Goal: Information Seeking & Learning: Learn about a topic

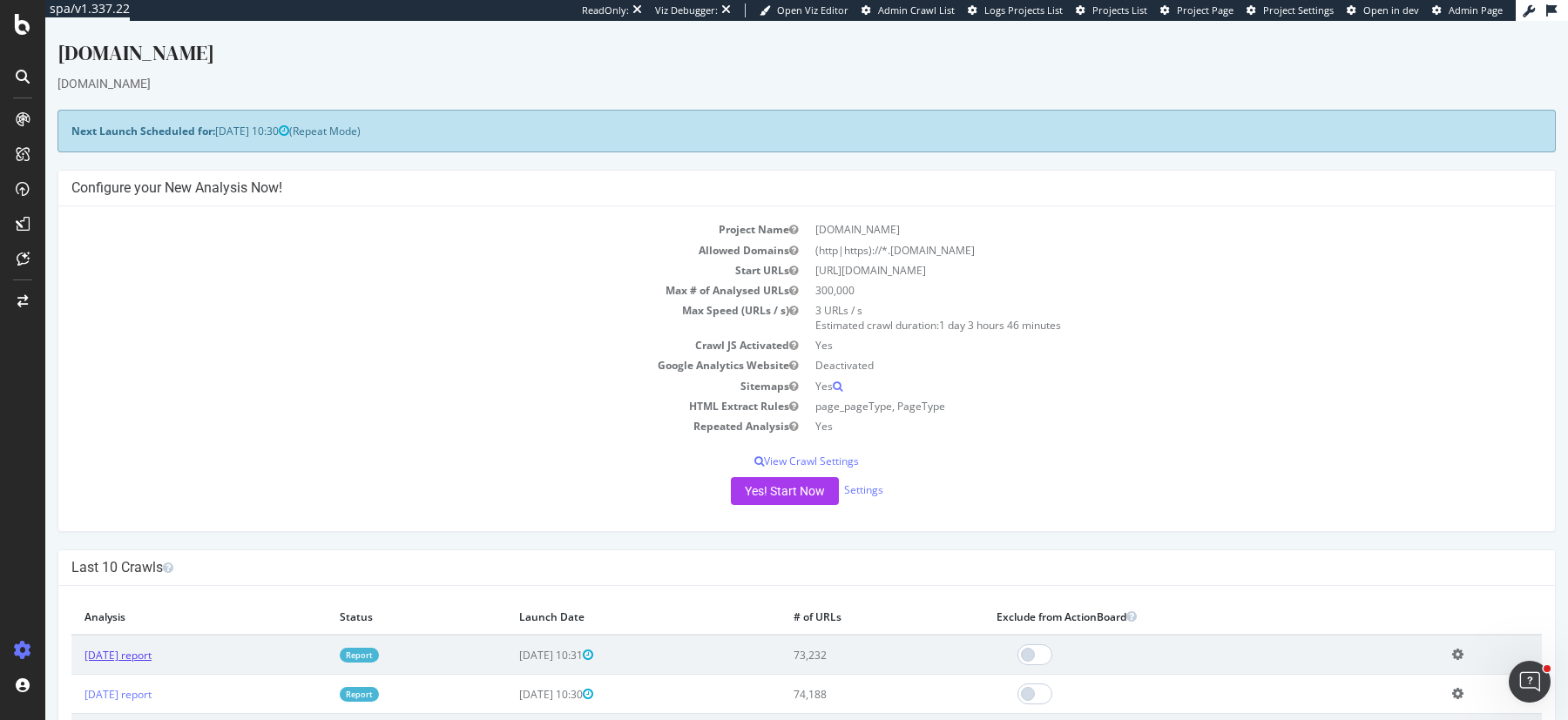
click at [152, 652] on link "2025 Sep. 5th report" at bounding box center [118, 655] width 67 height 15
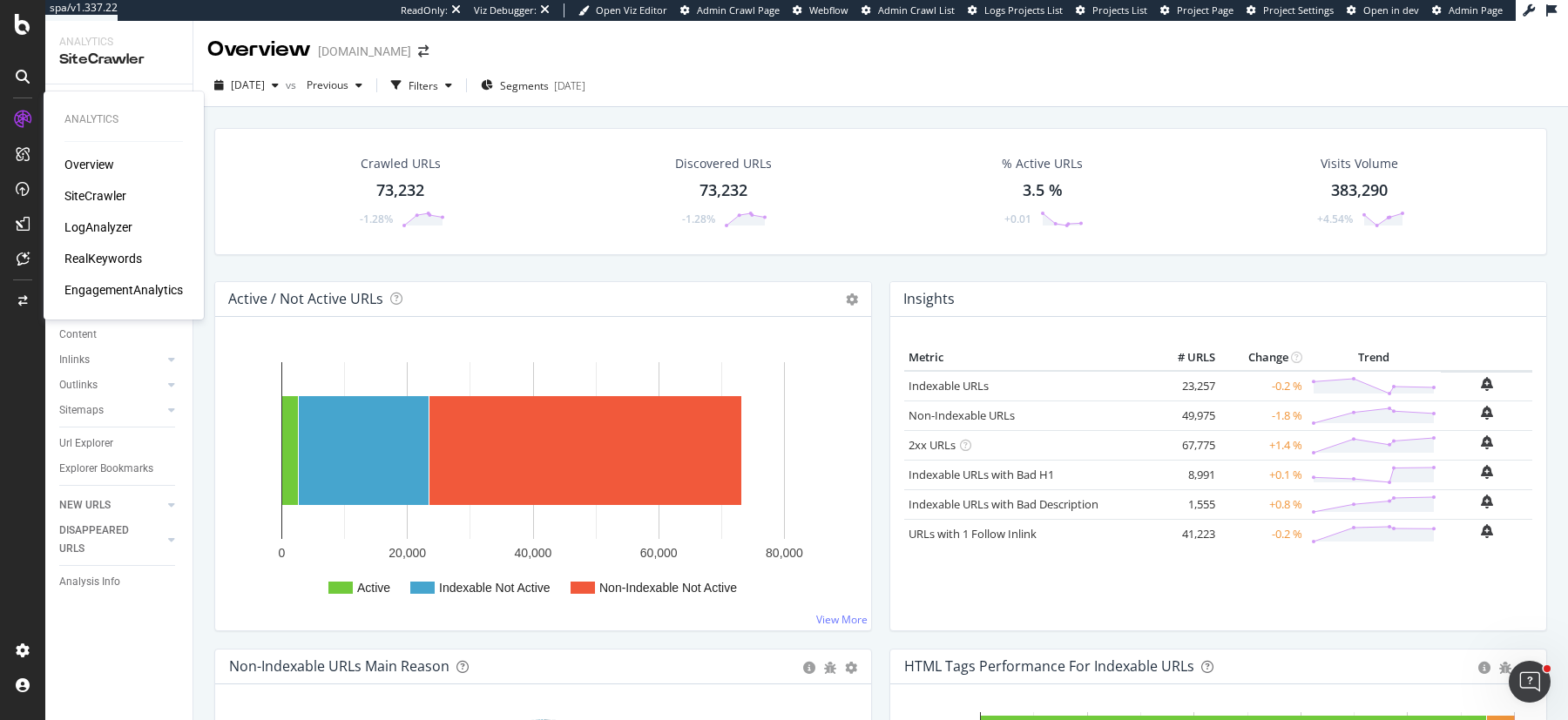
click at [103, 256] on div "RealKeywords" at bounding box center [104, 258] width 78 height 17
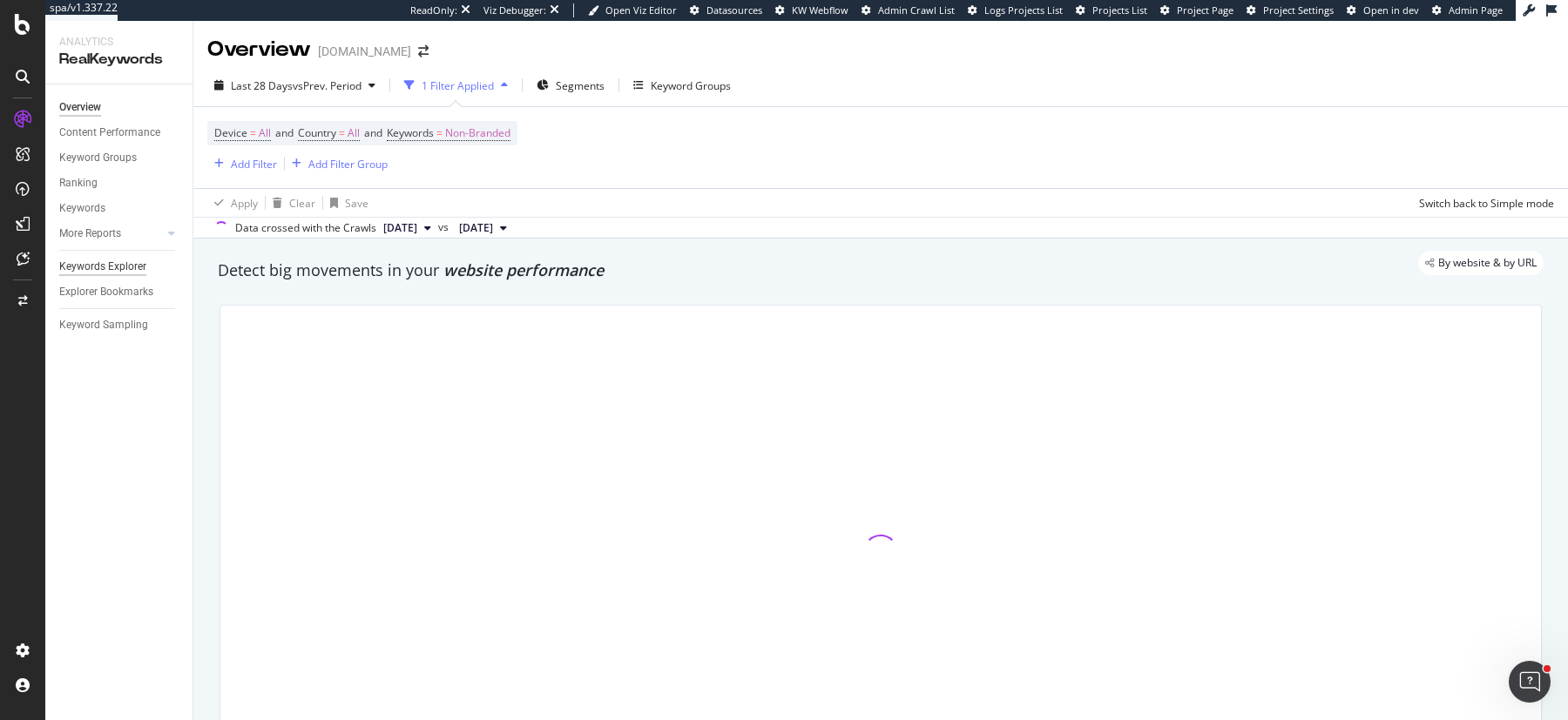
click at [115, 258] on div "Keywords Explorer" at bounding box center [103, 266] width 87 height 18
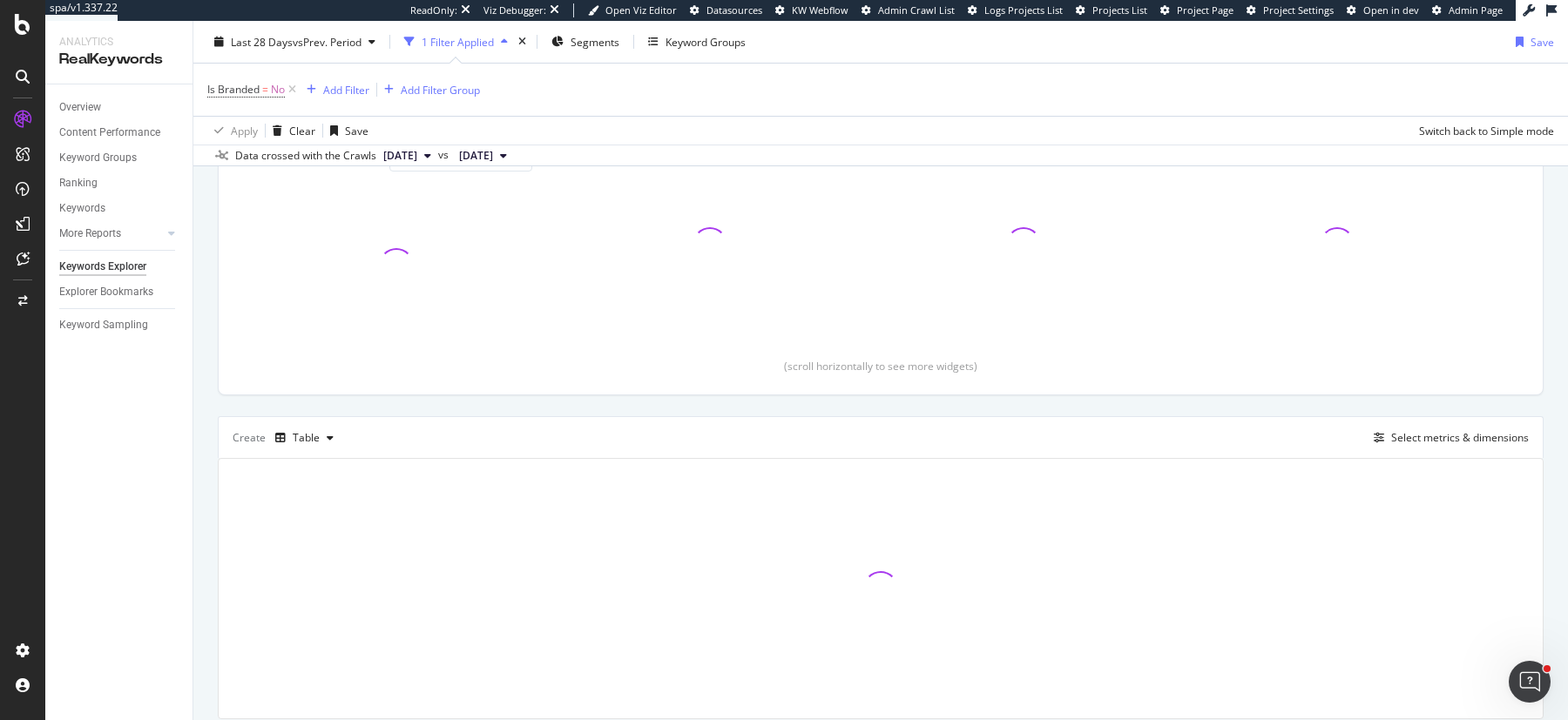
scroll to position [286, 0]
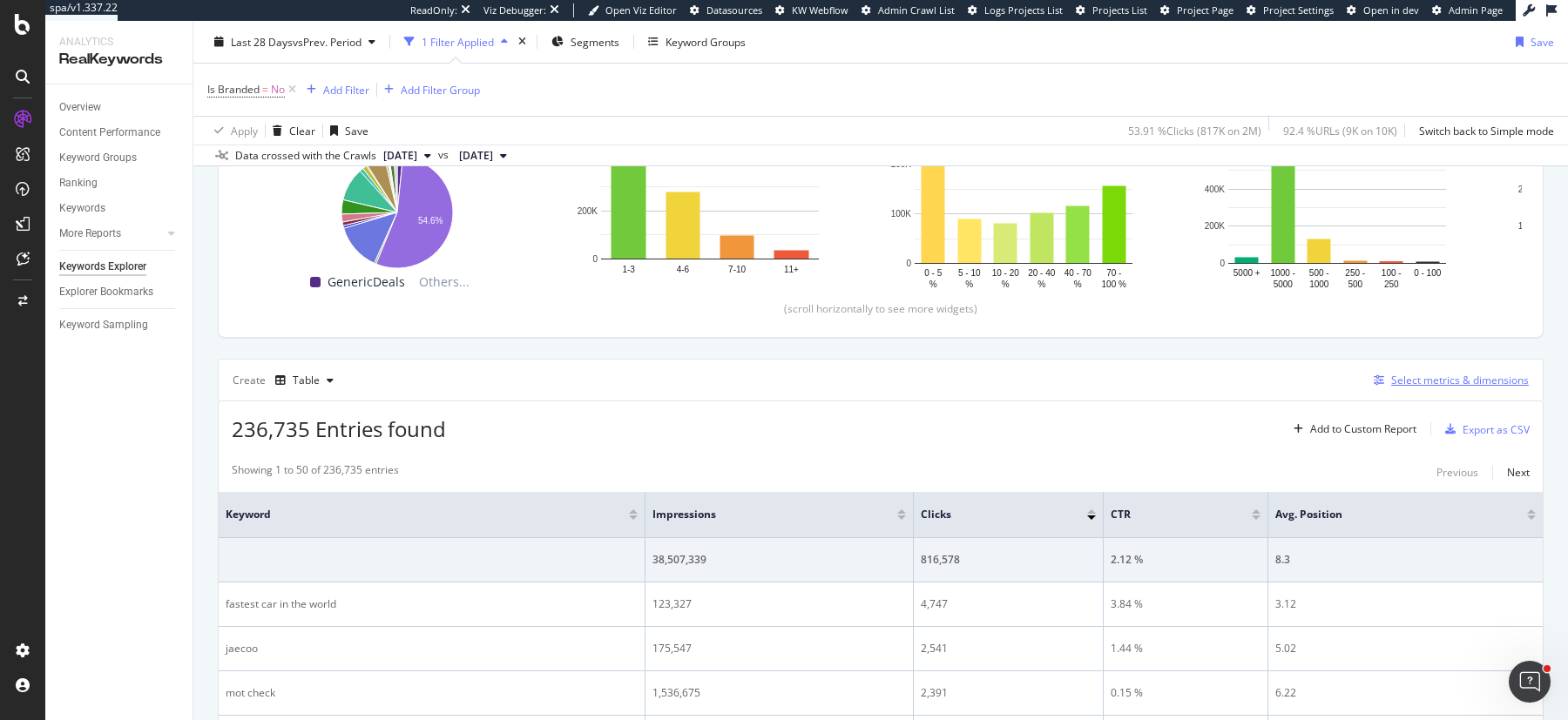
click at [1424, 381] on div "Select metrics & dimensions" at bounding box center [1460, 380] width 138 height 15
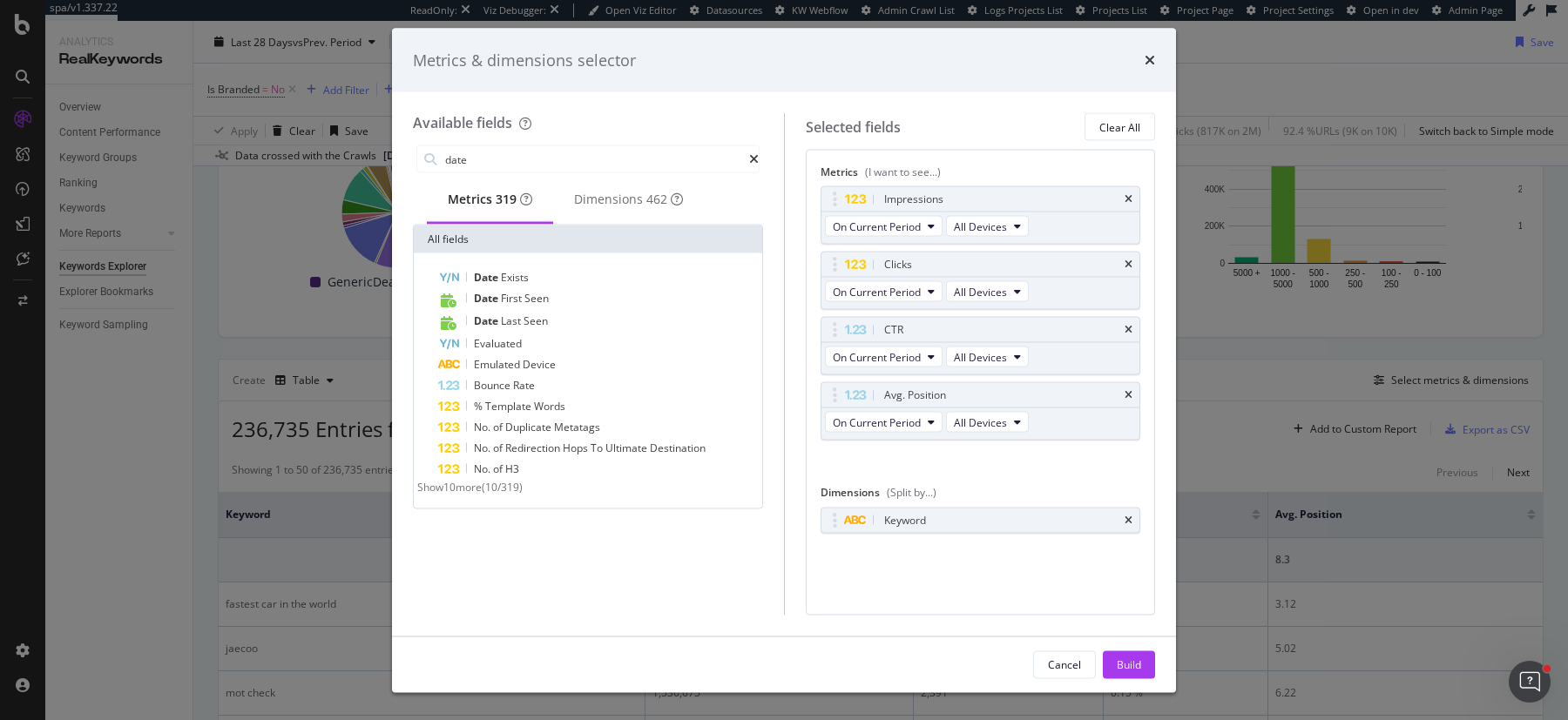
type input "date"
click at [330, 508] on div "Metrics & dimensions selector Available fields date Metrics 319 Dimensions 462 …" at bounding box center [784, 360] width 1568 height 720
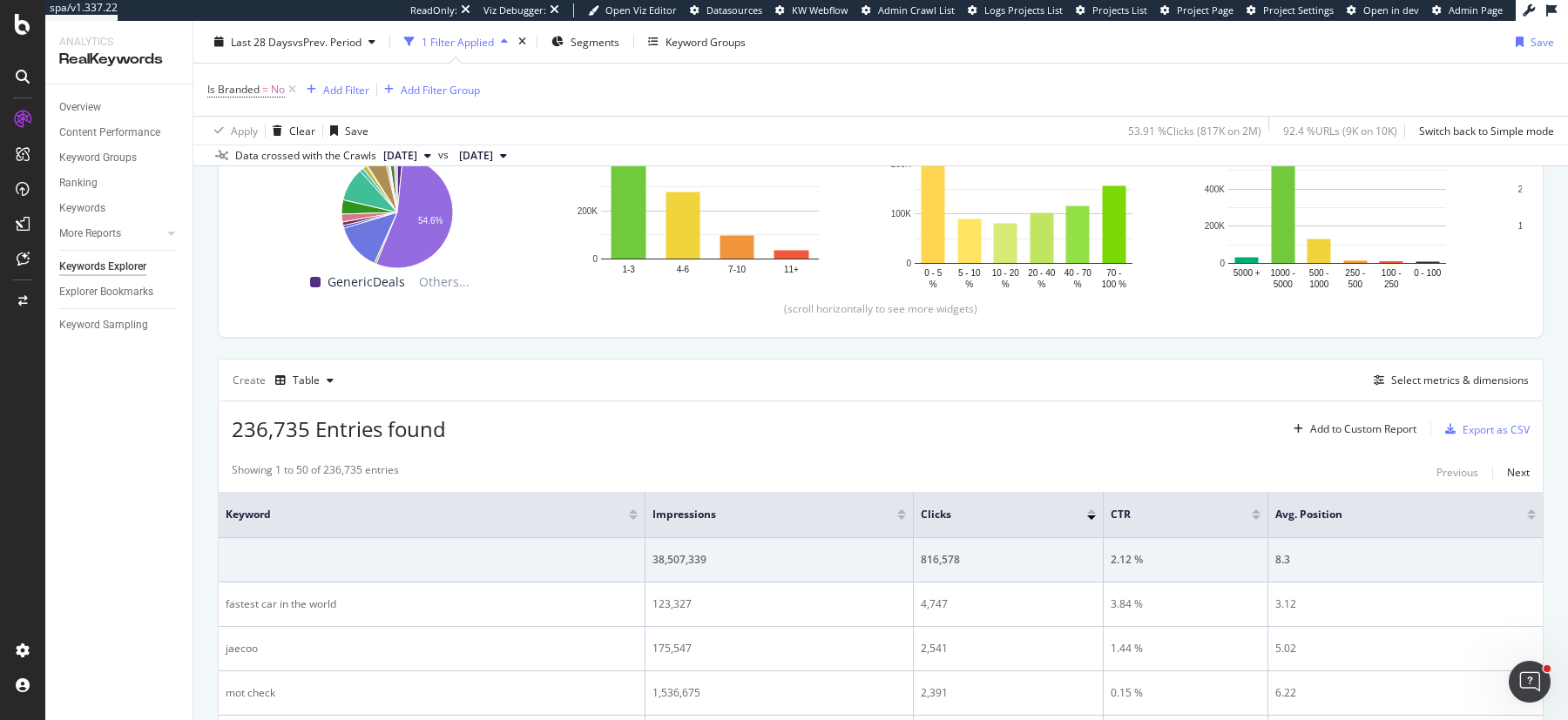
click at [1453, 362] on div "Create Table Select metrics & dimensions" at bounding box center [880, 380] width 1326 height 42
click at [1453, 371] on div "Select metrics & dimensions" at bounding box center [1447, 381] width 163 height 19
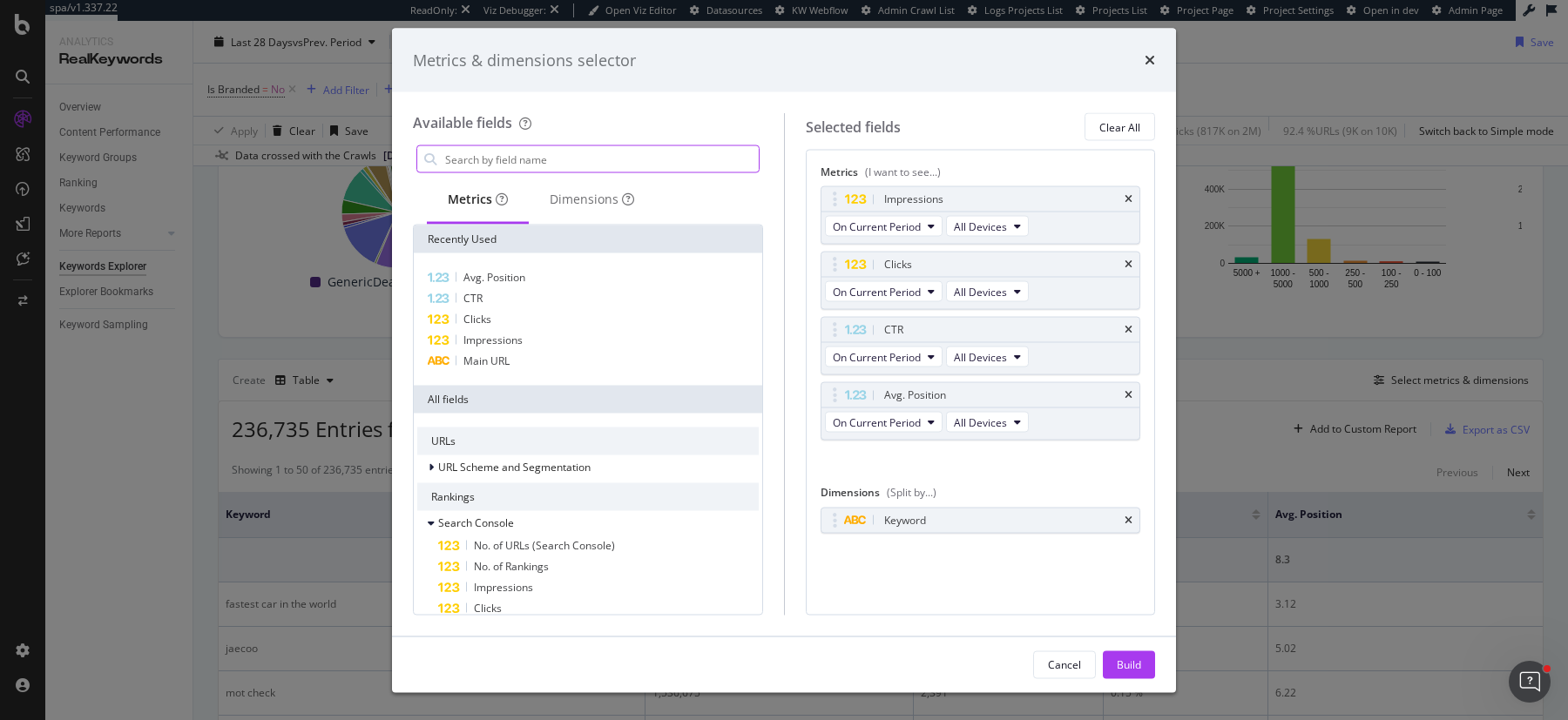
click at [690, 155] on input "modal" at bounding box center [602, 160] width 316 height 27
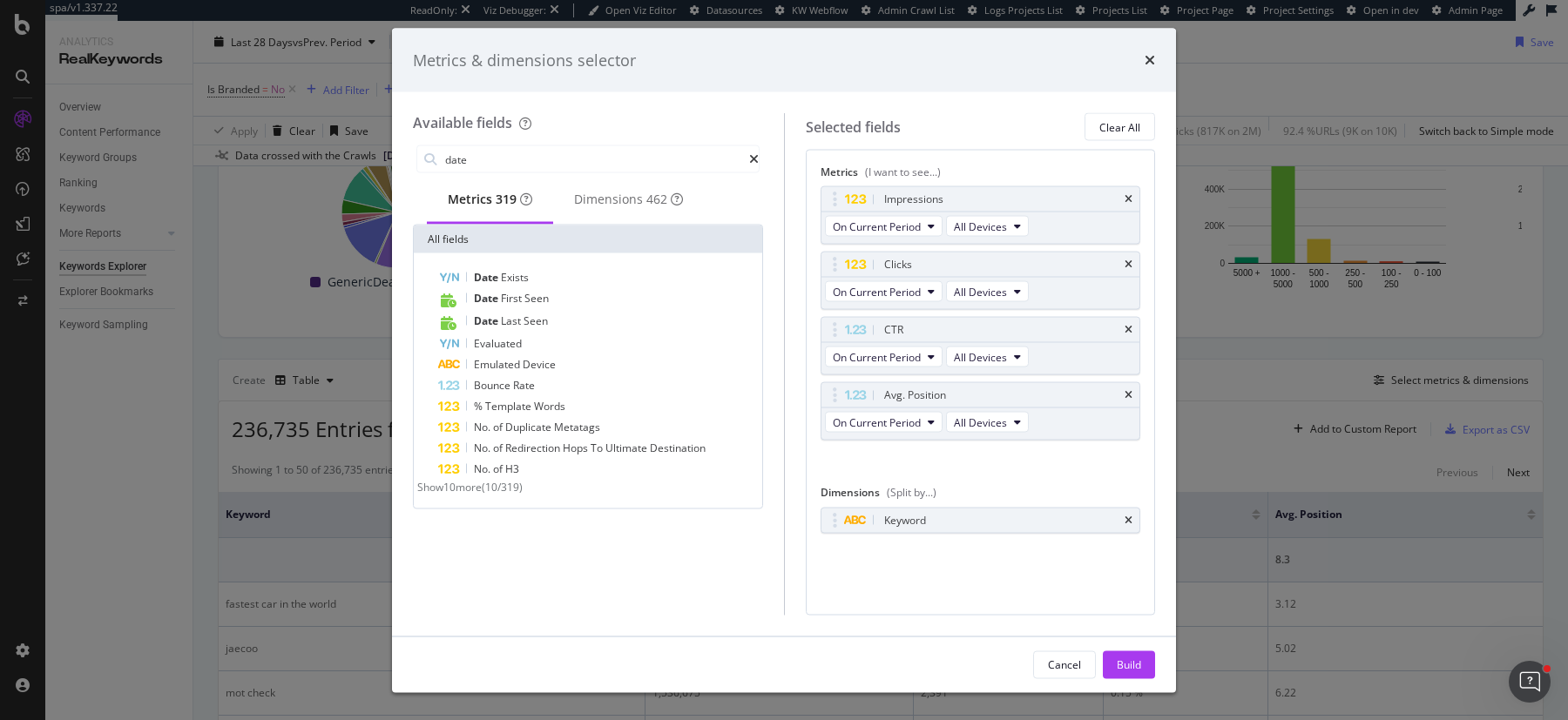
type input "date"
click at [476, 507] on div "Date Exists Date First Seen Date Last Seen Evaluated Emulated Device Bounce Rat…" at bounding box center [587, 381] width 349 height 256
click at [473, 495] on span "Show 10 more" at bounding box center [449, 487] width 65 height 15
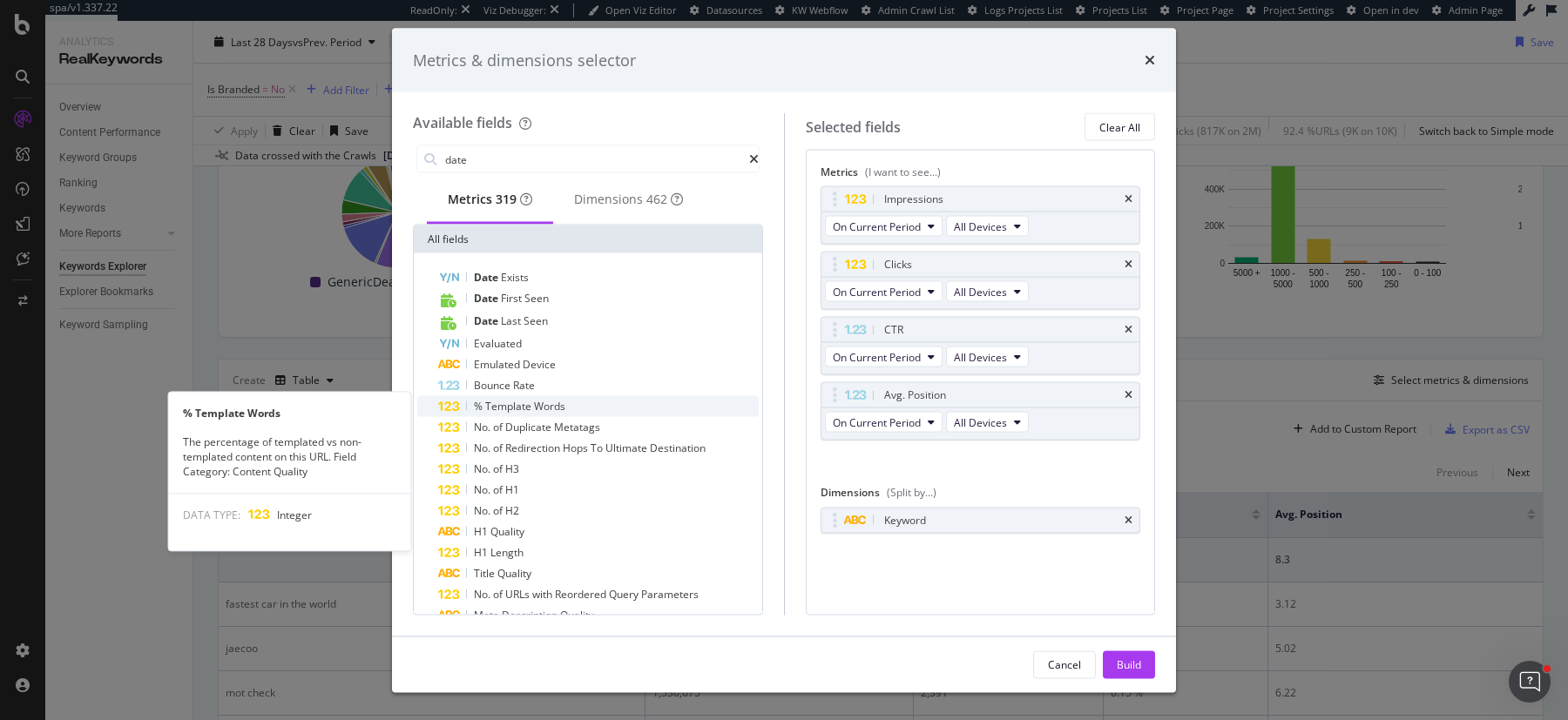
scroll to position [115, 0]
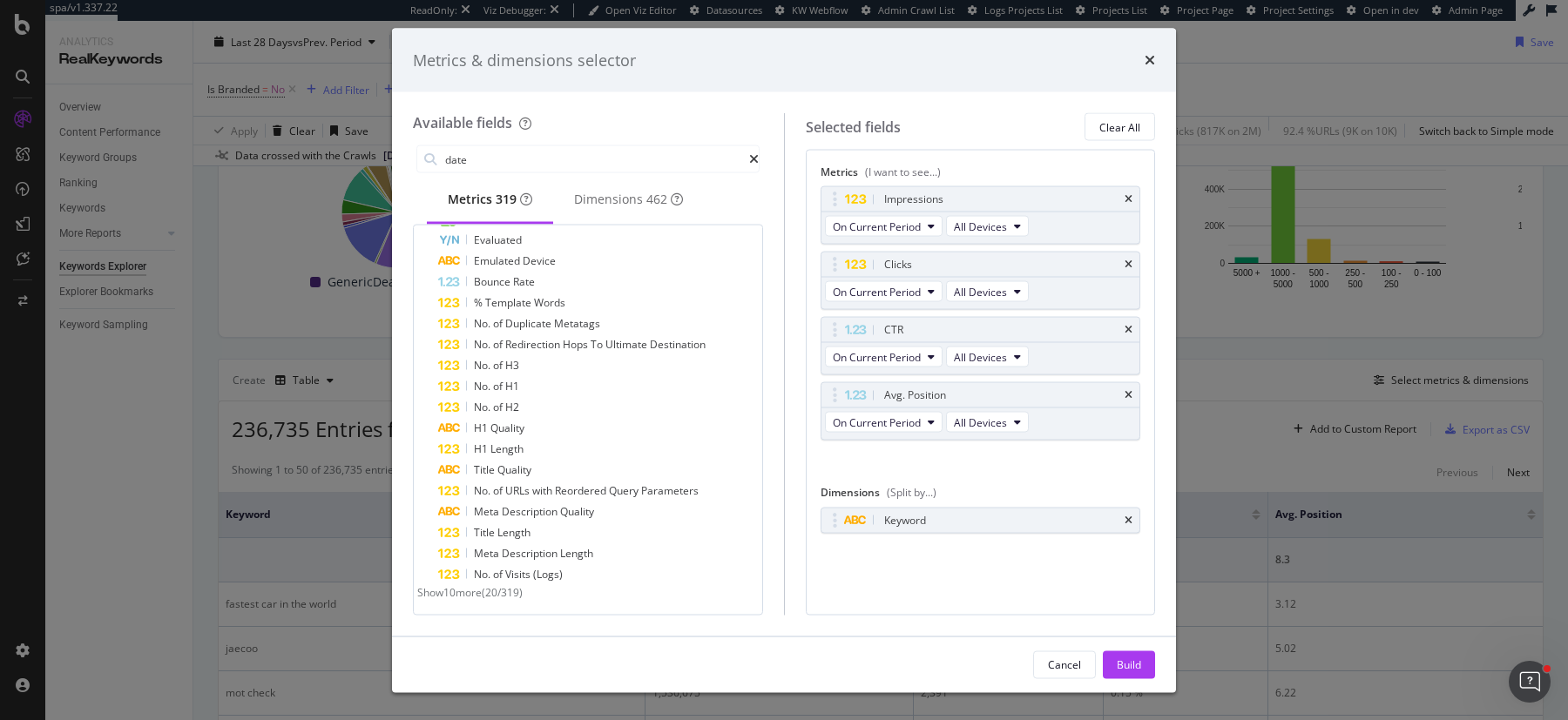
click at [482, 590] on span "Show 10 more" at bounding box center [449, 593] width 65 height 15
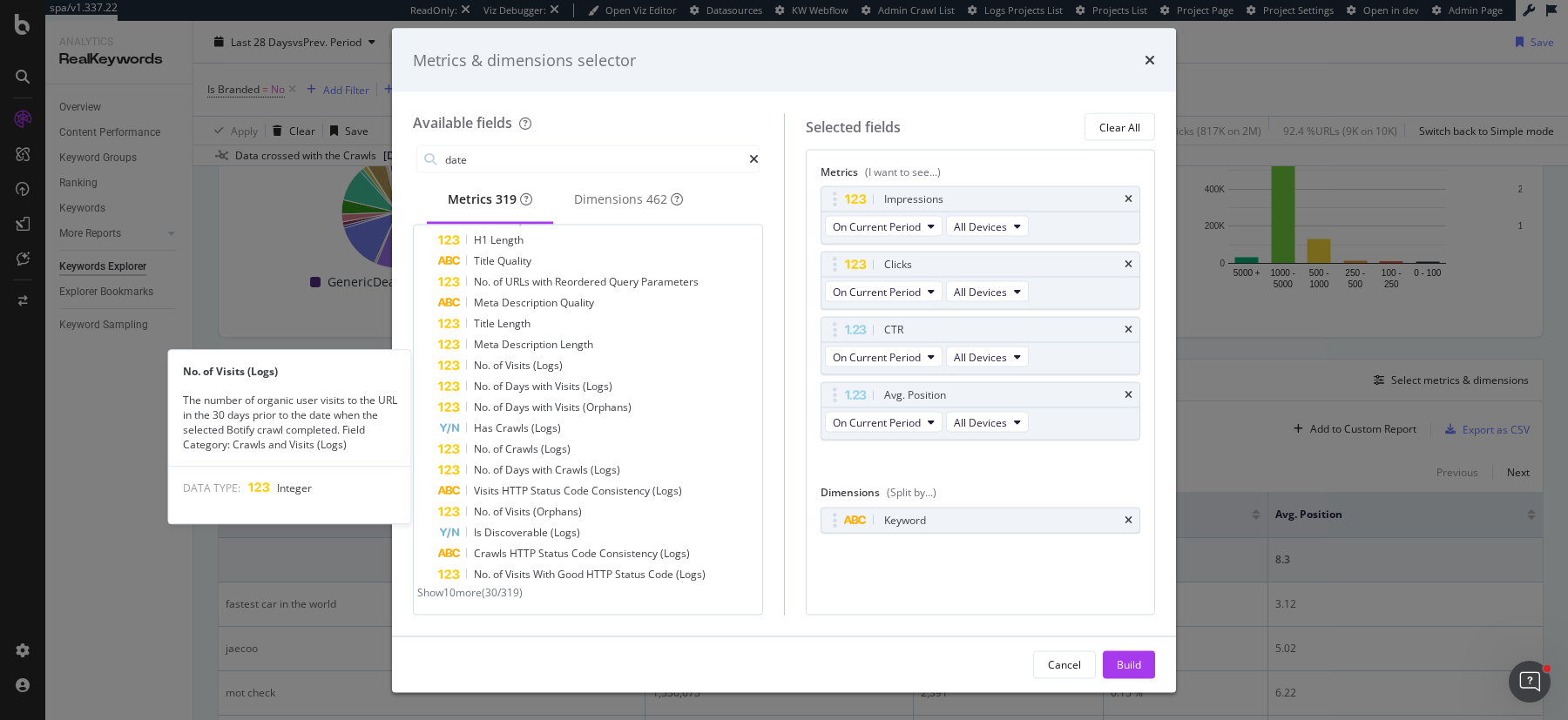
scroll to position [0, 0]
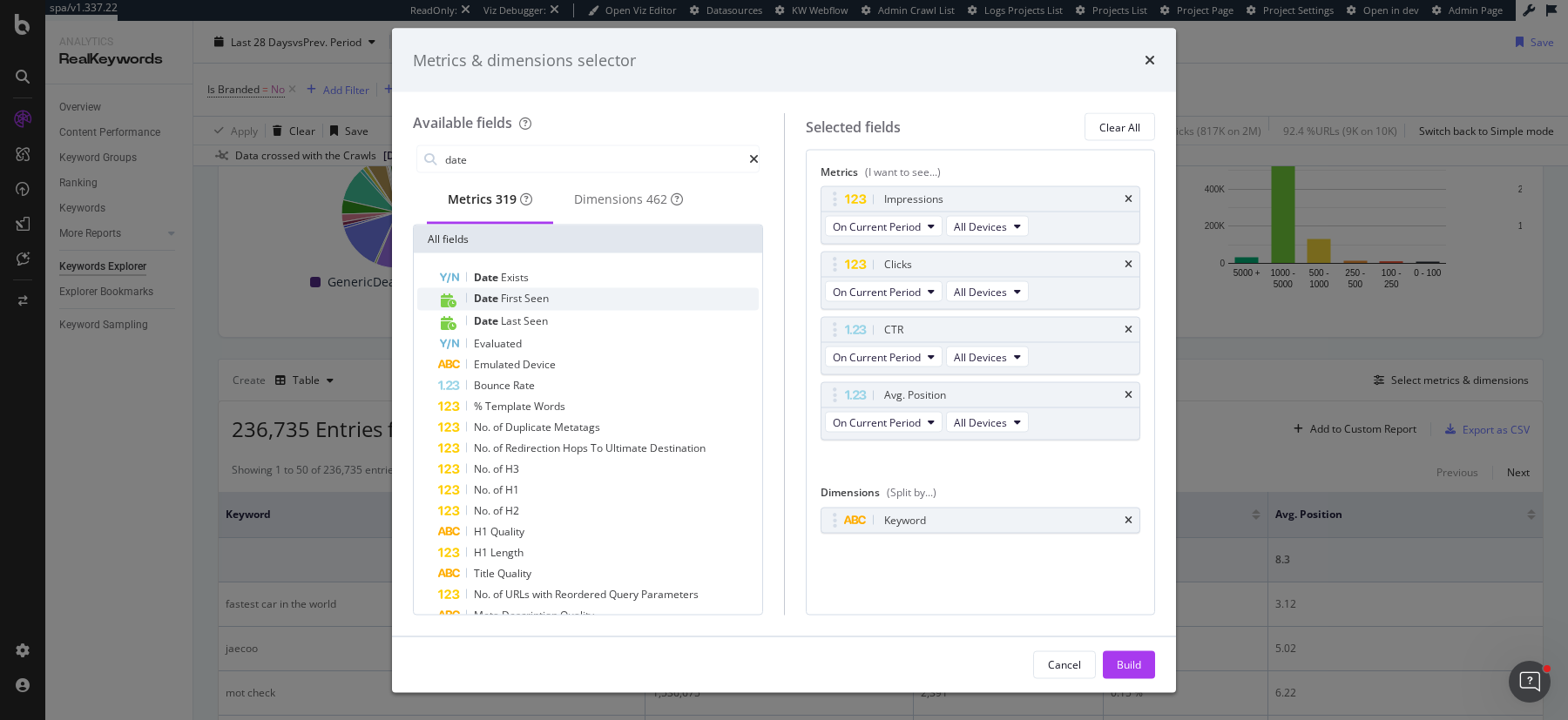
click at [591, 311] on div "Date First Seen" at bounding box center [598, 299] width 320 height 23
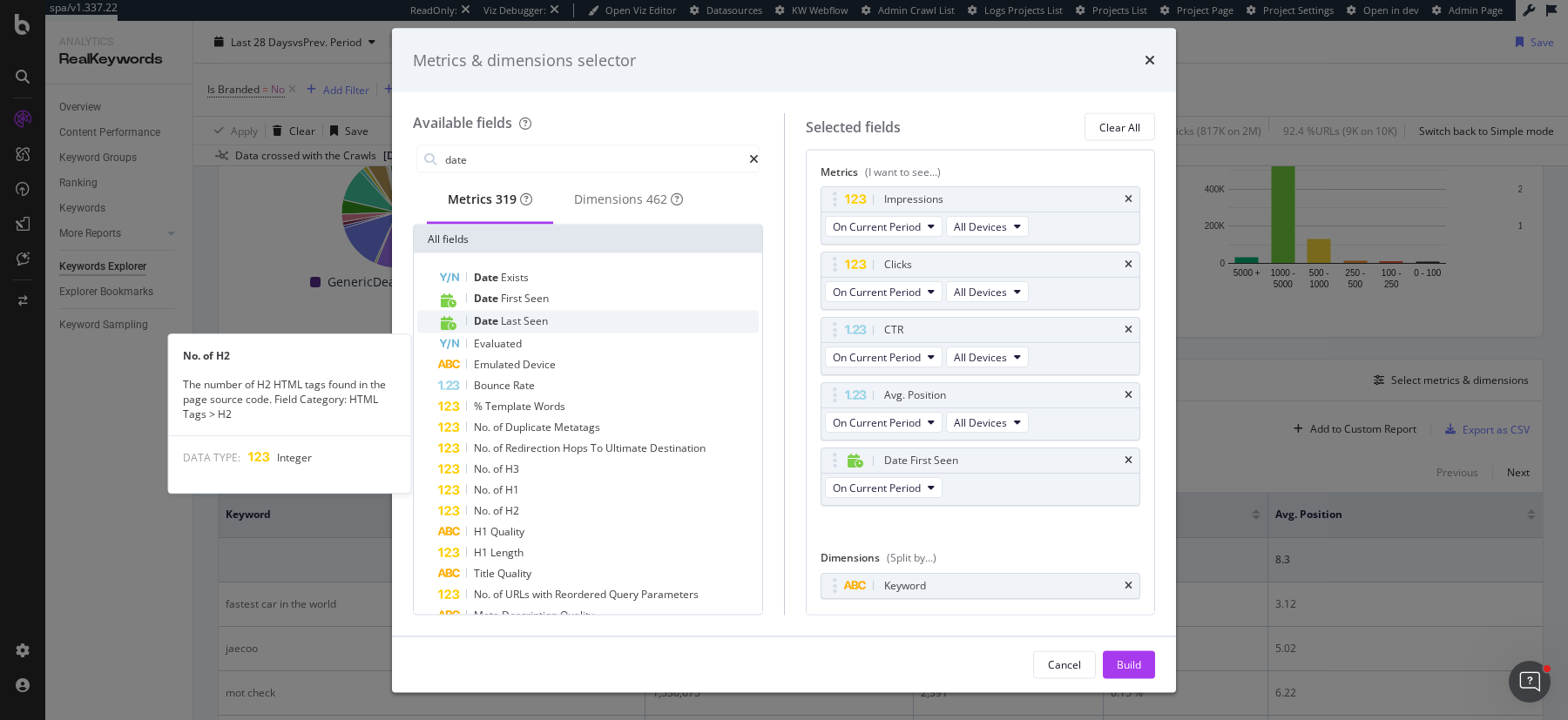
scroll to position [324, 0]
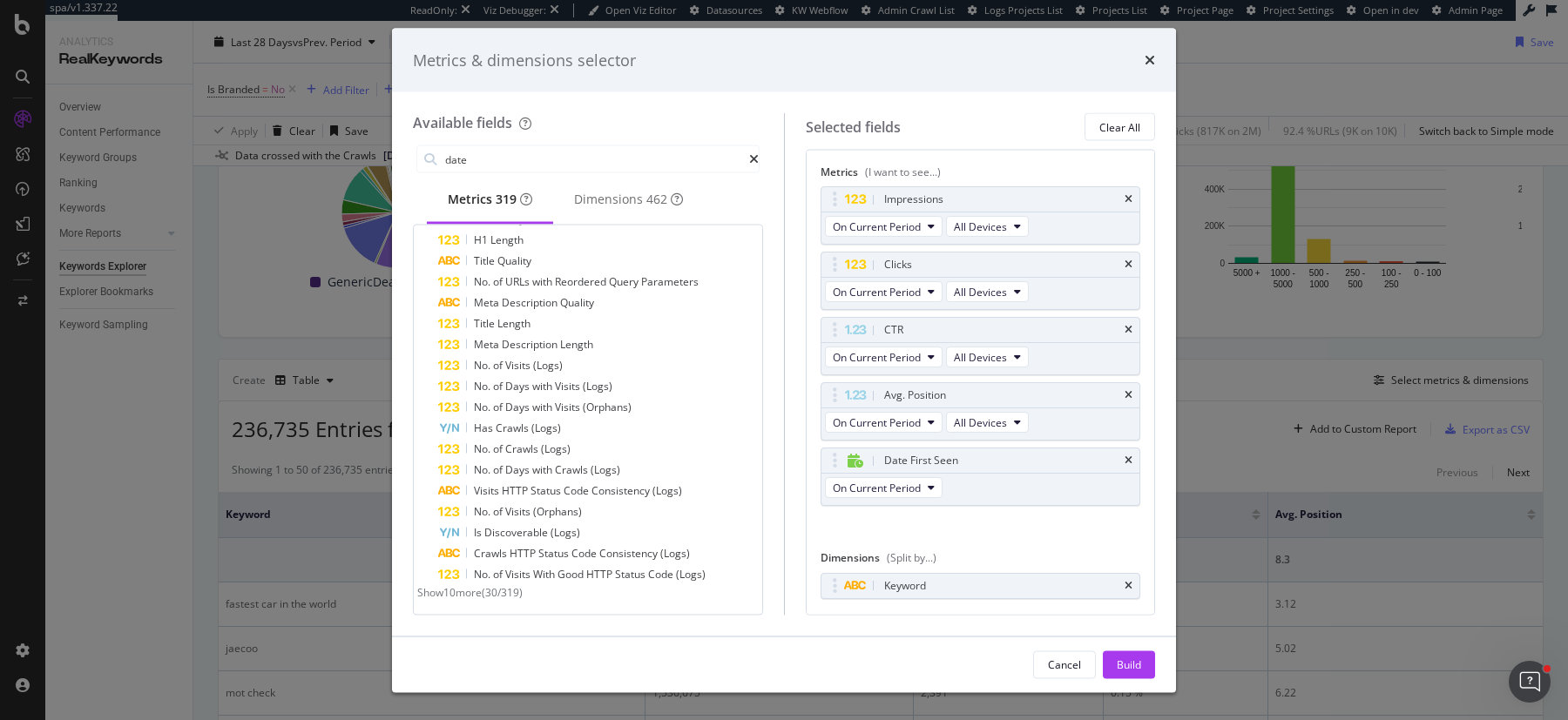
click at [470, 596] on span "Show 10 more" at bounding box center [449, 593] width 65 height 15
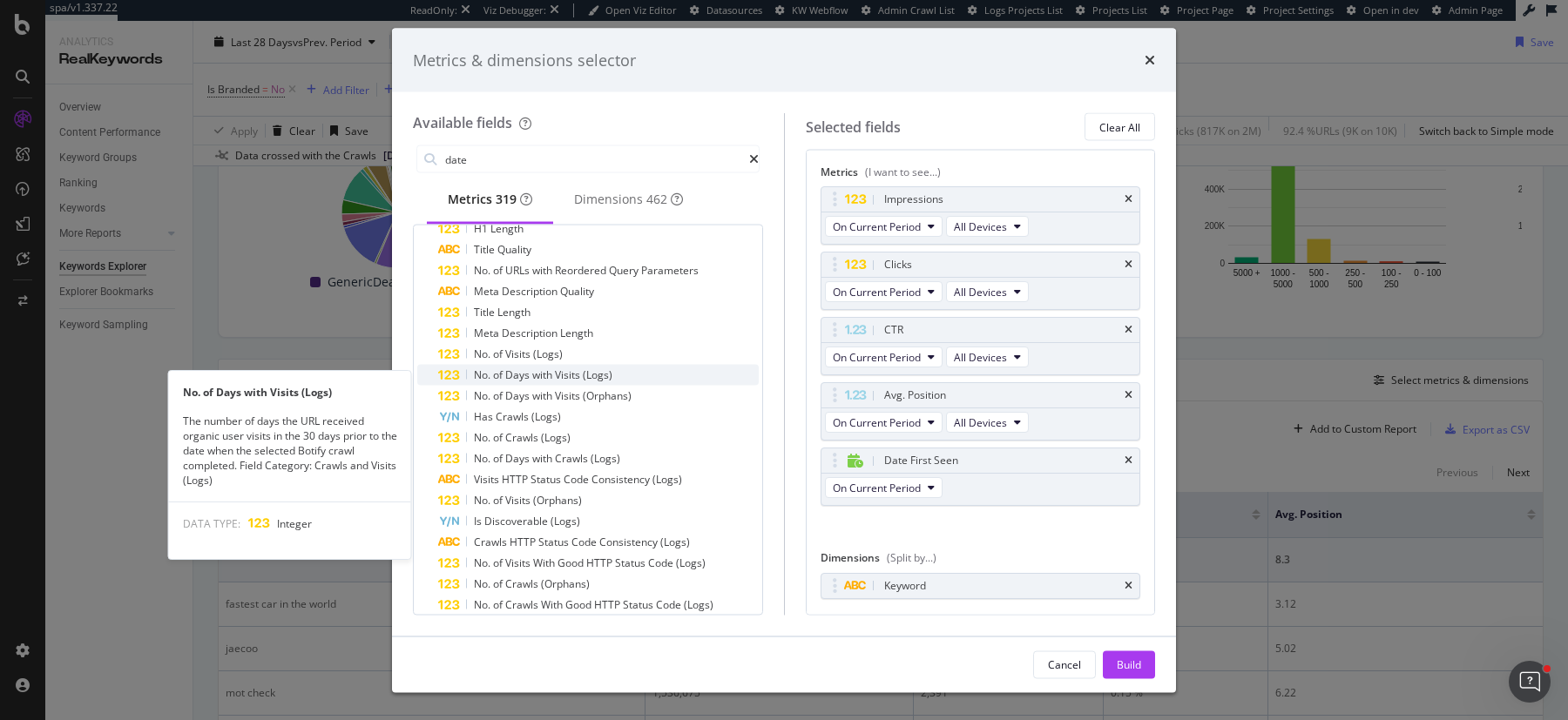
scroll to position [533, 0]
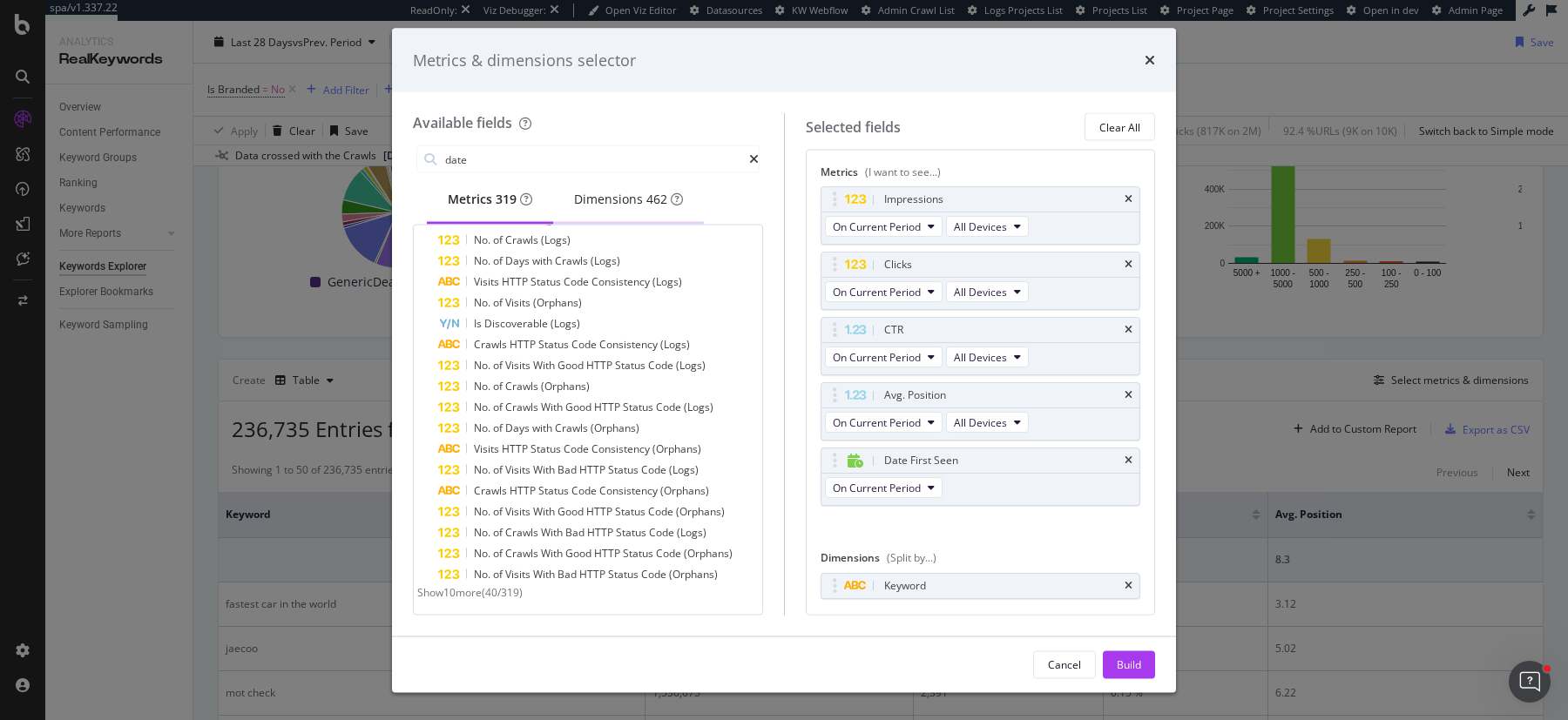
click at [644, 192] on div "Dimensions 462" at bounding box center [628, 199] width 109 height 17
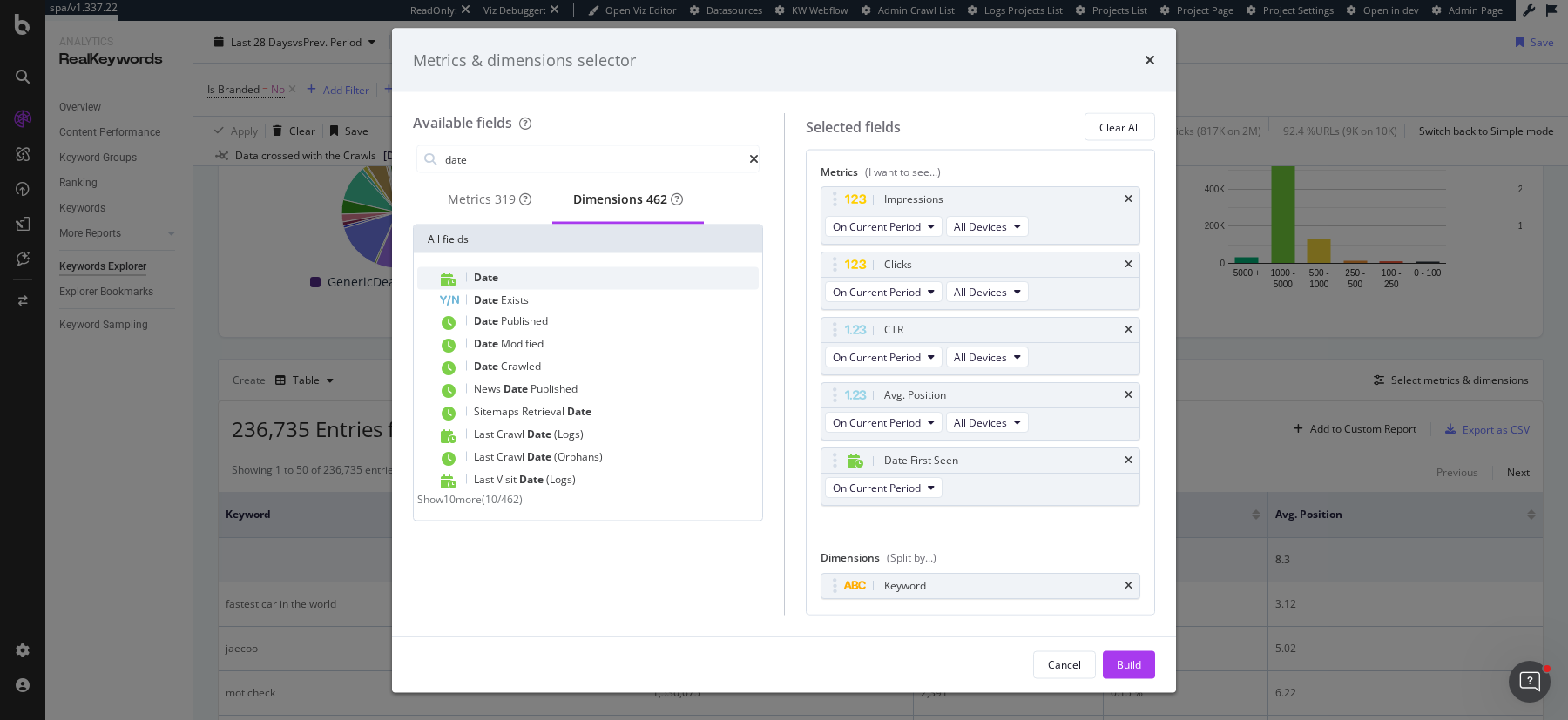
click at [621, 285] on div "Date" at bounding box center [598, 278] width 320 height 23
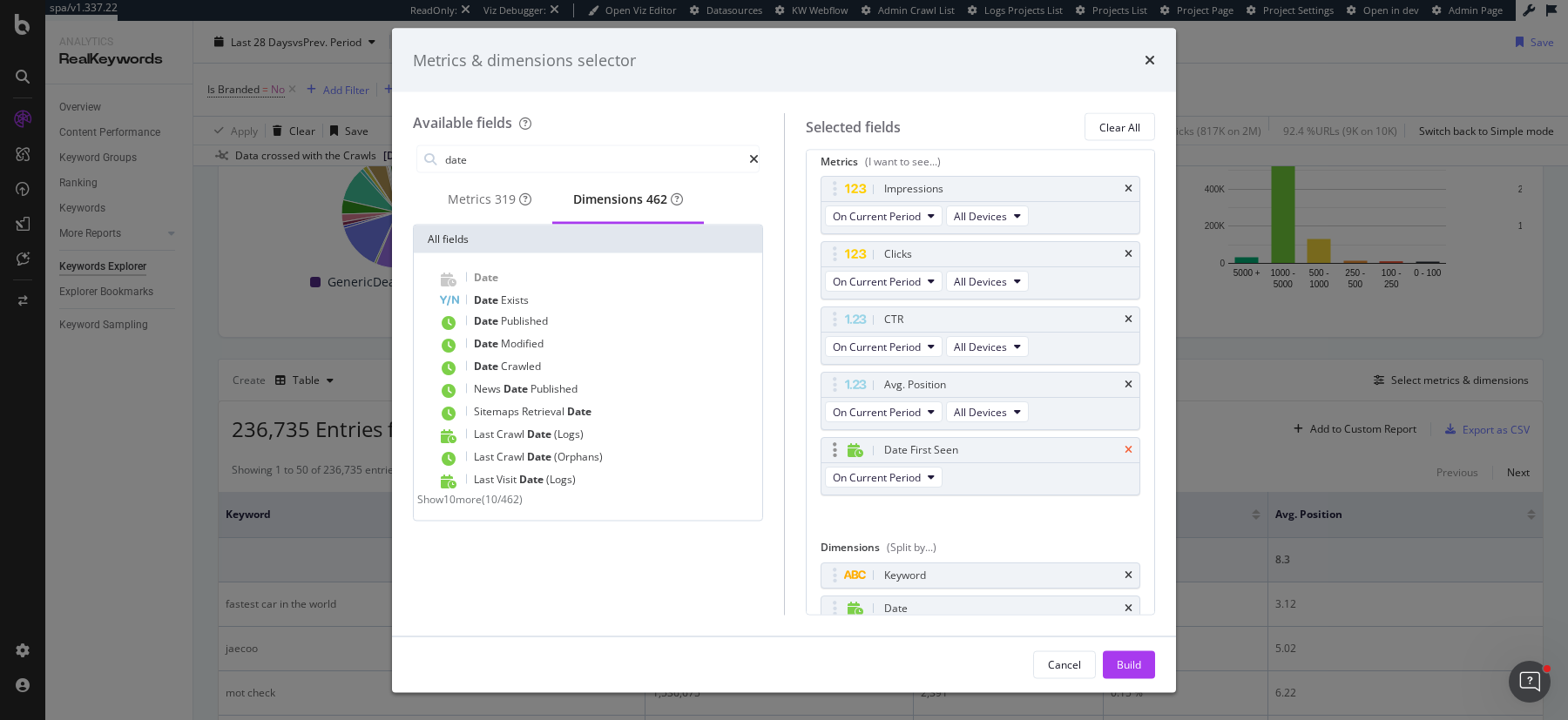
click at [1129, 445] on icon "times" at bounding box center [1129, 449] width 8 height 10
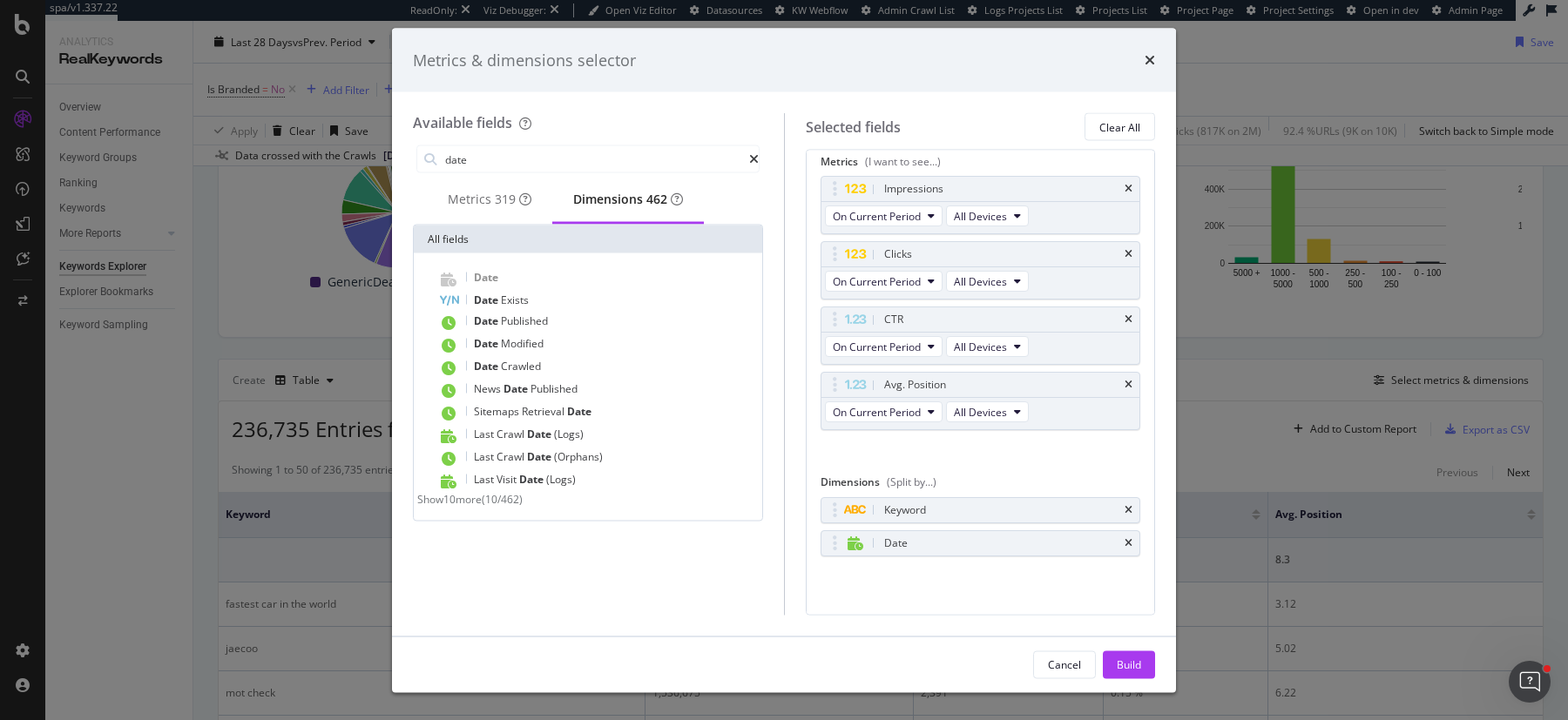
scroll to position [4, 0]
click at [1125, 655] on div "Build" at bounding box center [1129, 665] width 25 height 27
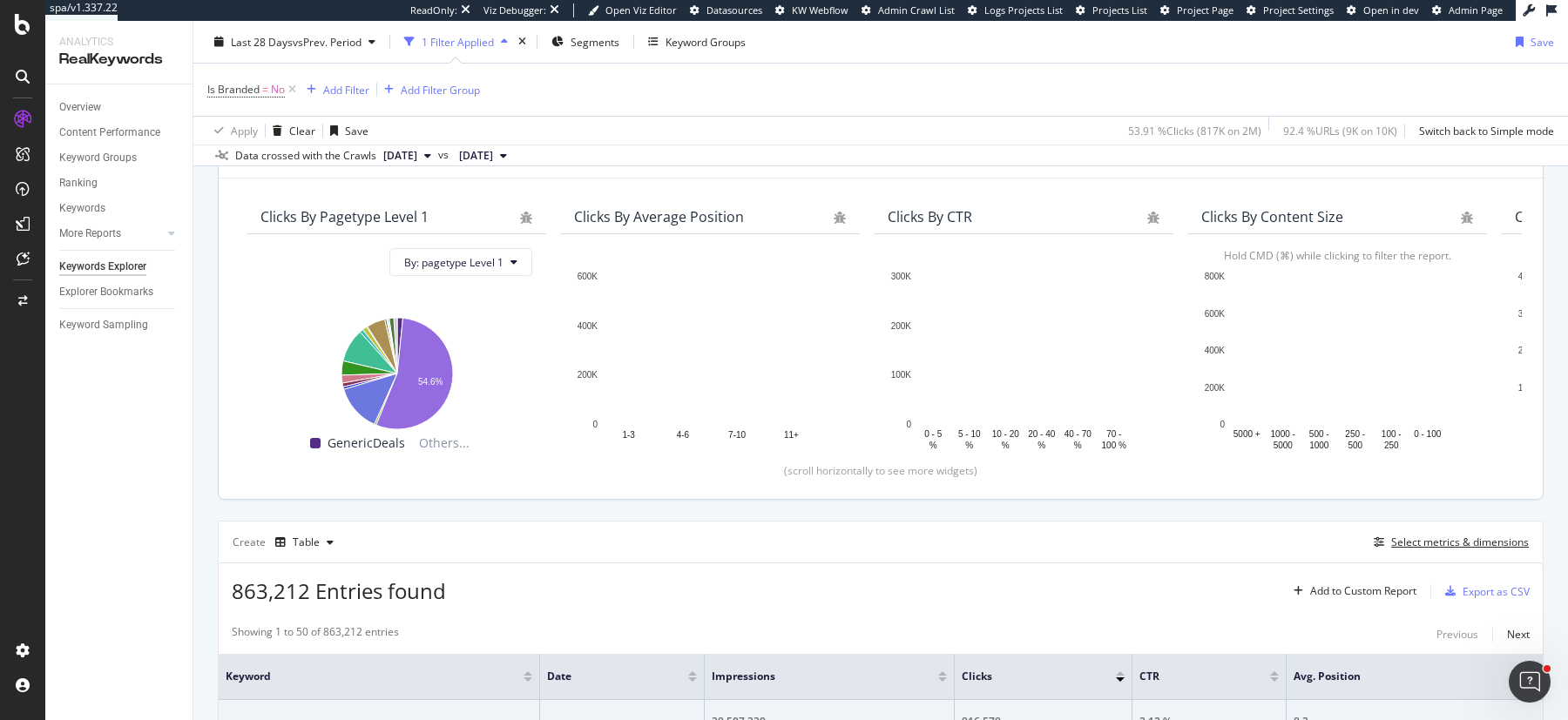
scroll to position [171, 0]
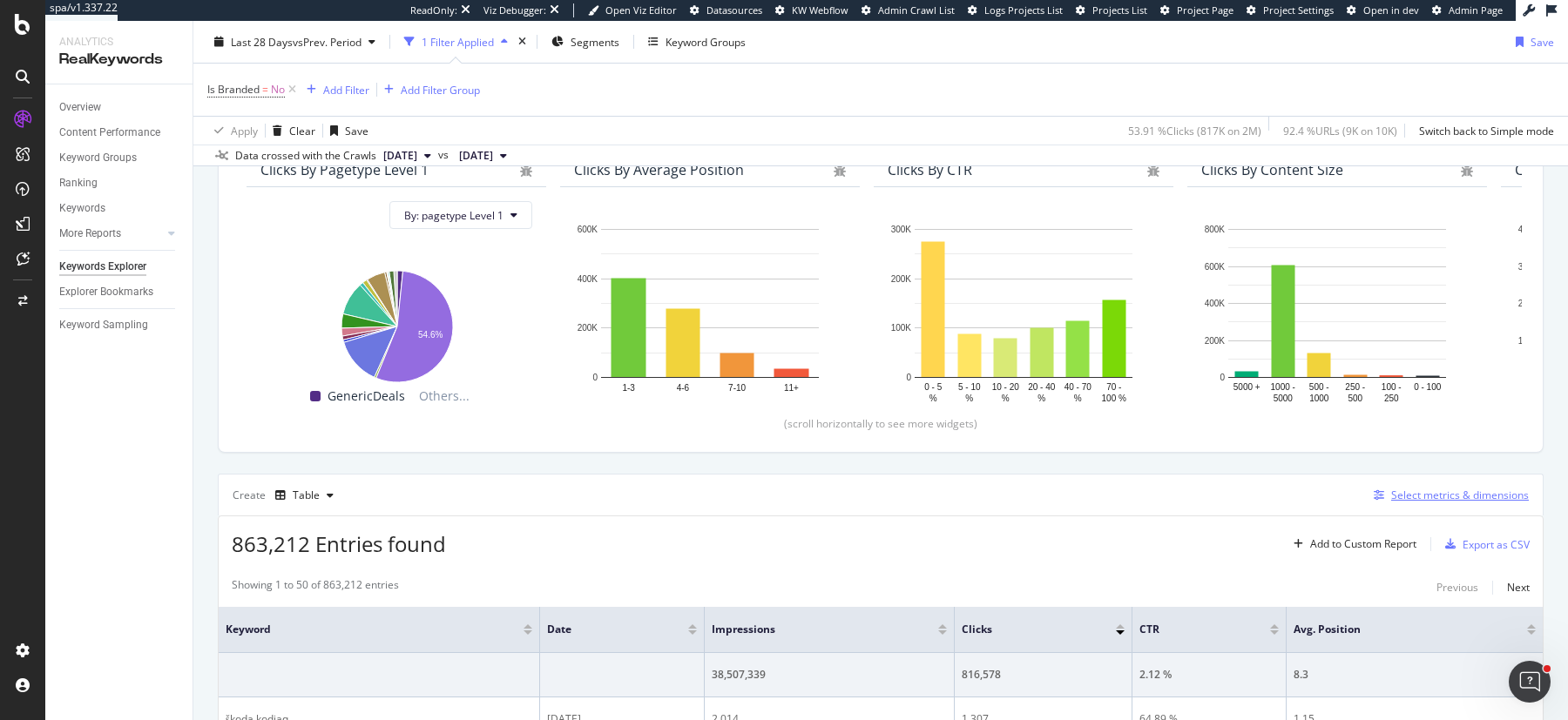
click at [1471, 494] on div "Select metrics & dimensions" at bounding box center [1460, 495] width 138 height 15
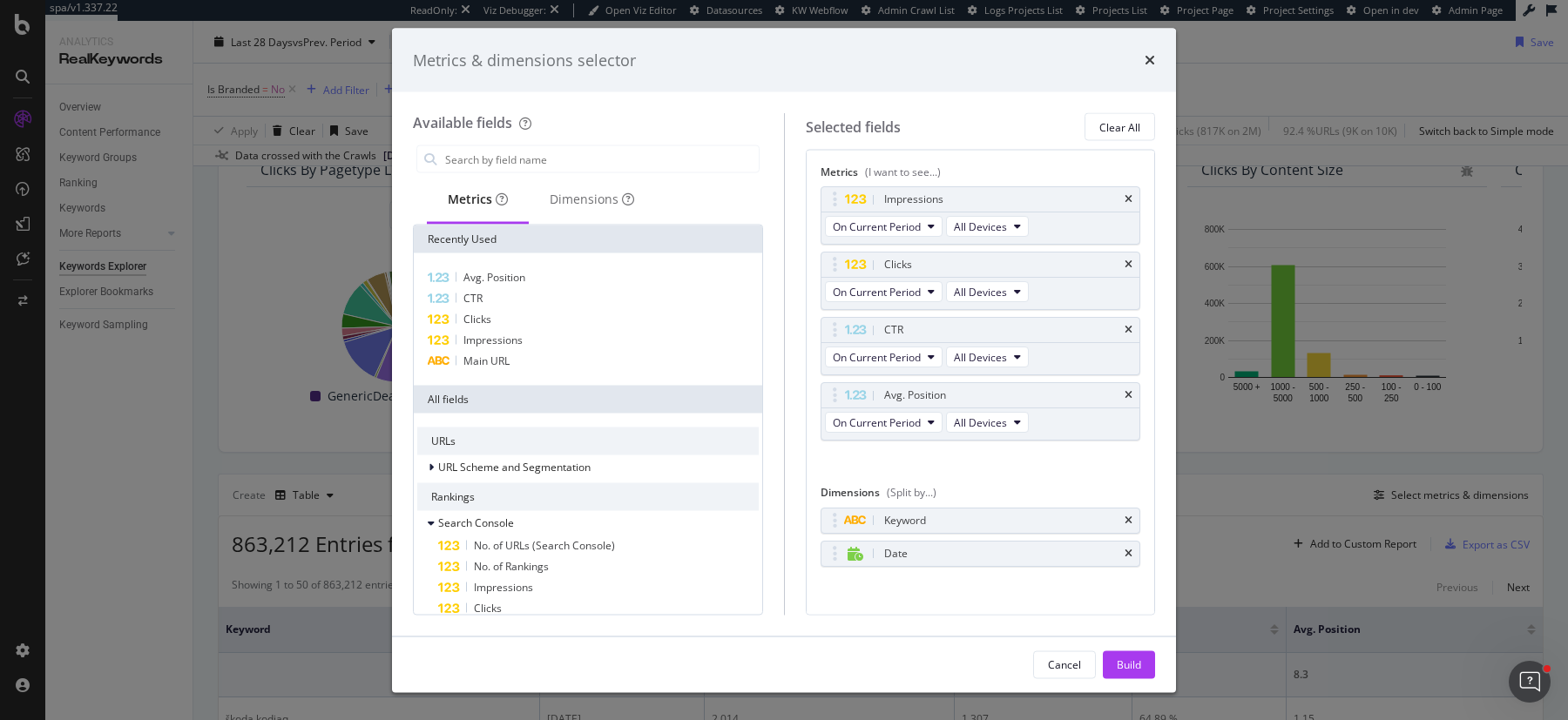
click at [1252, 534] on div "Metrics & dimensions selector Available fields Metrics Dimensions Recently Used…" at bounding box center [784, 360] width 1568 height 720
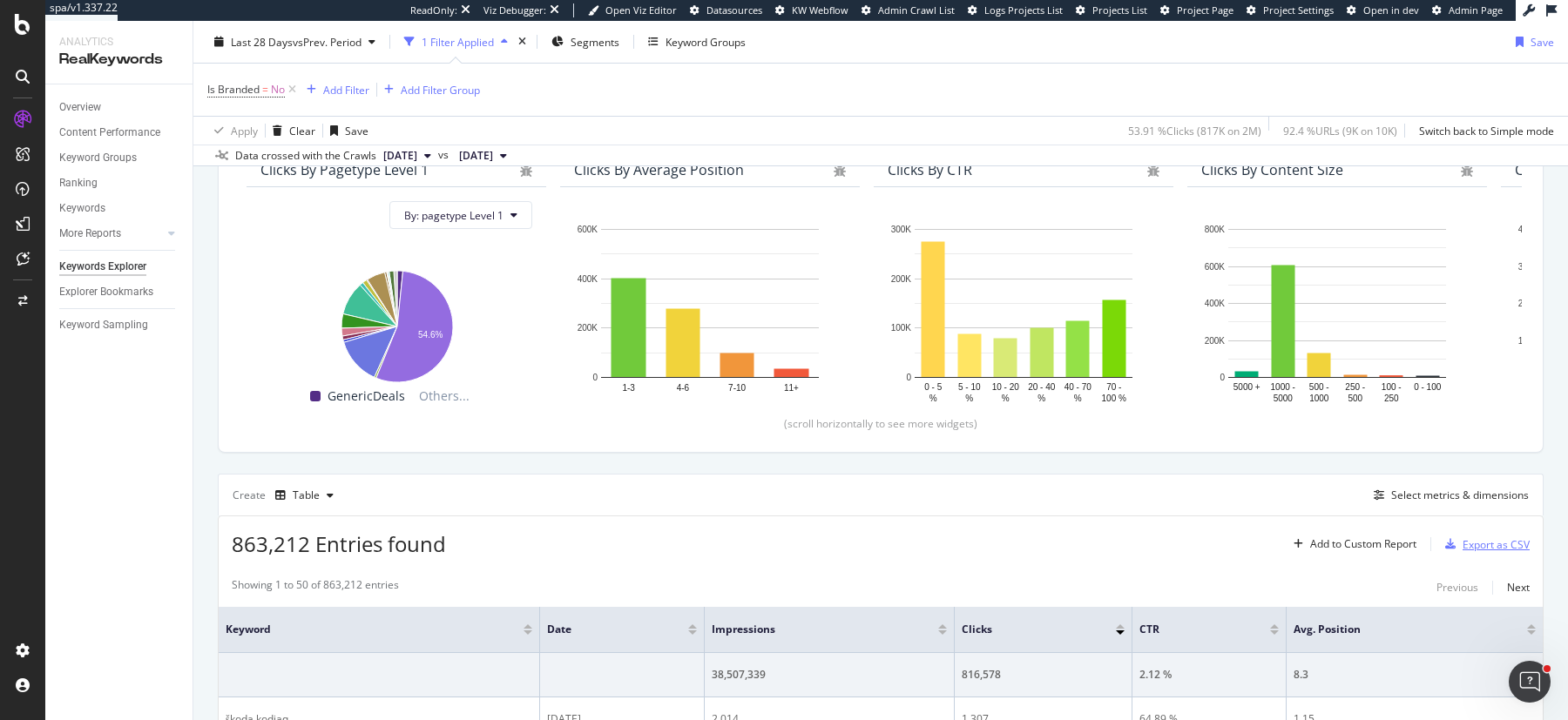
click at [1461, 531] on div "Export as CSV" at bounding box center [1484, 544] width 91 height 27
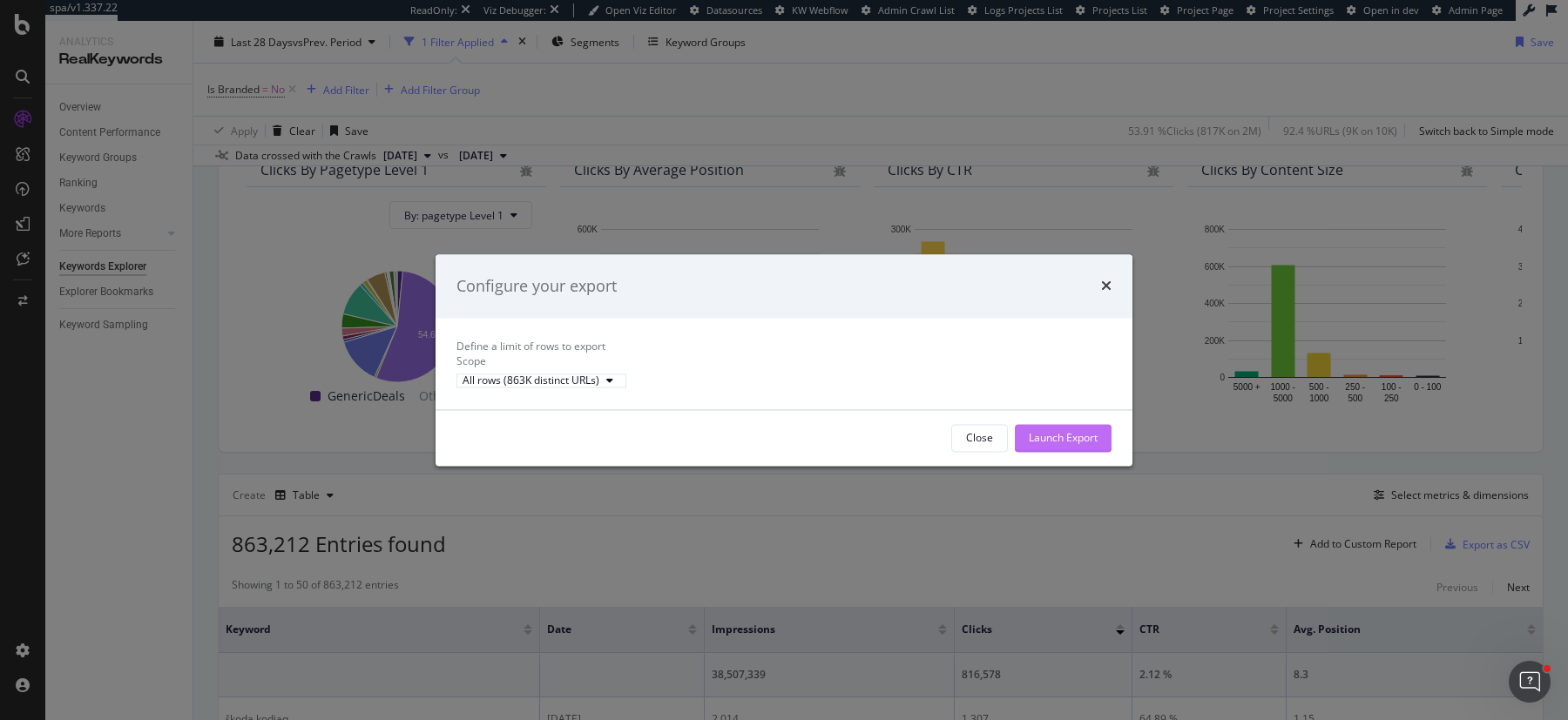
click at [1090, 445] on div "Launch Export" at bounding box center [1063, 438] width 68 height 15
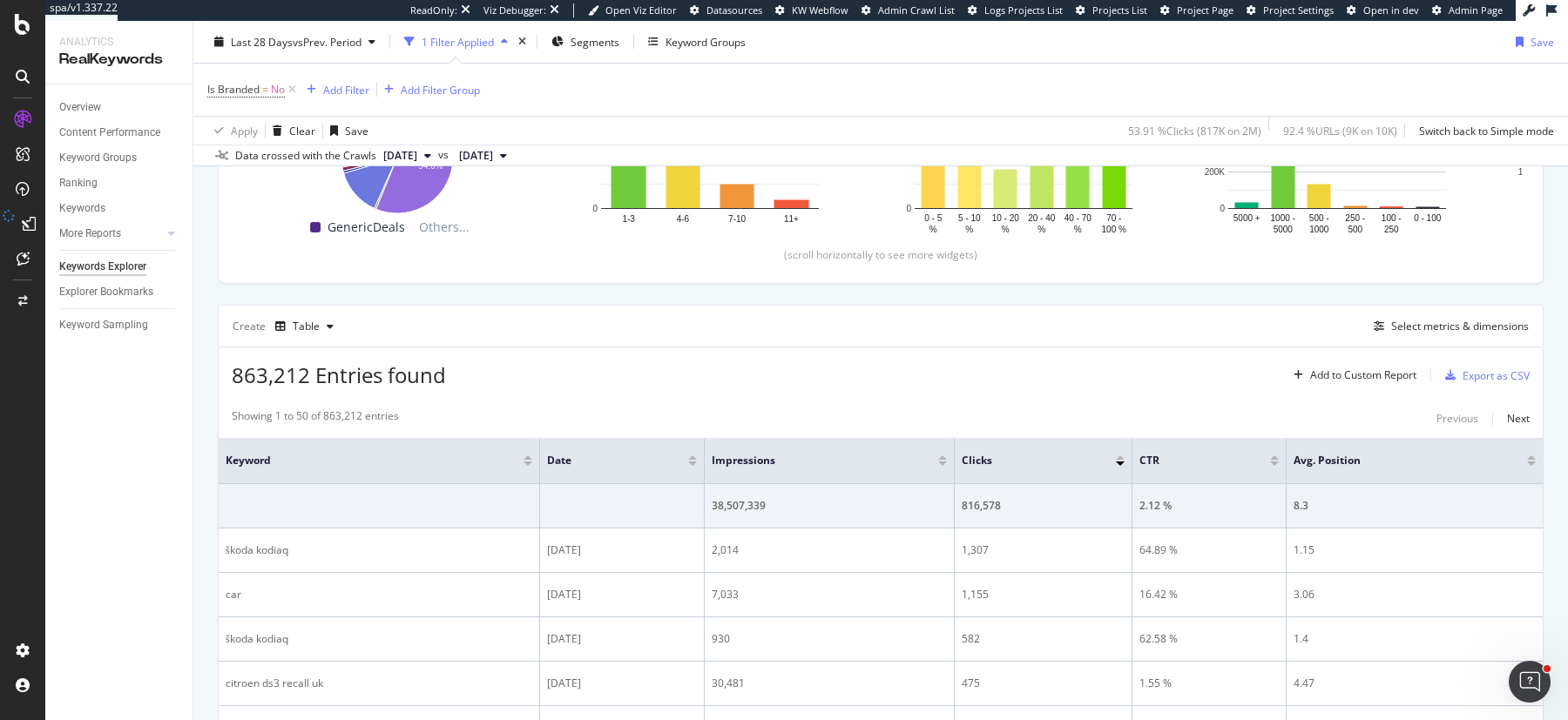
scroll to position [363, 0]
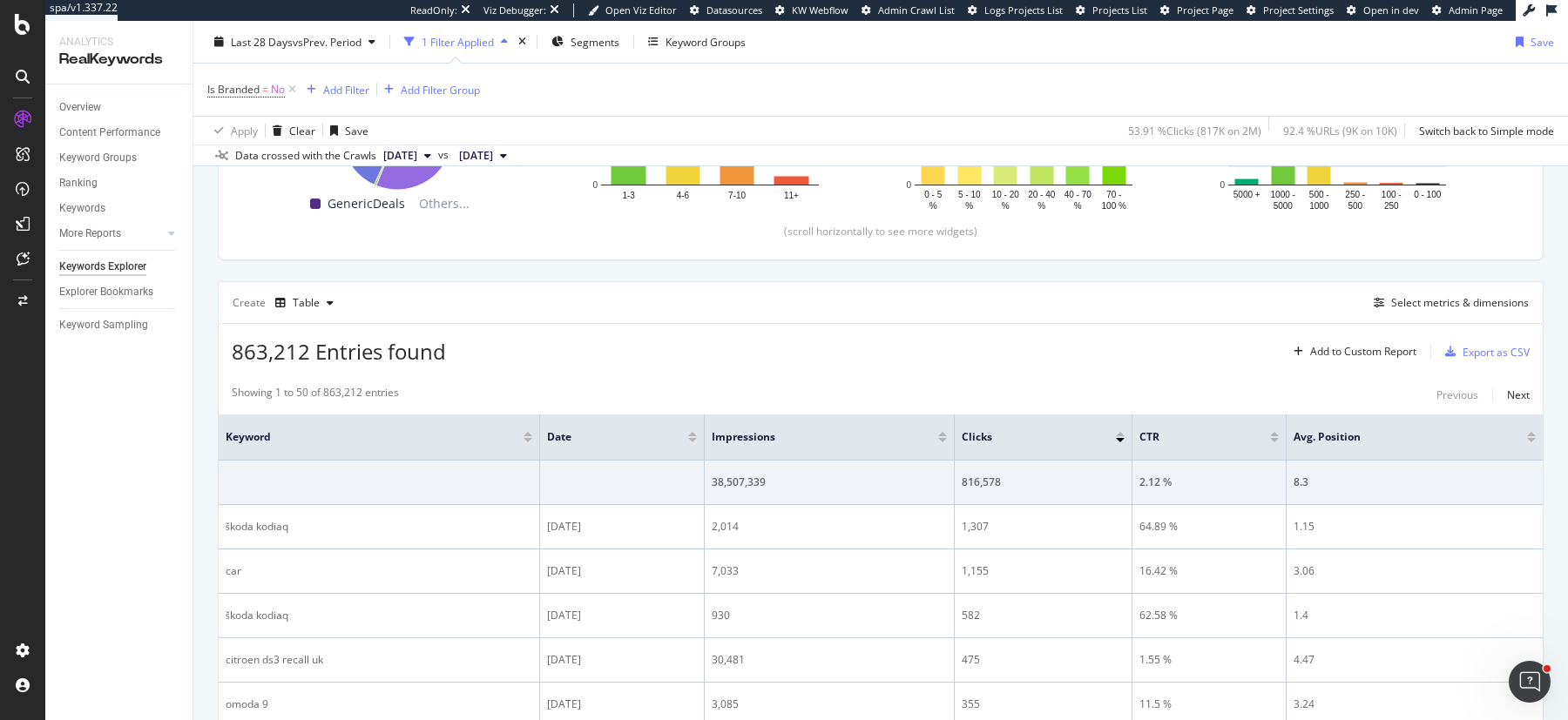
click at [696, 432] on div at bounding box center [692, 434] width 9 height 5
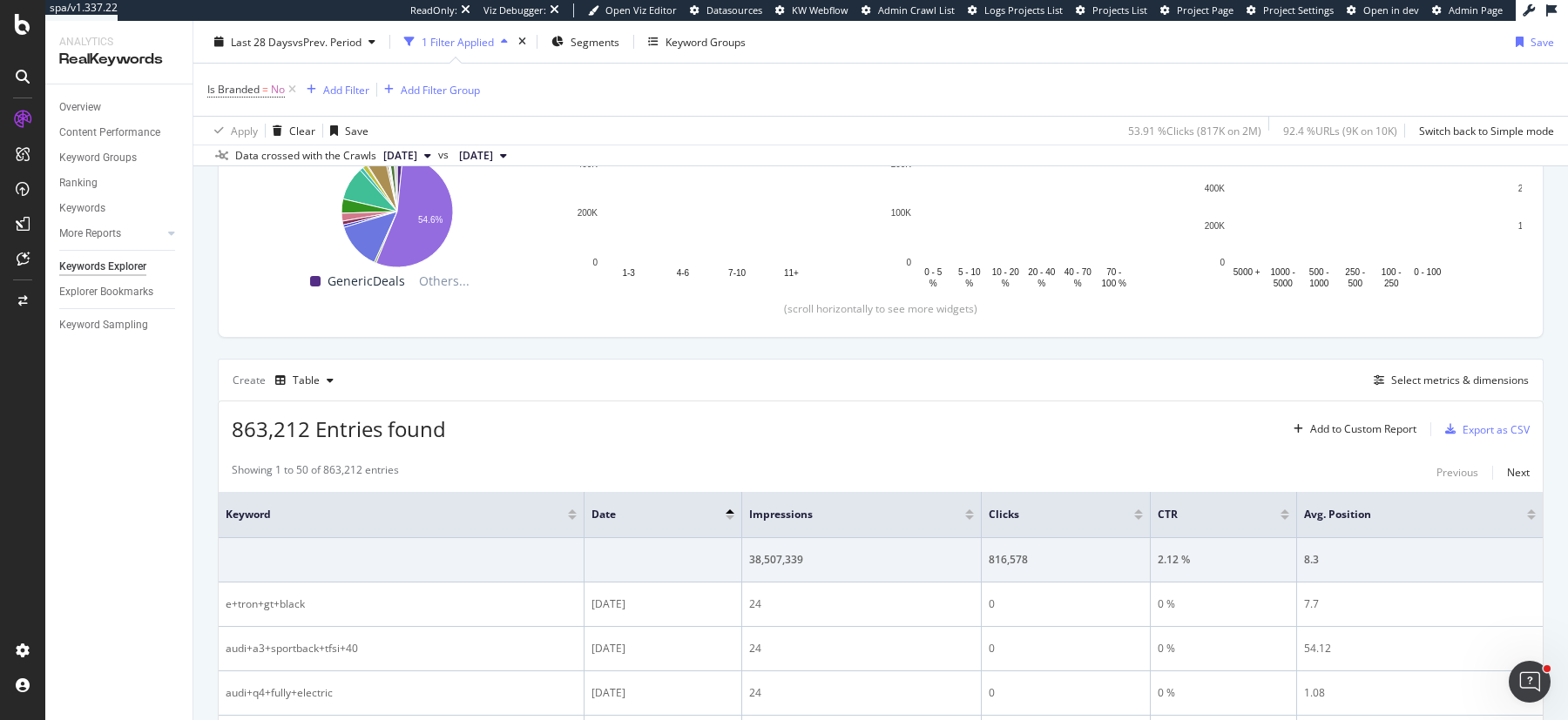
scroll to position [363, 0]
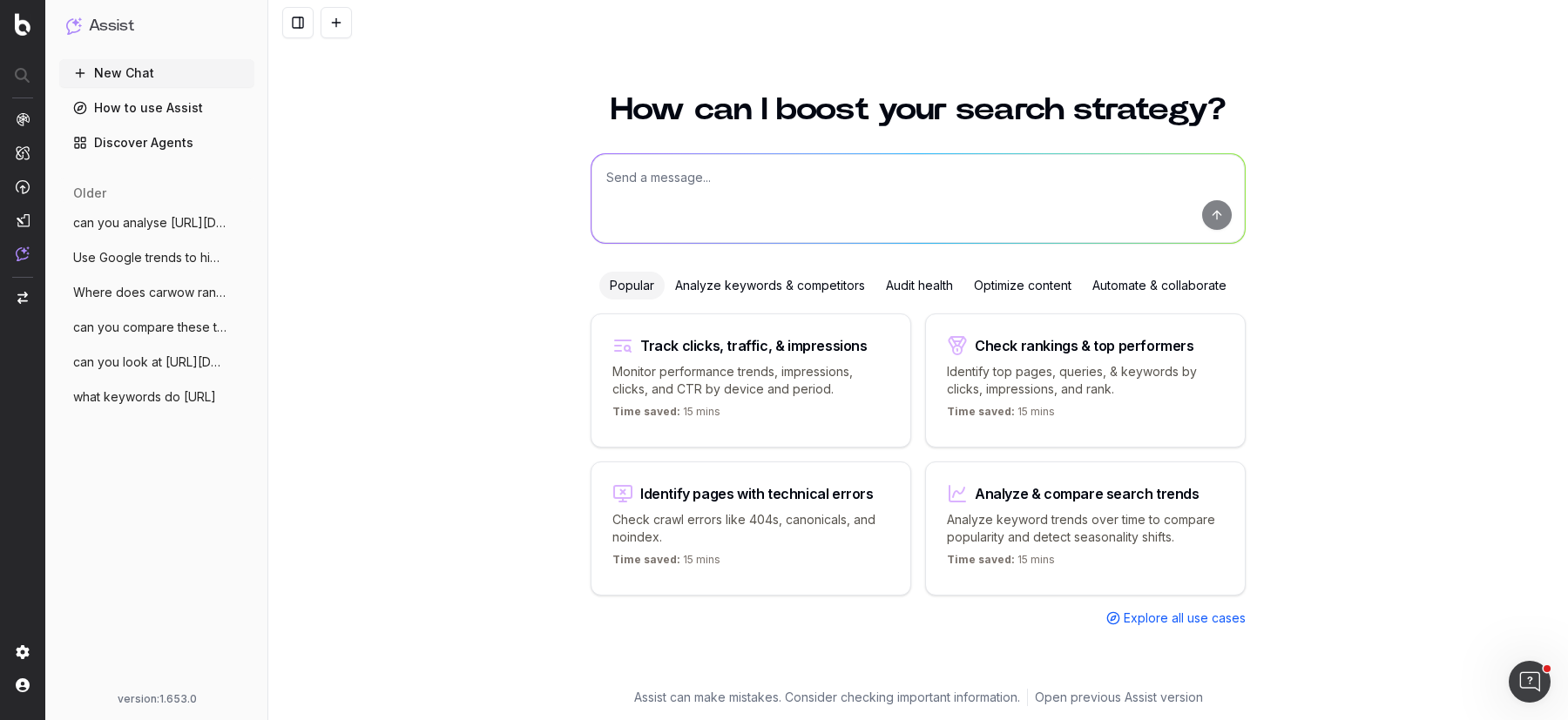
click at [813, 183] on textarea at bounding box center [918, 199] width 654 height 89
type textarea "within RealKeywords, how can I pull the daily clicks from a query"
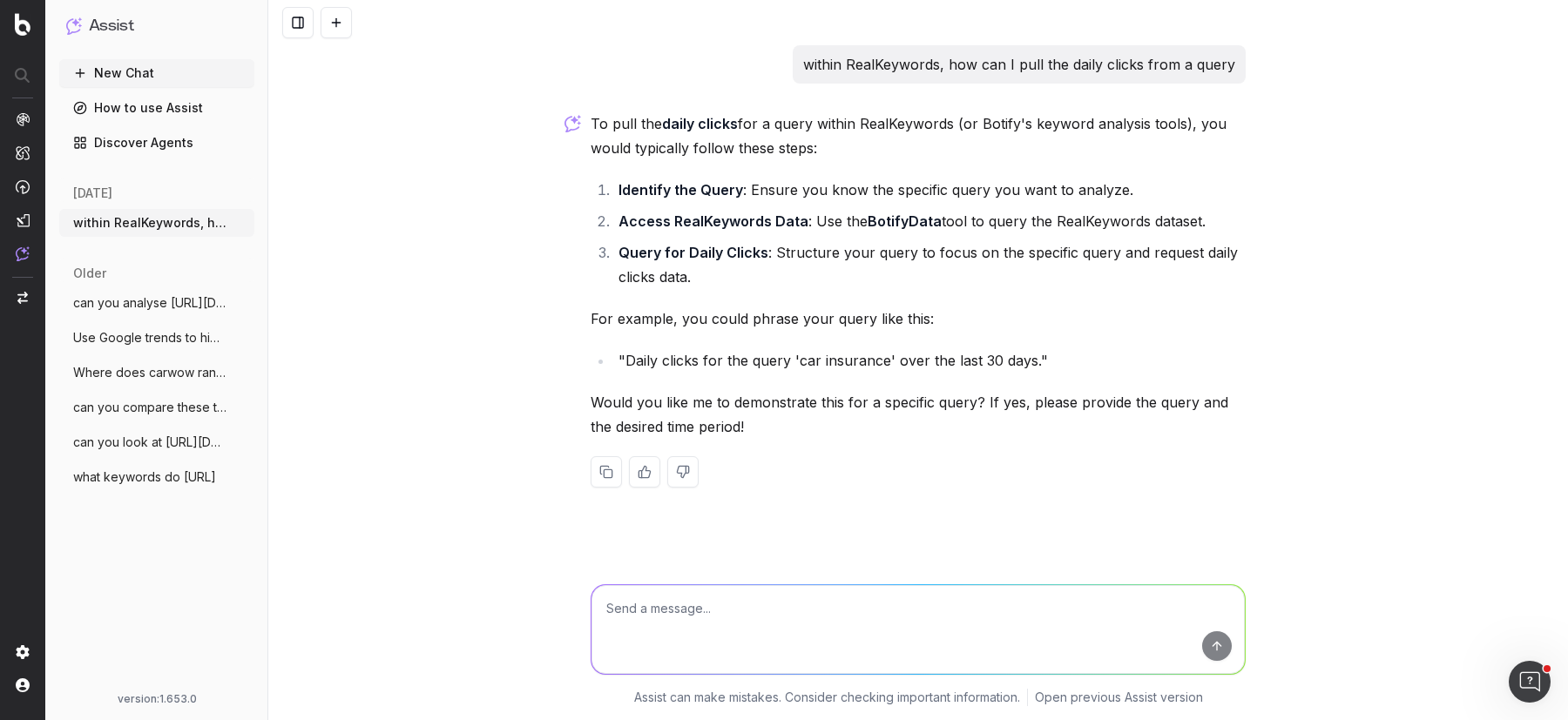
click at [861, 622] on textarea at bounding box center [918, 630] width 654 height 89
type textarea "yes"
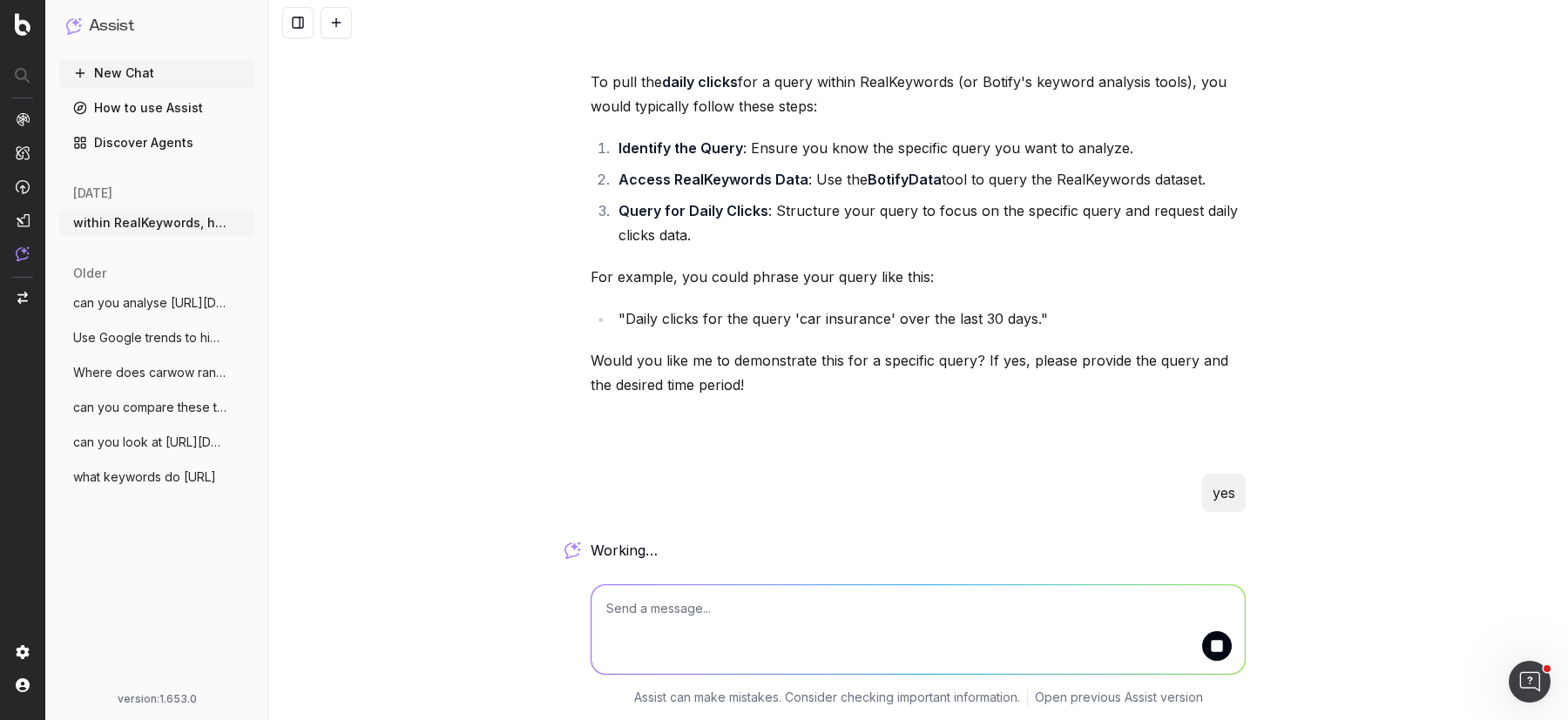
click at [1219, 644] on button "submit" at bounding box center [1216, 646] width 29 height 29
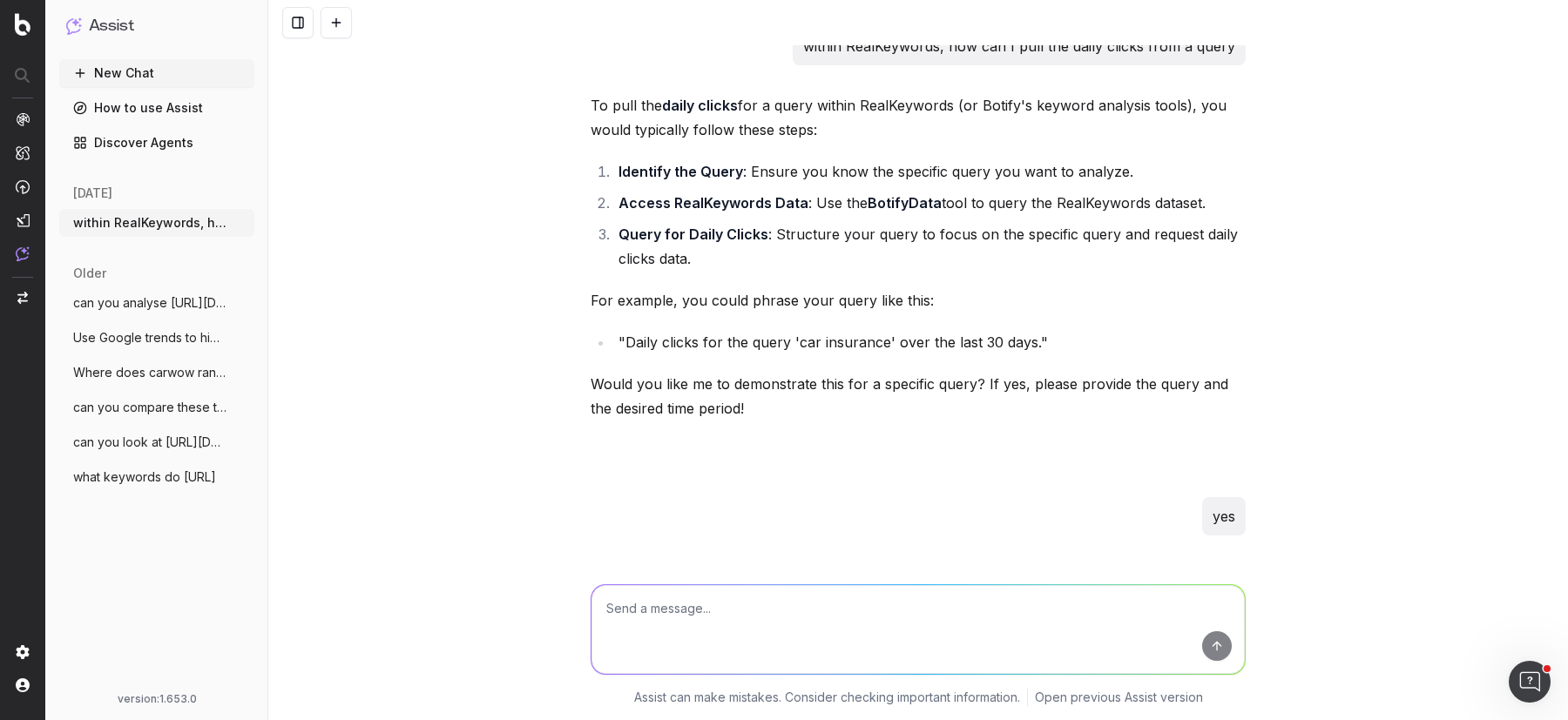
scroll to position [17, 0]
click at [902, 610] on textarea at bounding box center [918, 630] width 654 height 89
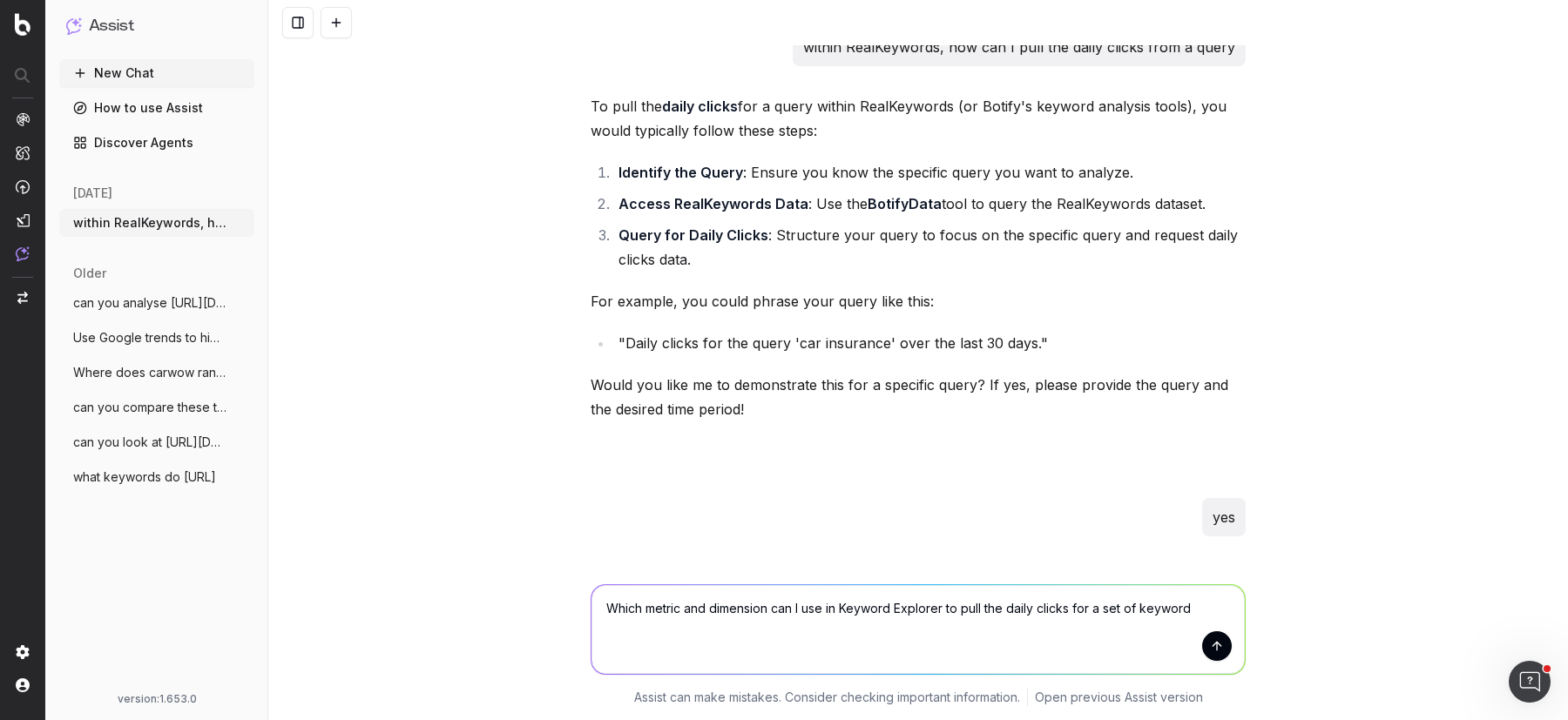
type textarea "Which metric and dimension can I use in Keyword Explorer to pull the daily clic…"
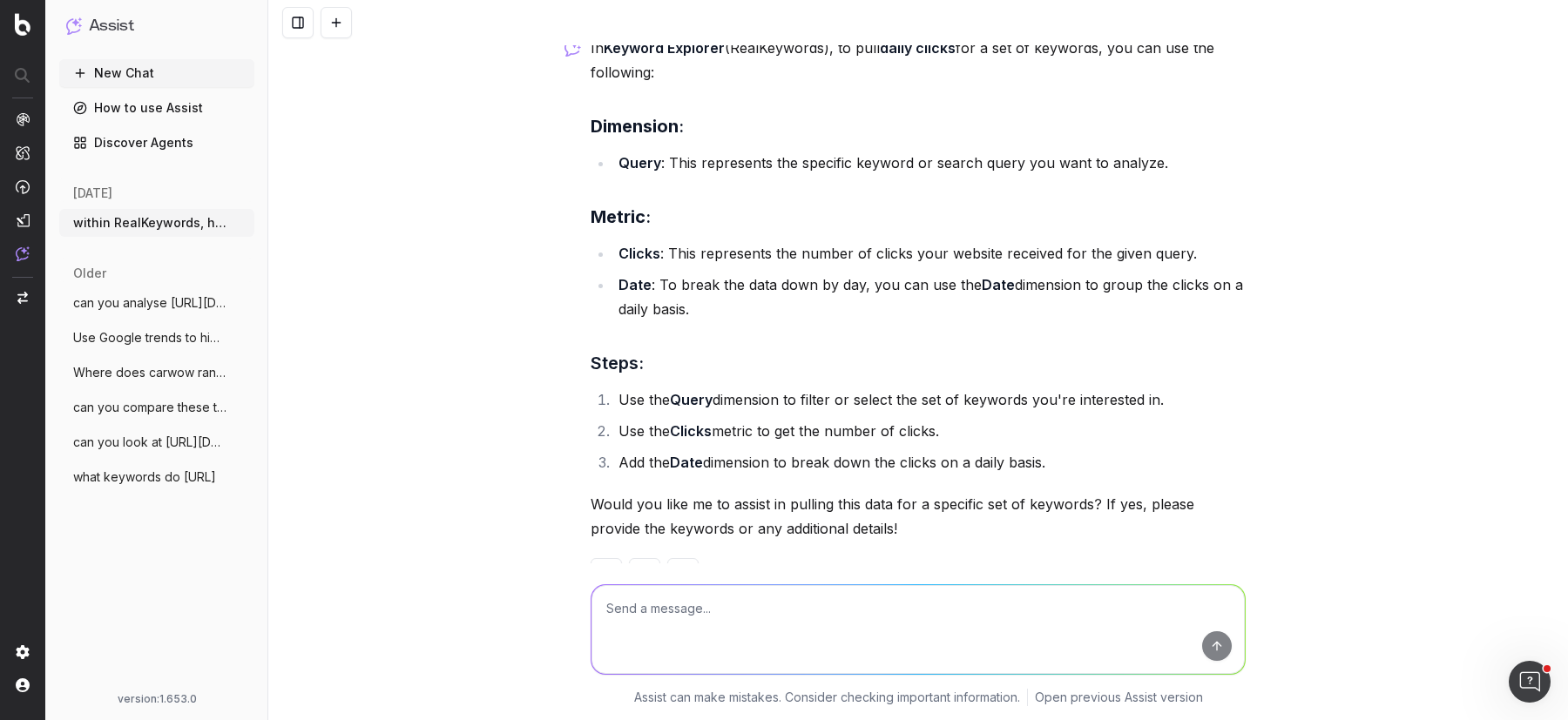
scroll to position [638, 0]
click at [247, 222] on icon "button" at bounding box center [242, 222] width 14 height 14
click at [276, 222] on span "Delete" at bounding box center [281, 223] width 38 height 17
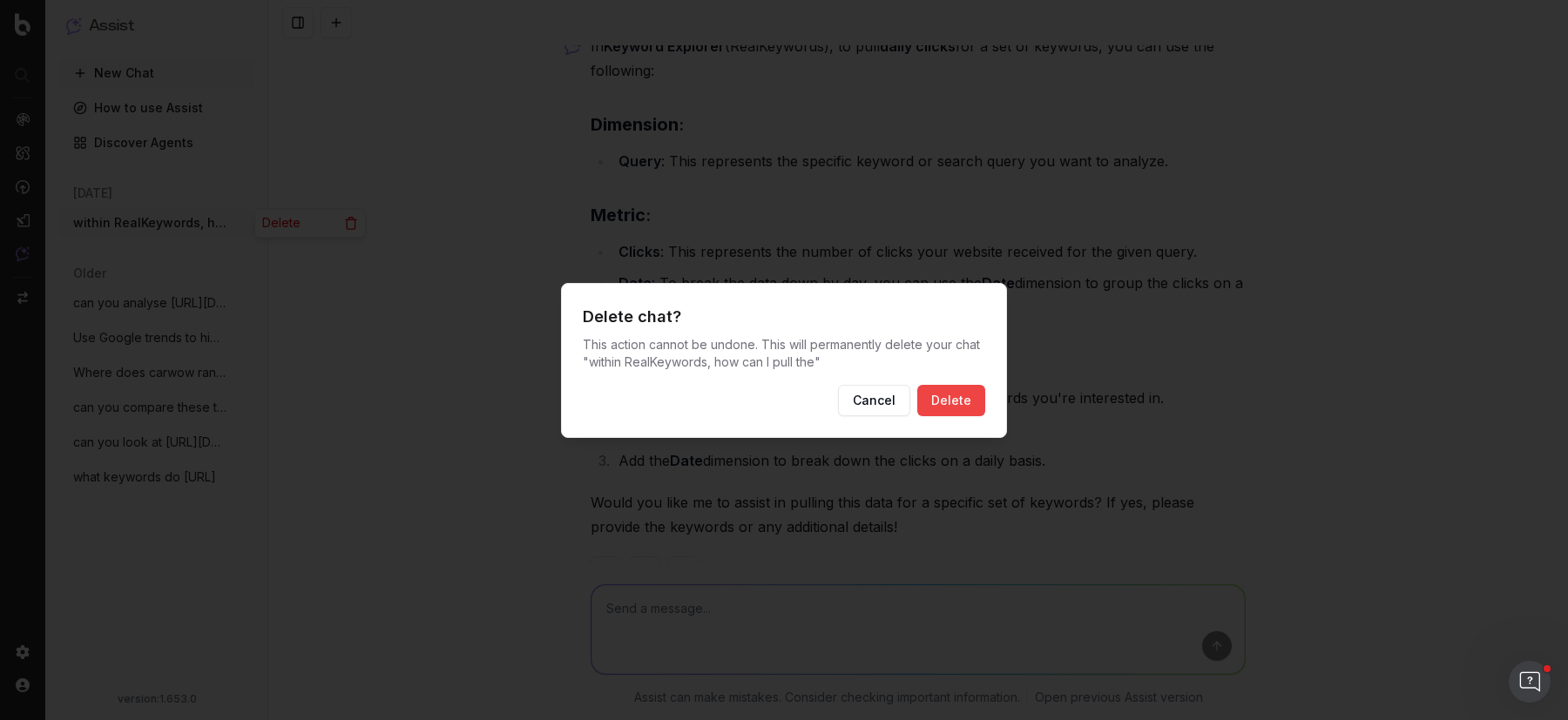
click at [963, 405] on button "Delete" at bounding box center [951, 400] width 68 height 31
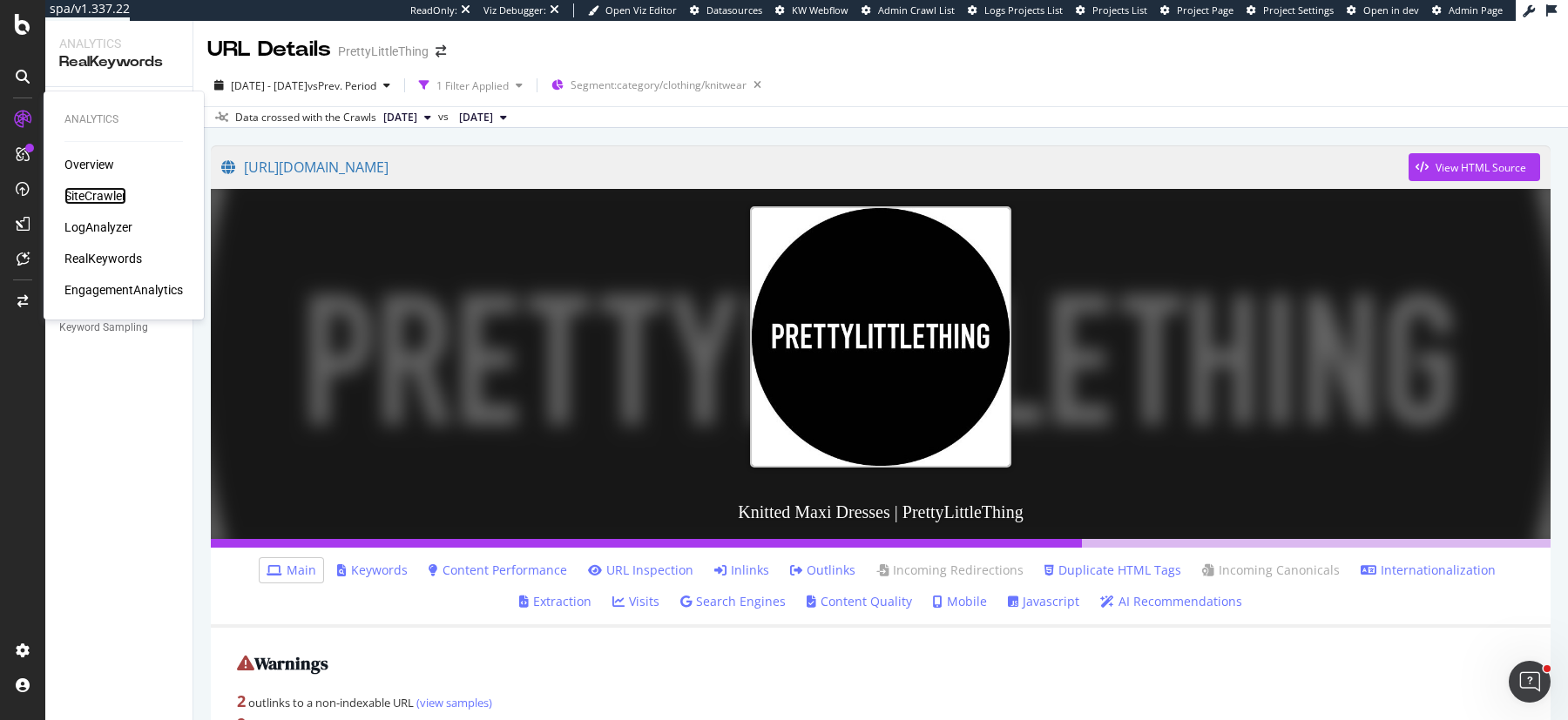
click at [74, 196] on div "SiteCrawler" at bounding box center [95, 196] width 62 height 17
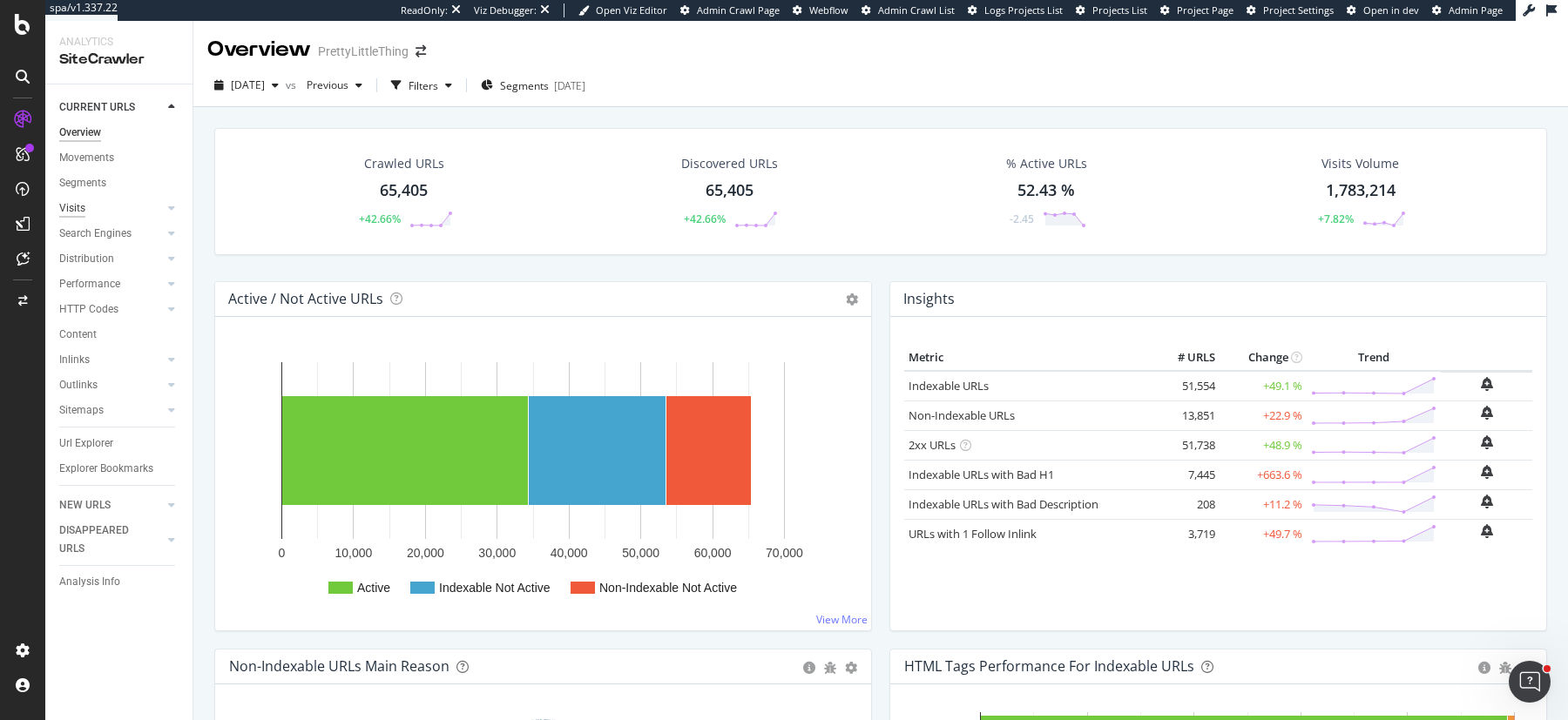
click at [80, 208] on div "Visits" at bounding box center [72, 208] width 27 height 18
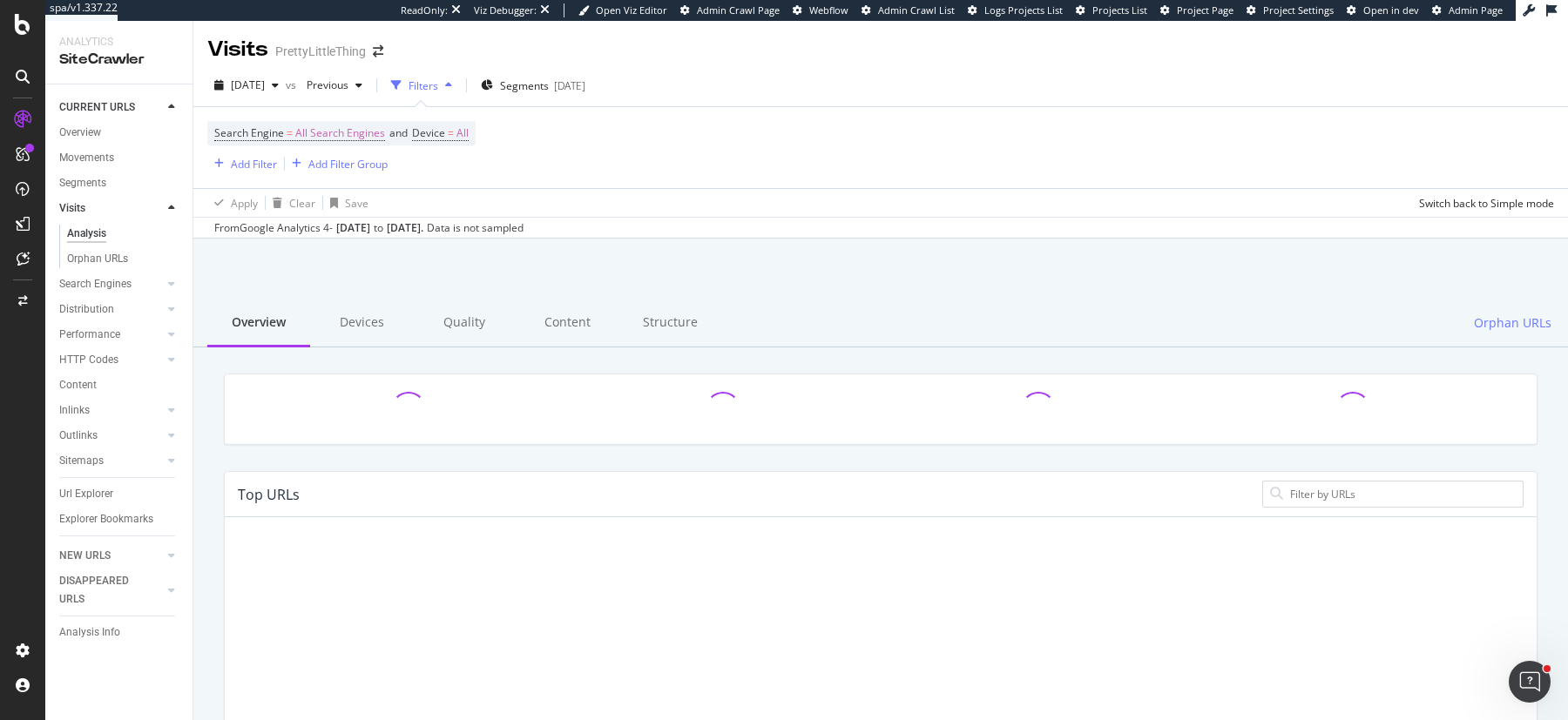
click at [571, 143] on div "Search Engine = All Search Engines and Device = All Add Filter Add Filter Group" at bounding box center [880, 147] width 1347 height 81
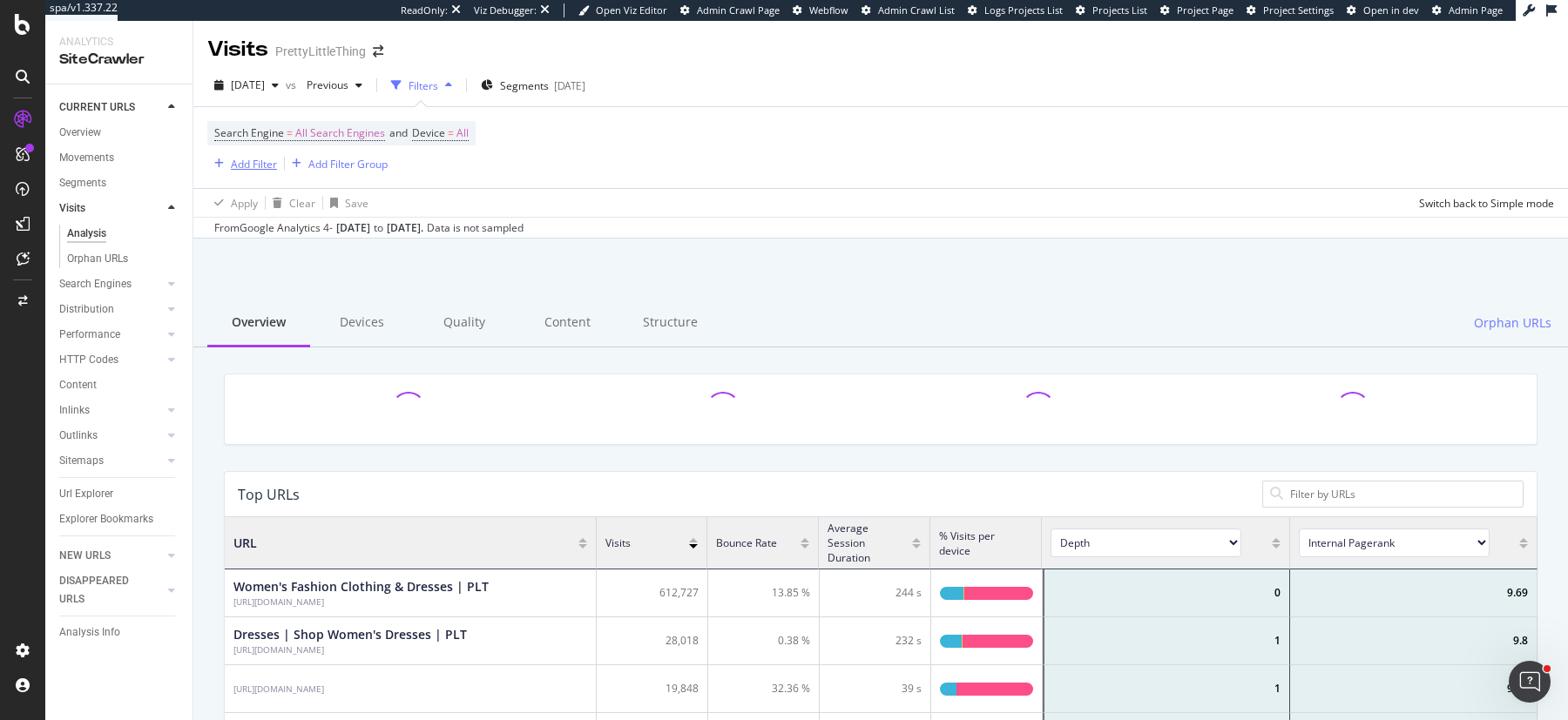
click at [239, 162] on div "Add Filter" at bounding box center [254, 164] width 47 height 15
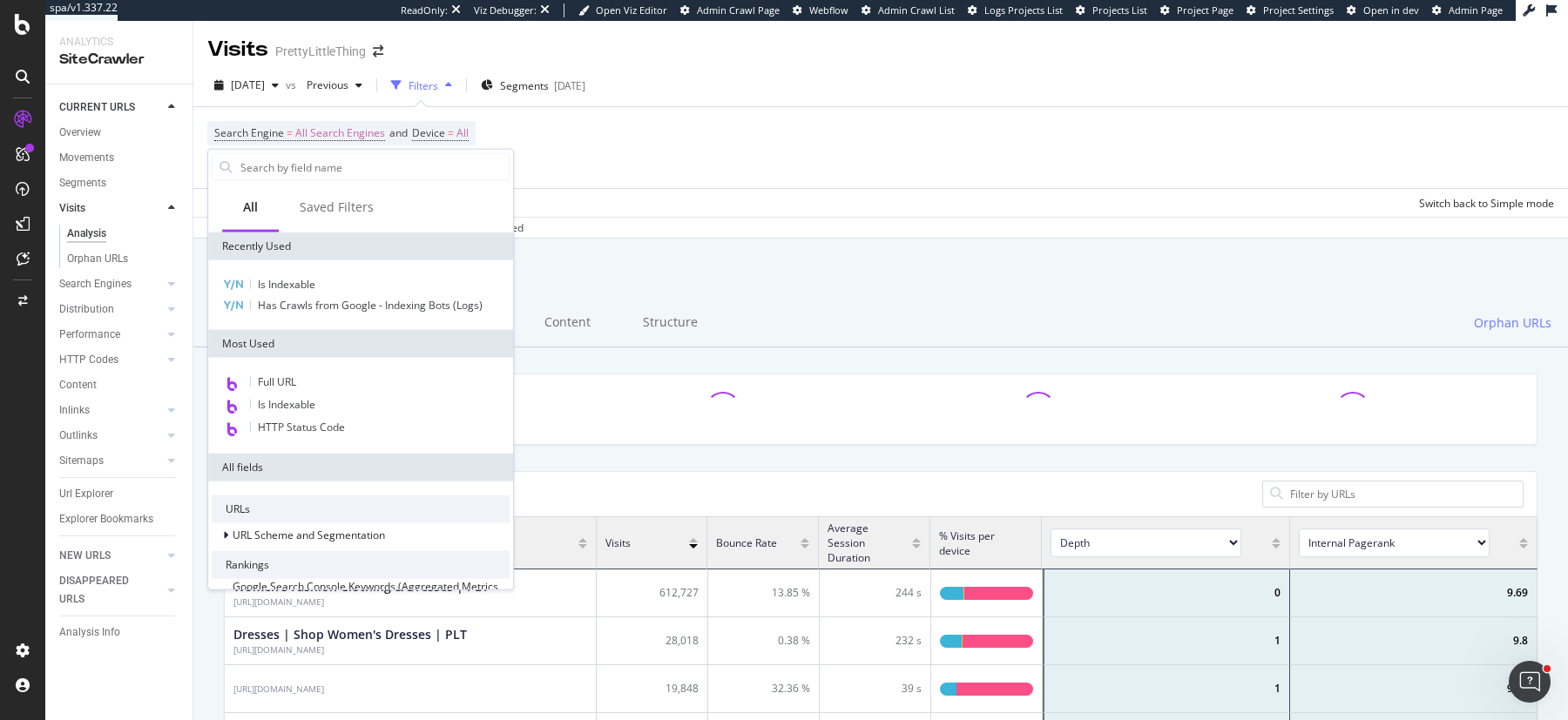
scroll to position [522, 1312]
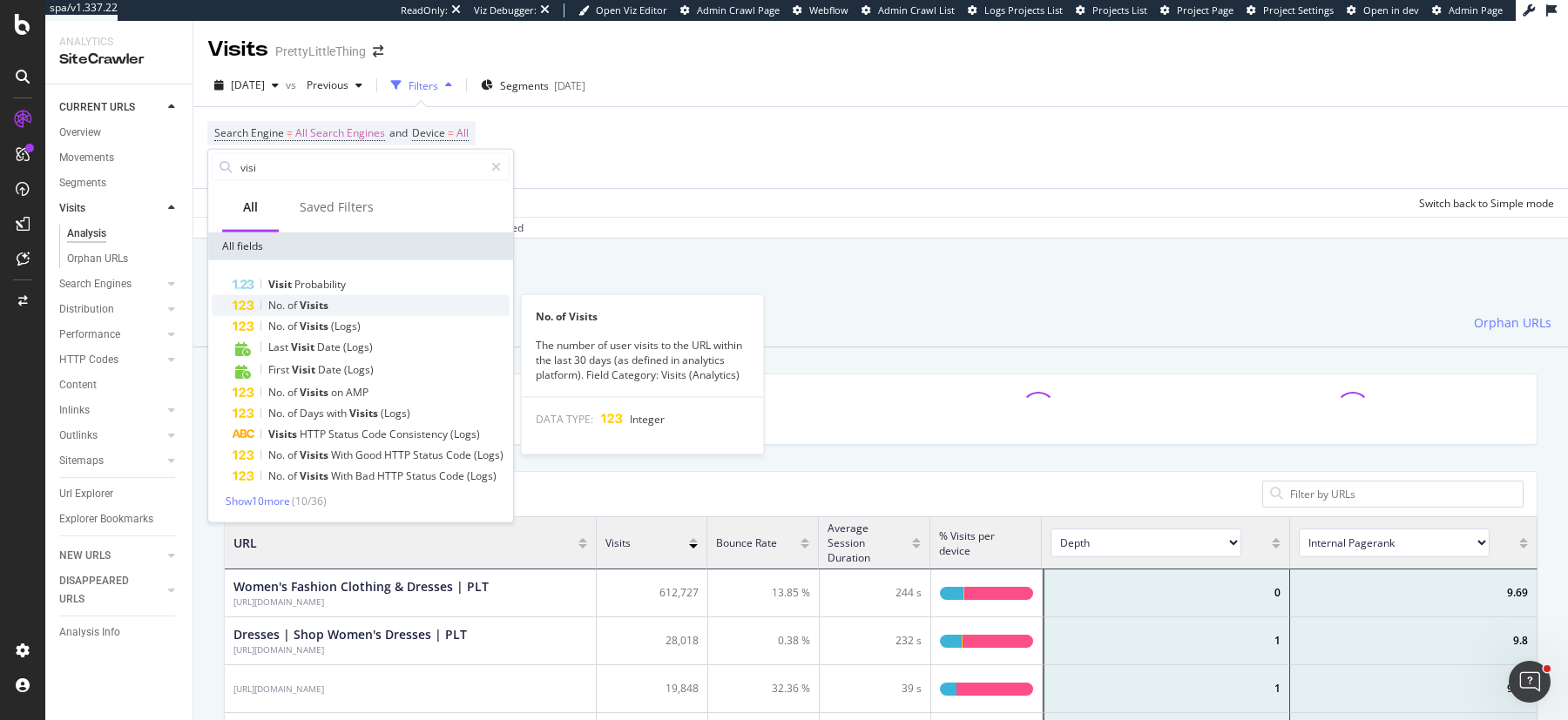
type input "visi"
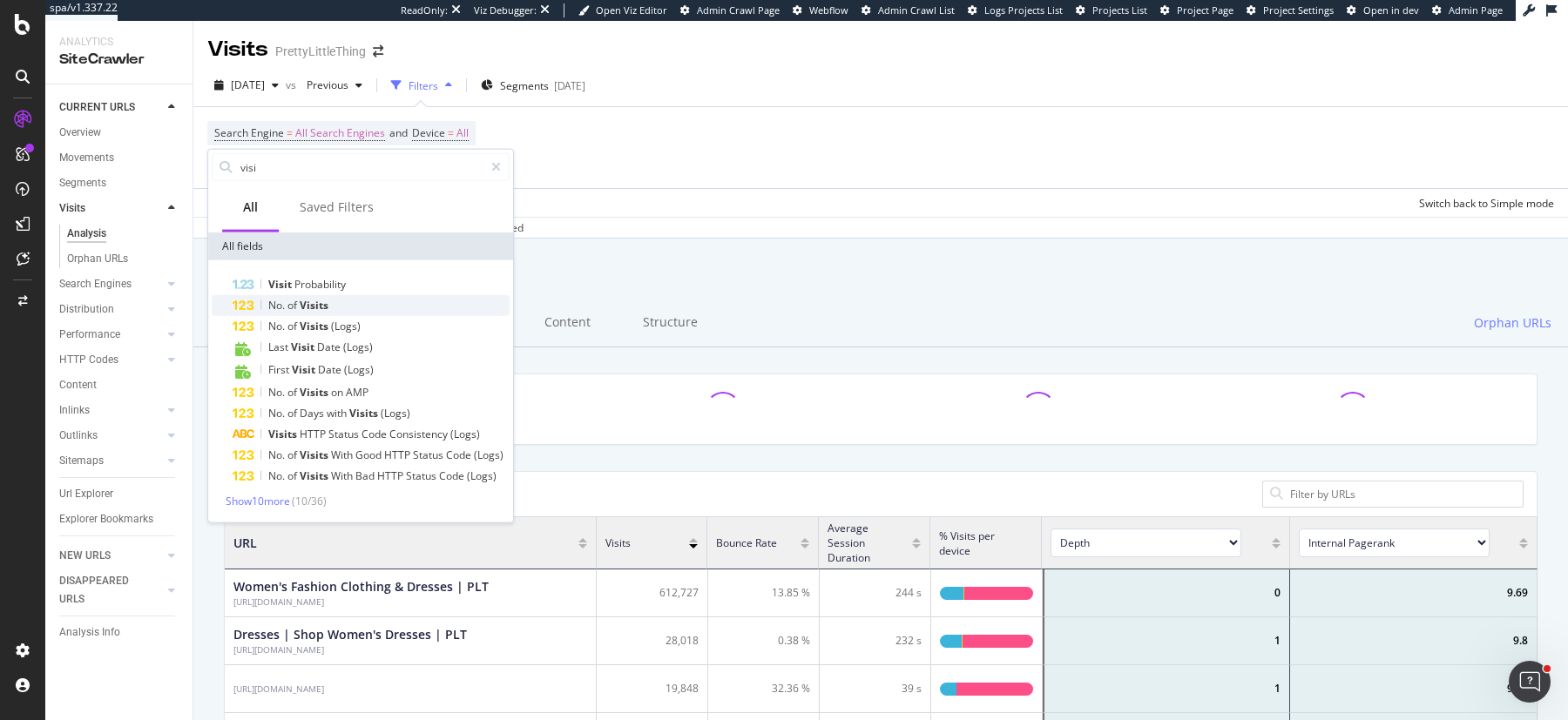
click at [342, 302] on div "No. of Visits" at bounding box center [372, 306] width 277 height 21
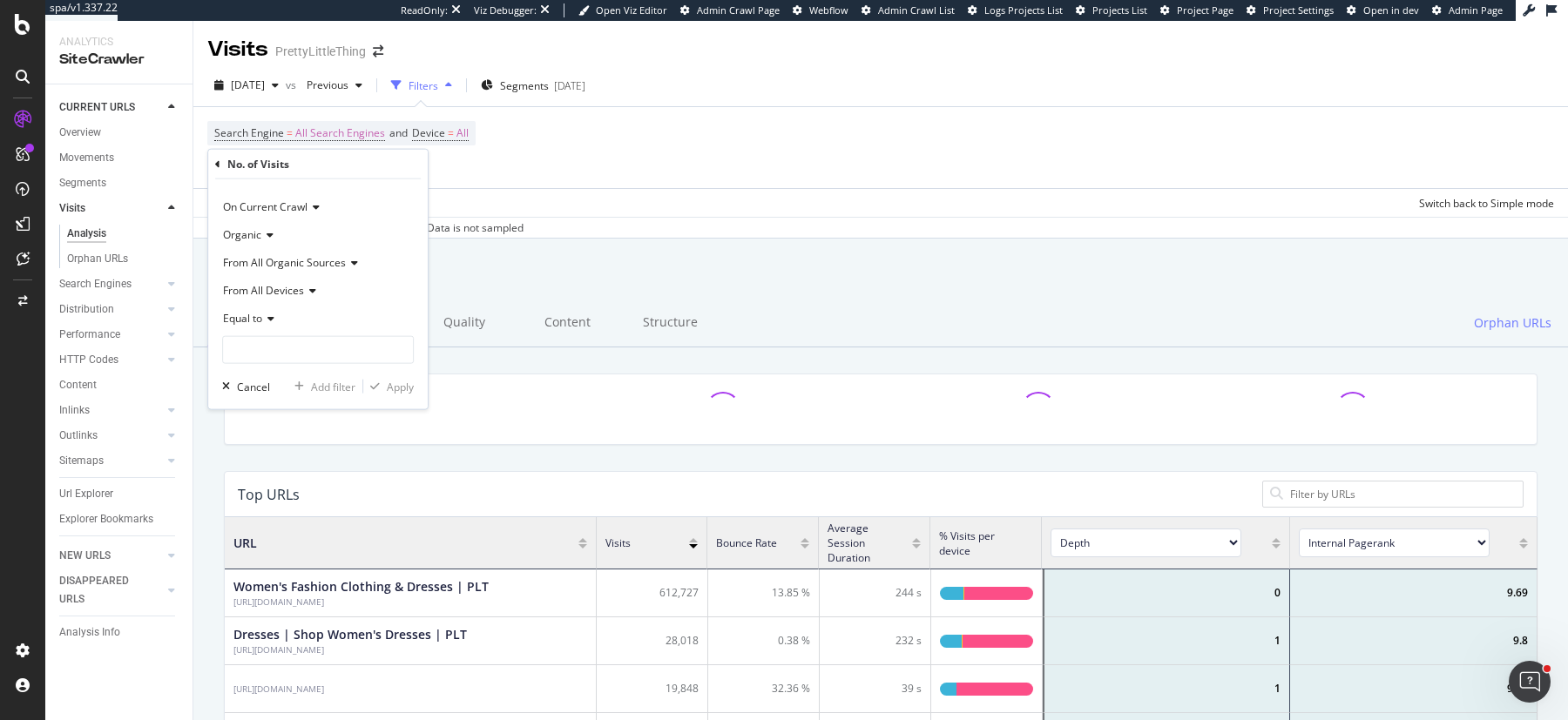
click at [296, 264] on span "From All Organic Sources" at bounding box center [284, 263] width 123 height 15
click at [332, 270] on div "From All Organic Sources" at bounding box center [318, 262] width 192 height 28
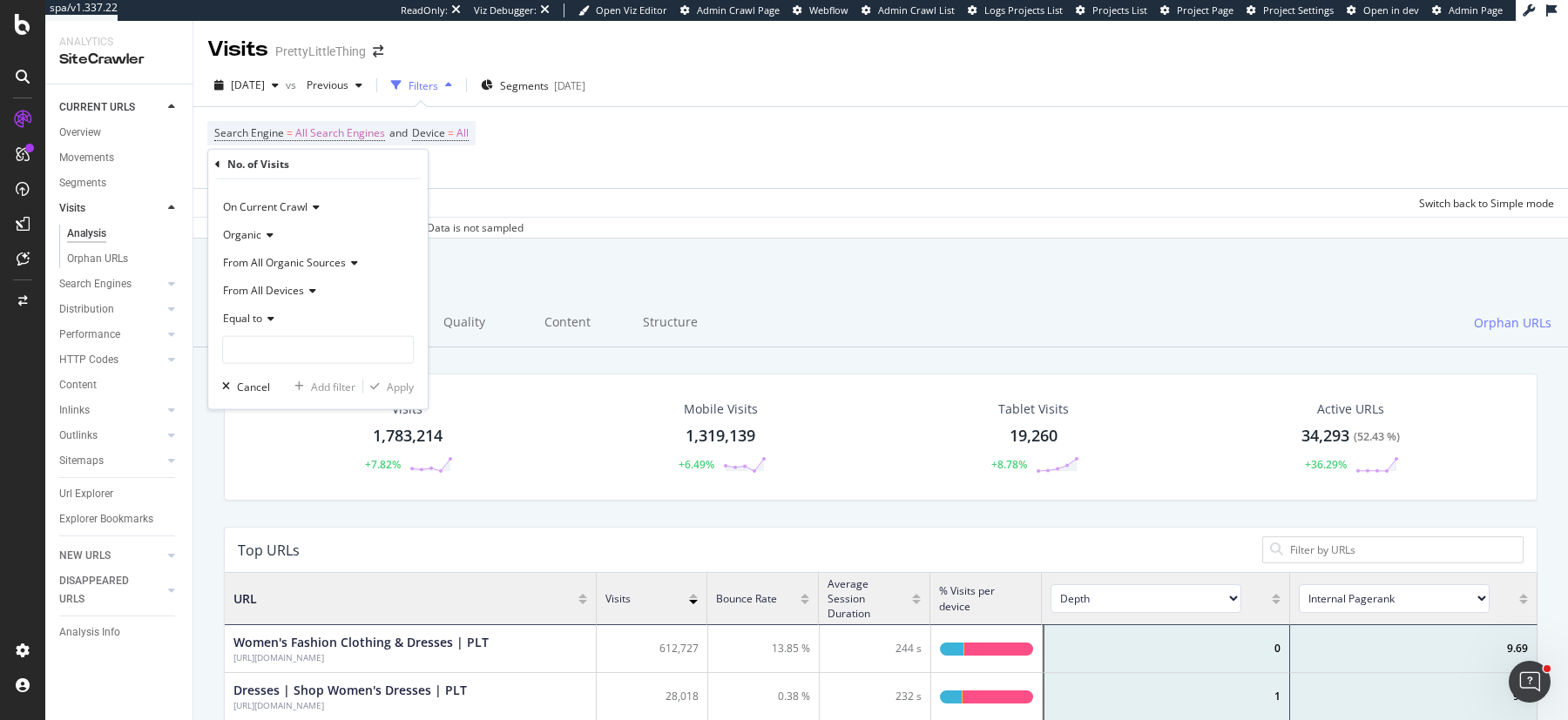
click at [264, 237] on icon at bounding box center [267, 235] width 12 height 10
click at [277, 268] on div "Organic" at bounding box center [319, 271] width 186 height 23
click at [219, 166] on icon at bounding box center [218, 163] width 6 height 10
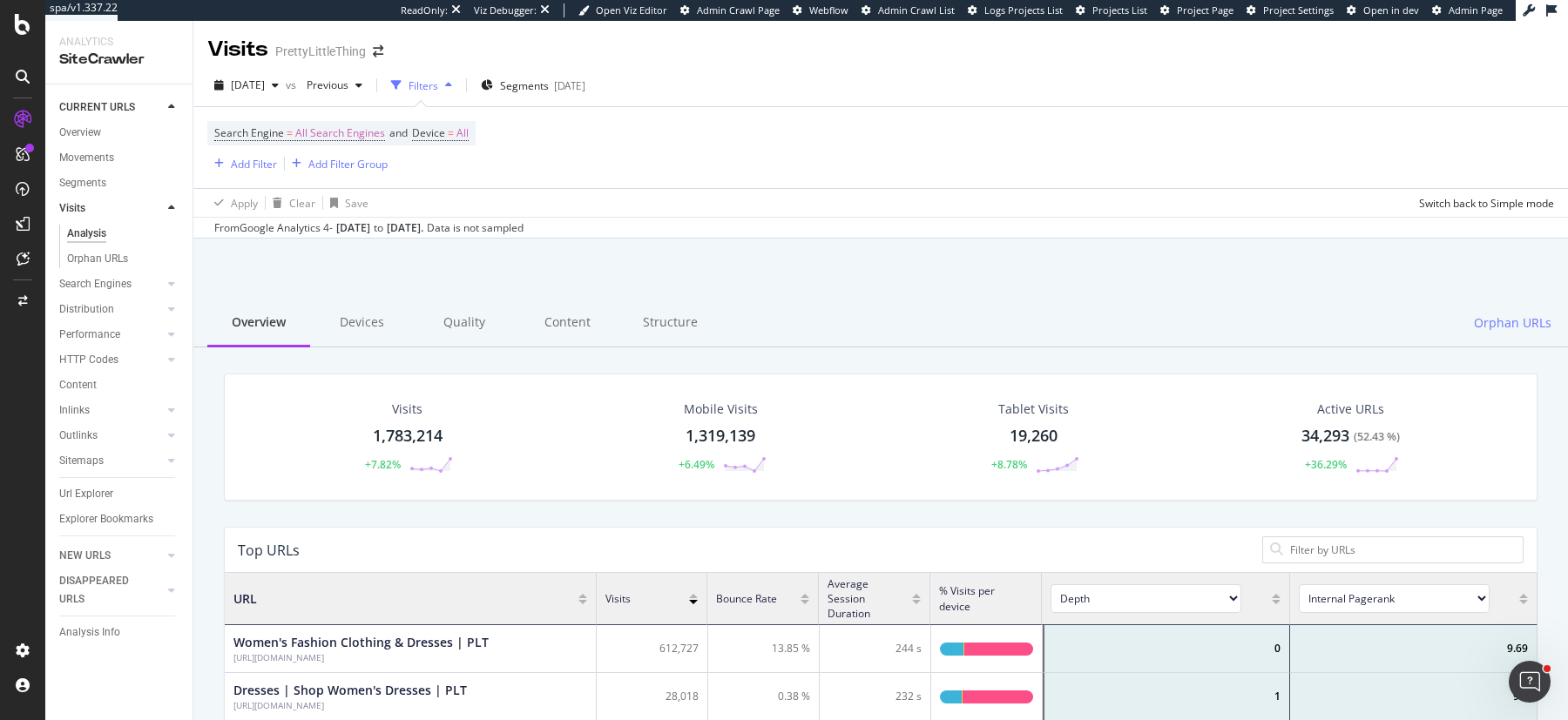
click at [737, 213] on div "Apply Clear Save Switch back to Simple mode" at bounding box center [881, 202] width 1375 height 28
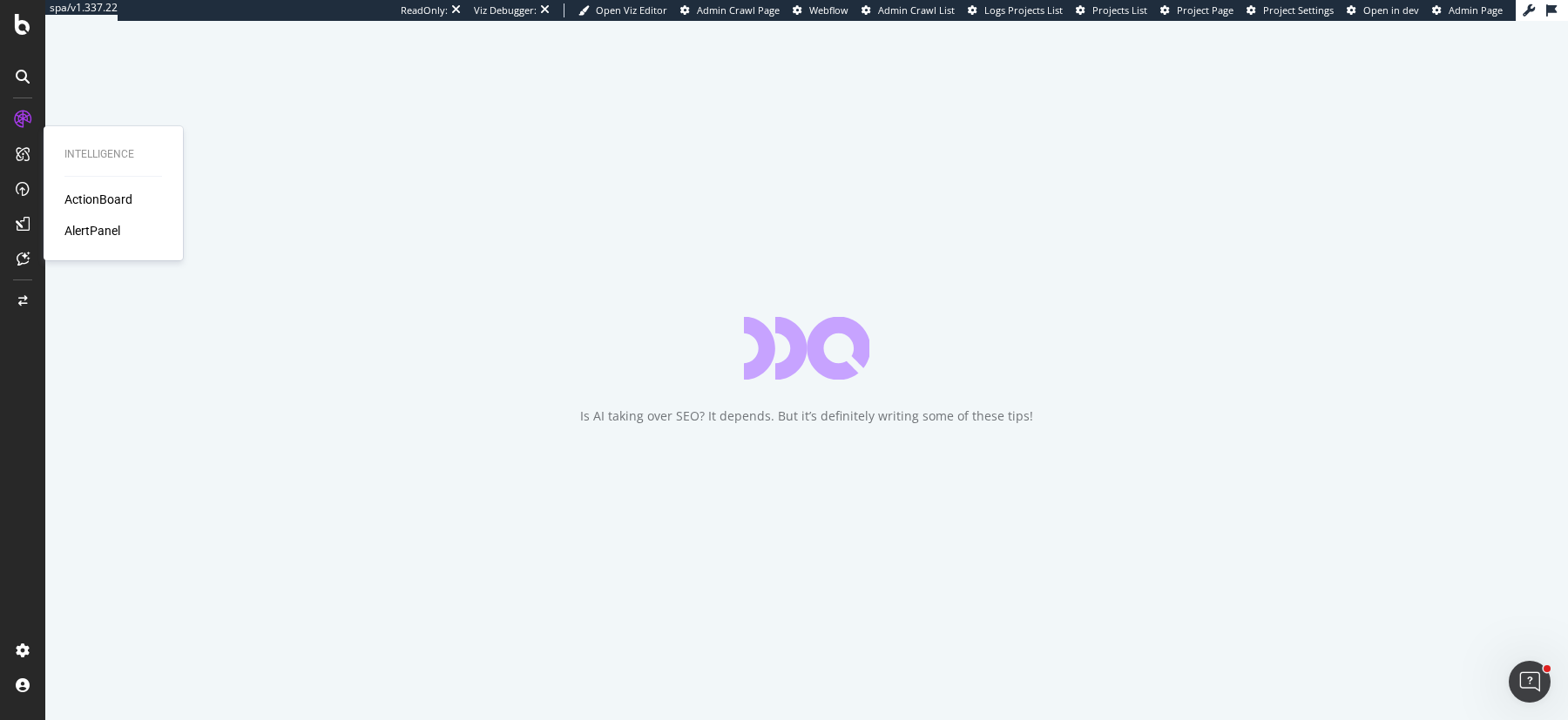
click at [90, 196] on div "ActionBoard" at bounding box center [99, 199] width 68 height 17
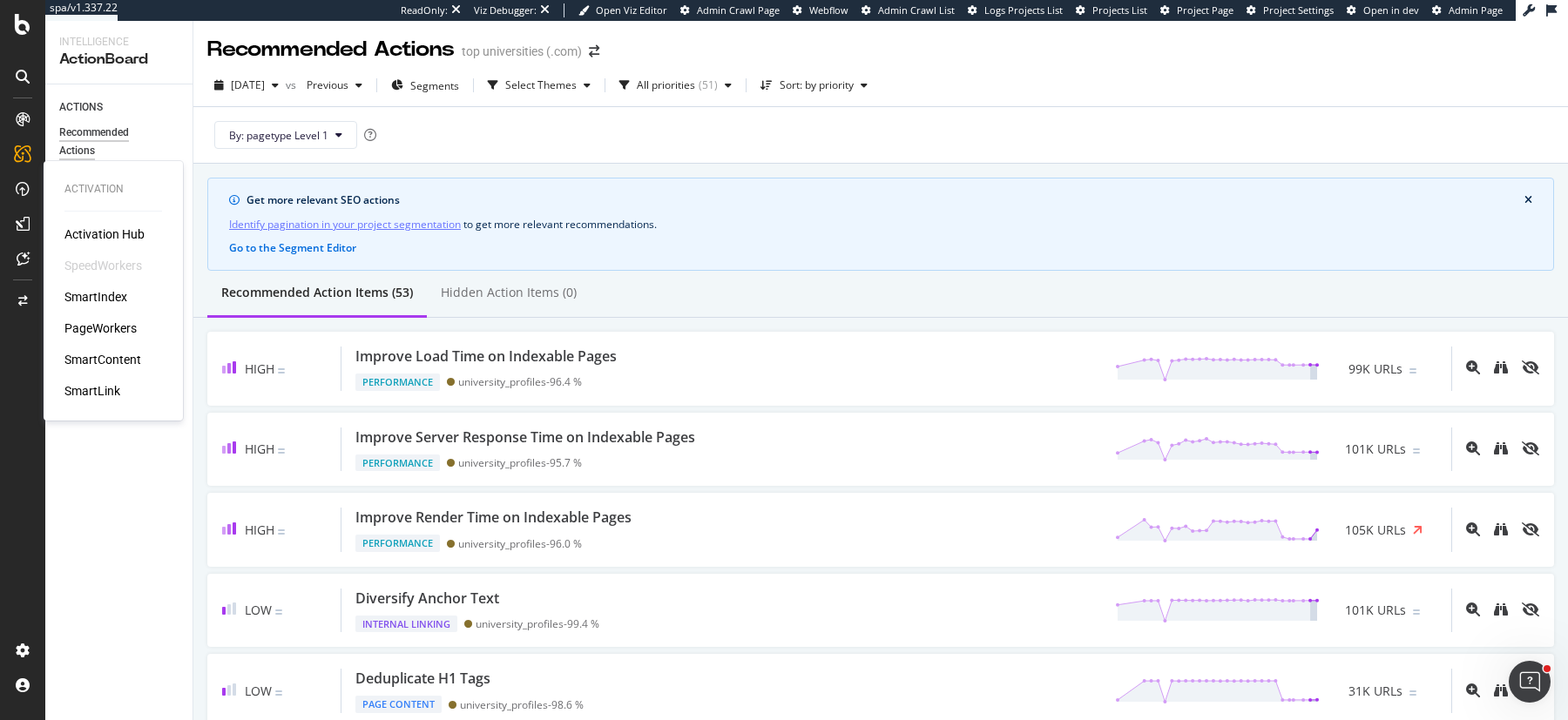
click at [110, 297] on div "SmartIndex" at bounding box center [96, 296] width 63 height 17
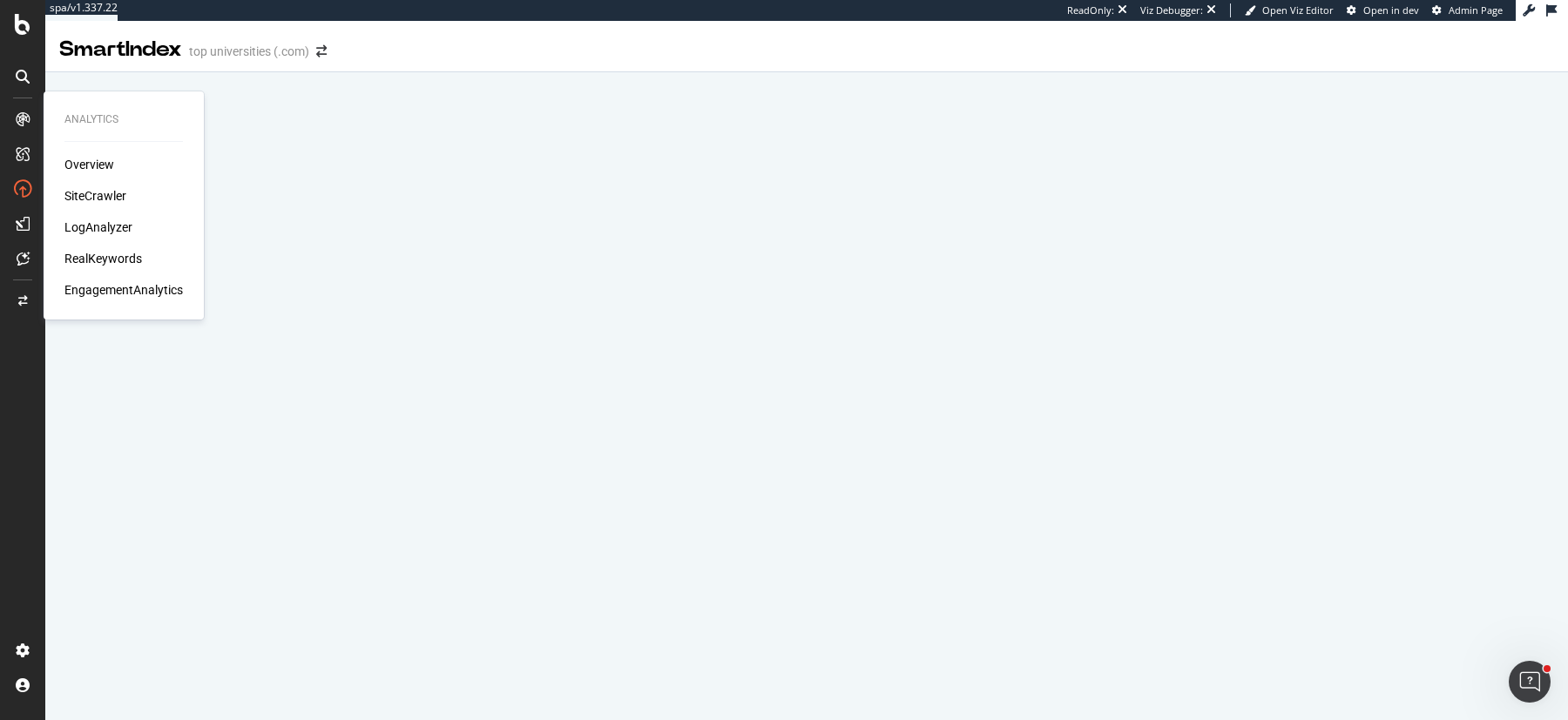
click at [93, 204] on div "Overview SiteCrawler LogAnalyzer RealKeywords EngagementAnalytics" at bounding box center [124, 227] width 119 height 142
click at [92, 195] on div "SiteCrawler" at bounding box center [95, 196] width 62 height 17
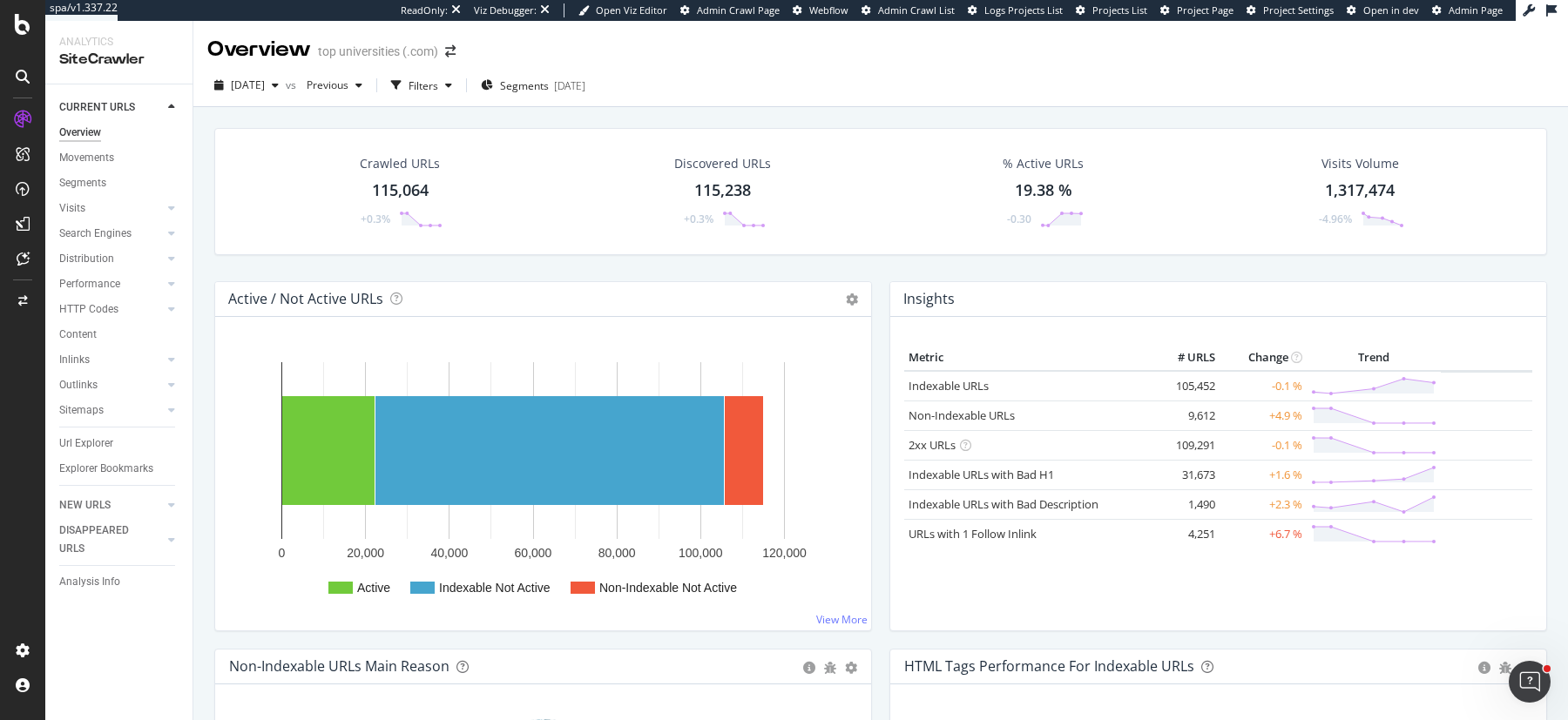
click at [97, 257] on div "Distribution" at bounding box center [86, 258] width 55 height 18
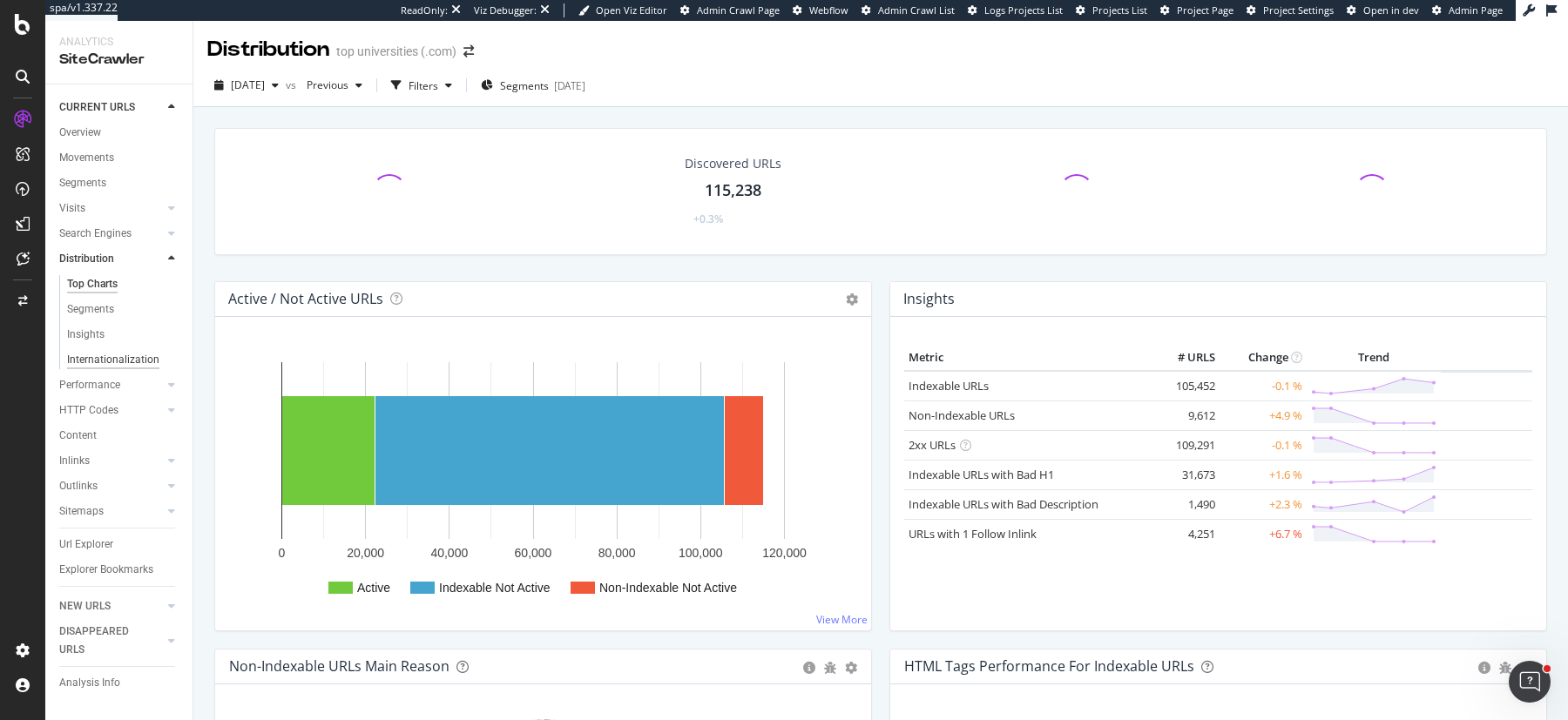
click at [100, 356] on div "Internationalization" at bounding box center [113, 359] width 92 height 18
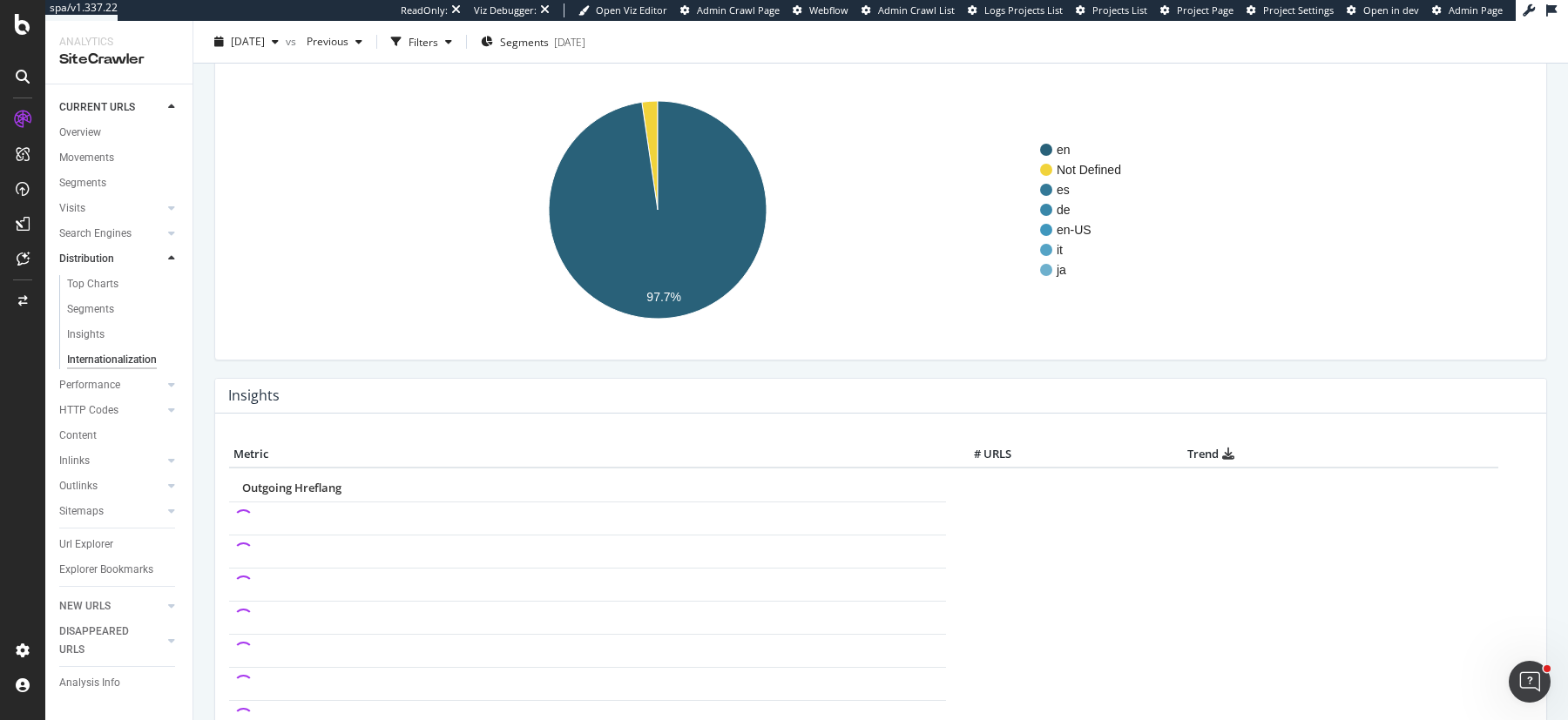
scroll to position [119, 0]
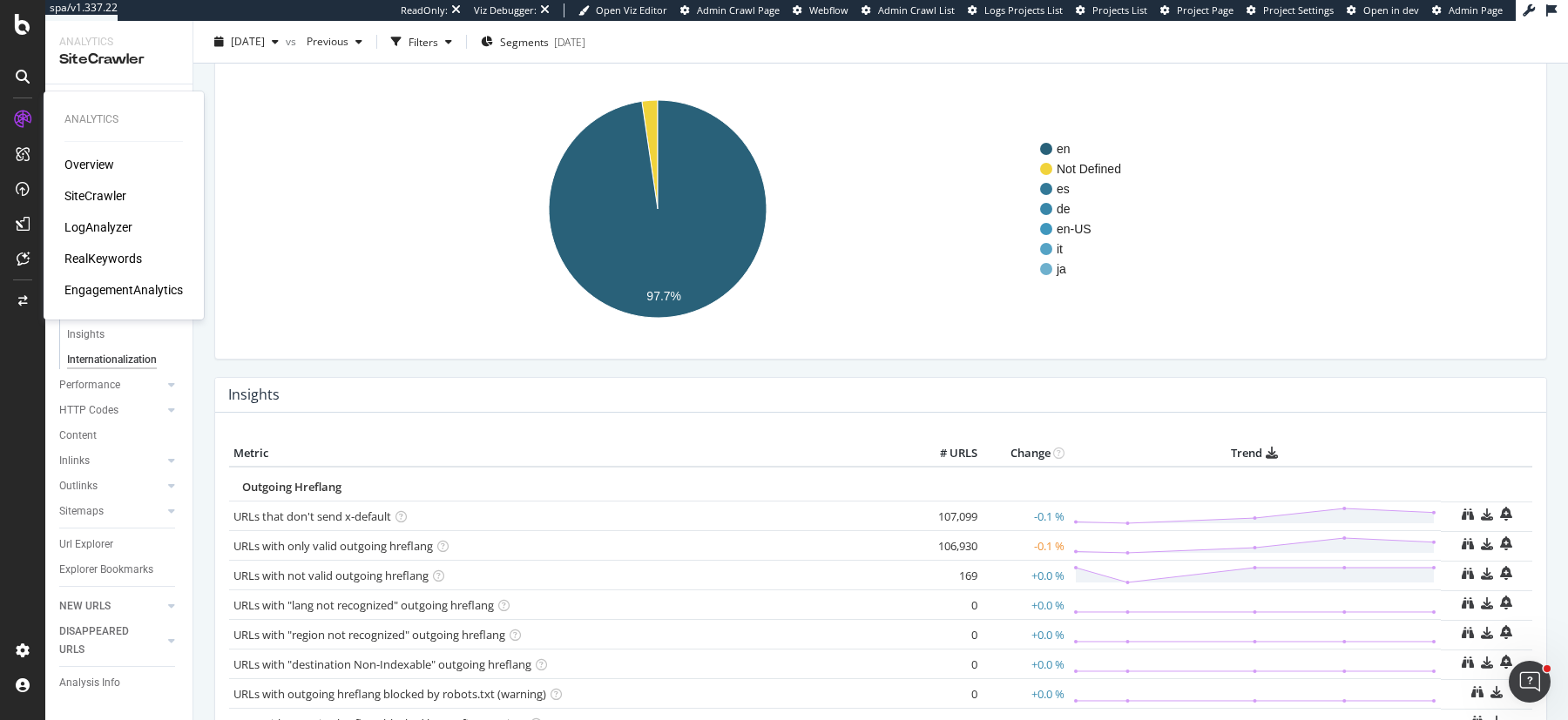
click at [80, 223] on div "LogAnalyzer" at bounding box center [99, 227] width 68 height 17
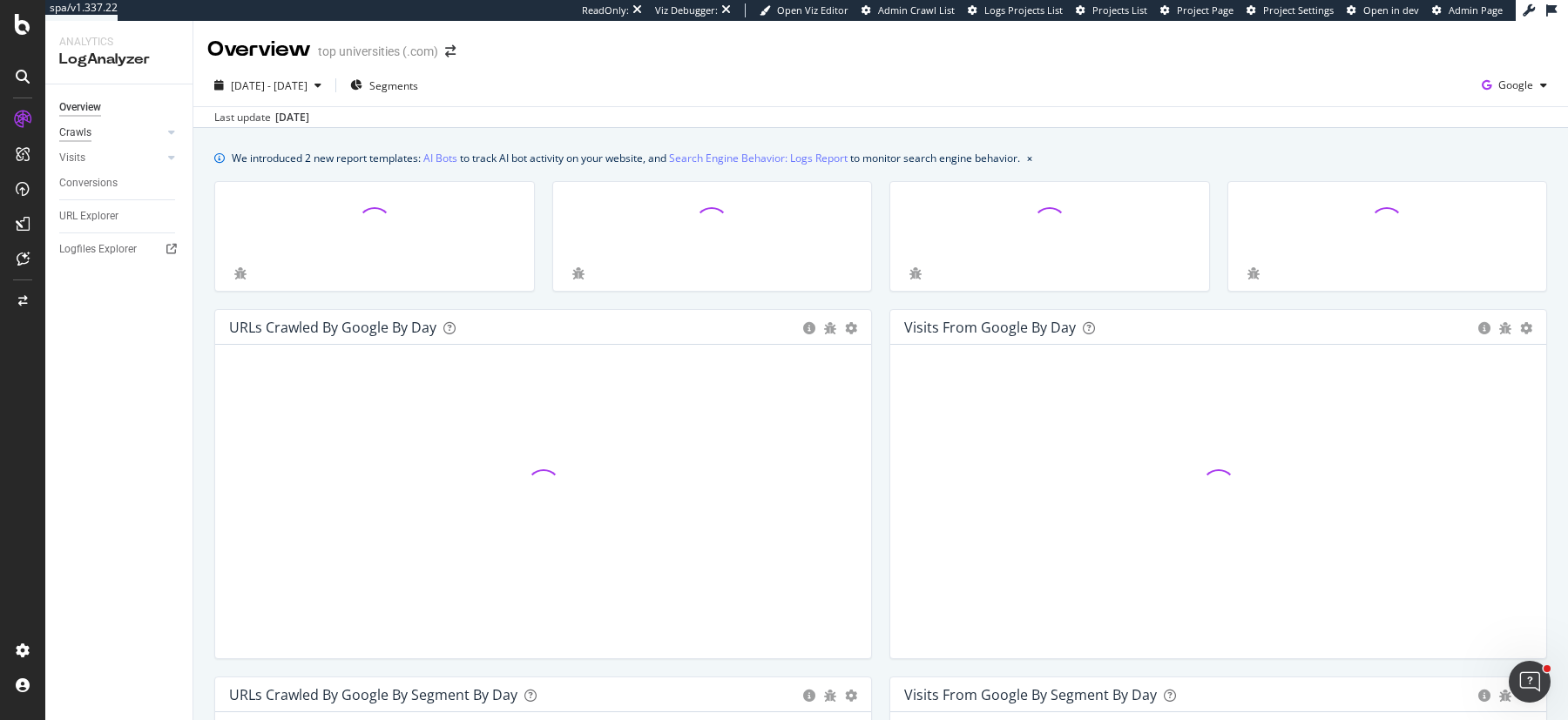
click at [72, 131] on div "Crawls" at bounding box center [75, 132] width 32 height 18
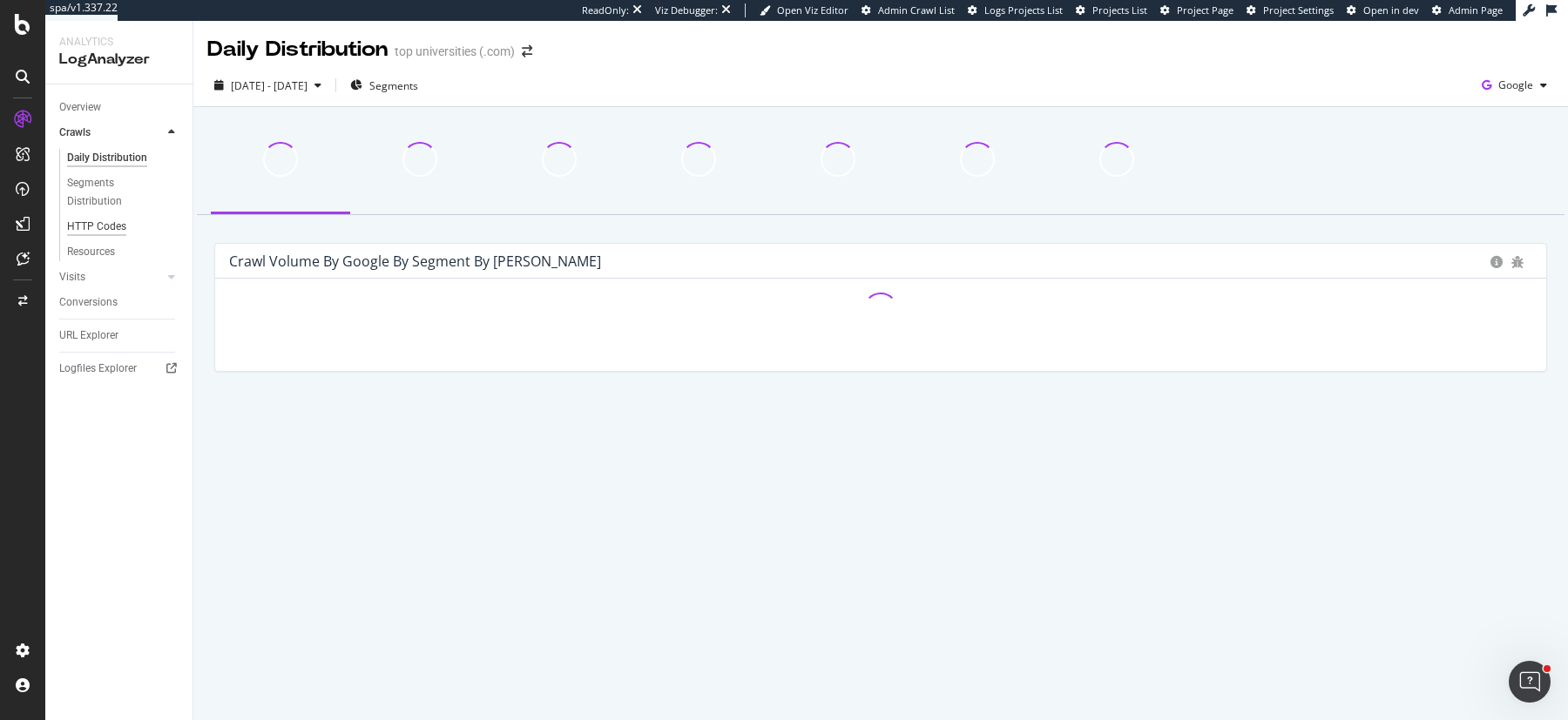
click at [94, 235] on div "HTTP Codes" at bounding box center [97, 226] width 59 height 18
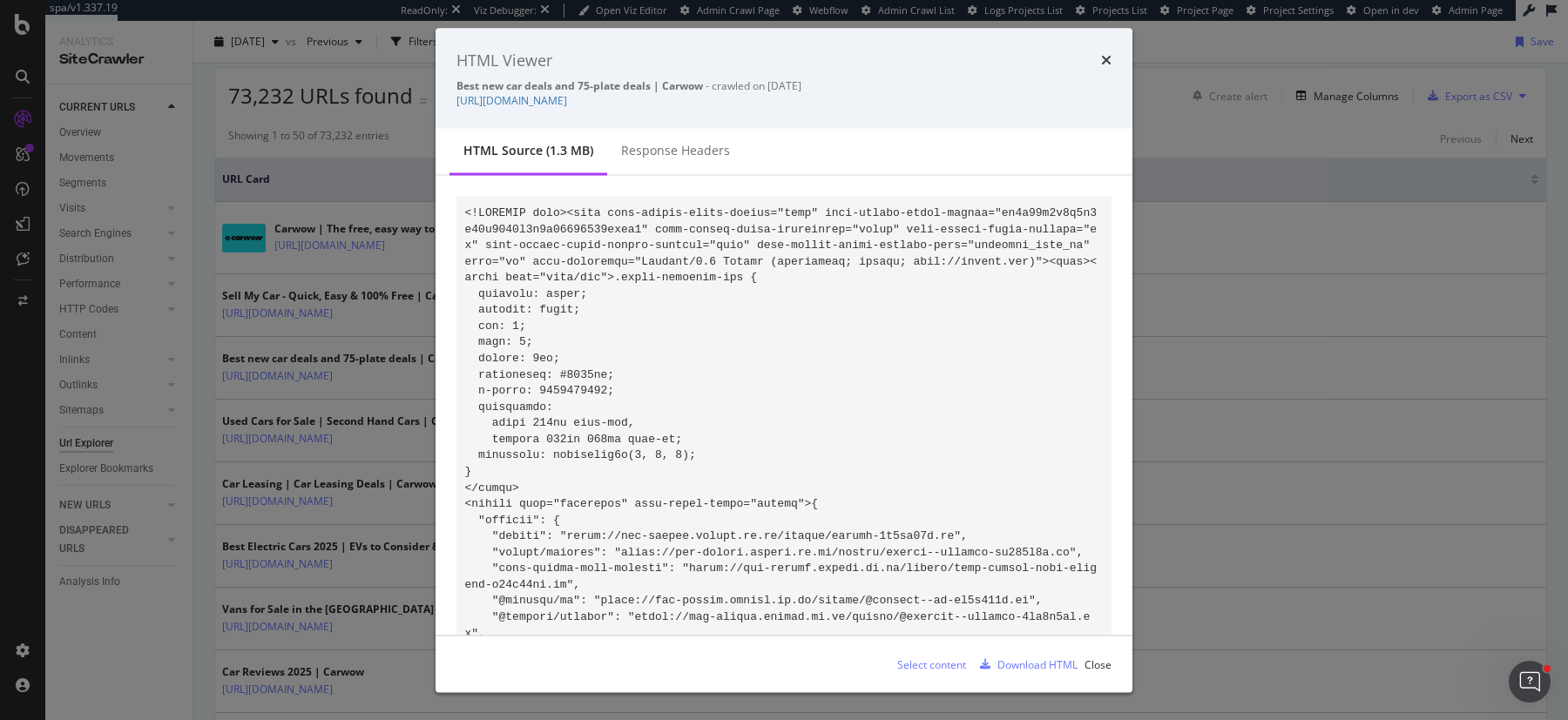
scroll to position [121875, 0]
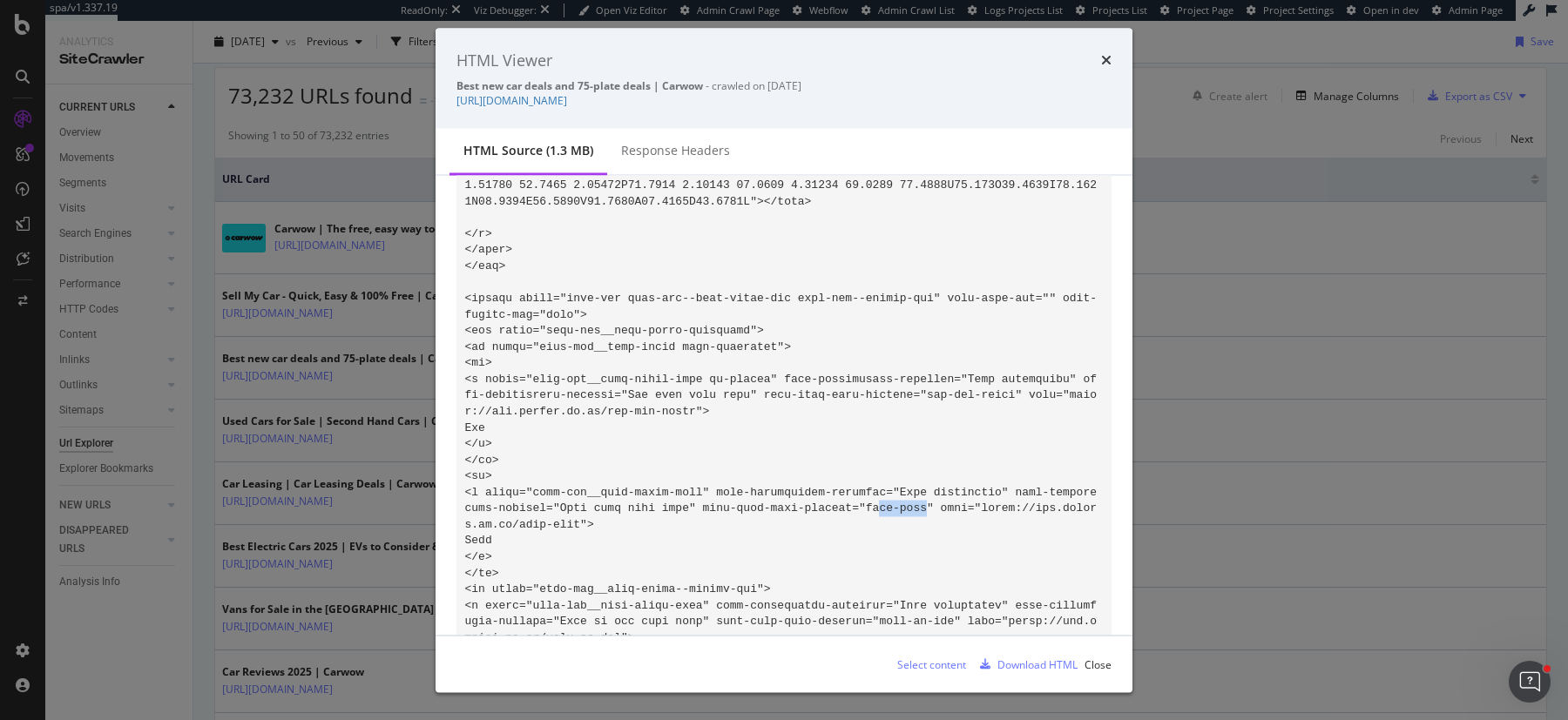
drag, startPoint x: 878, startPoint y: 523, endPoint x: 926, endPoint y: 523, distance: 48.0
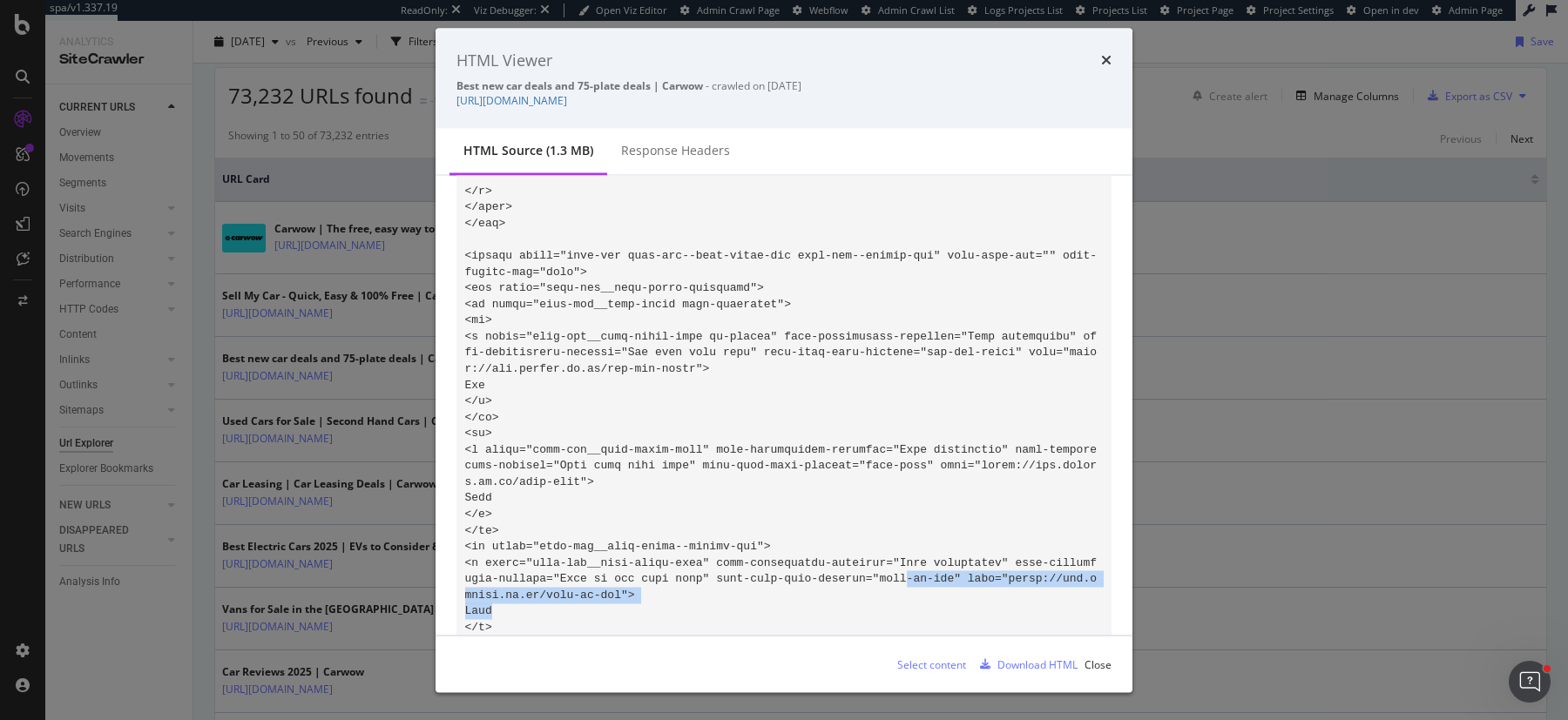
scroll to position [121971, 0]
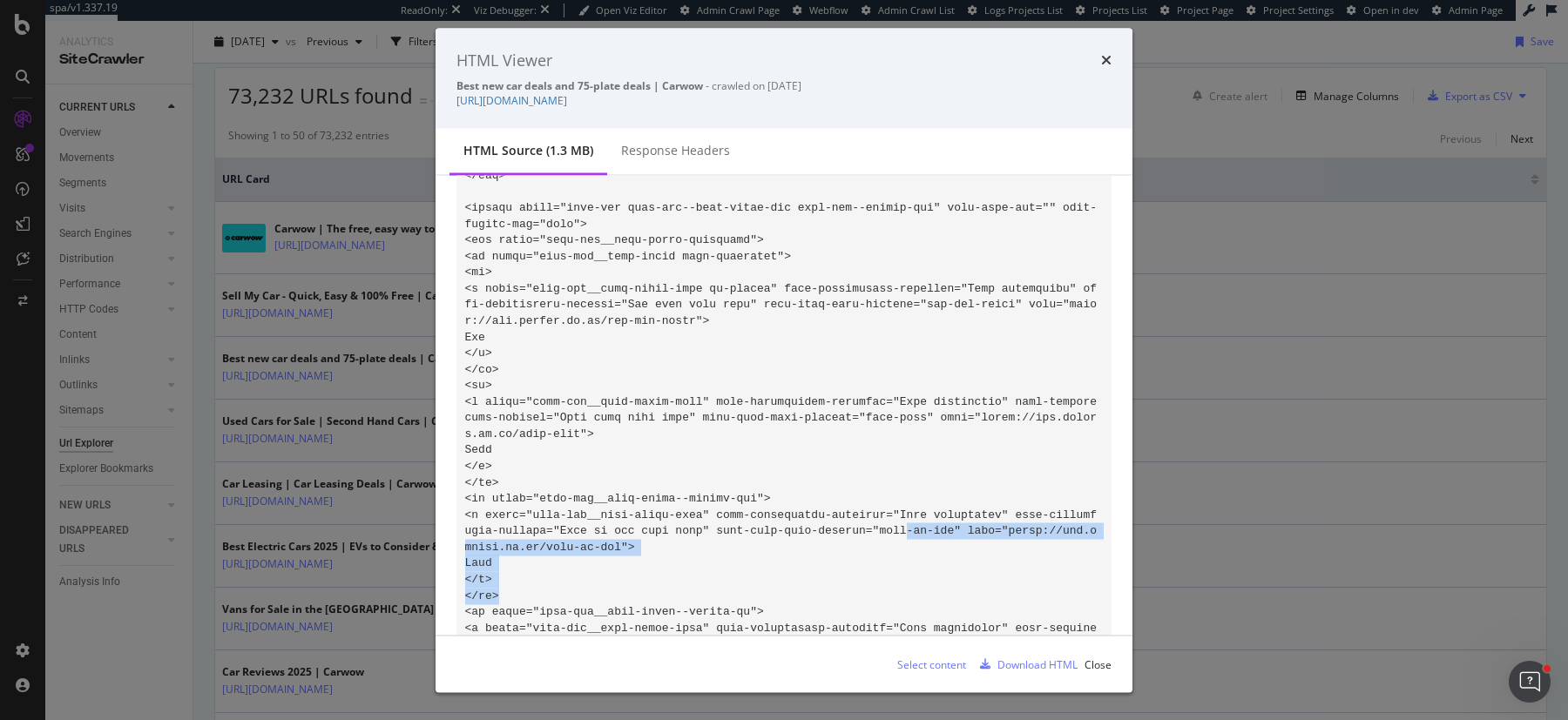
drag, startPoint x: 909, startPoint y: 631, endPoint x: 940, endPoint y: 631, distance: 31.0
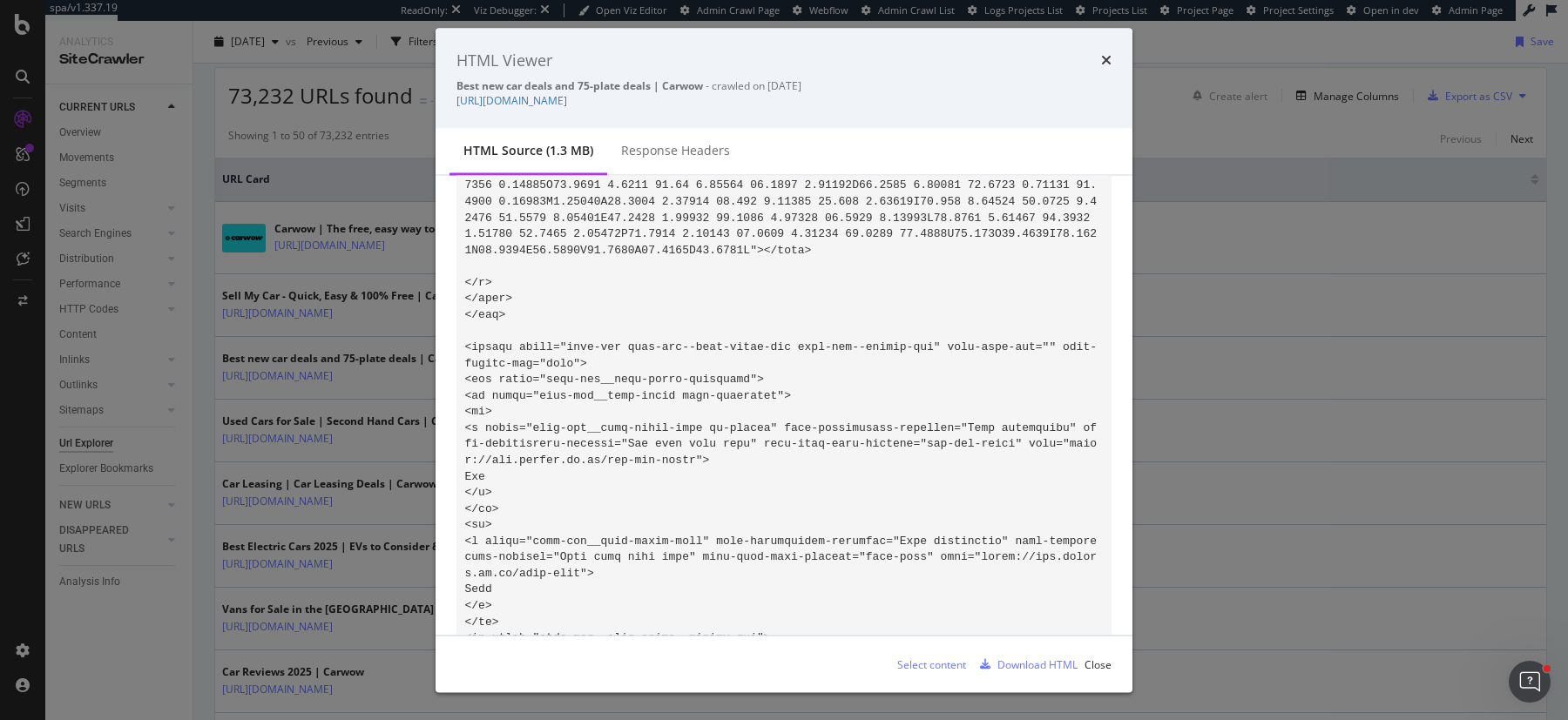
scroll to position [121822, 0]
drag, startPoint x: 529, startPoint y: 443, endPoint x: 626, endPoint y: 443, distance: 97.0
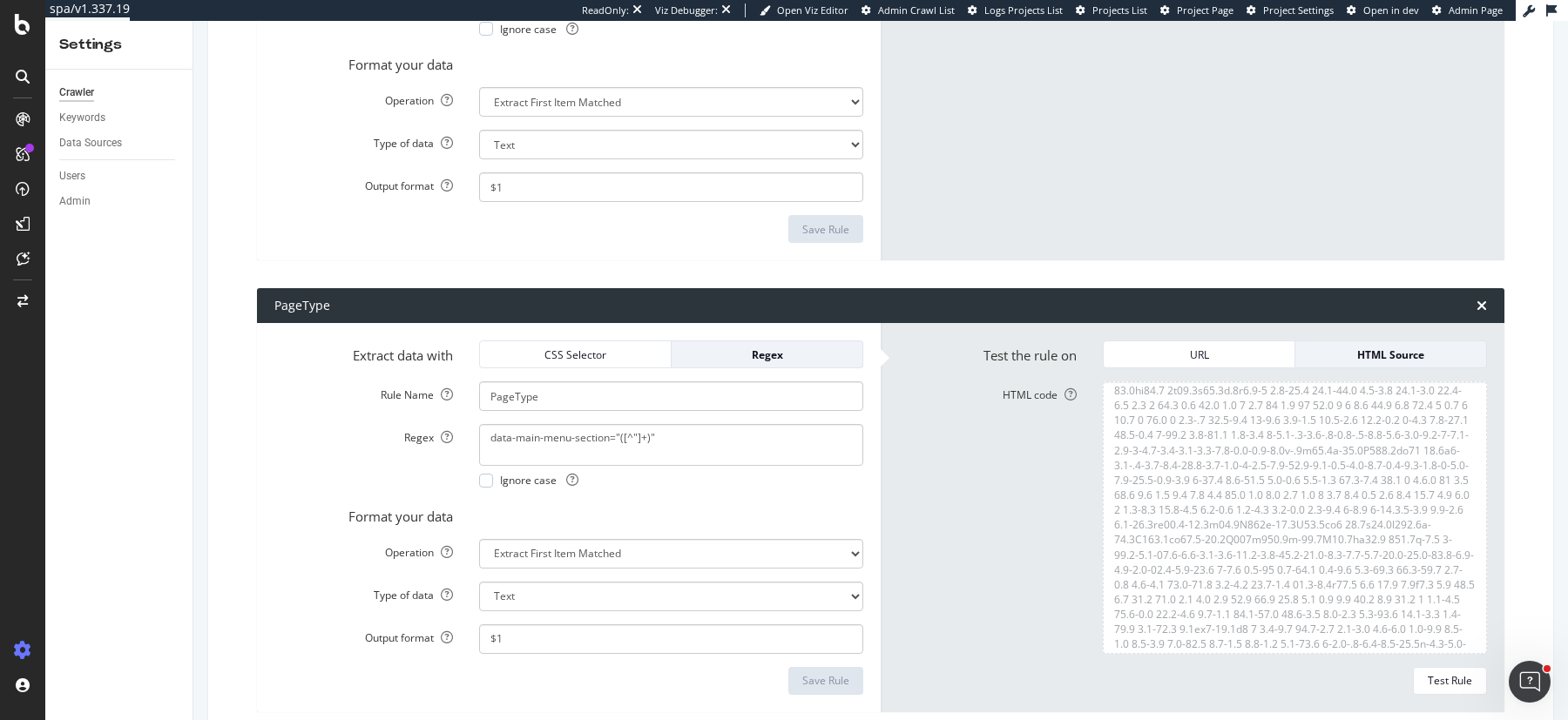
click at [615, 440] on textarea "data-main-menu-section="([^"]+)"" at bounding box center [671, 445] width 384 height 42
drag, startPoint x: 615, startPoint y: 440, endPoint x: 466, endPoint y: 443, distance: 149.0
click at [466, 443] on div "data-main-menu-section="([^"]+)" Ignore case" at bounding box center [671, 455] width 411 height 64
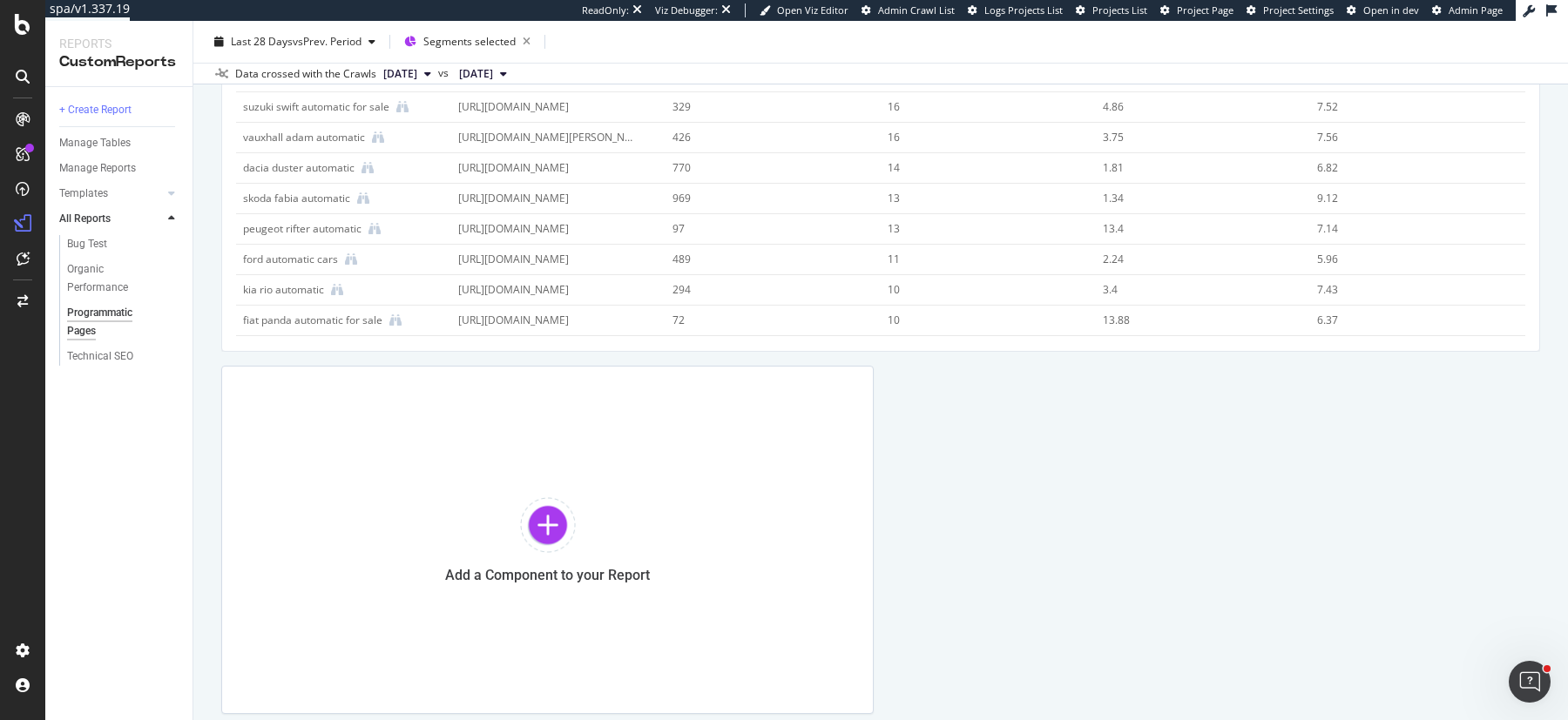
scroll to position [5092, 0]
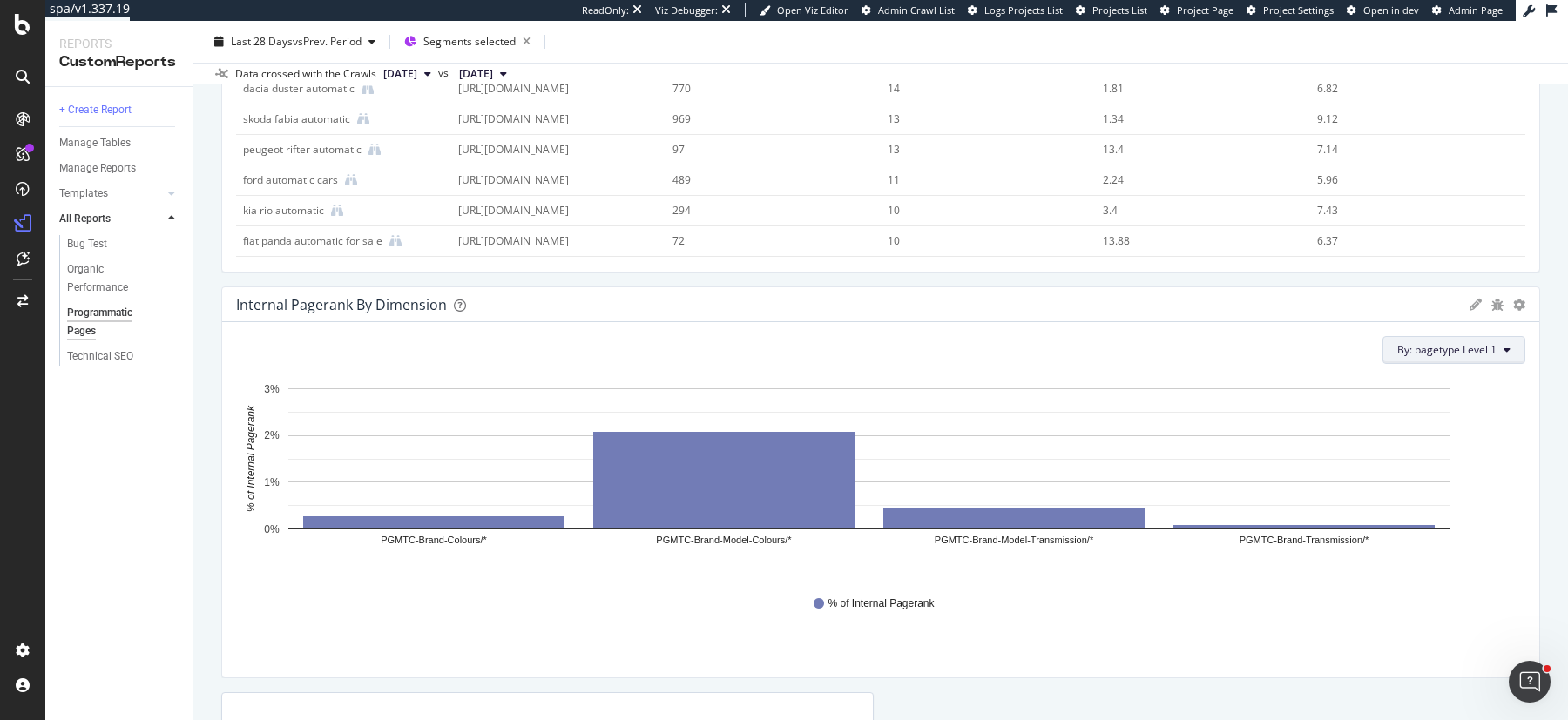
click at [1445, 351] on span "By: pagetype Level 1" at bounding box center [1446, 350] width 100 height 15
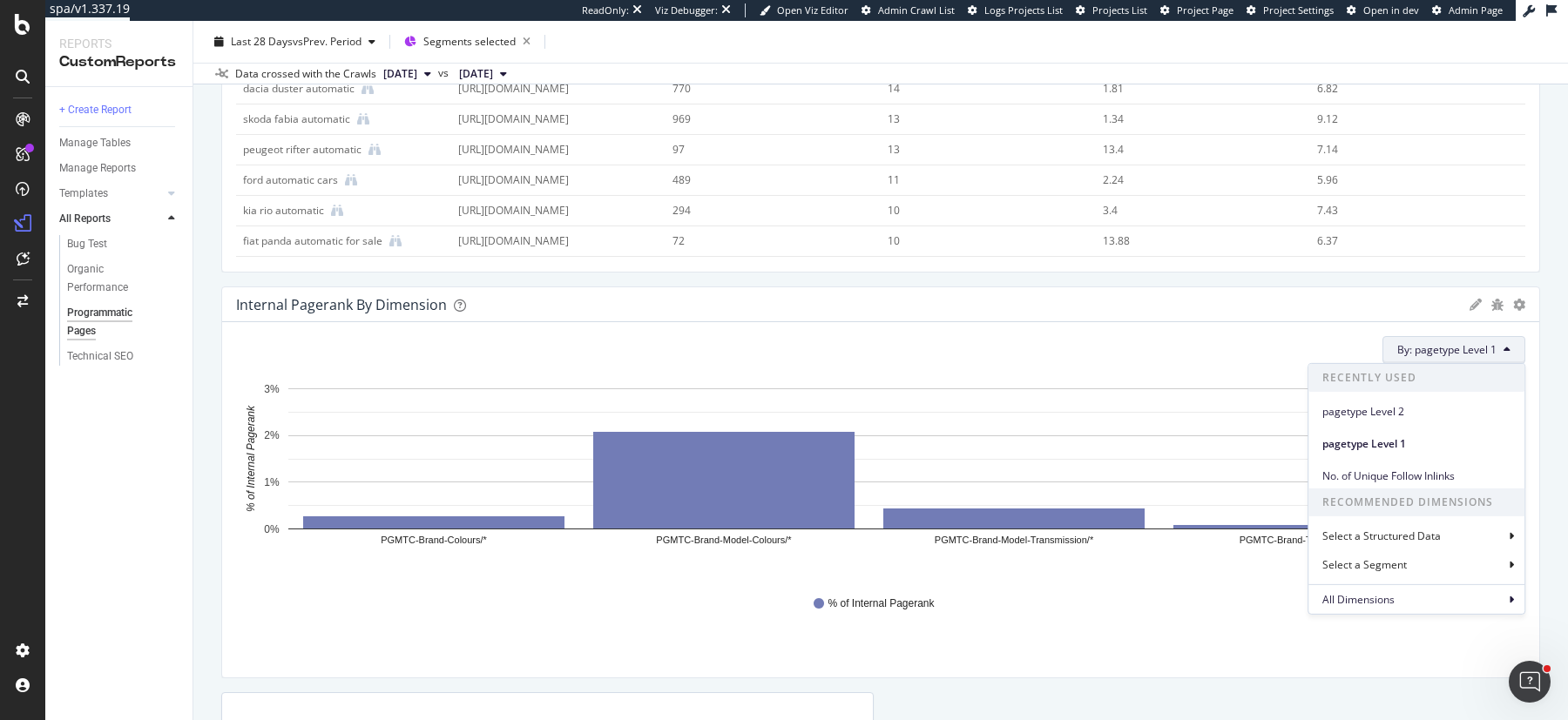
click at [1004, 288] on div "Internal Pagerank By Dimension Bar (by Value) Bar (by Percentage) Table Apply F…" at bounding box center [881, 305] width 1317 height 35
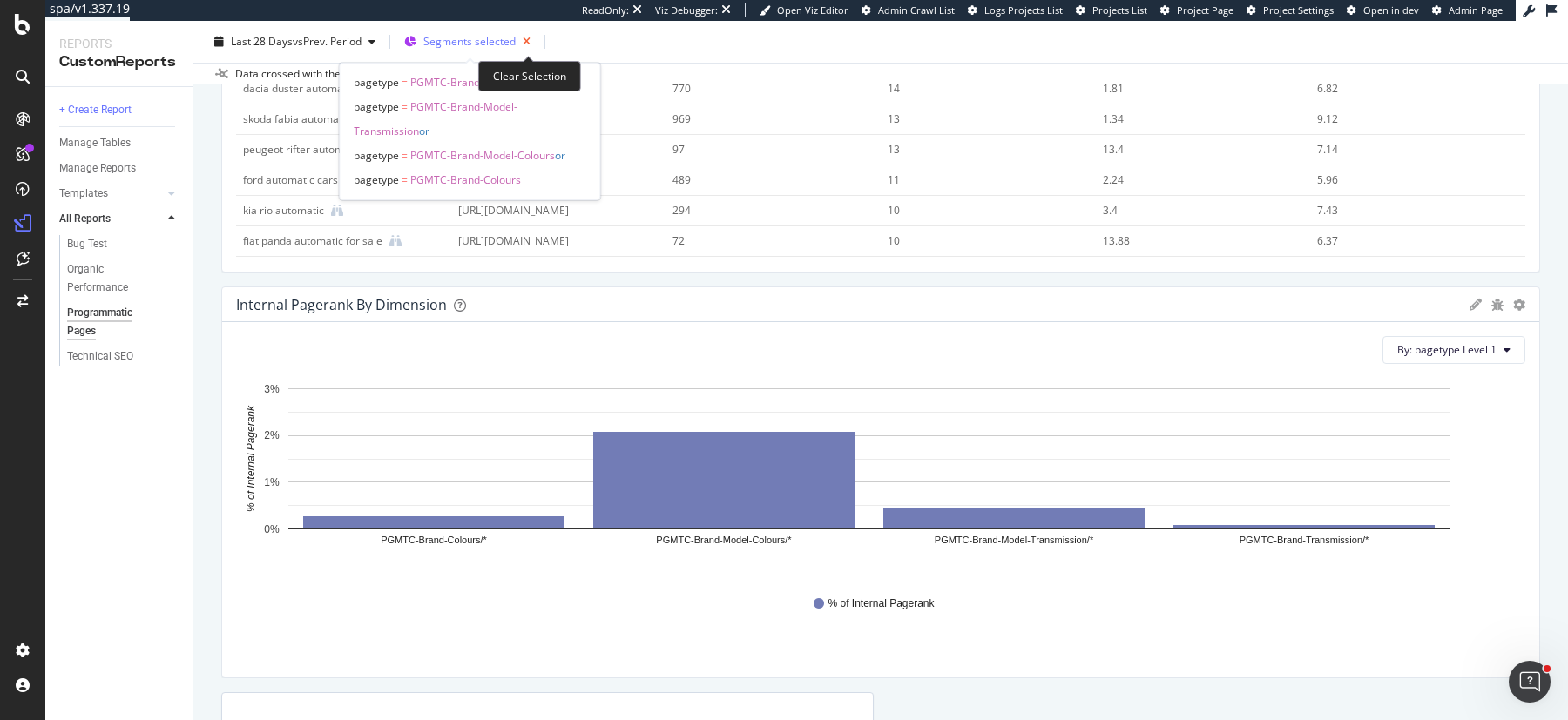
click at [527, 40] on icon "button" at bounding box center [526, 42] width 22 height 25
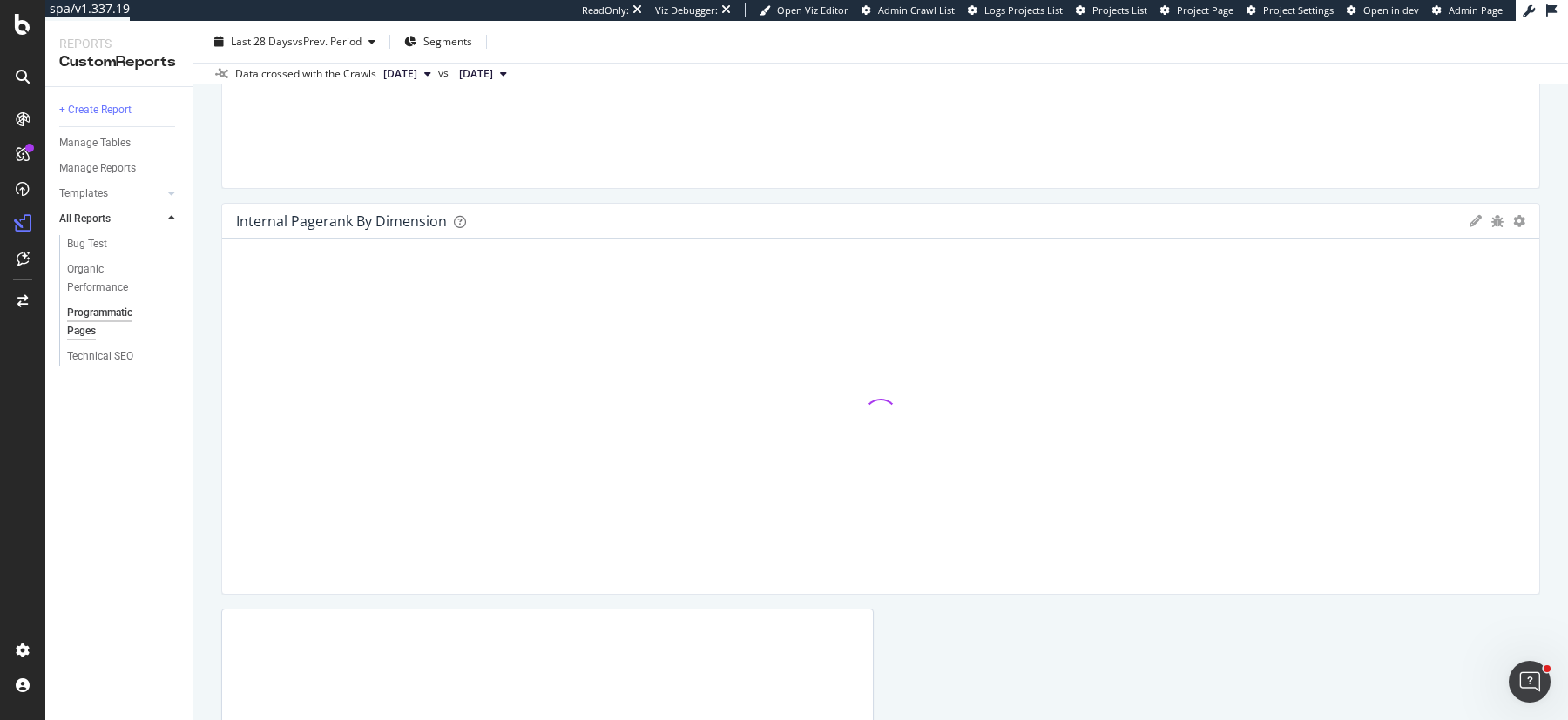
scroll to position [5269, 0]
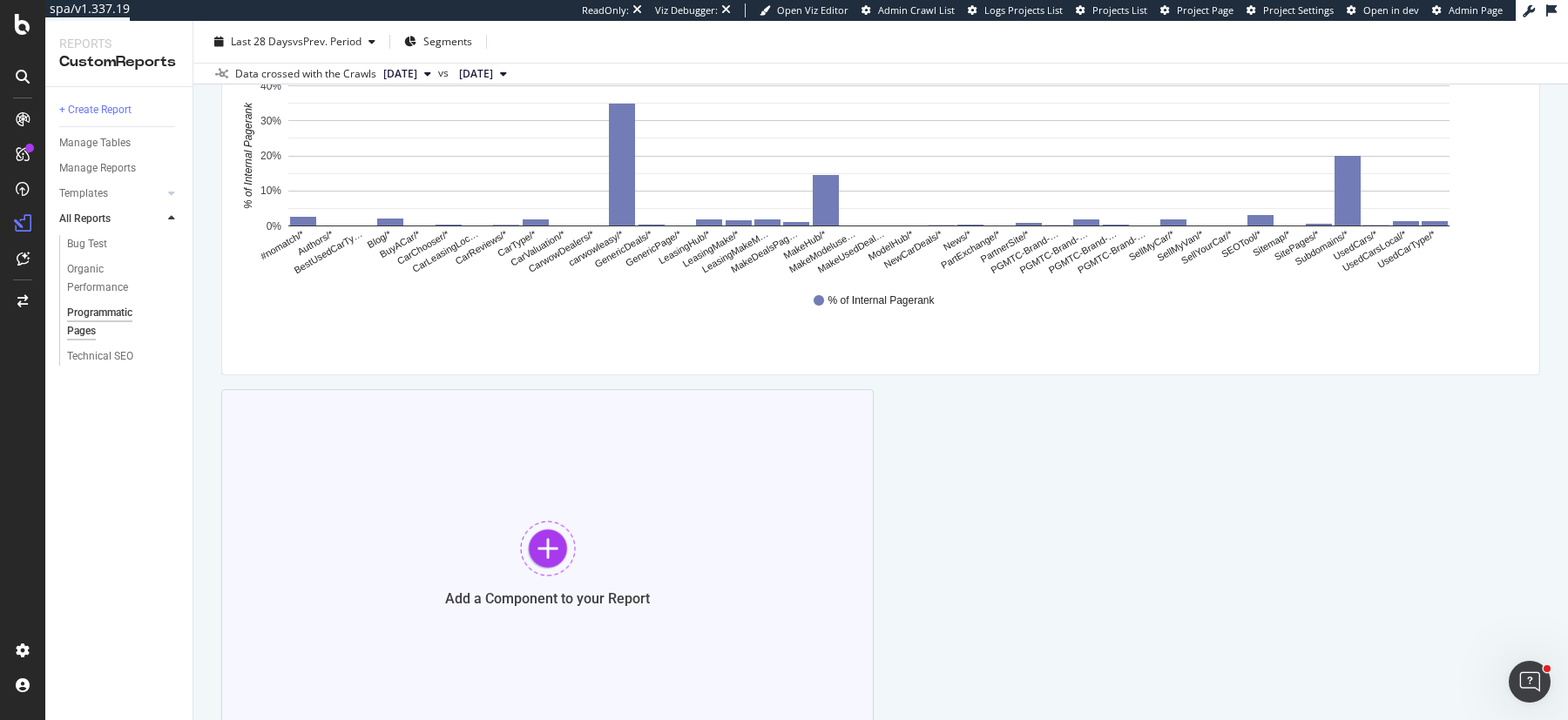
scroll to position [5552, 0]
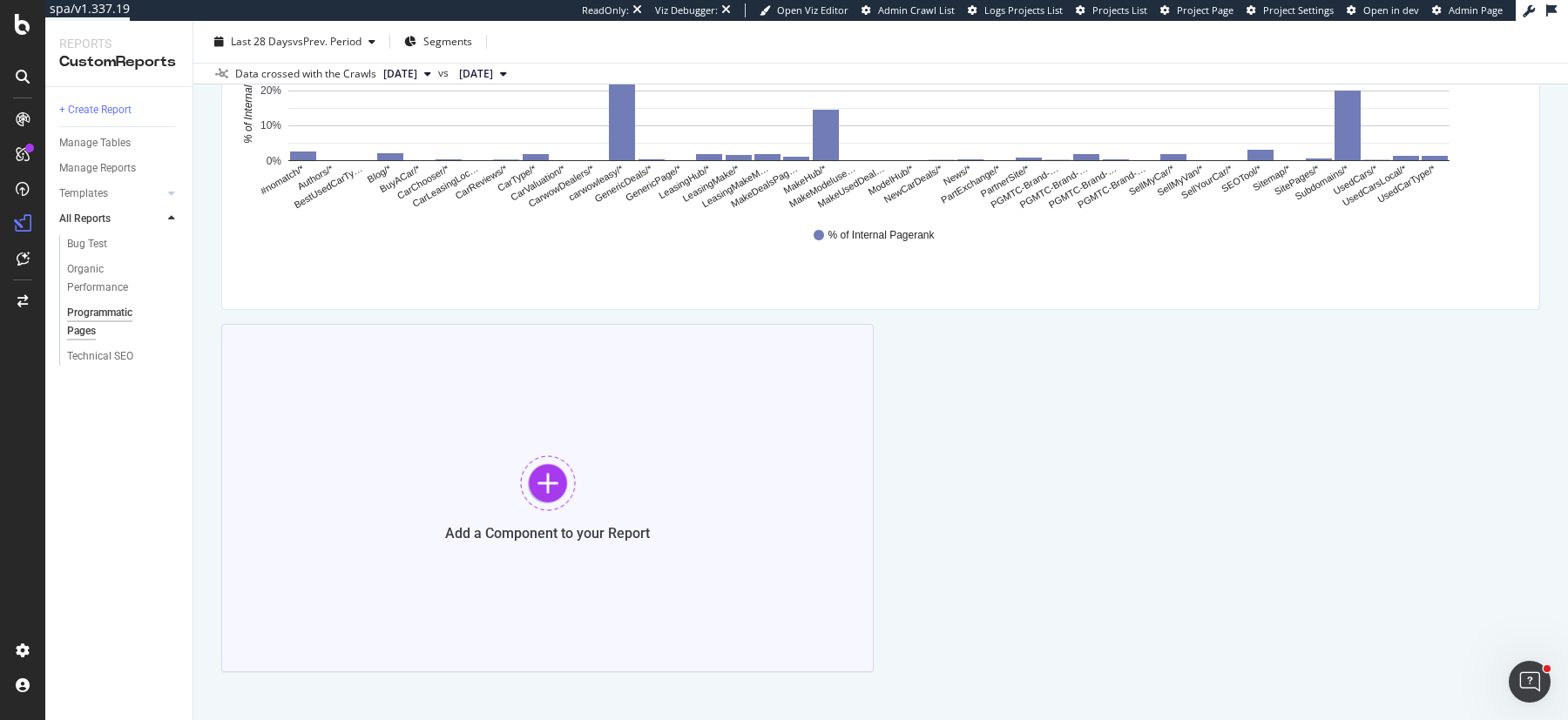
click at [539, 471] on div at bounding box center [547, 483] width 56 height 56
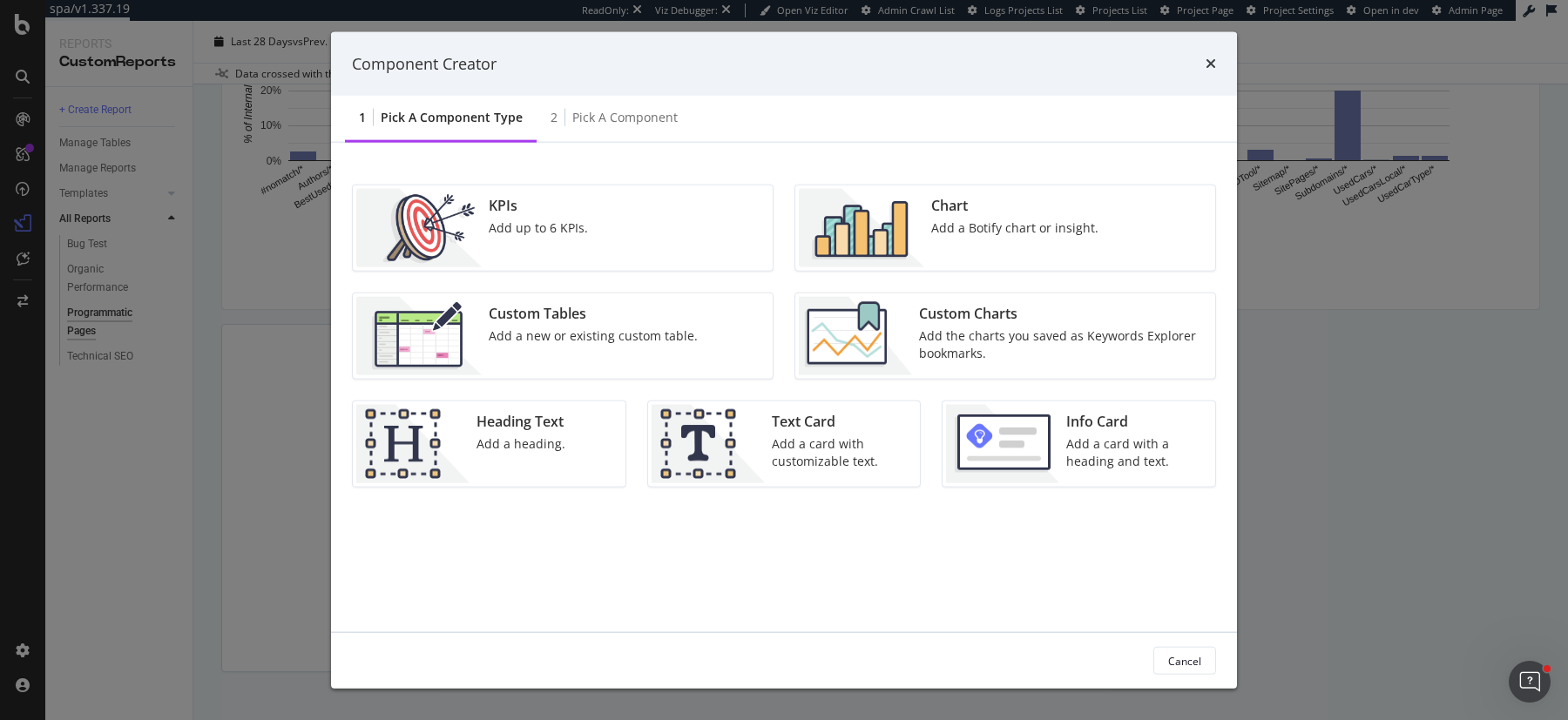
click at [931, 210] on div "Chart" at bounding box center [1015, 205] width 167 height 20
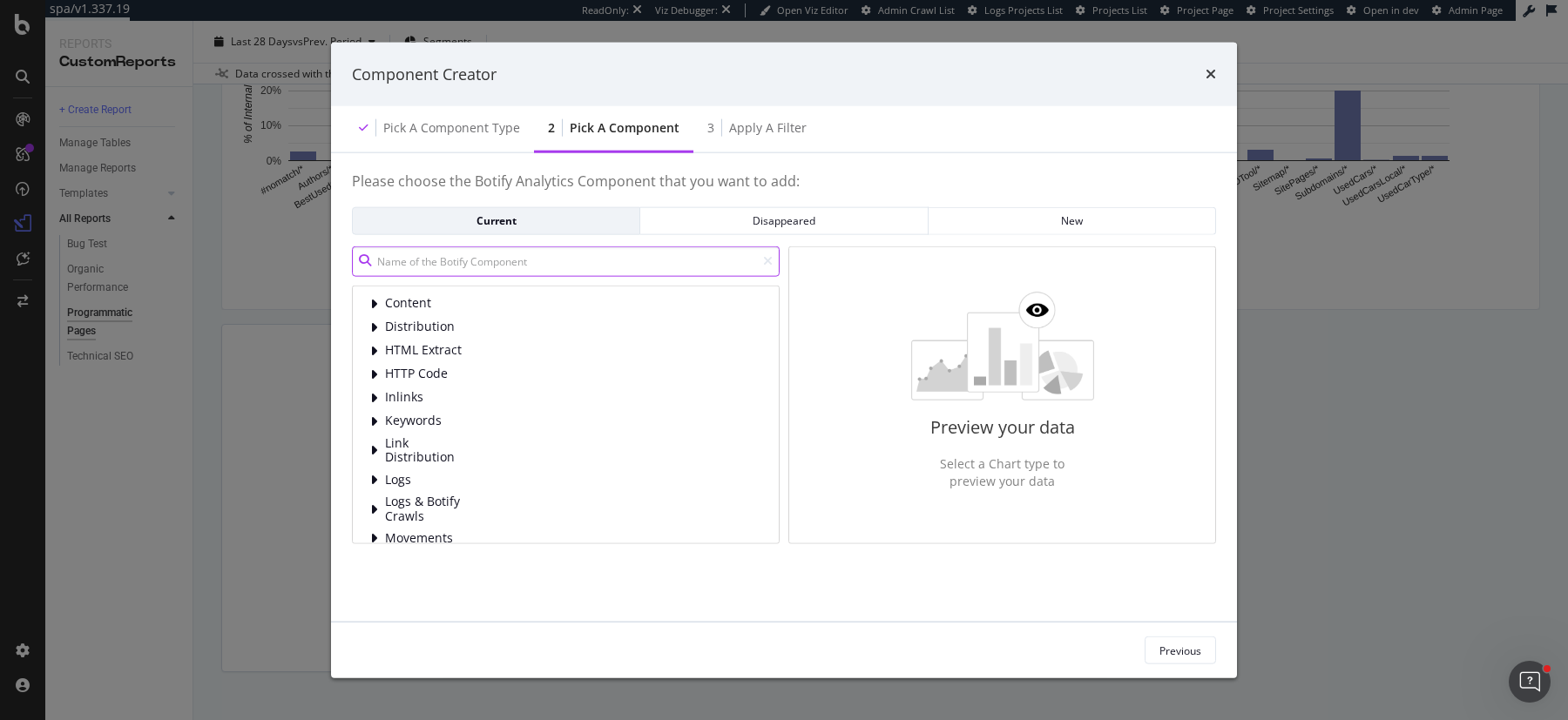
click at [585, 269] on input "modal" at bounding box center [565, 261] width 428 height 30
paste input "Internal Pagerank by Depth"
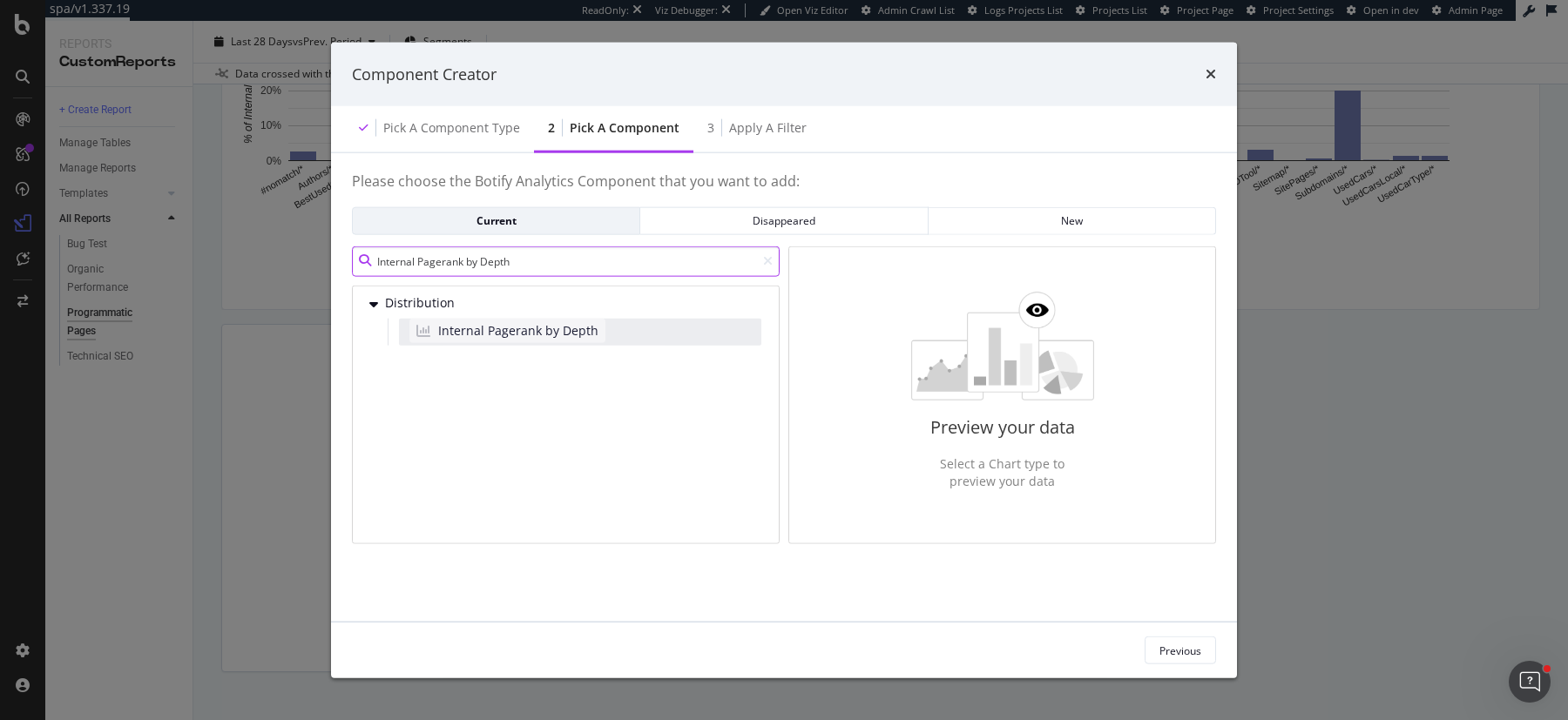
type input "Internal Pagerank by Depth"
click at [530, 330] on span "Internal Pagerank by Depth" at bounding box center [518, 330] width 161 height 17
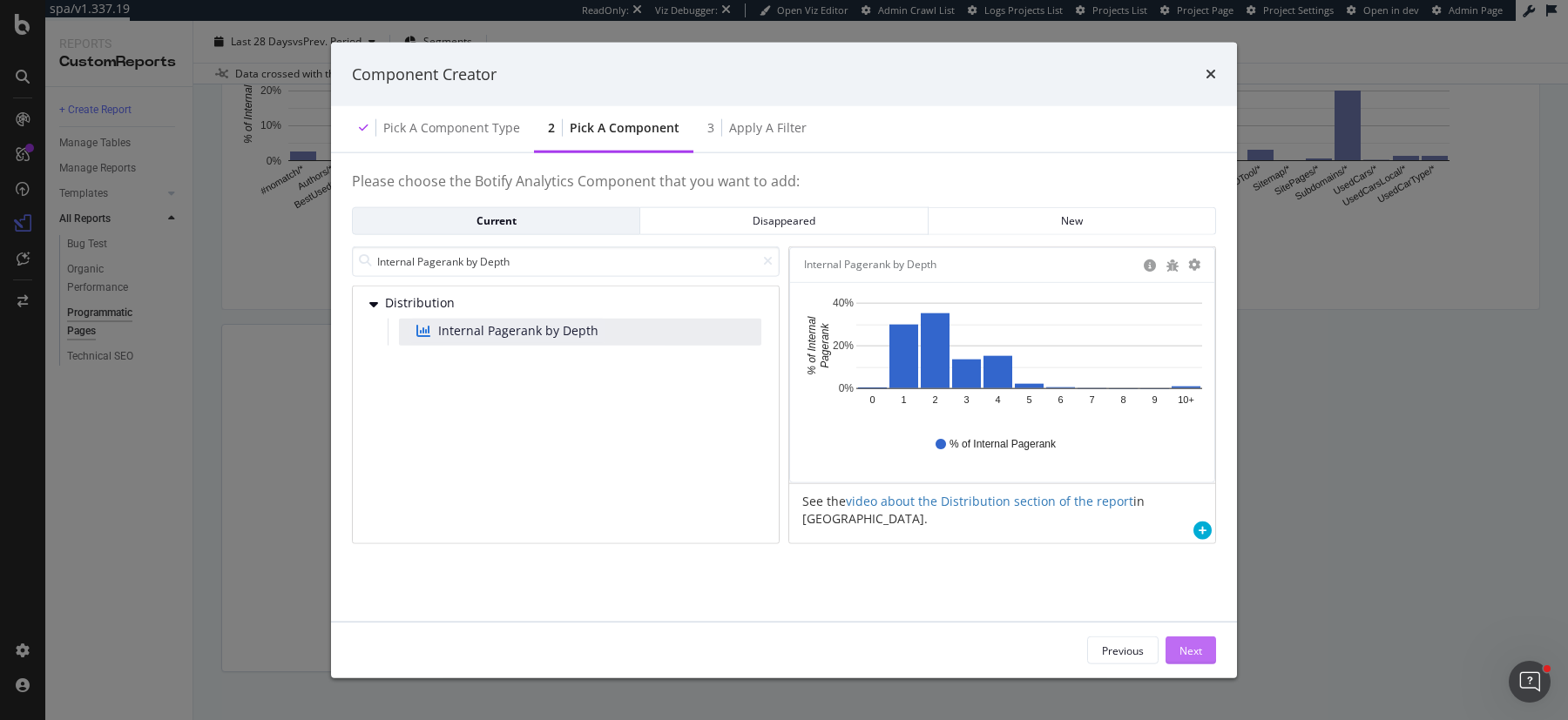
click at [1194, 648] on div "Next" at bounding box center [1191, 651] width 23 height 15
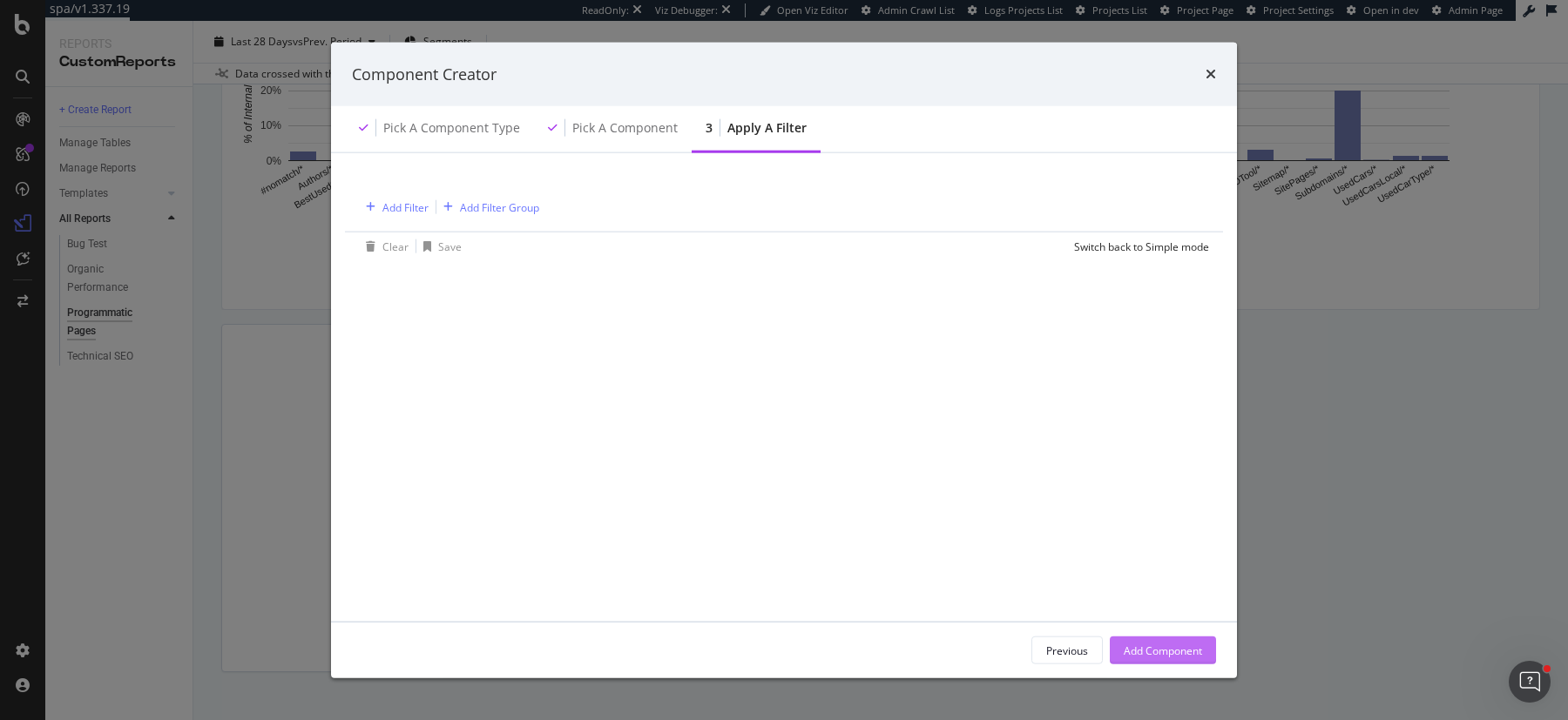
click at [1166, 642] on div "Add Component" at bounding box center [1163, 651] width 79 height 27
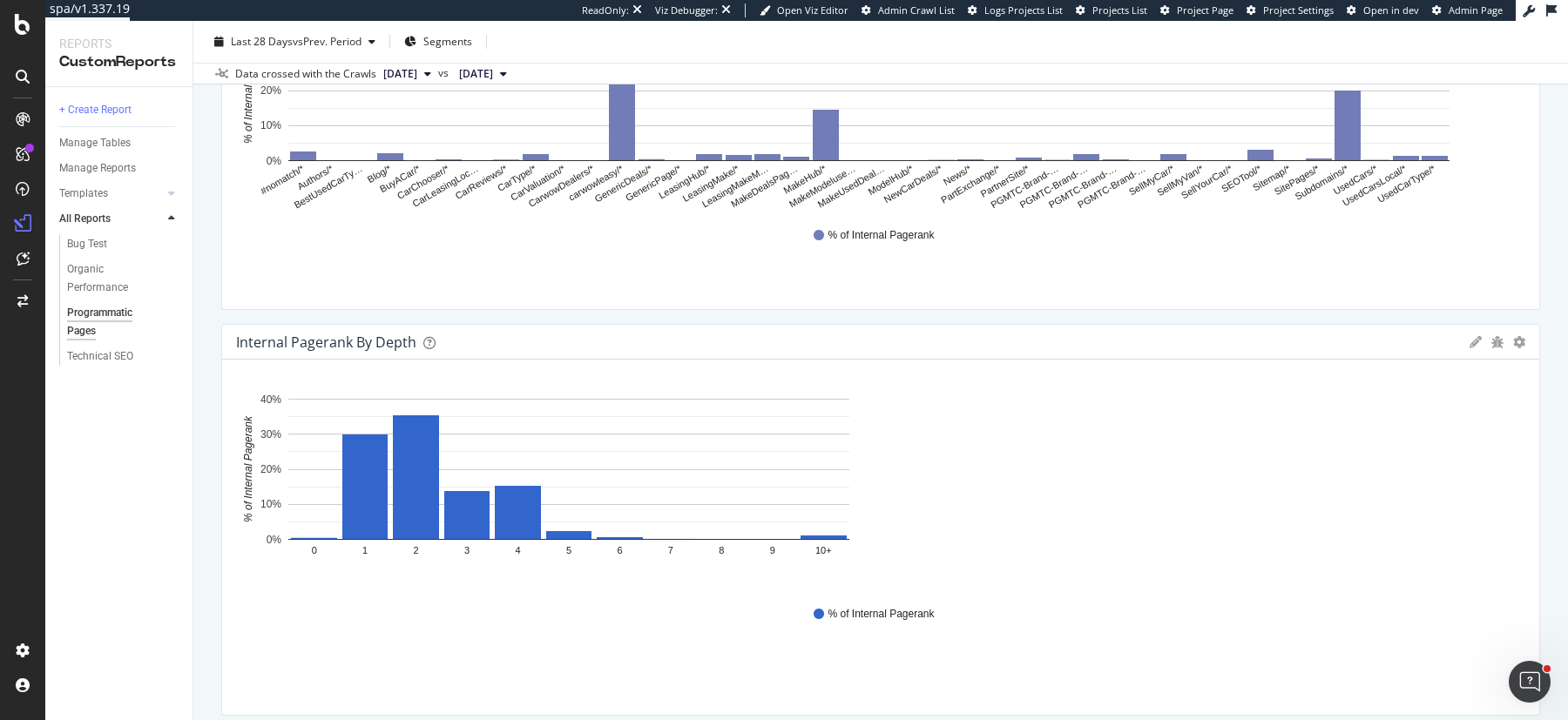
drag, startPoint x: 872, startPoint y: 347, endPoint x: 1544, endPoint y: 416, distance: 675.5
click at [1544, 416] on div "Programmatic Pages Programmatic Pages www.carwow.co.uk Clone (Admin) Clone Sche…" at bounding box center [881, 370] width 1375 height 699
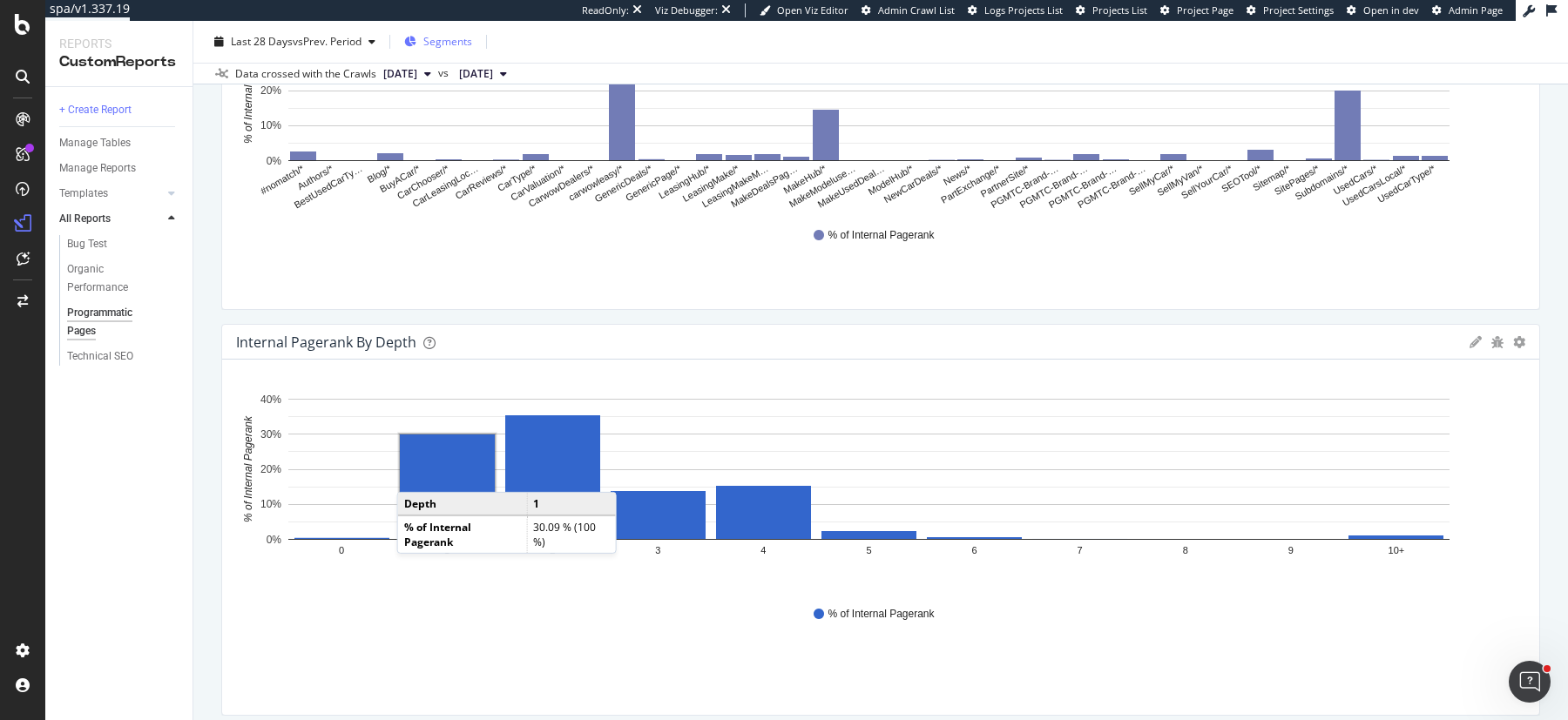
click at [444, 41] on span "Segments" at bounding box center [448, 42] width 48 height 15
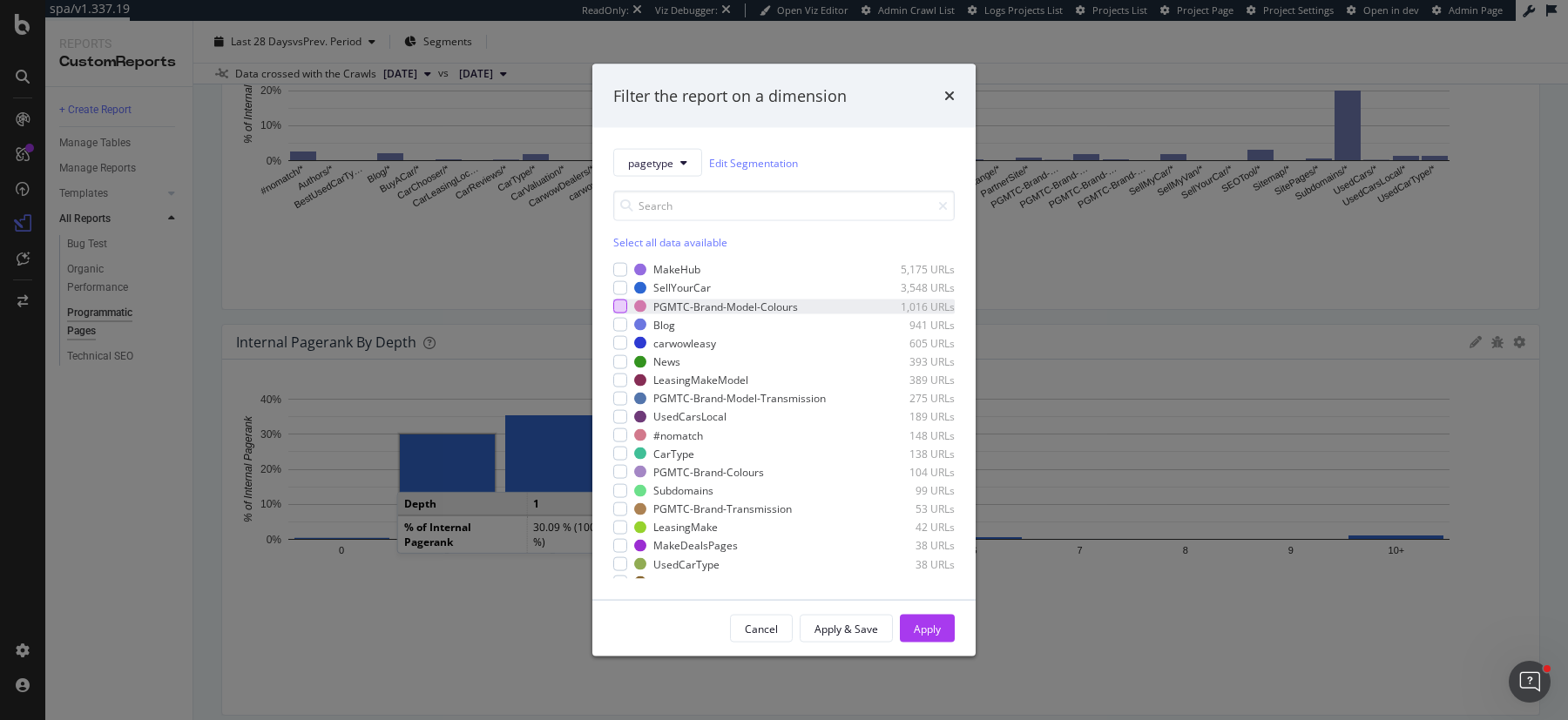
click at [624, 308] on div "modal" at bounding box center [620, 306] width 14 height 14
click at [622, 397] on div "modal" at bounding box center [620, 398] width 14 height 14
click at [622, 506] on div "modal" at bounding box center [620, 508] width 14 height 14
click at [927, 628] on div "Apply" at bounding box center [927, 629] width 27 height 15
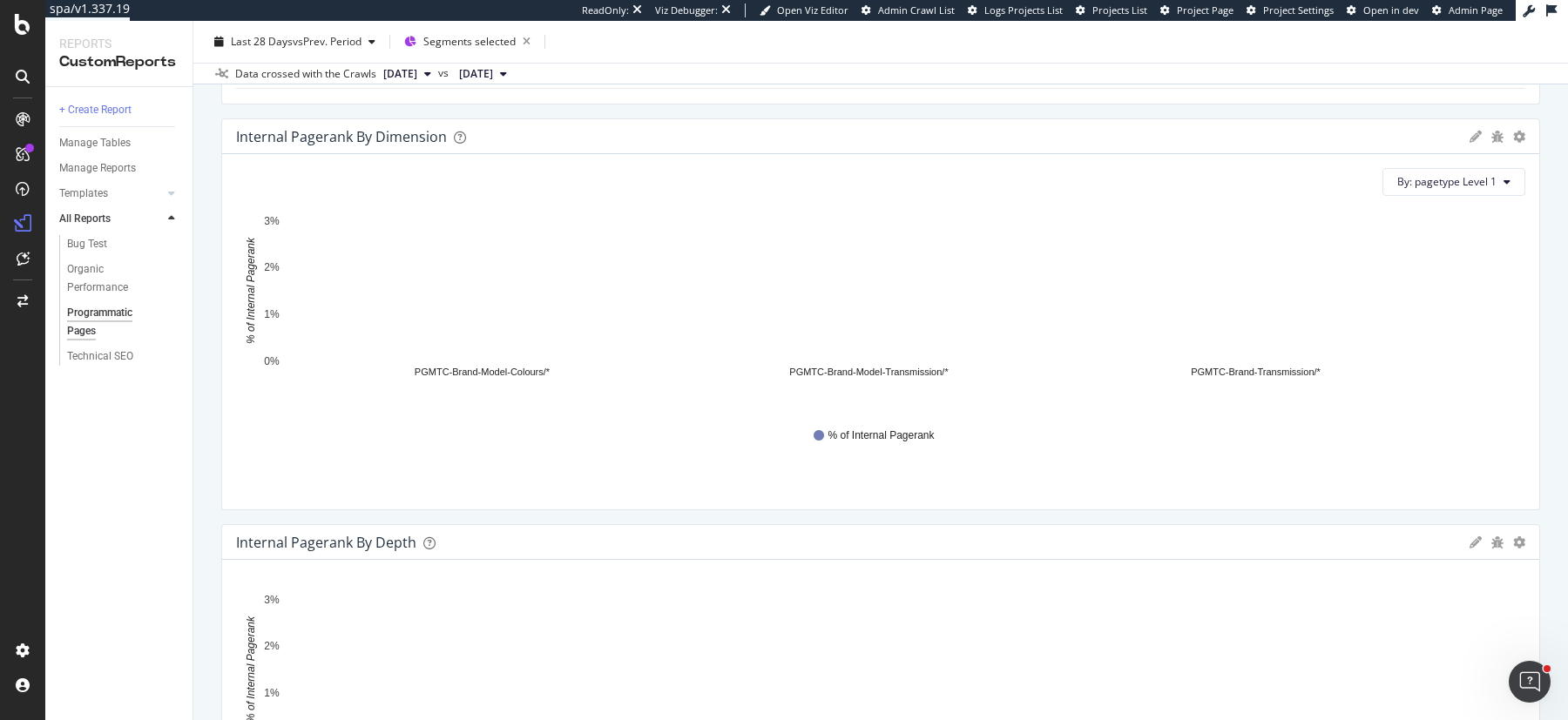
scroll to position [5347, 0]
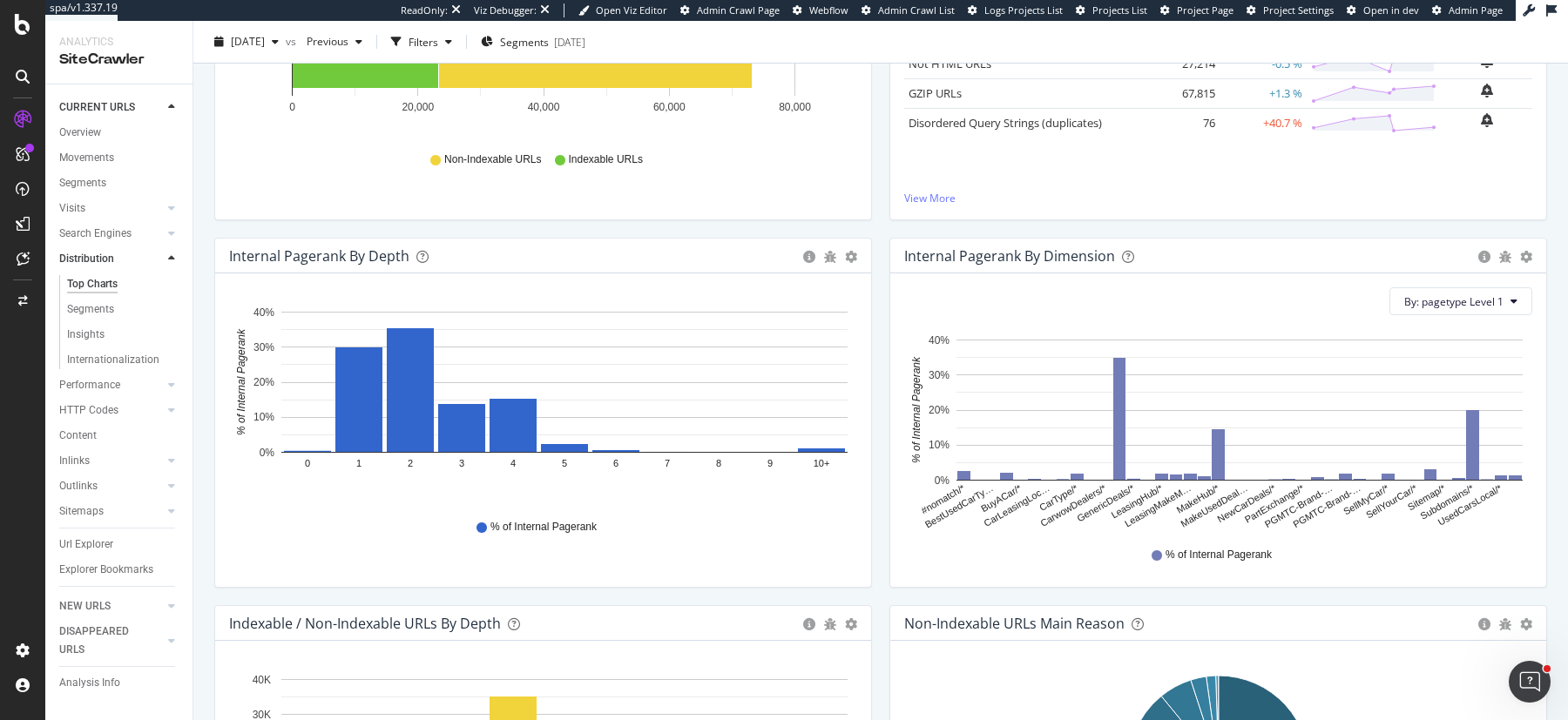
click at [882, 231] on div "Insights × Close Chart distribution-insight-panel - API Requests List Area Type…" at bounding box center [1218, 53] width 675 height 368
click at [1488, 302] on span "By: pagetype Level 1" at bounding box center [1454, 302] width 100 height 15
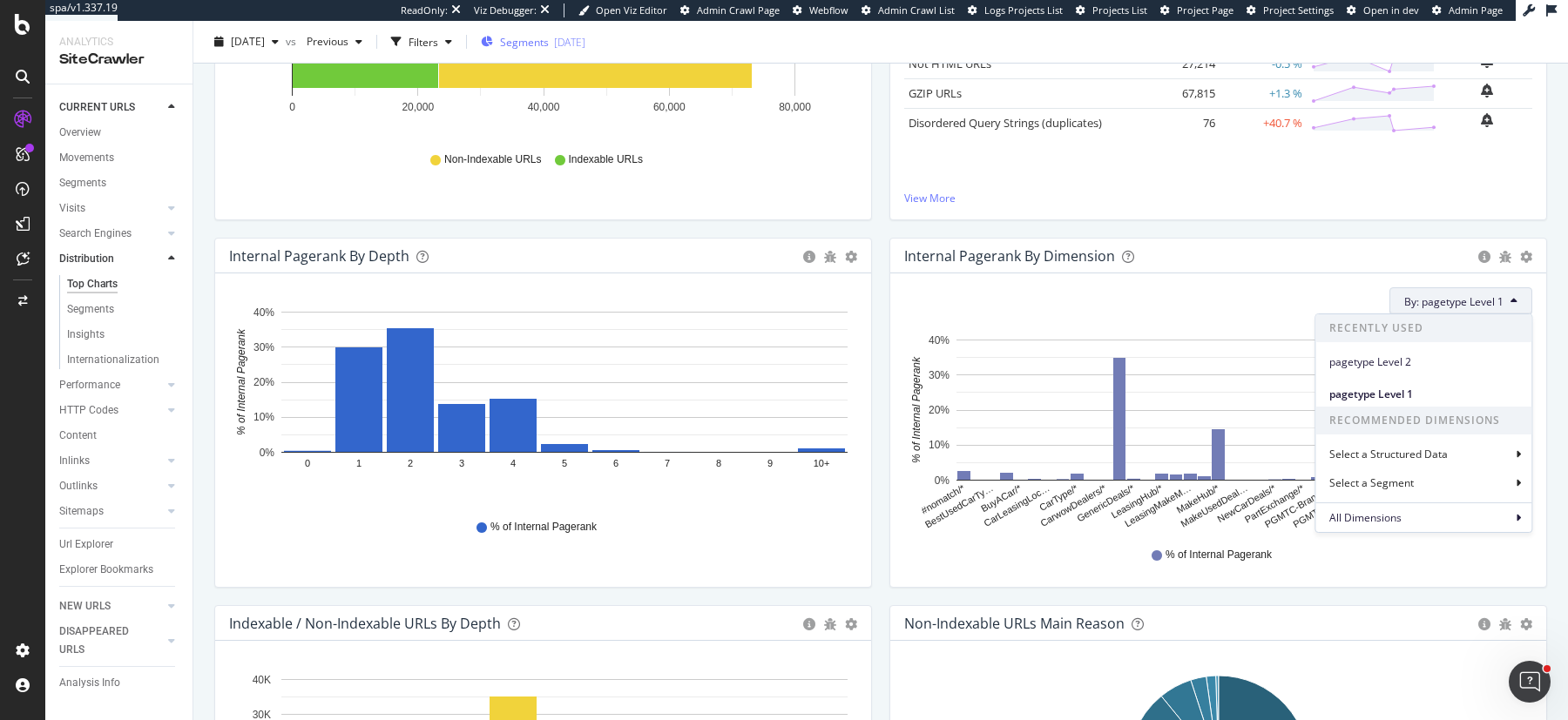
click at [585, 47] on div "2025-08-29" at bounding box center [569, 42] width 31 height 15
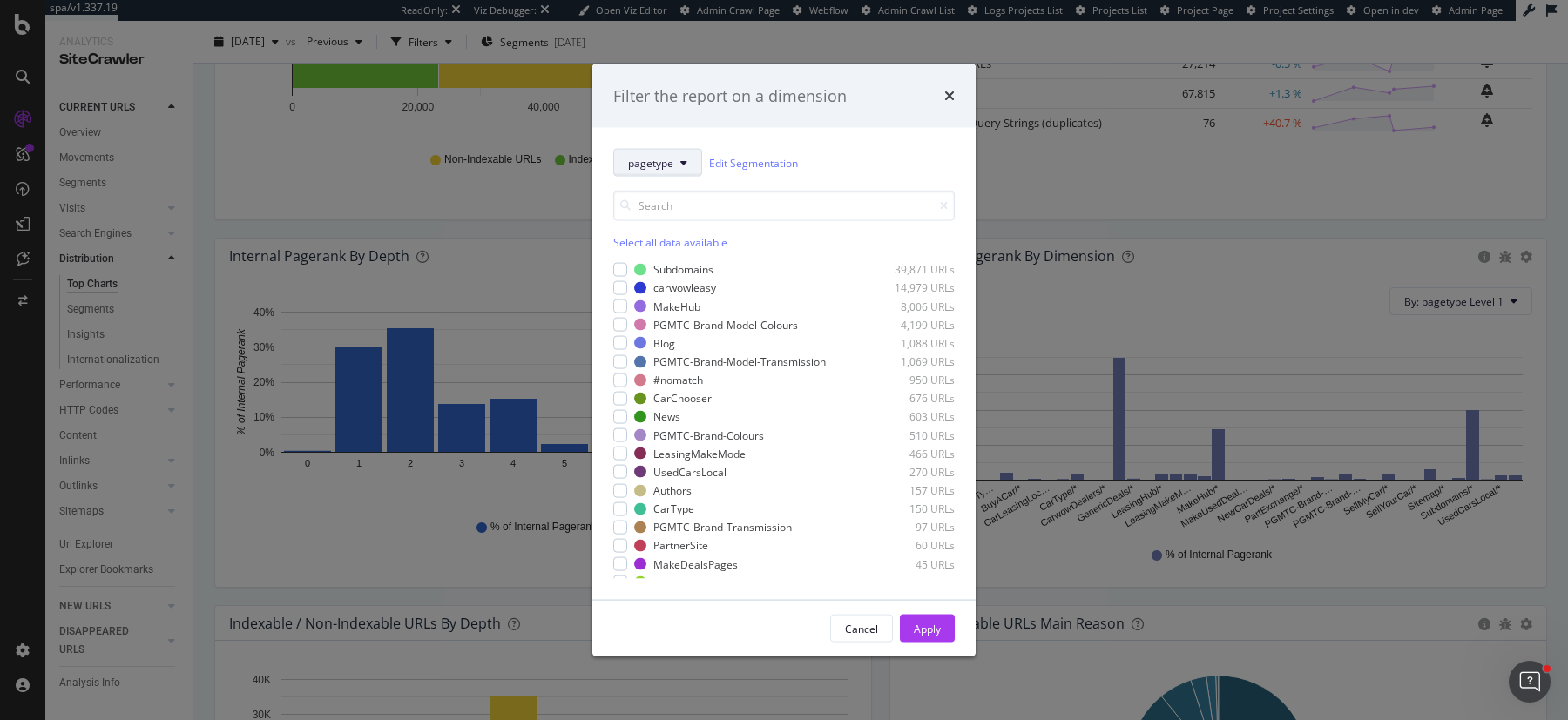
click at [671, 159] on span "pagetype" at bounding box center [651, 162] width 46 height 15
click at [844, 117] on div "Filter the report on a dimension" at bounding box center [783, 96] width 383 height 65
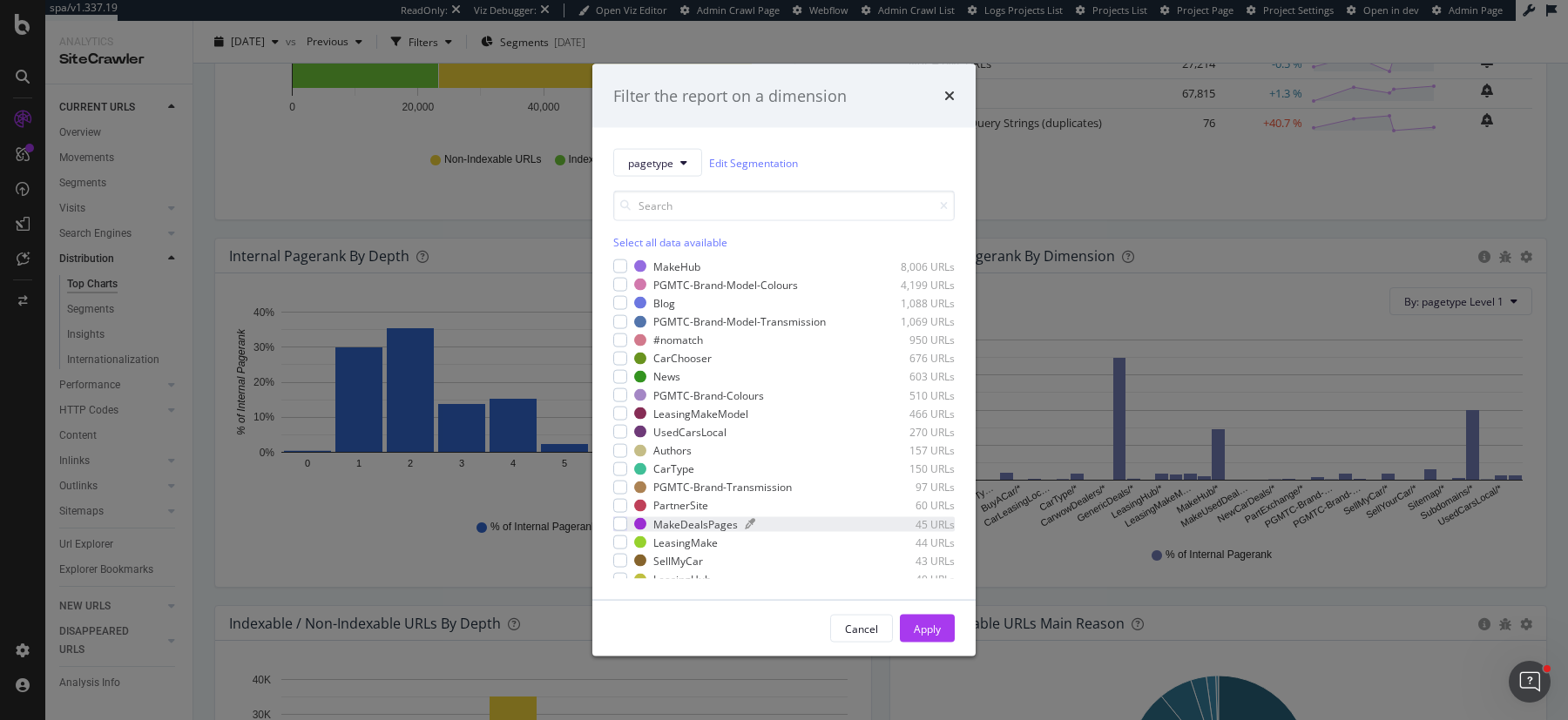
scroll to position [47, 0]
click at [948, 96] on icon "times" at bounding box center [949, 96] width 10 height 14
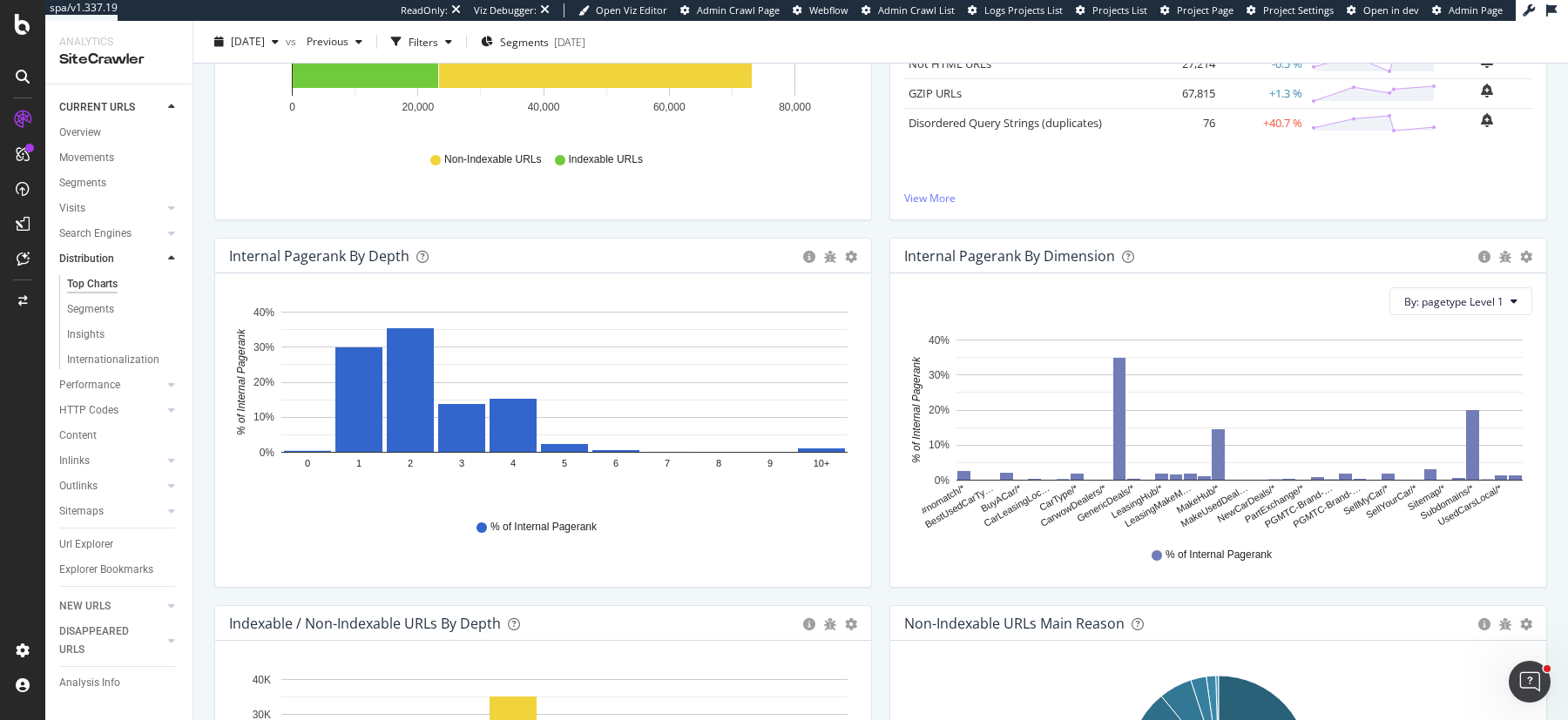
click at [344, 251] on div "Internal Pagerank by Depth" at bounding box center [319, 256] width 181 height 17
copy div "Internal Pagerank by Depth Bar (by Value) Bar (by Percentage) Table Export as C…"
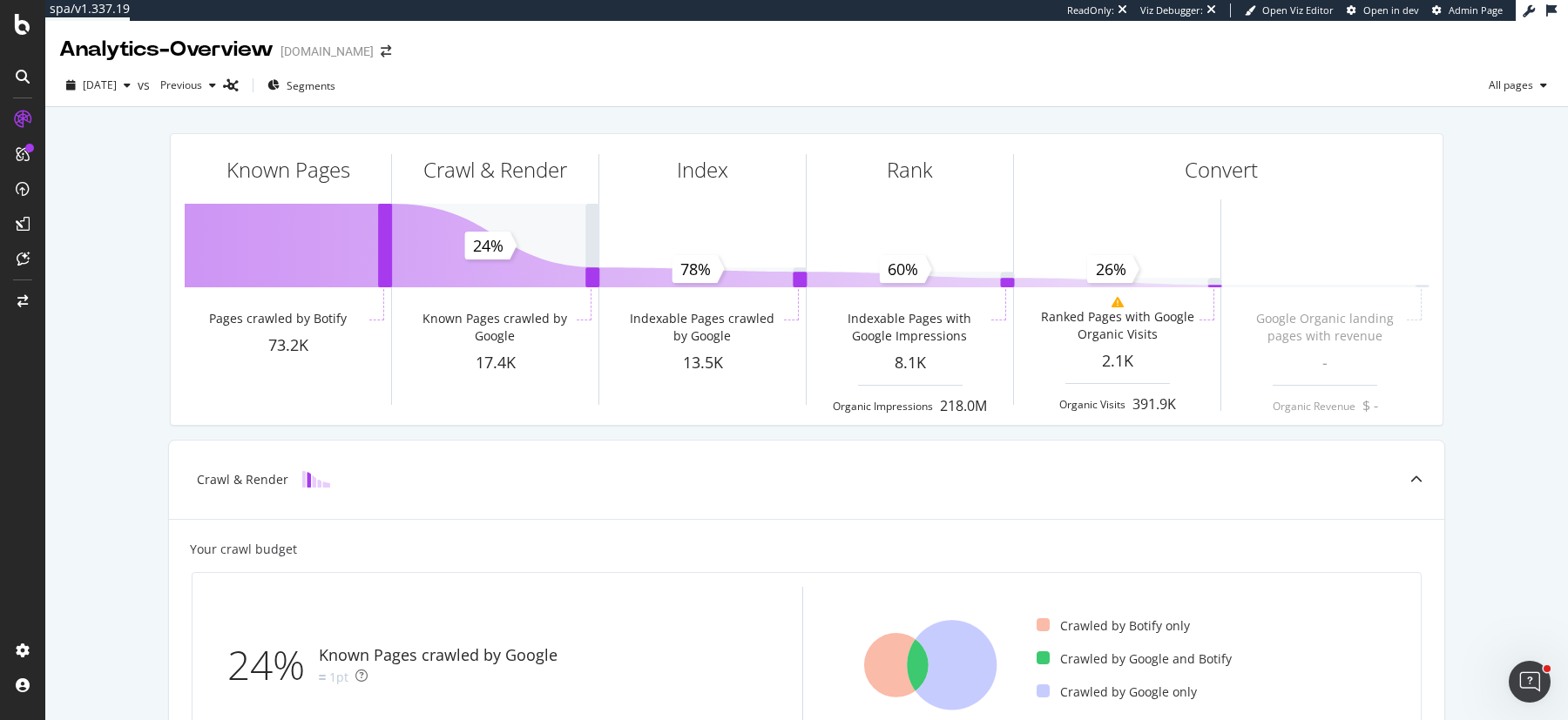
click at [869, 58] on div "Analytics - Overview [DOMAIN_NAME]" at bounding box center [807, 43] width 1523 height 44
click at [570, 47] on div "Analytics - Overview [DOMAIN_NAME]" at bounding box center [807, 43] width 1523 height 44
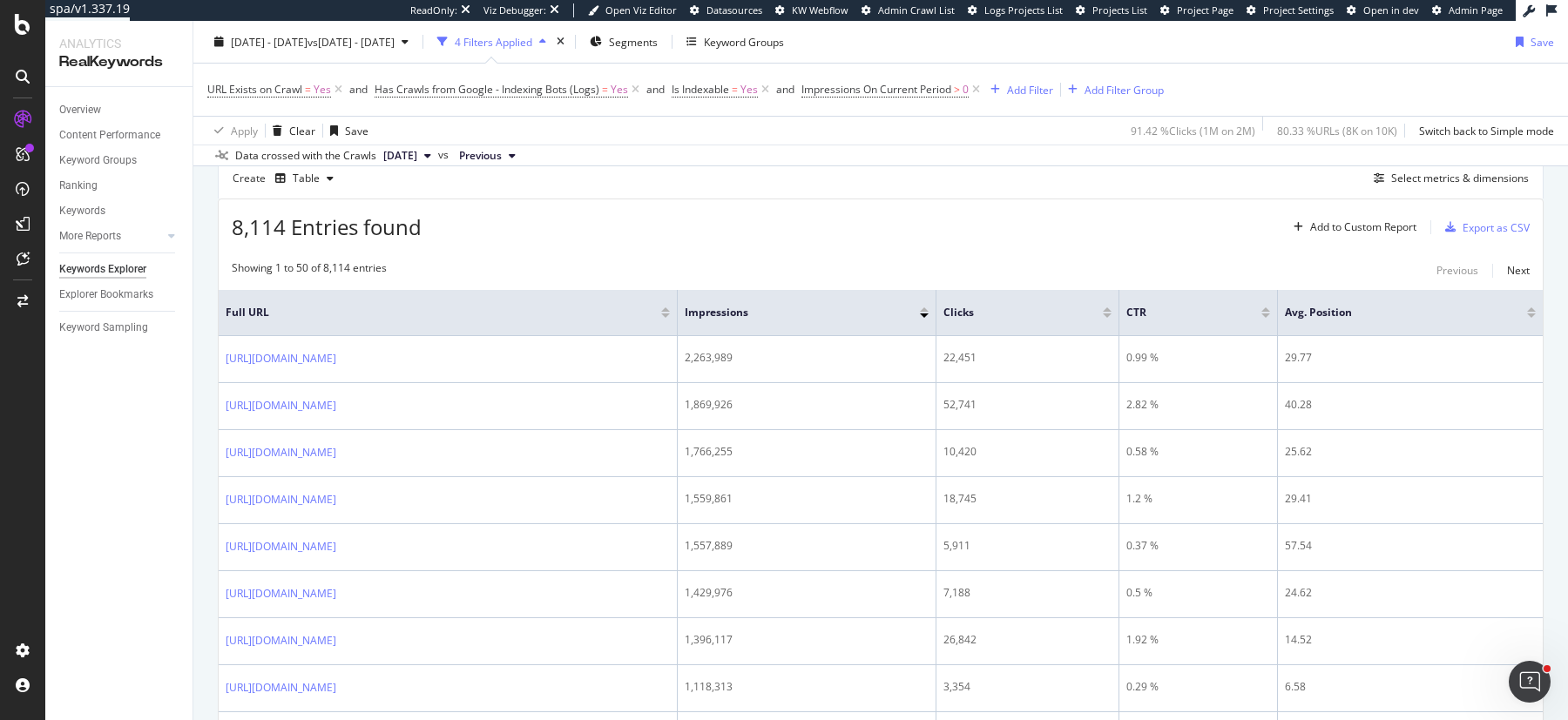
scroll to position [490, 0]
click at [887, 97] on span "Impressions On Current Period > 0" at bounding box center [885, 89] width 167 height 16
click at [869, 183] on span "Greater than" at bounding box center [848, 190] width 63 height 15
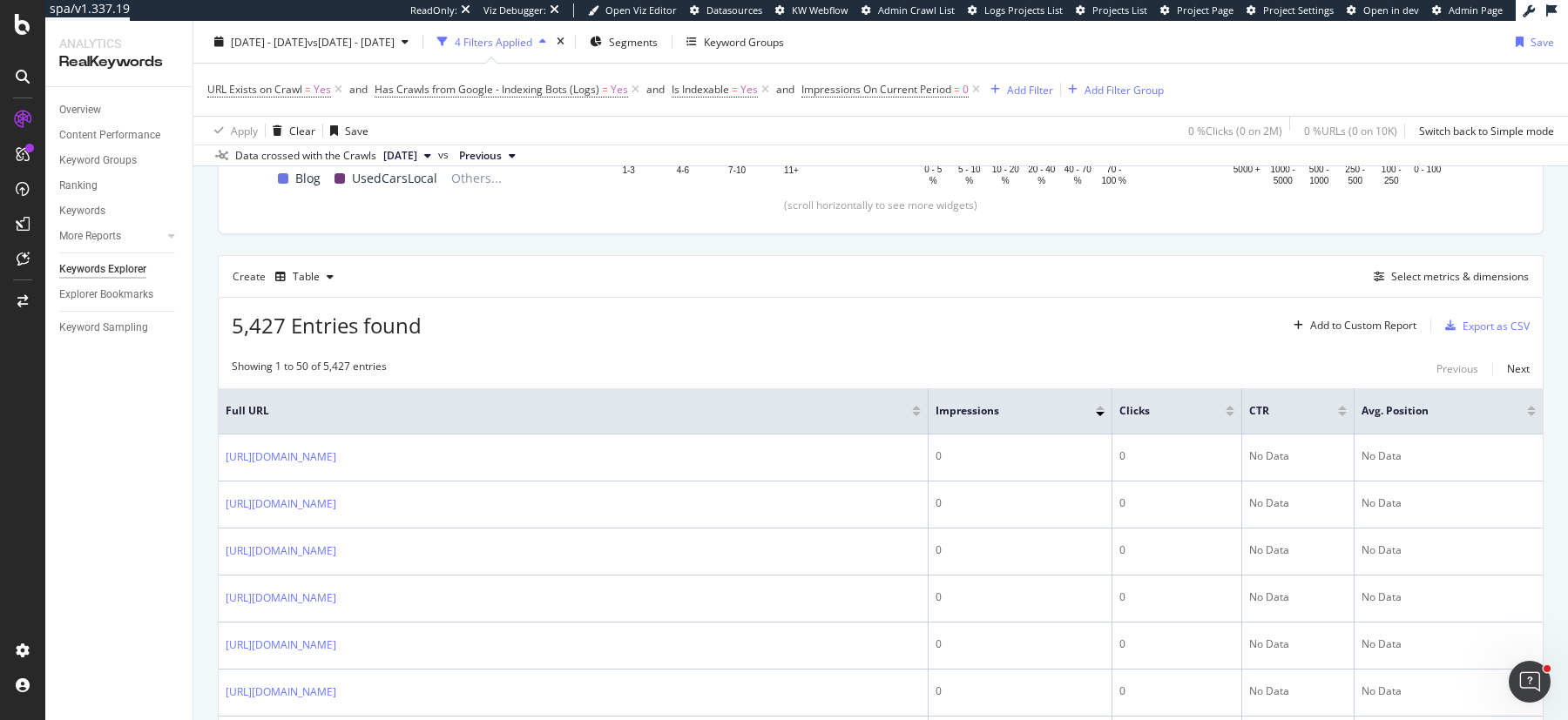
scroll to position [406, 0]
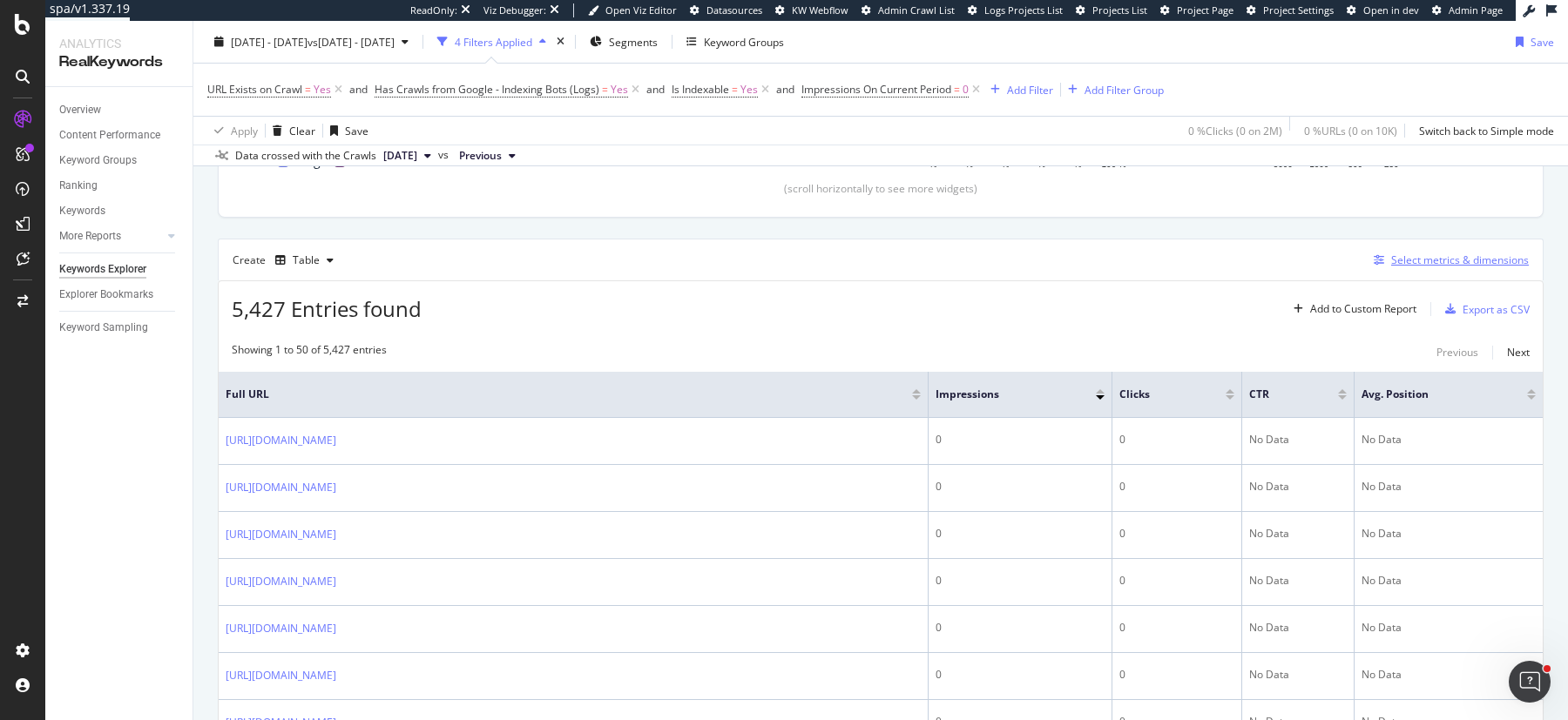
click at [1425, 258] on div "Select metrics & dimensions" at bounding box center [1460, 260] width 138 height 15
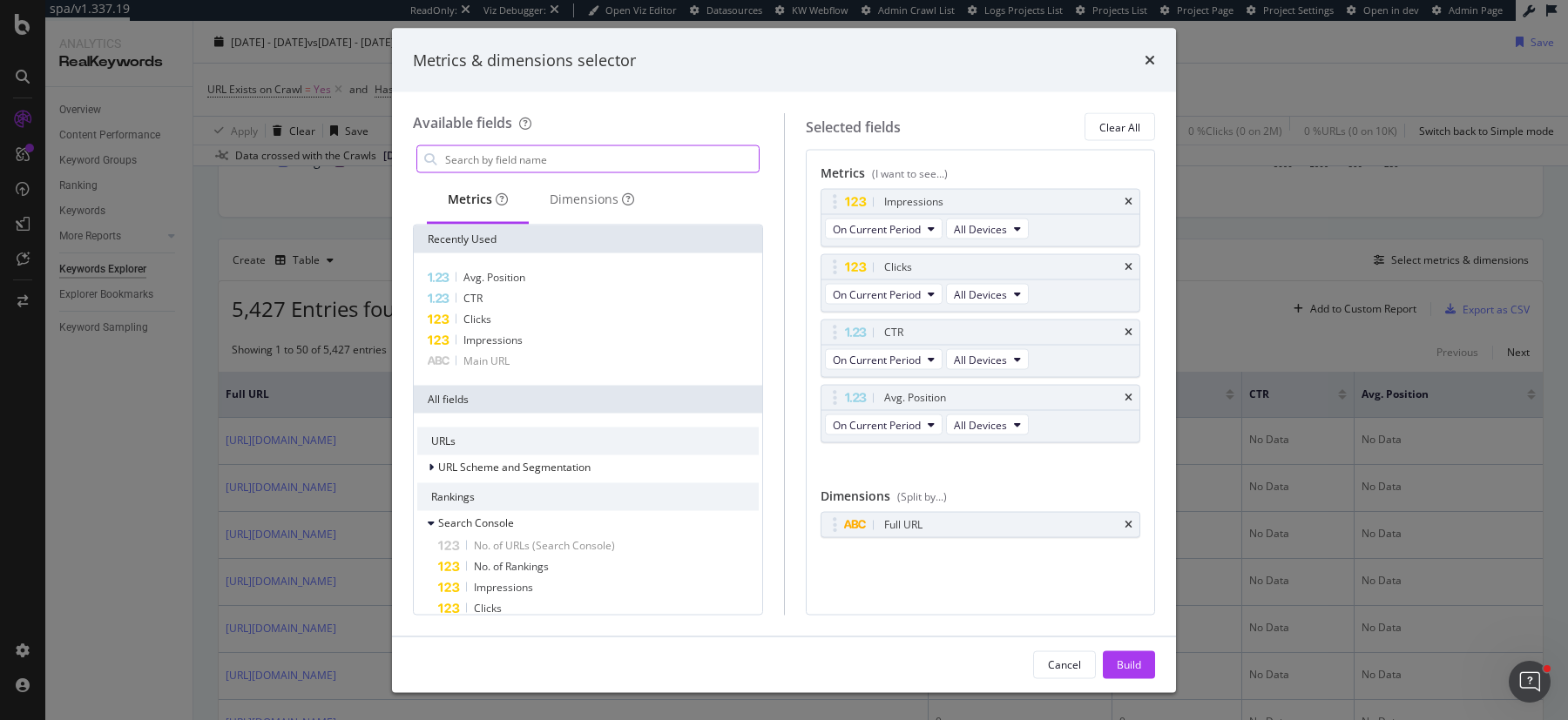
click at [693, 147] on input "modal" at bounding box center [602, 160] width 316 height 27
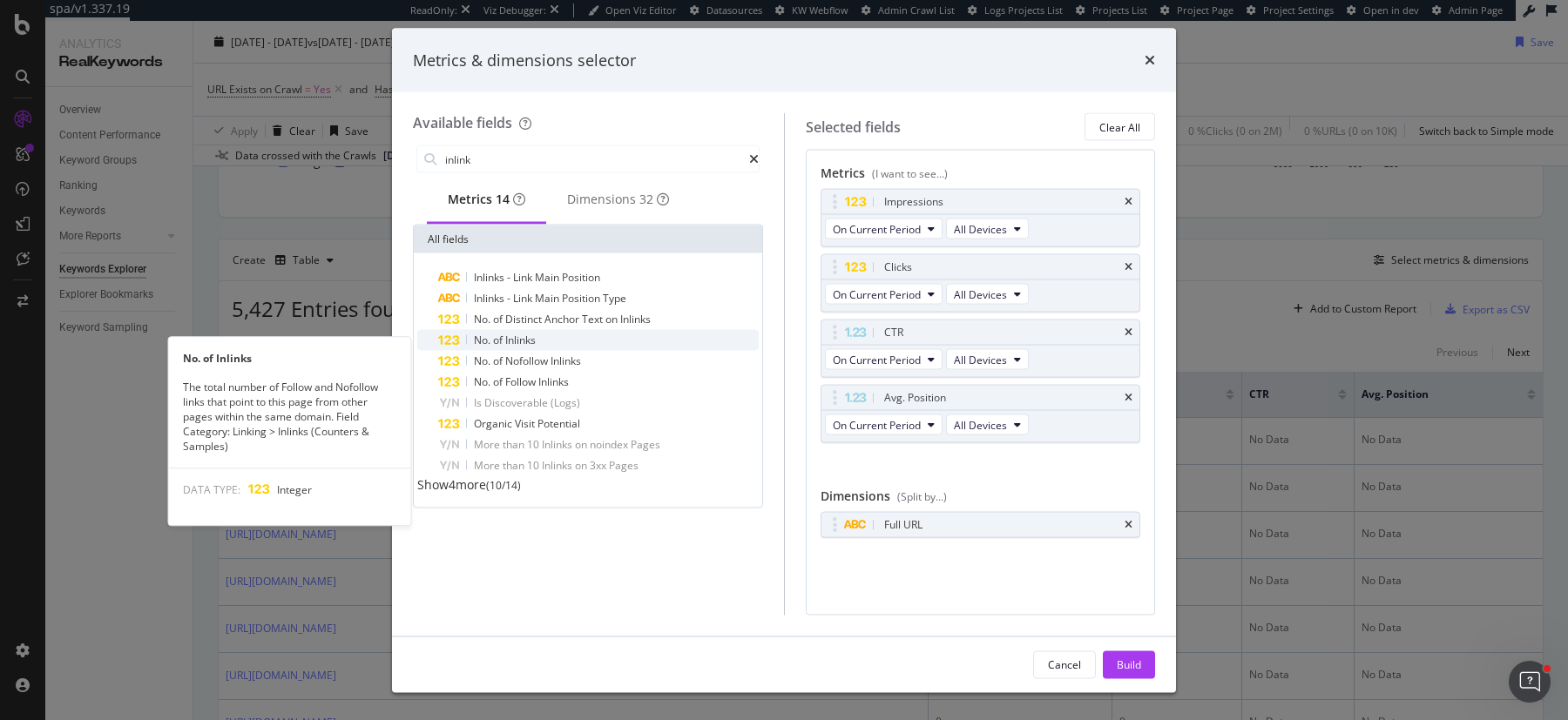
click at [547, 351] on div "No. of Inlinks" at bounding box center [598, 340] width 320 height 21
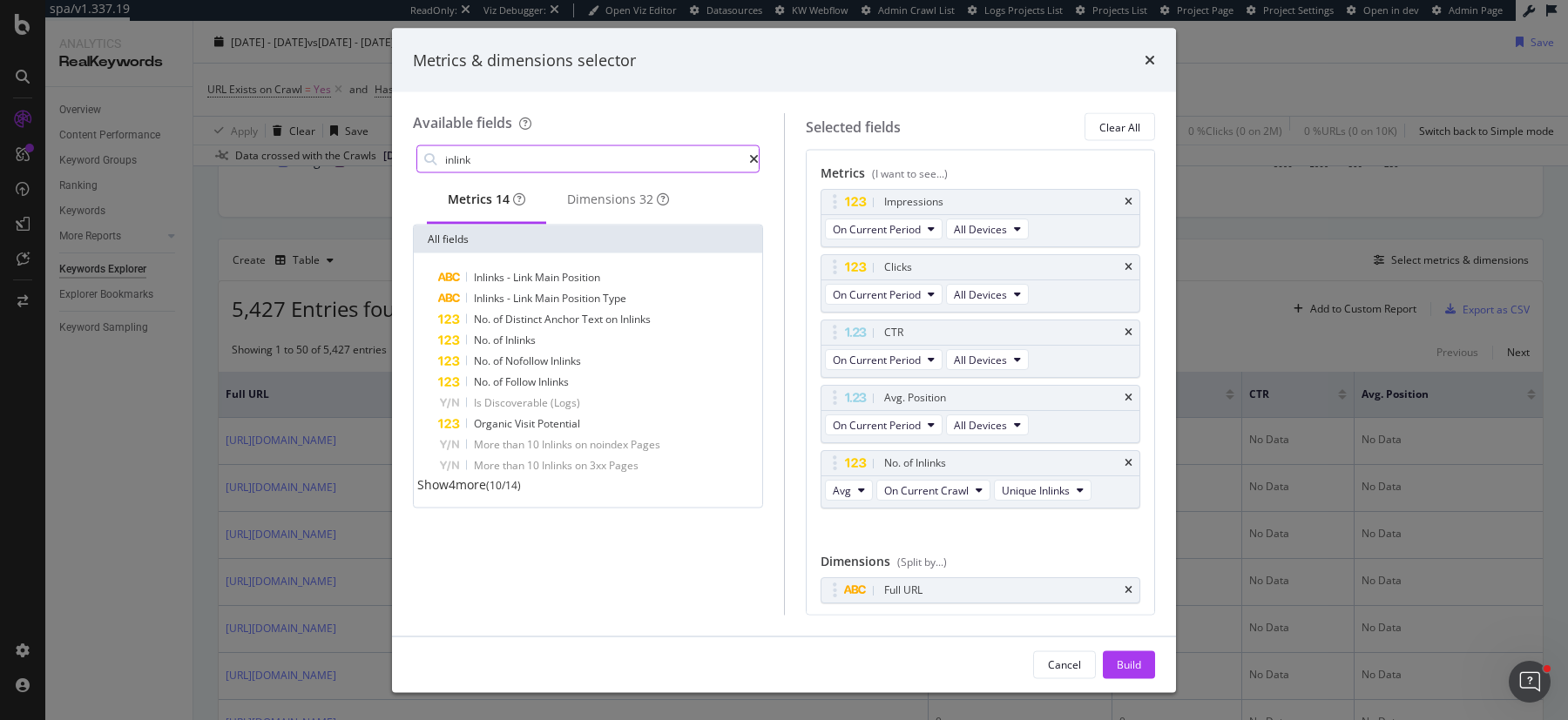
click at [541, 161] on input "inlink" at bounding box center [597, 160] width 306 height 27
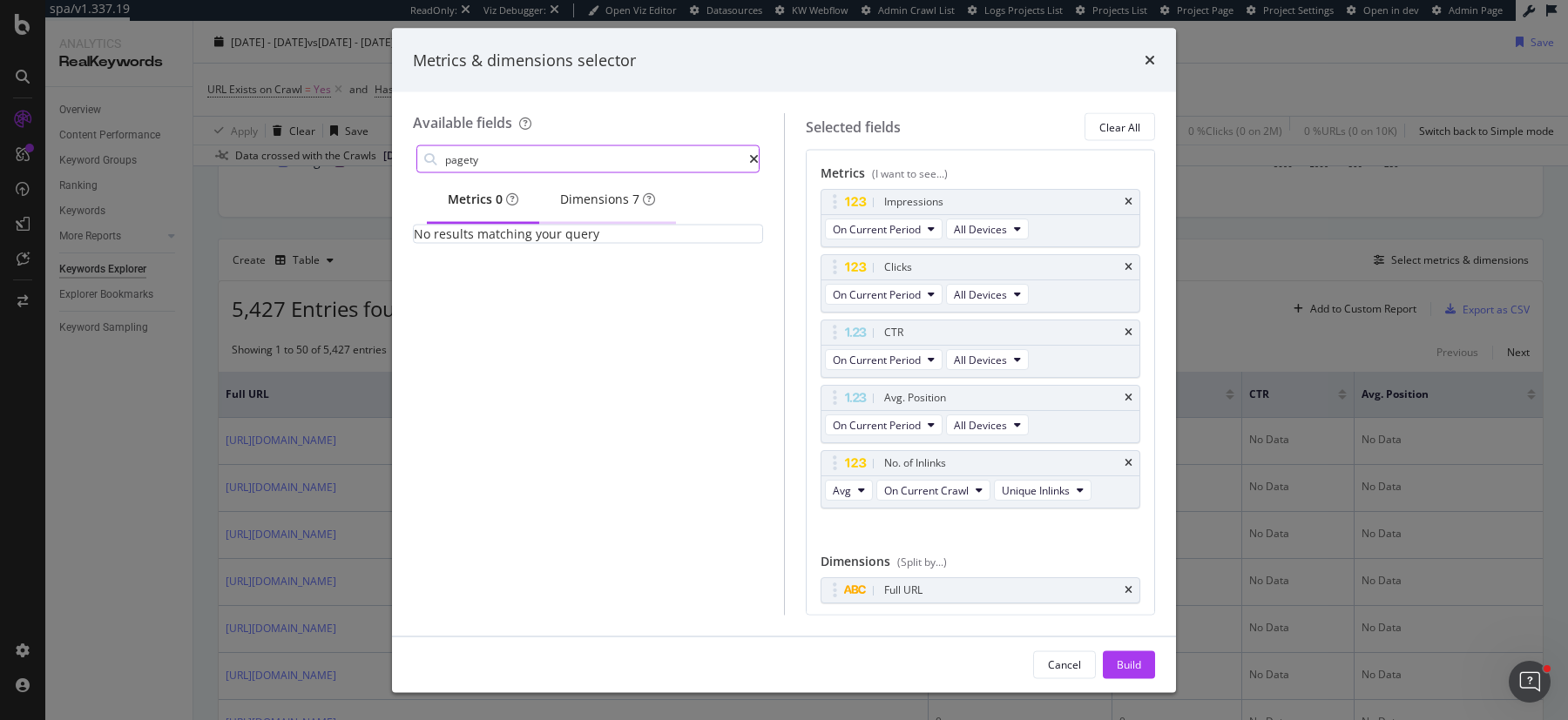
type input "pagety"
click at [603, 205] on div "Dimensions 7" at bounding box center [607, 199] width 95 height 17
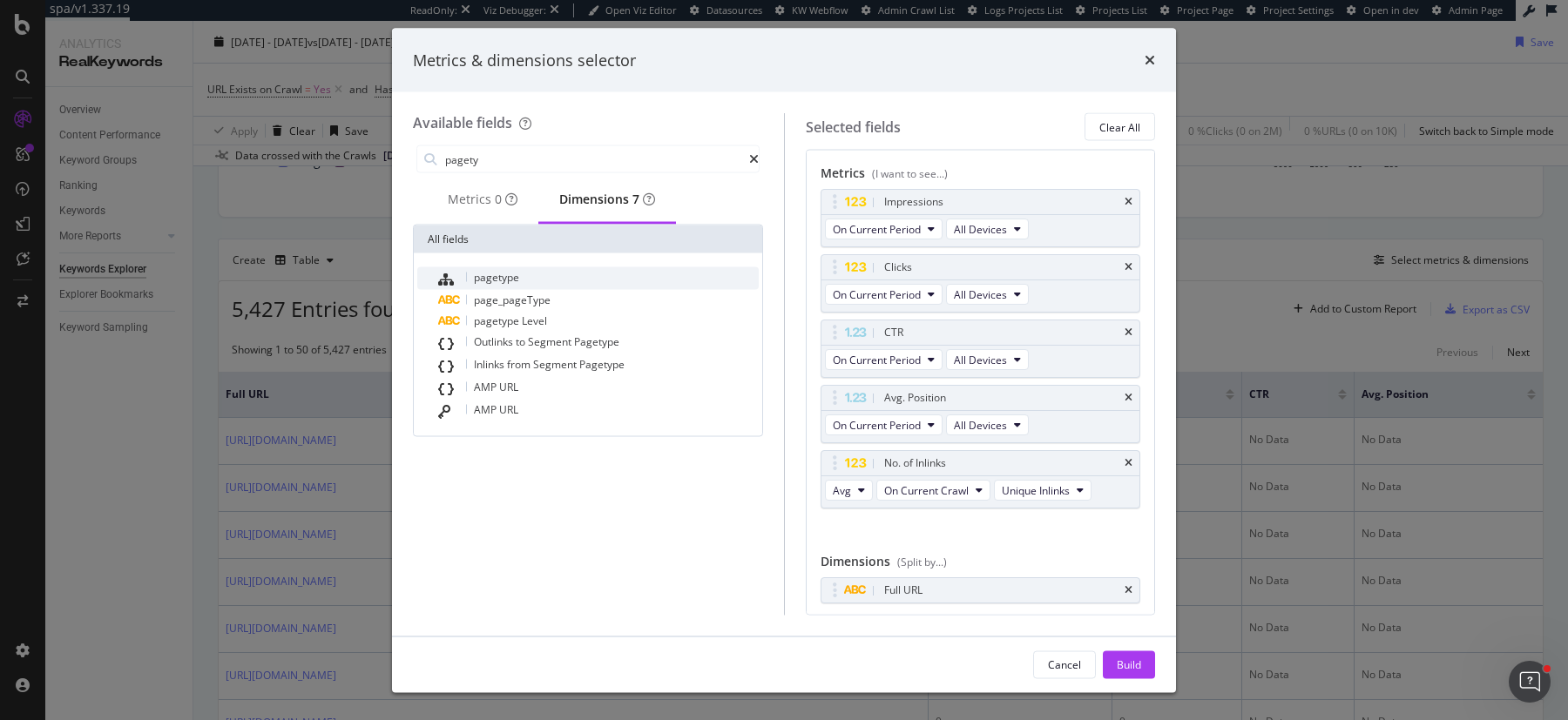
click at [533, 289] on div "pagetype" at bounding box center [598, 278] width 320 height 23
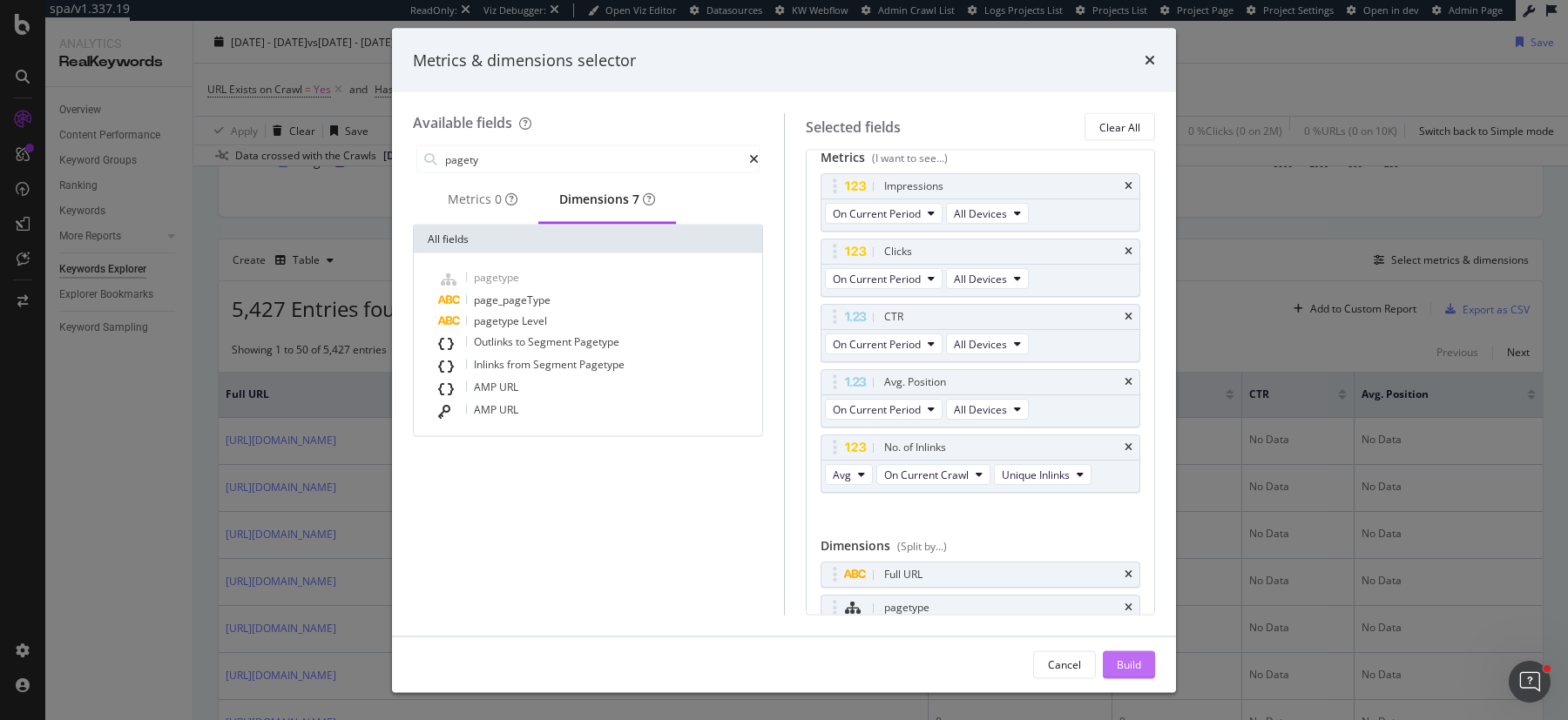
click at [1129, 669] on div "Build" at bounding box center [1129, 664] width 25 height 15
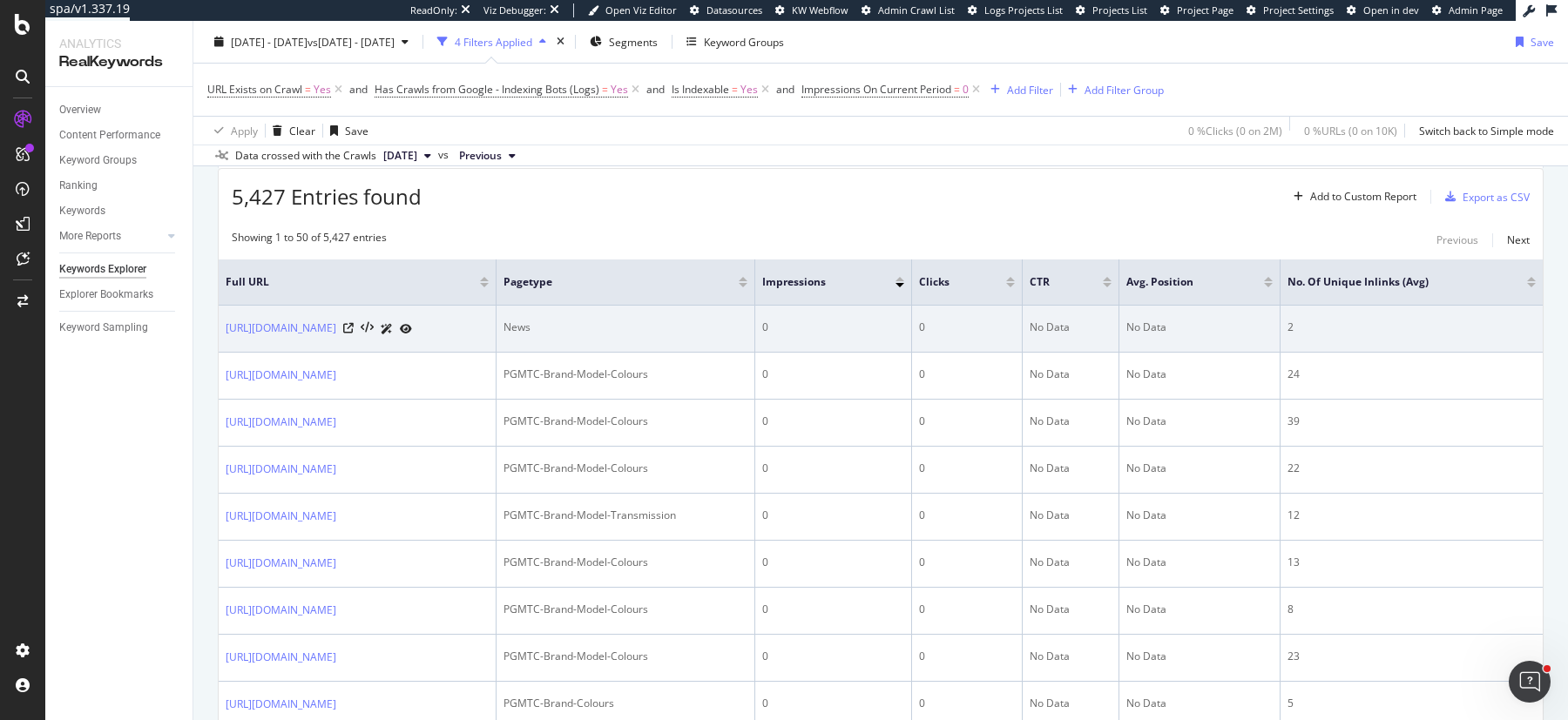
scroll to position [526, 0]
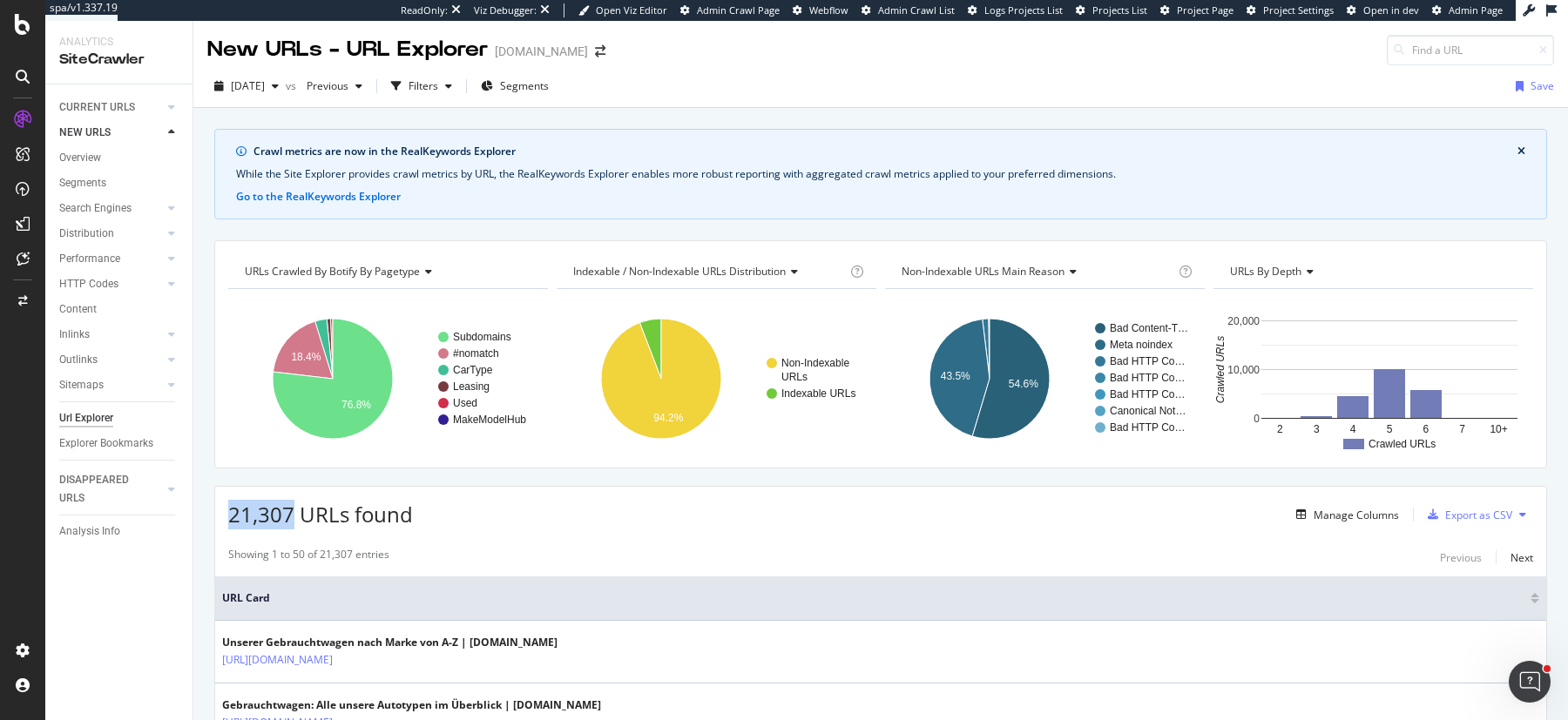
drag, startPoint x: 230, startPoint y: 508, endPoint x: 296, endPoint y: 512, distance: 66.1
click at [296, 512] on span "21,307 URLs found" at bounding box center [320, 514] width 184 height 28
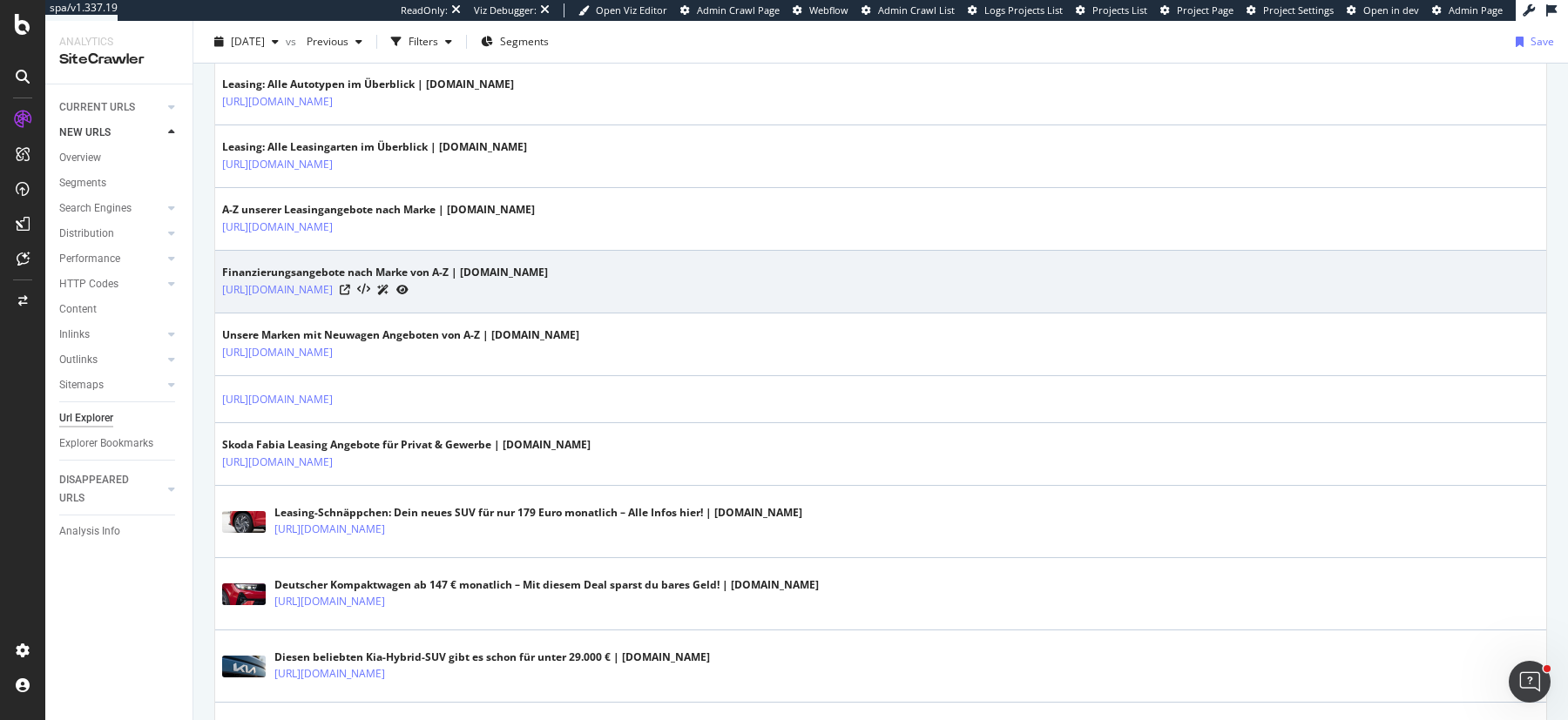
scroll to position [693, 0]
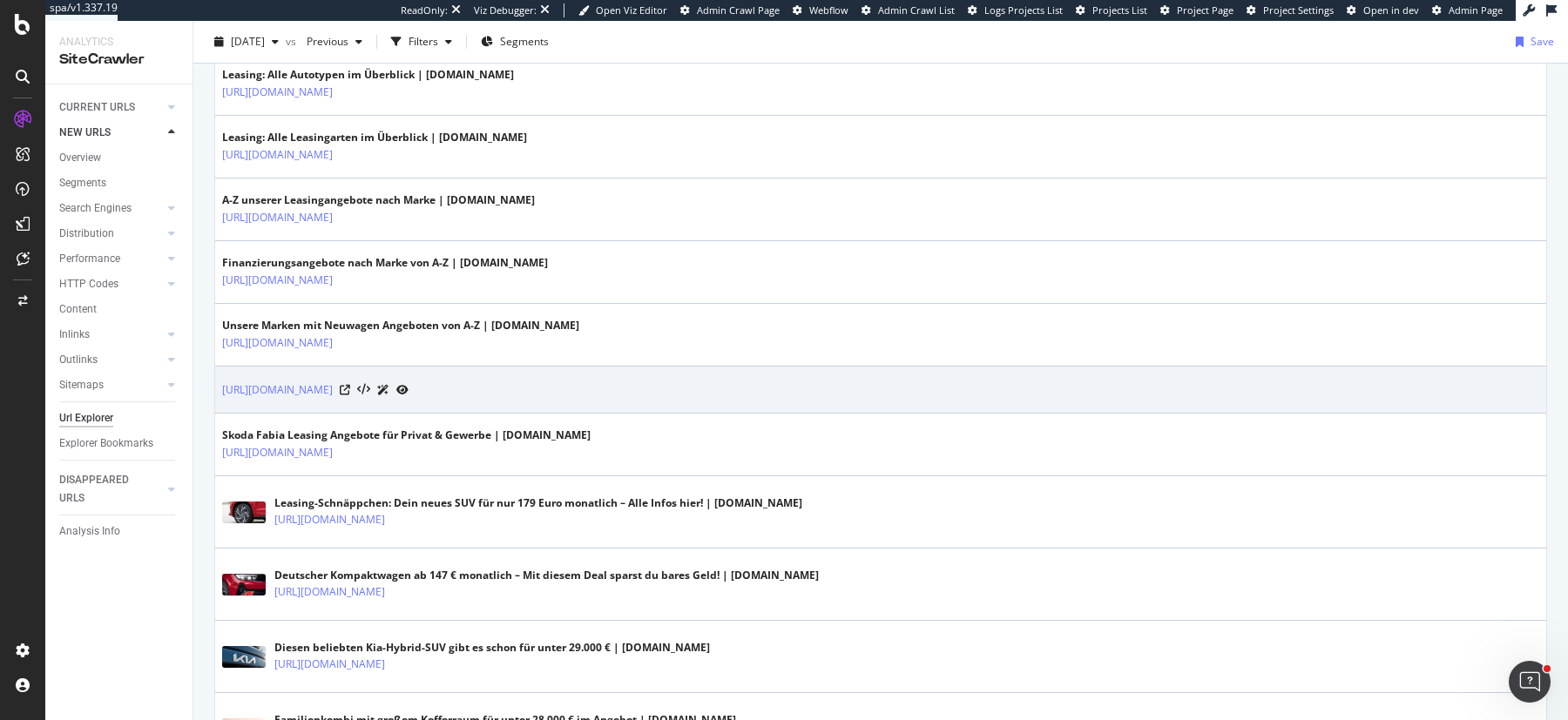
click at [1091, 394] on td "[URL][DOMAIN_NAME]" at bounding box center [880, 390] width 1331 height 47
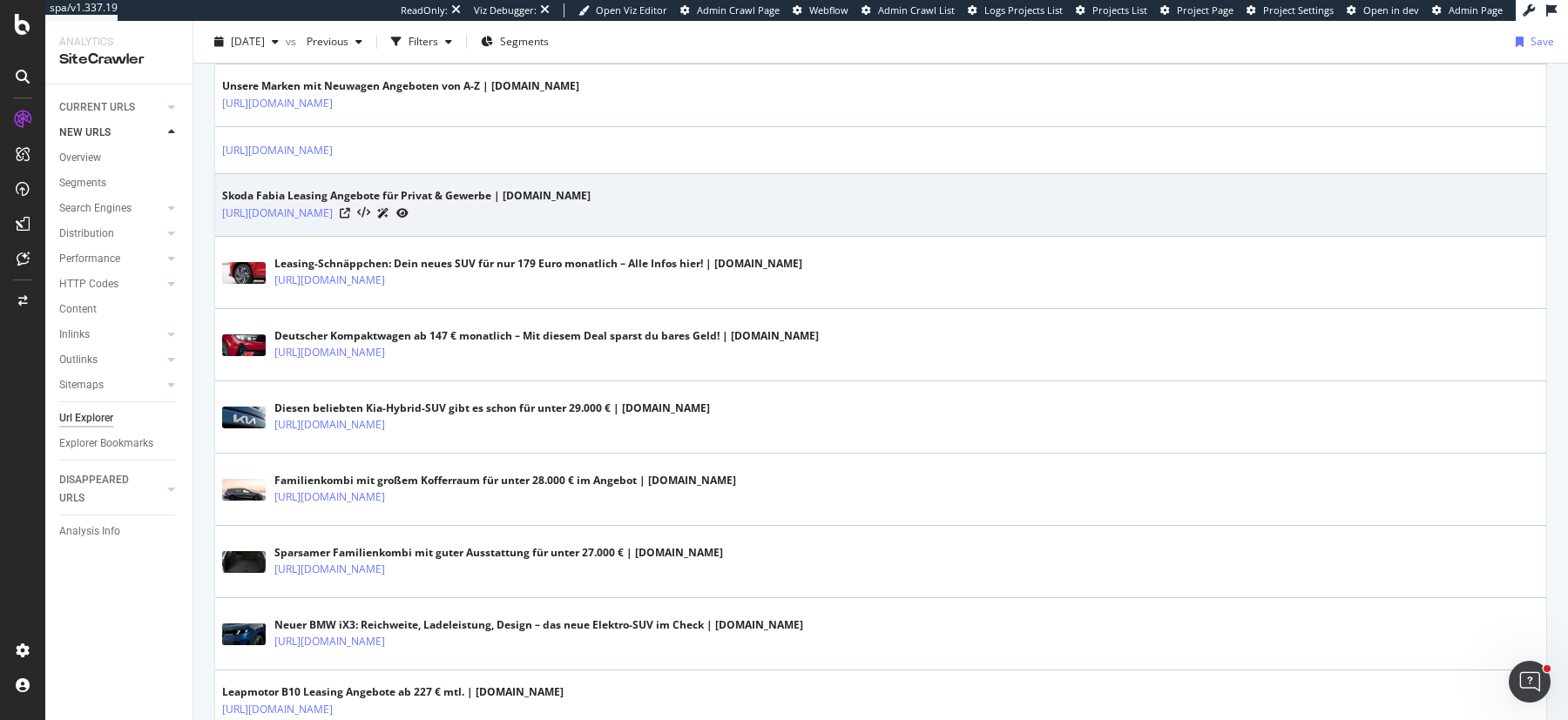
scroll to position [934, 0]
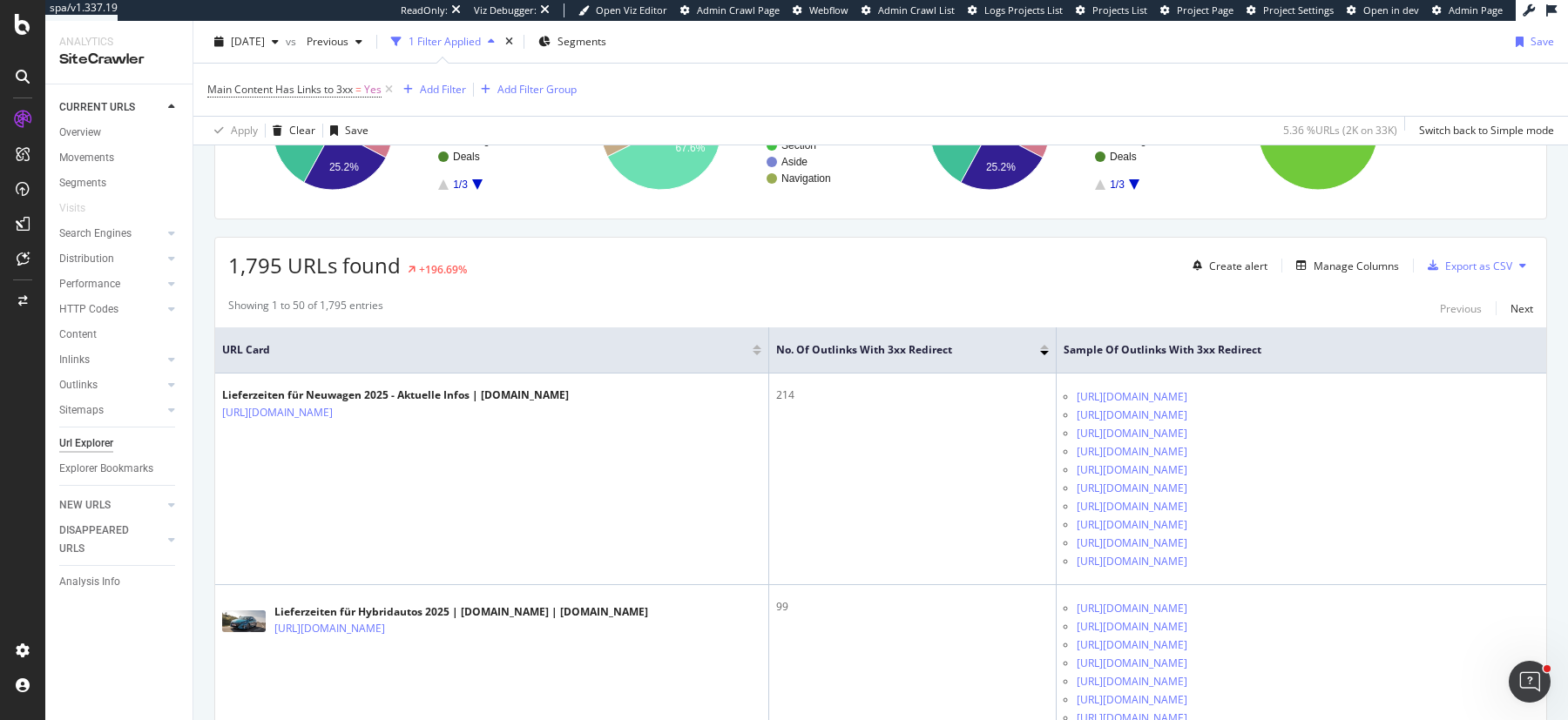
scroll to position [338, 0]
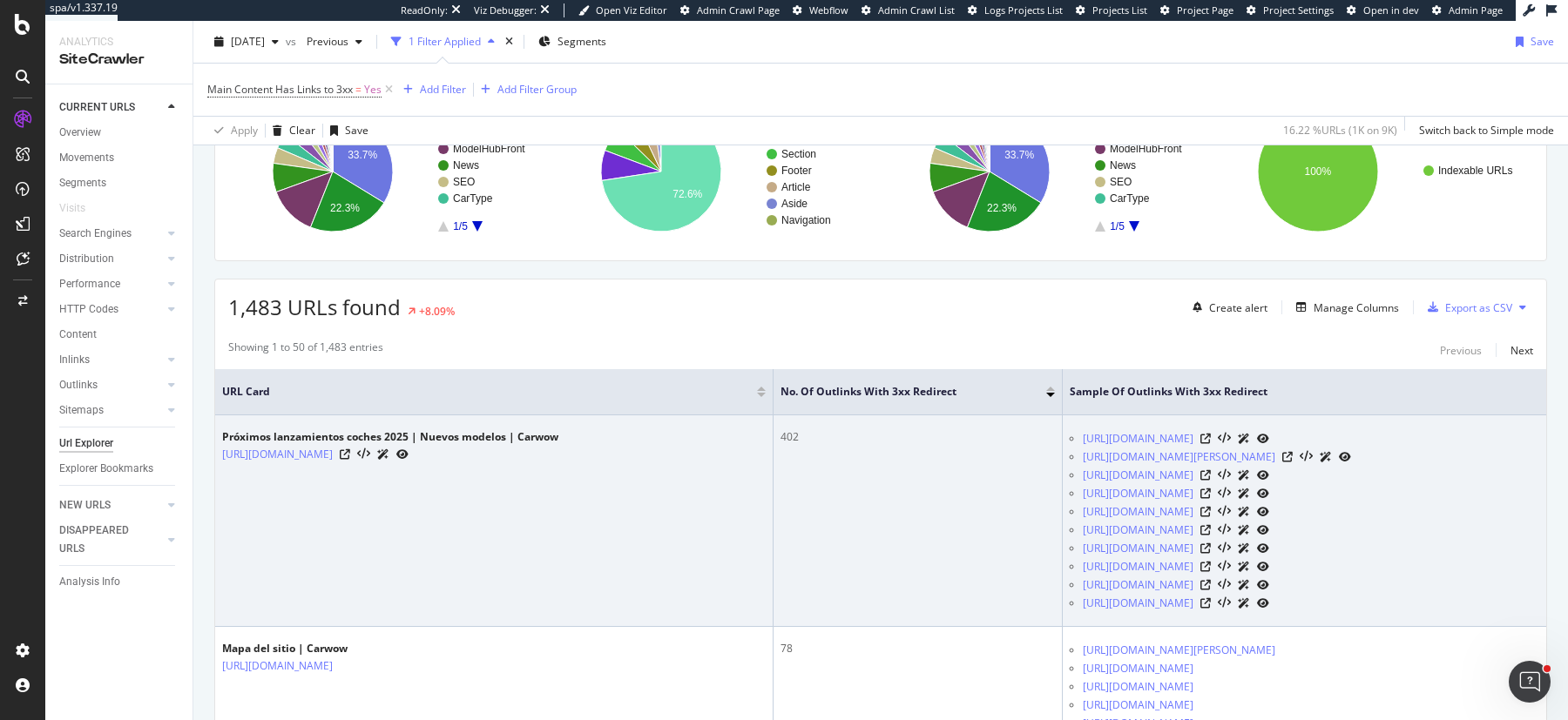
scroll to position [298, 0]
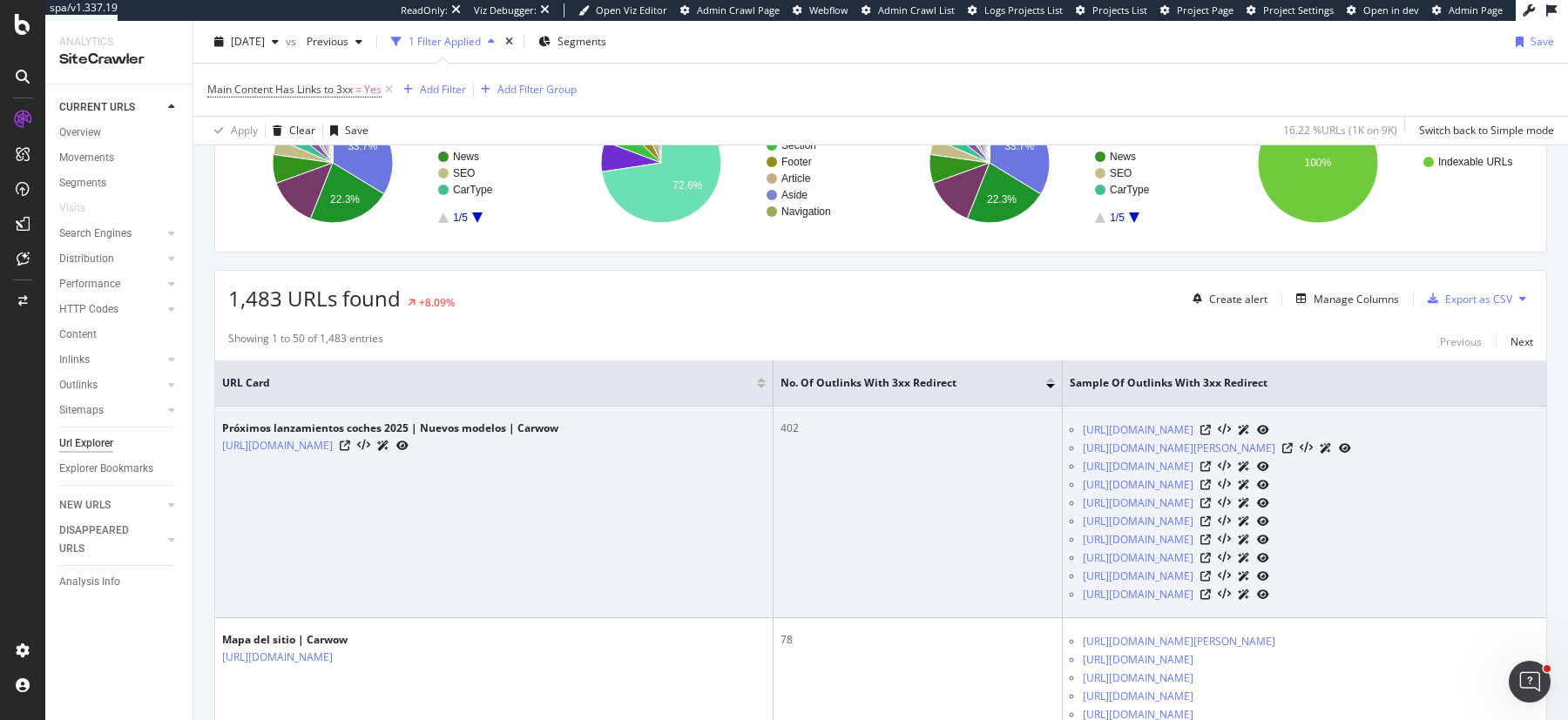
click at [494, 476] on td "Próximos lanzamientos coches 2025 | Nuevos modelos | Carwow [URL][DOMAIN_NAME]" at bounding box center [494, 512] width 559 height 212
click at [351, 441] on icon at bounding box center [345, 445] width 10 height 10
copy link "https://www.carwow.es/Citroen/jumpy-furgon/ofertas"
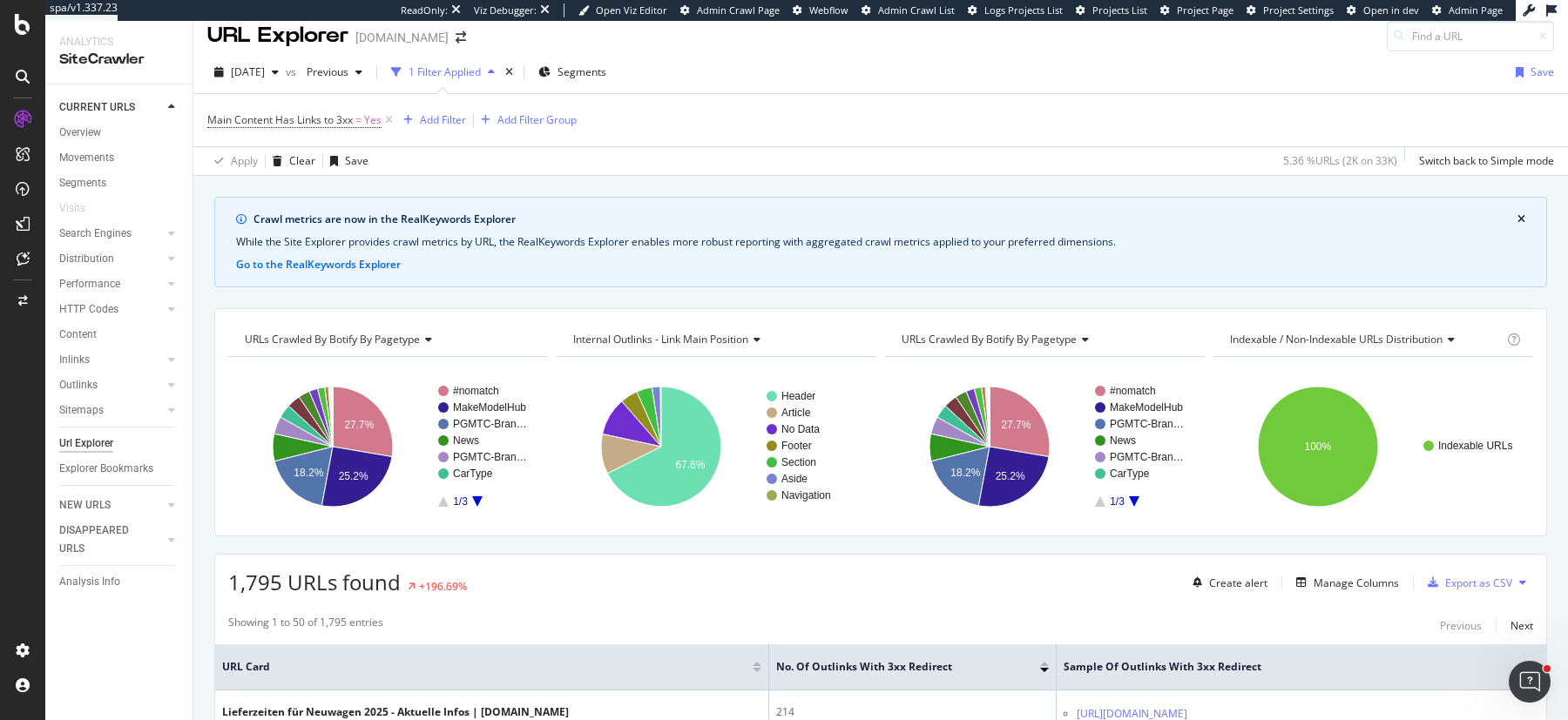
scroll to position [10, 0]
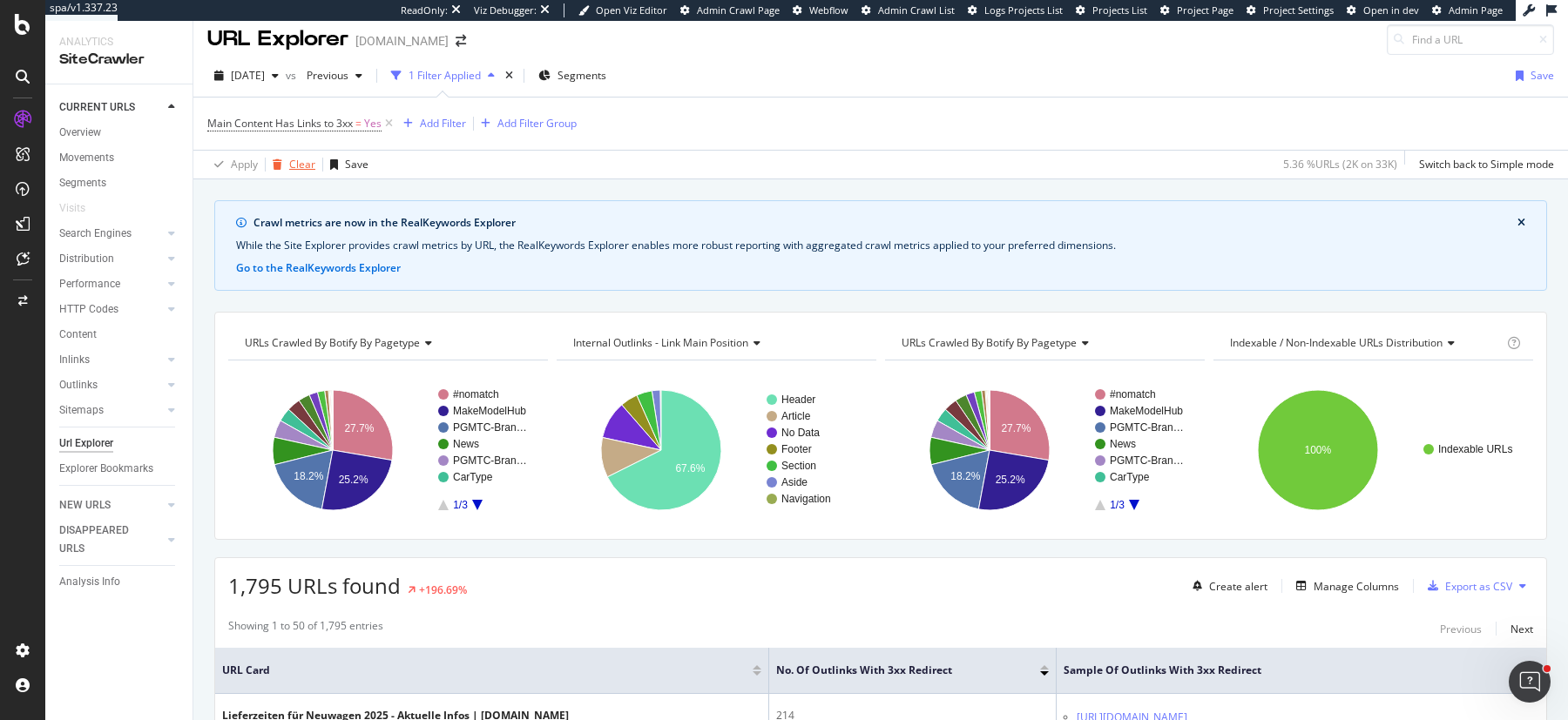
click at [290, 167] on div "Clear" at bounding box center [302, 164] width 27 height 15
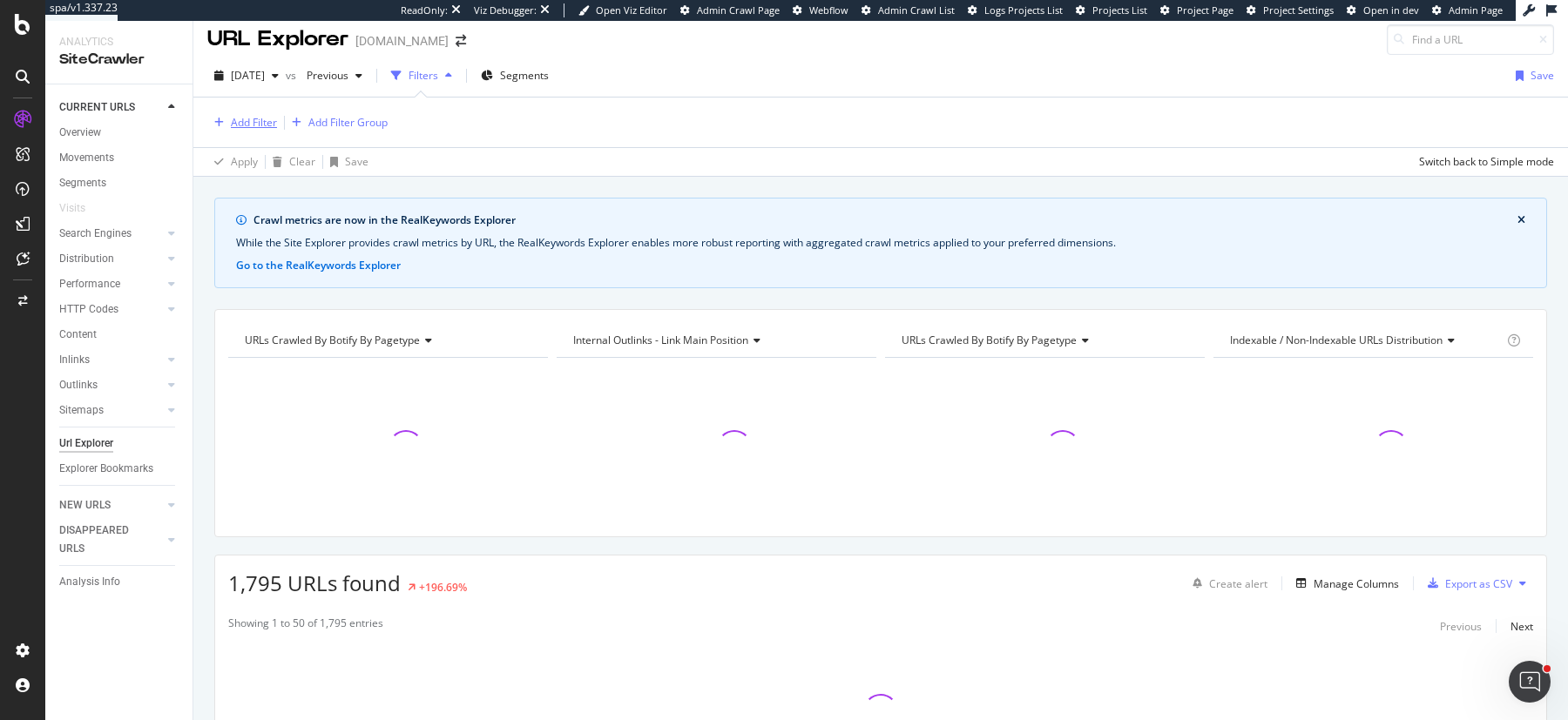
click at [253, 121] on div "Add Filter" at bounding box center [254, 123] width 47 height 15
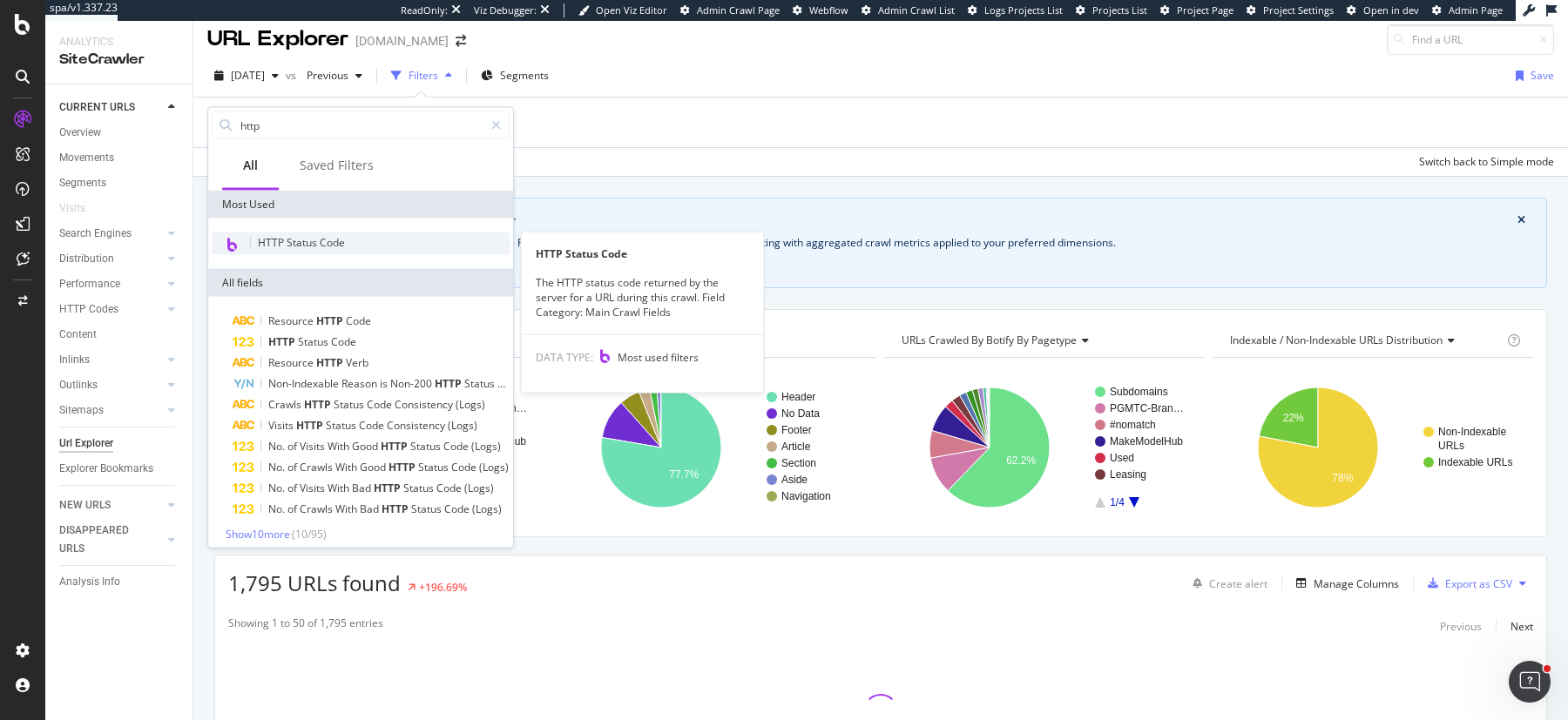
type input "http"
click at [311, 246] on span "HTTP Status Code" at bounding box center [301, 243] width 87 height 15
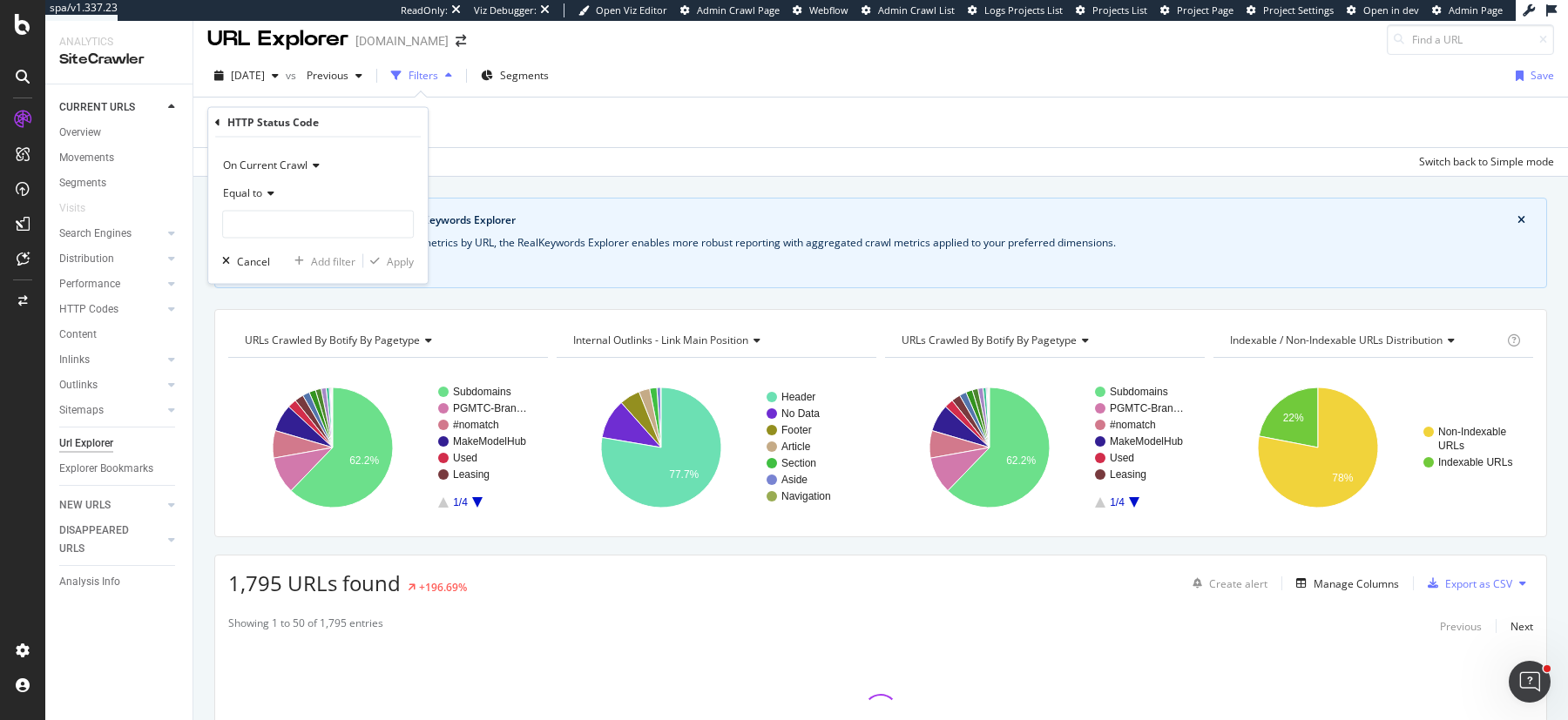
click at [266, 188] on icon at bounding box center [268, 193] width 12 height 10
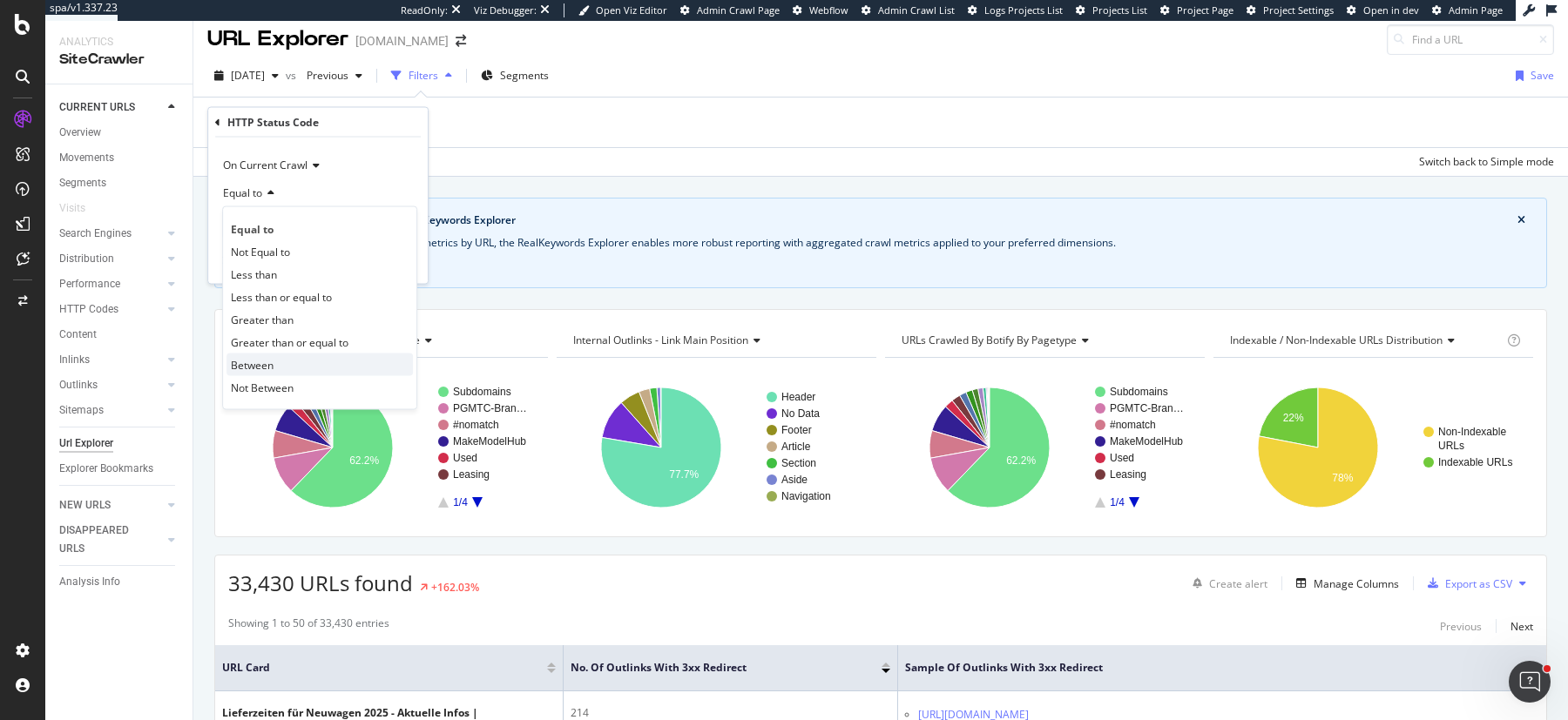
click at [261, 363] on span "Between" at bounding box center [252, 365] width 43 height 15
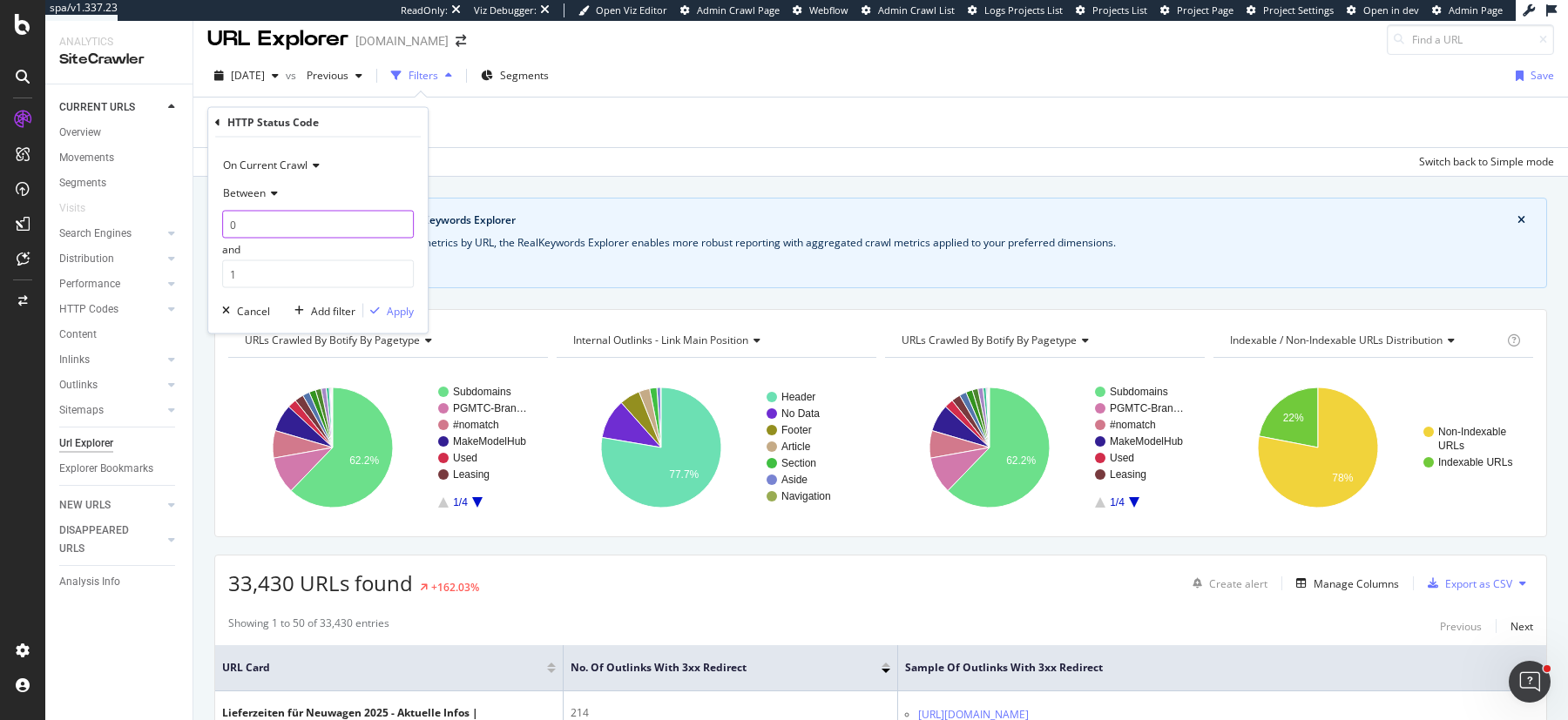
click at [282, 227] on input "0" at bounding box center [318, 224] width 192 height 28
type input "300"
click at [270, 275] on input "1" at bounding box center [318, 274] width 192 height 28
type input "399"
click at [385, 313] on div "button" at bounding box center [374, 311] width 24 height 10
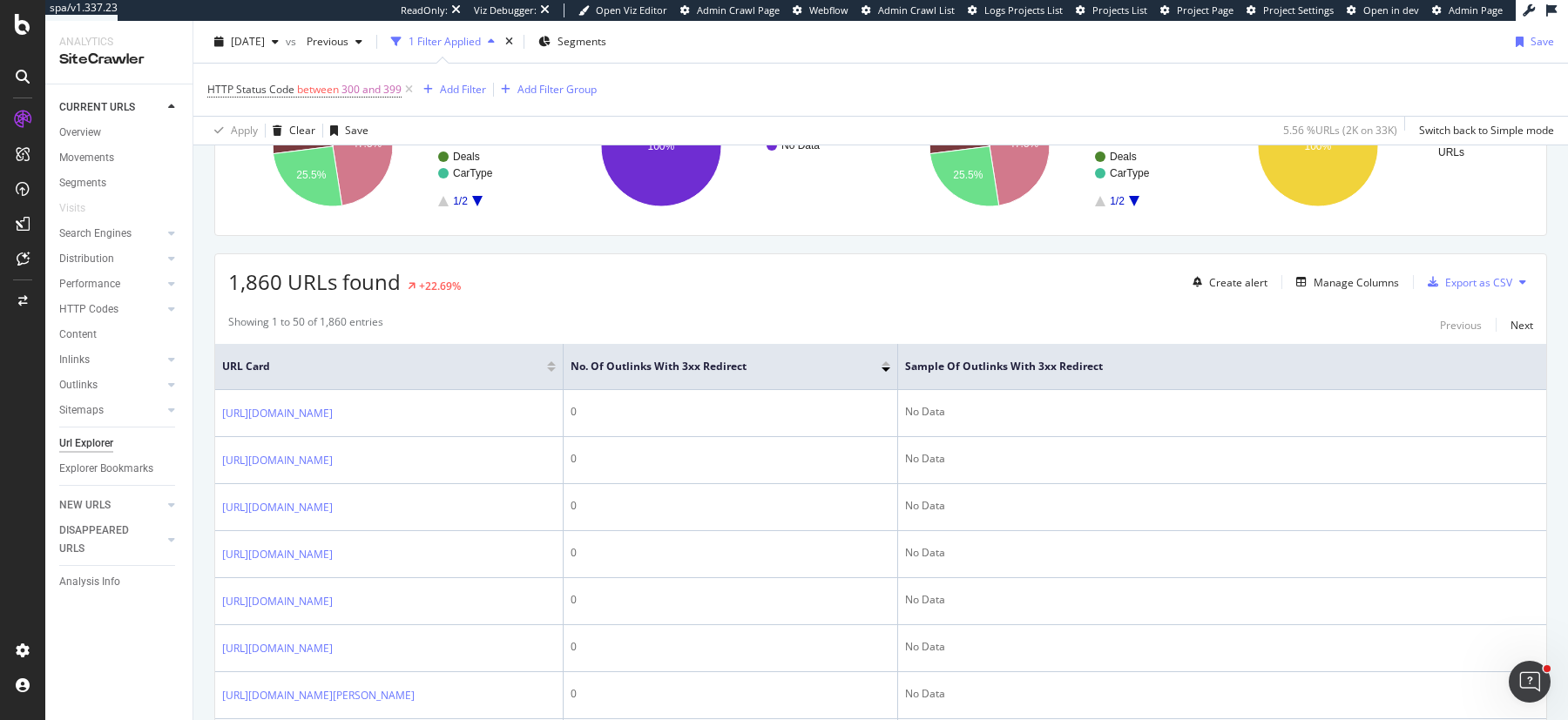
scroll to position [316, 0]
click at [1360, 274] on div "Manage Columns" at bounding box center [1356, 281] width 86 height 15
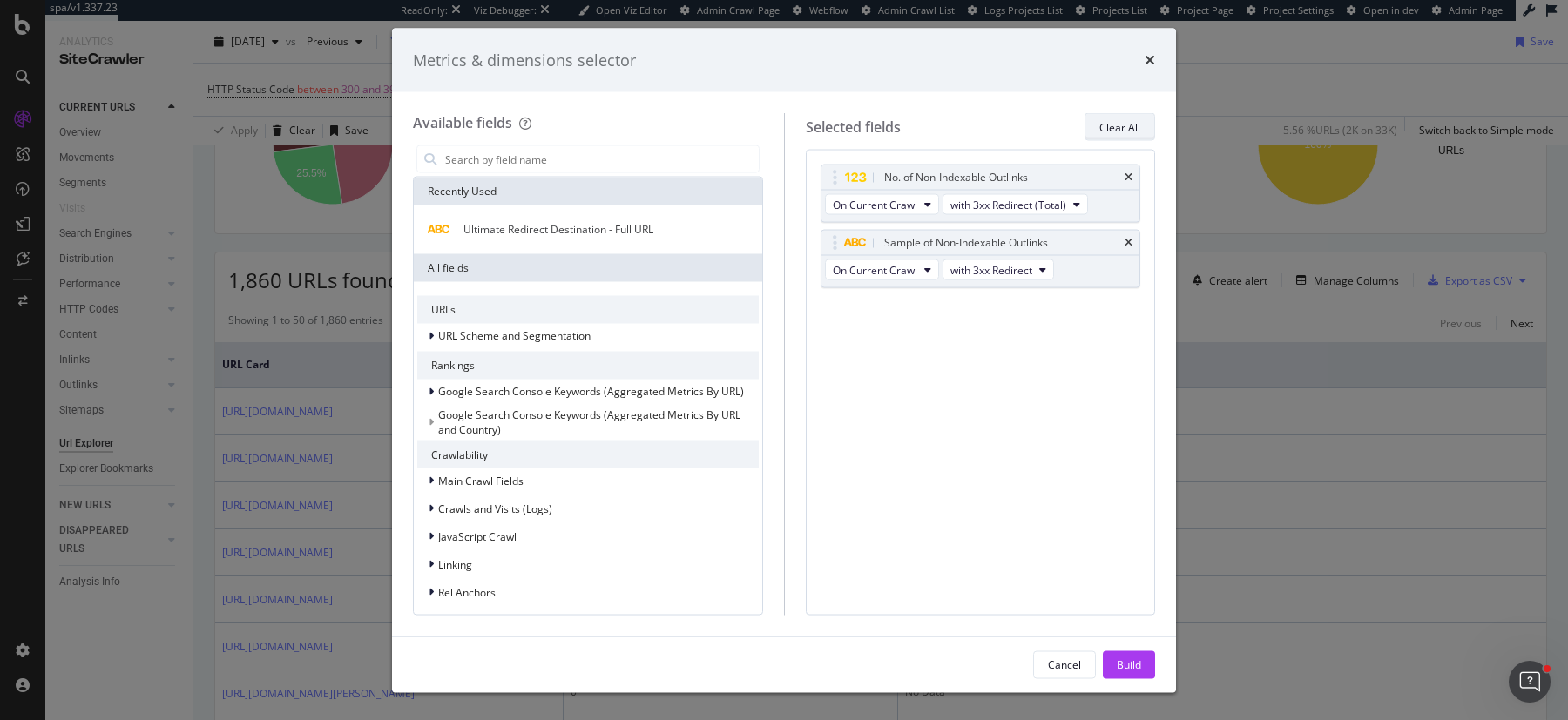
click at [1137, 125] on div "Clear All" at bounding box center [1119, 127] width 41 height 15
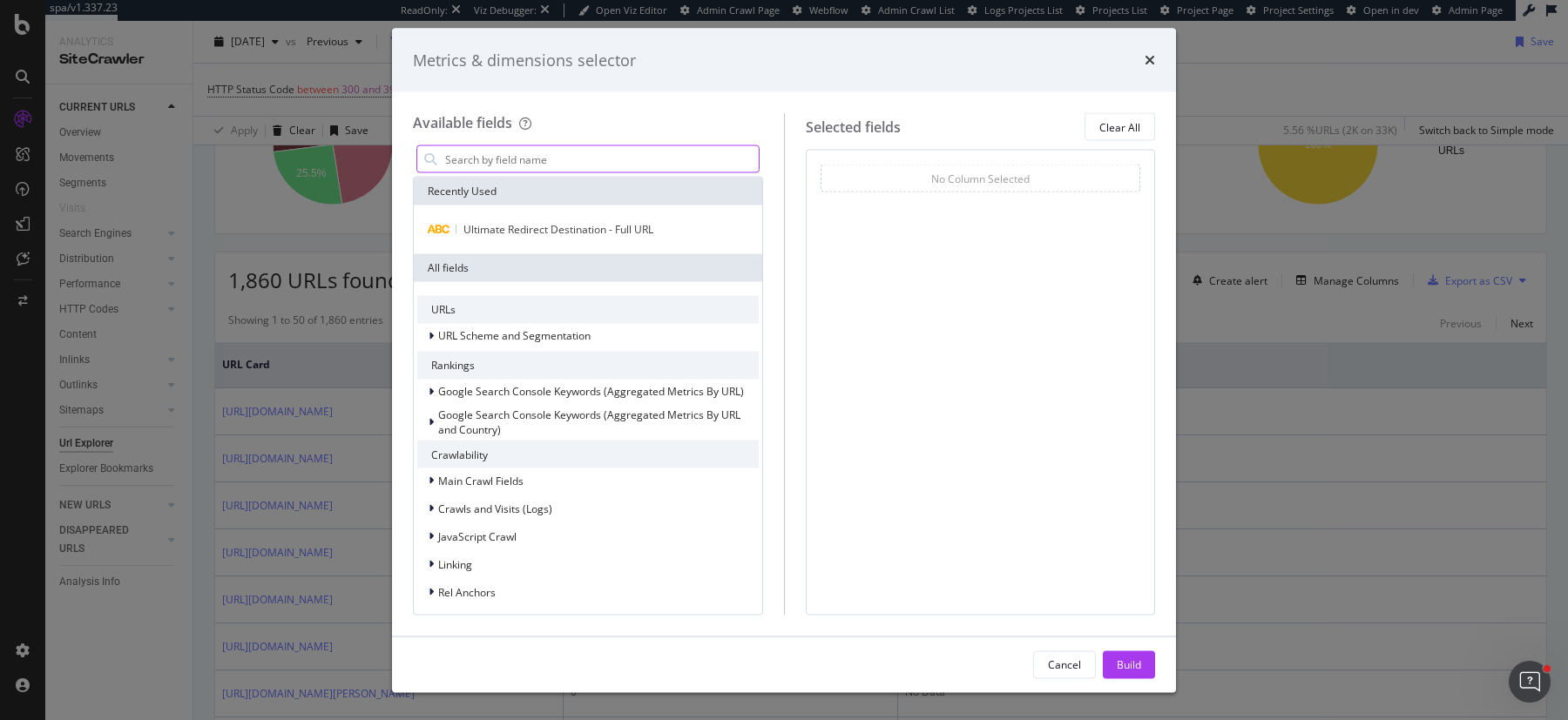
click at [630, 161] on input "modal" at bounding box center [602, 160] width 316 height 27
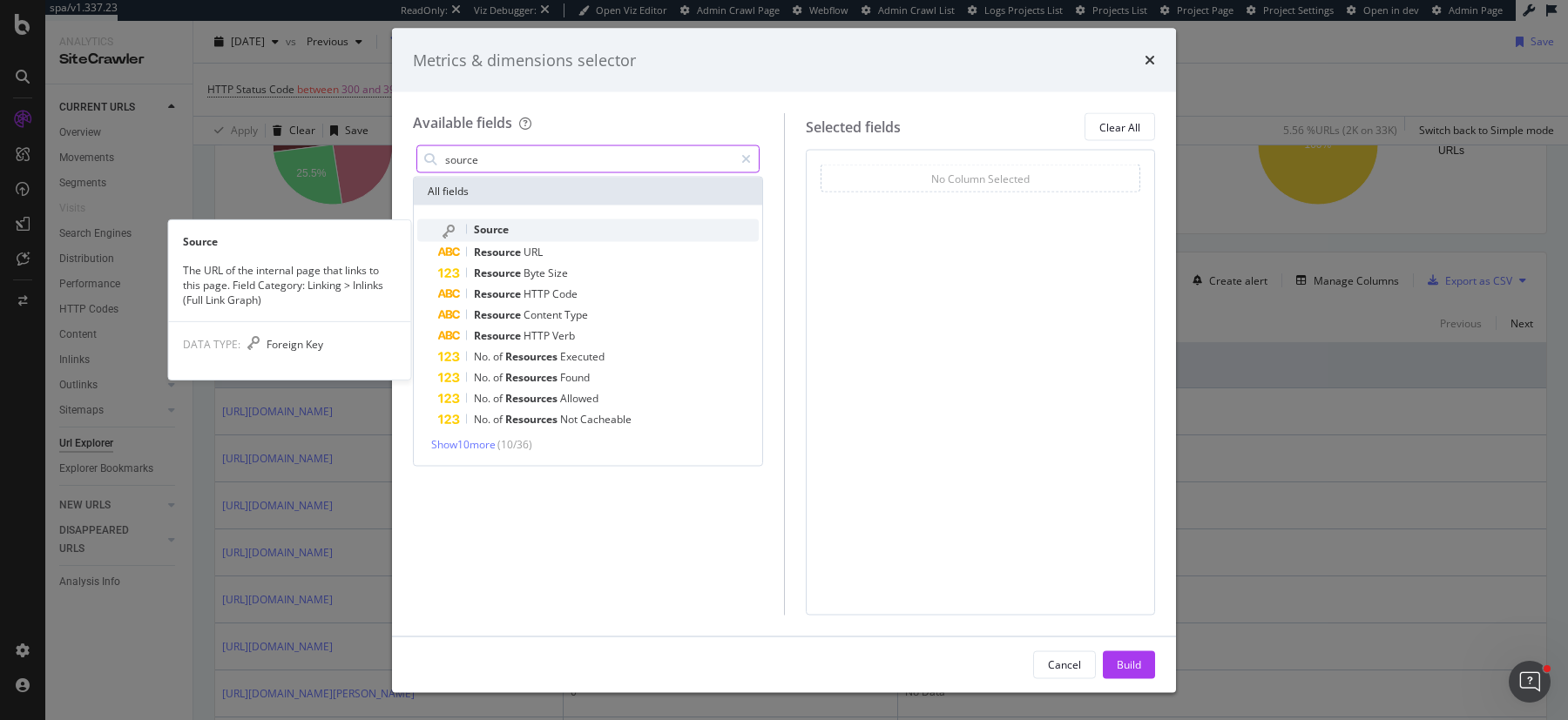
type input "source"
click at [446, 233] on icon "modal" at bounding box center [449, 232] width 12 height 14
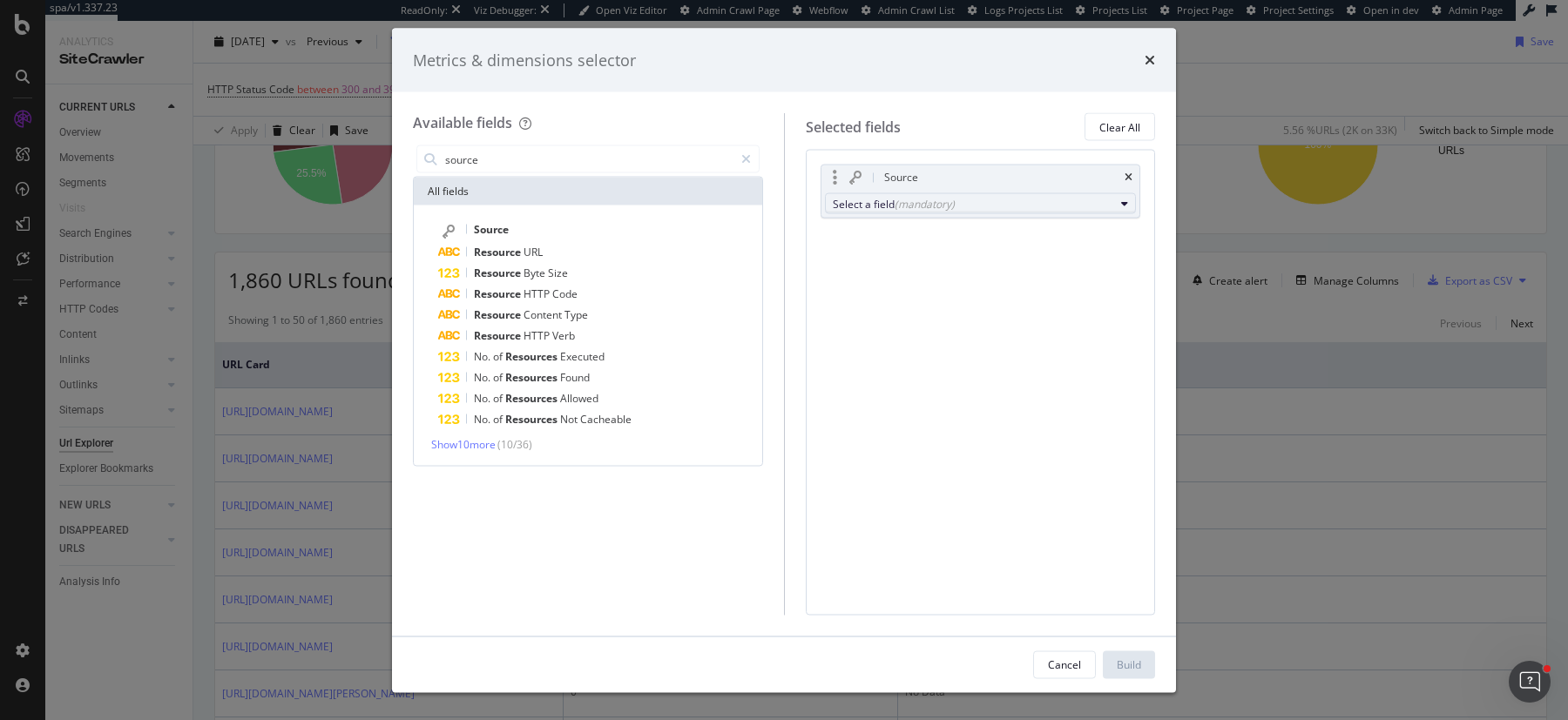
click at [943, 203] on div "(mandatory)" at bounding box center [925, 203] width 60 height 15
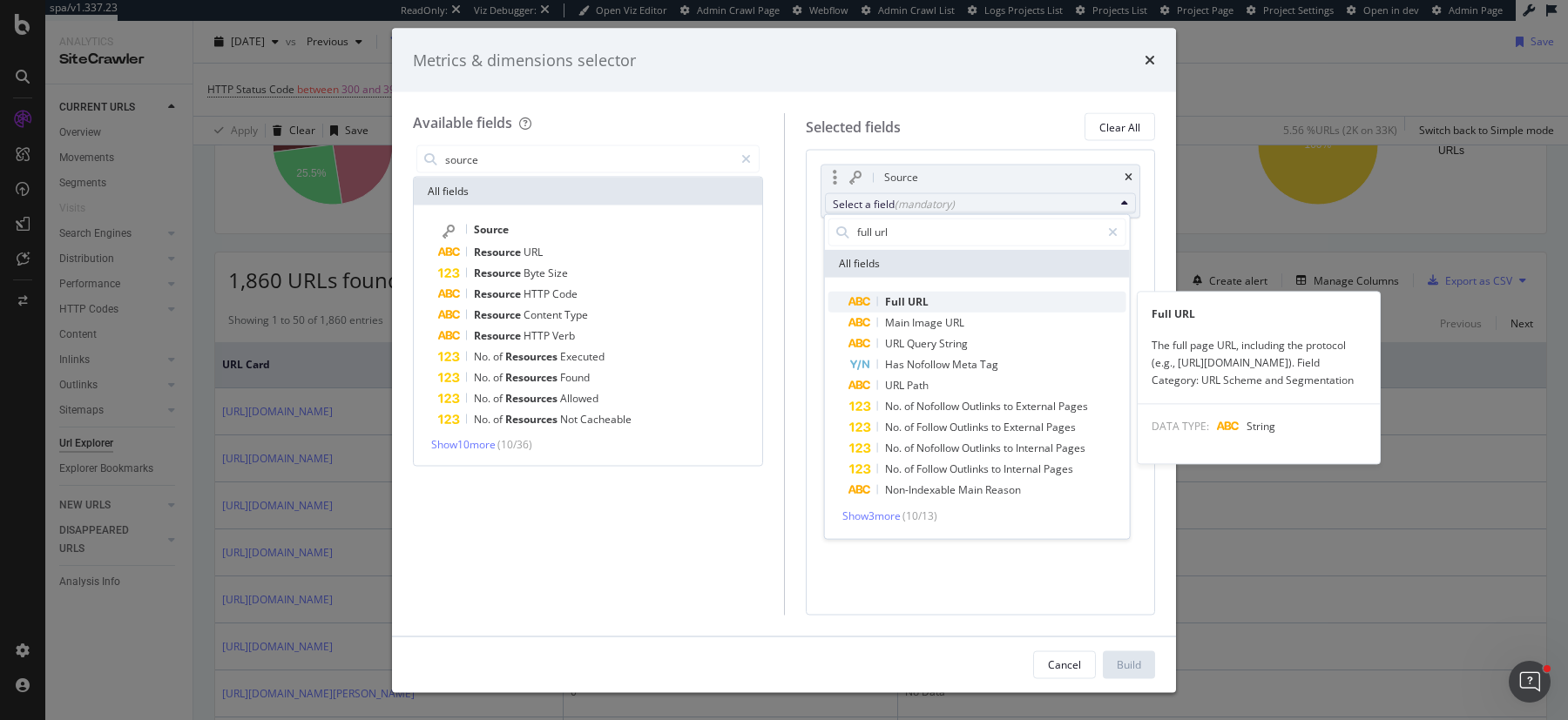
type input "full url"
click at [926, 300] on span "URL" at bounding box center [918, 301] width 21 height 15
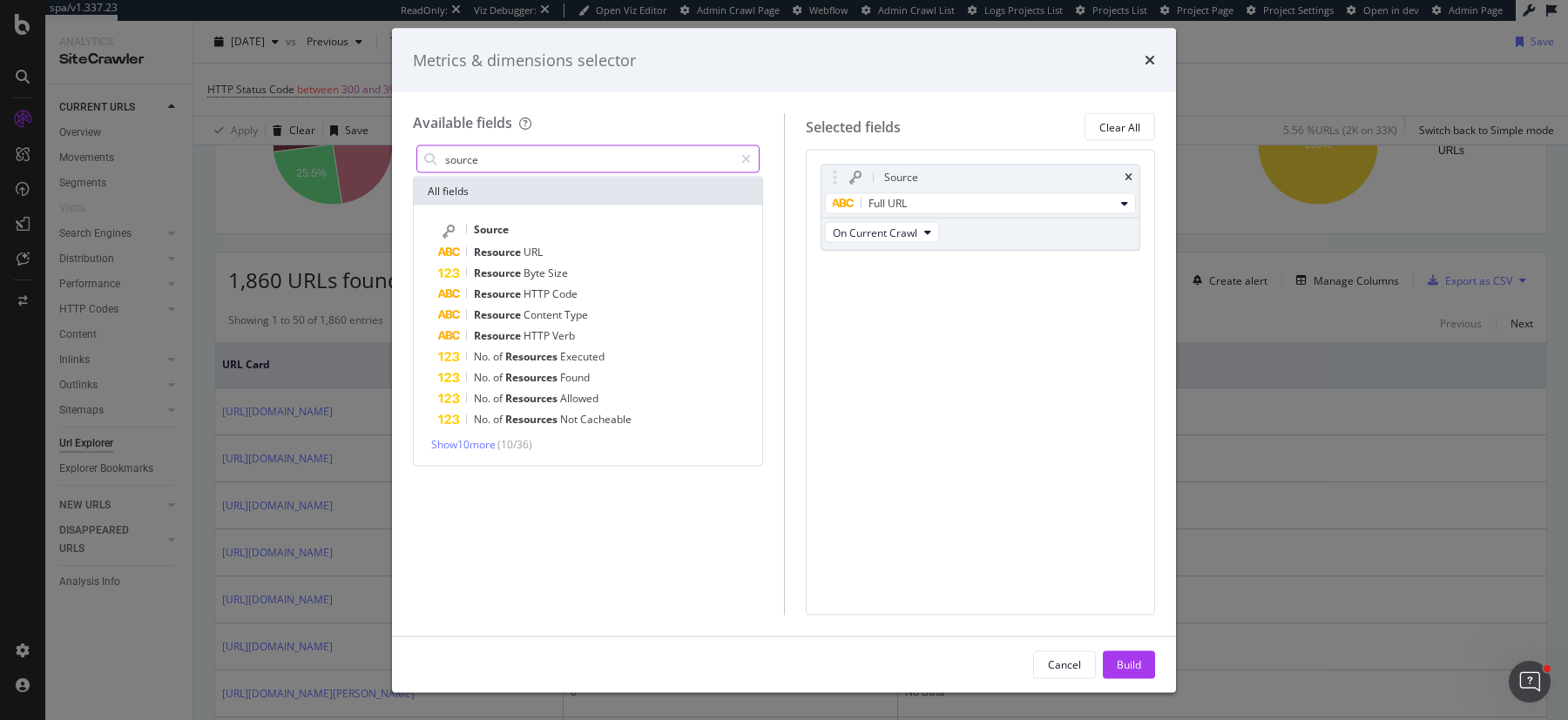
click at [583, 159] on input "source" at bounding box center [588, 160] width 290 height 27
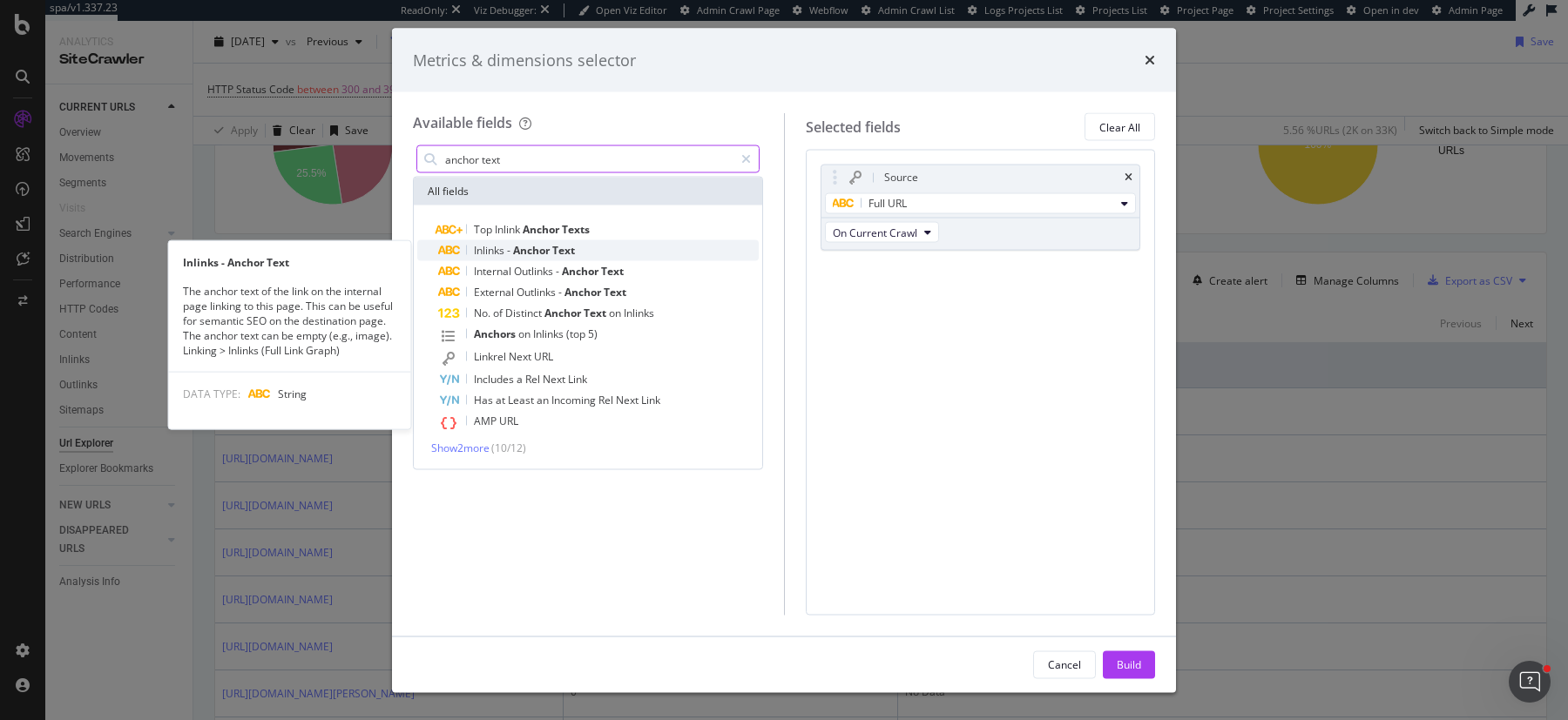
type input "anchor text"
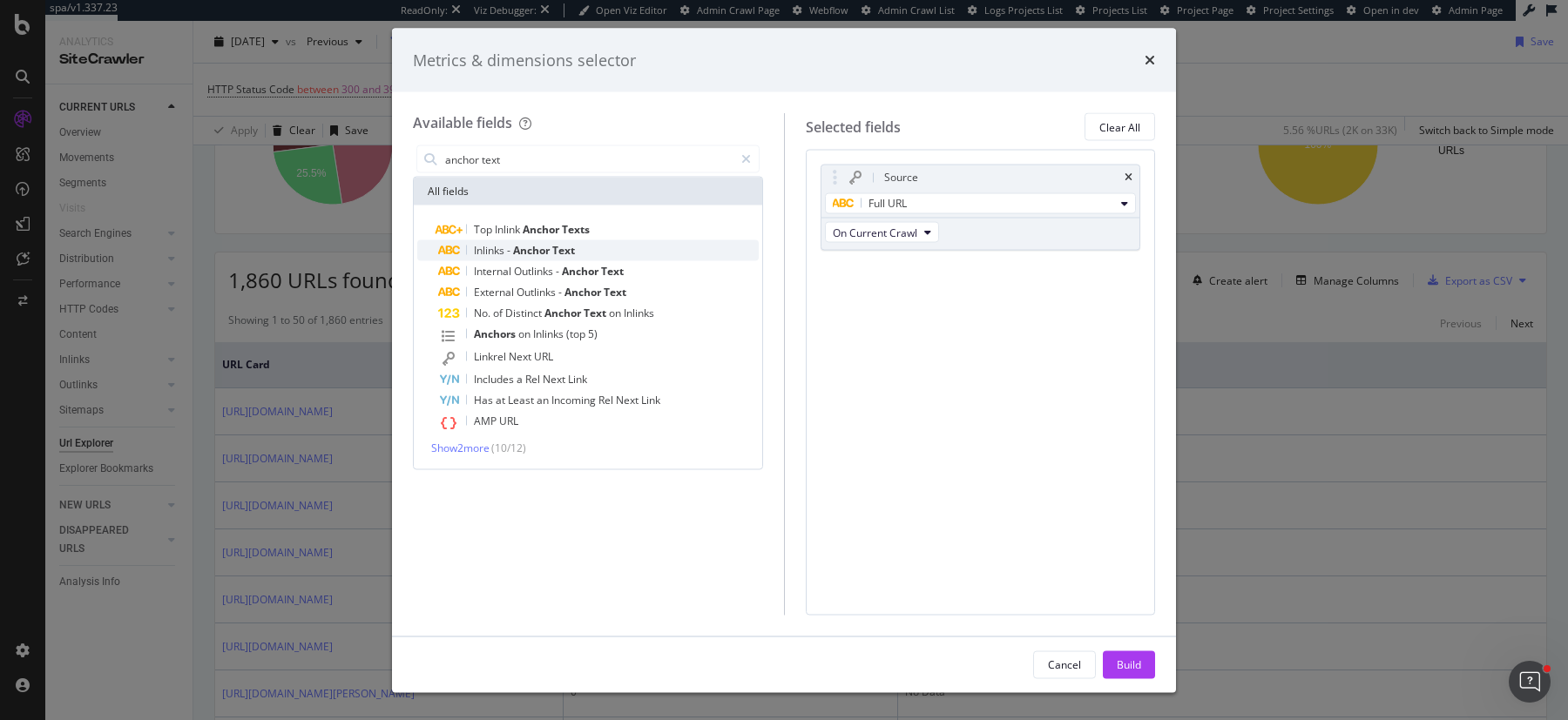
click at [452, 241] on div "Inlinks - Anchor Text" at bounding box center [598, 251] width 320 height 21
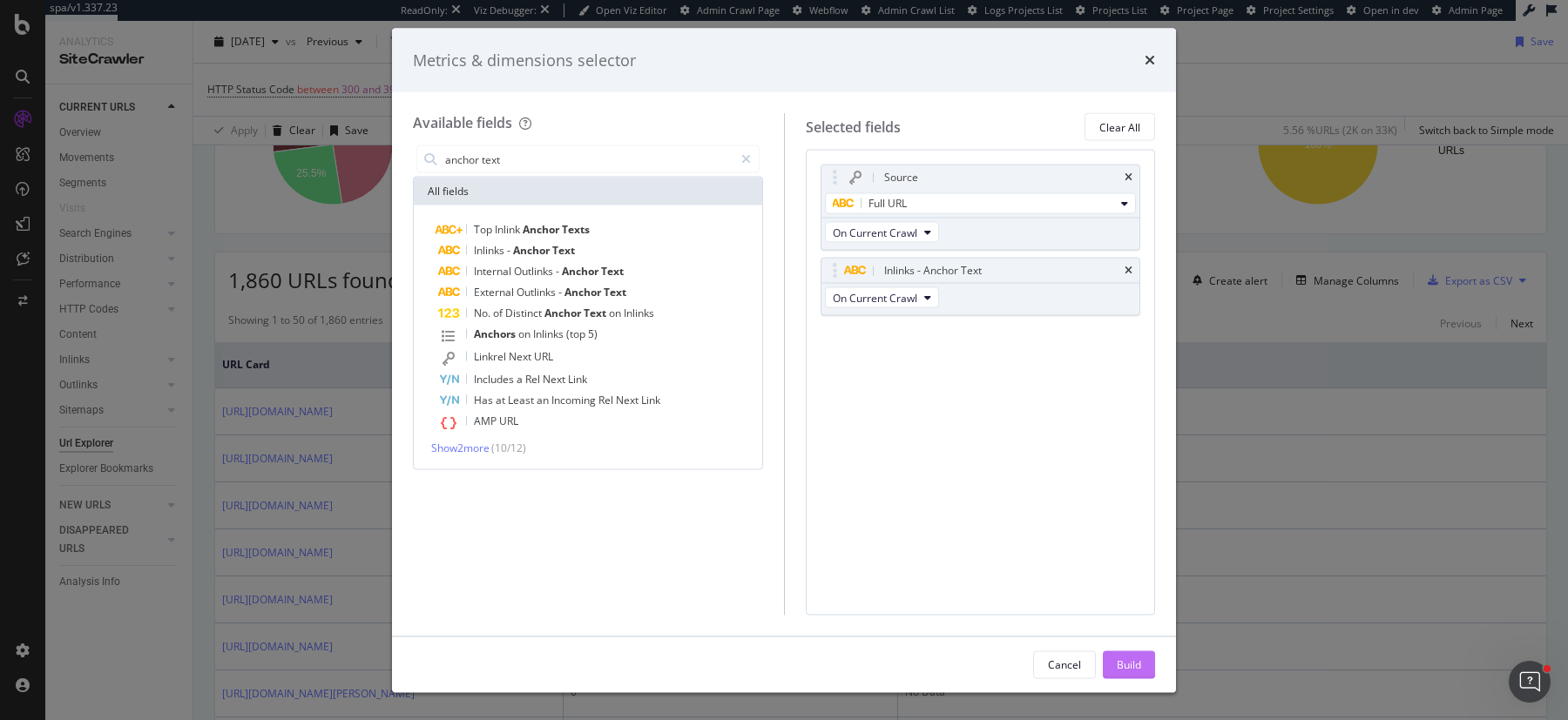
click at [1129, 659] on div "Build" at bounding box center [1129, 664] width 25 height 15
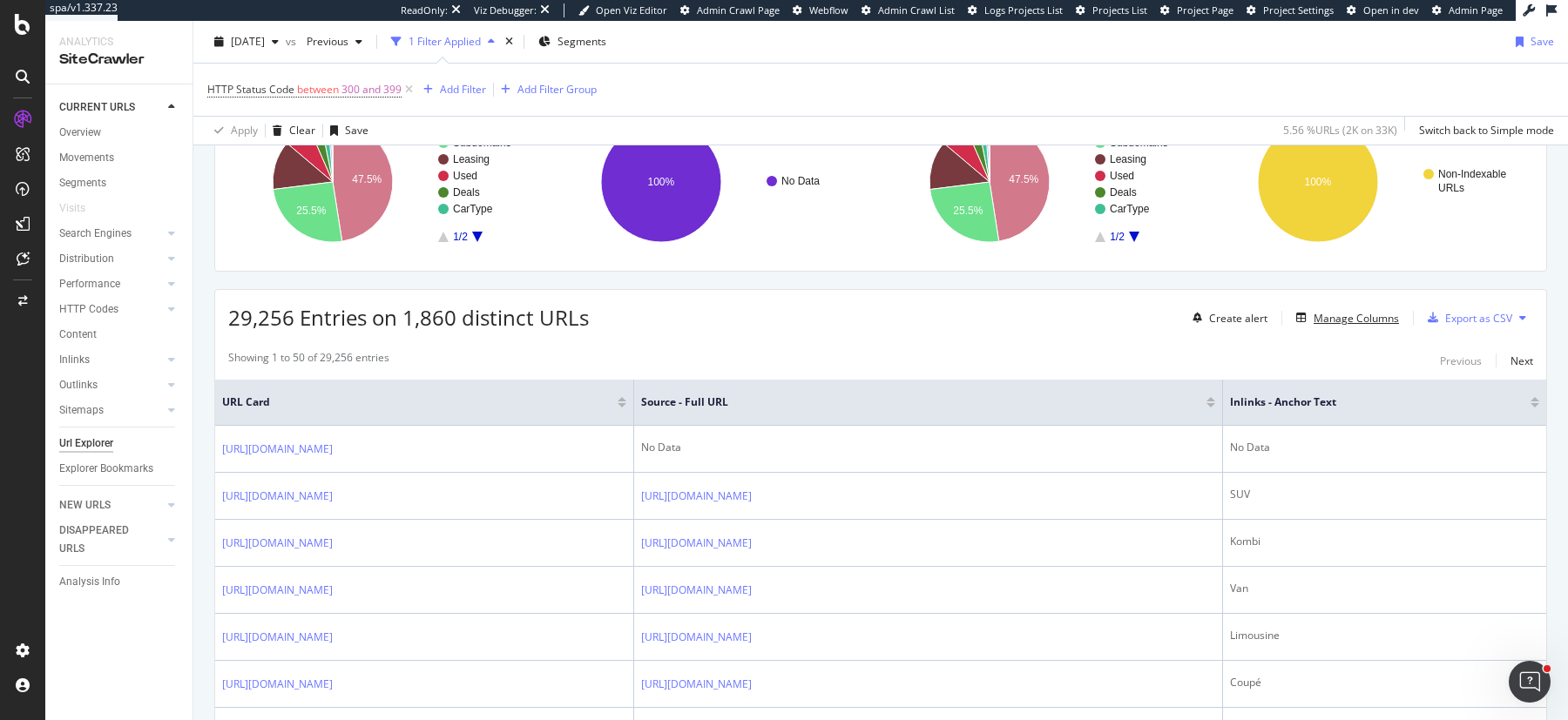
scroll to position [288, 0]
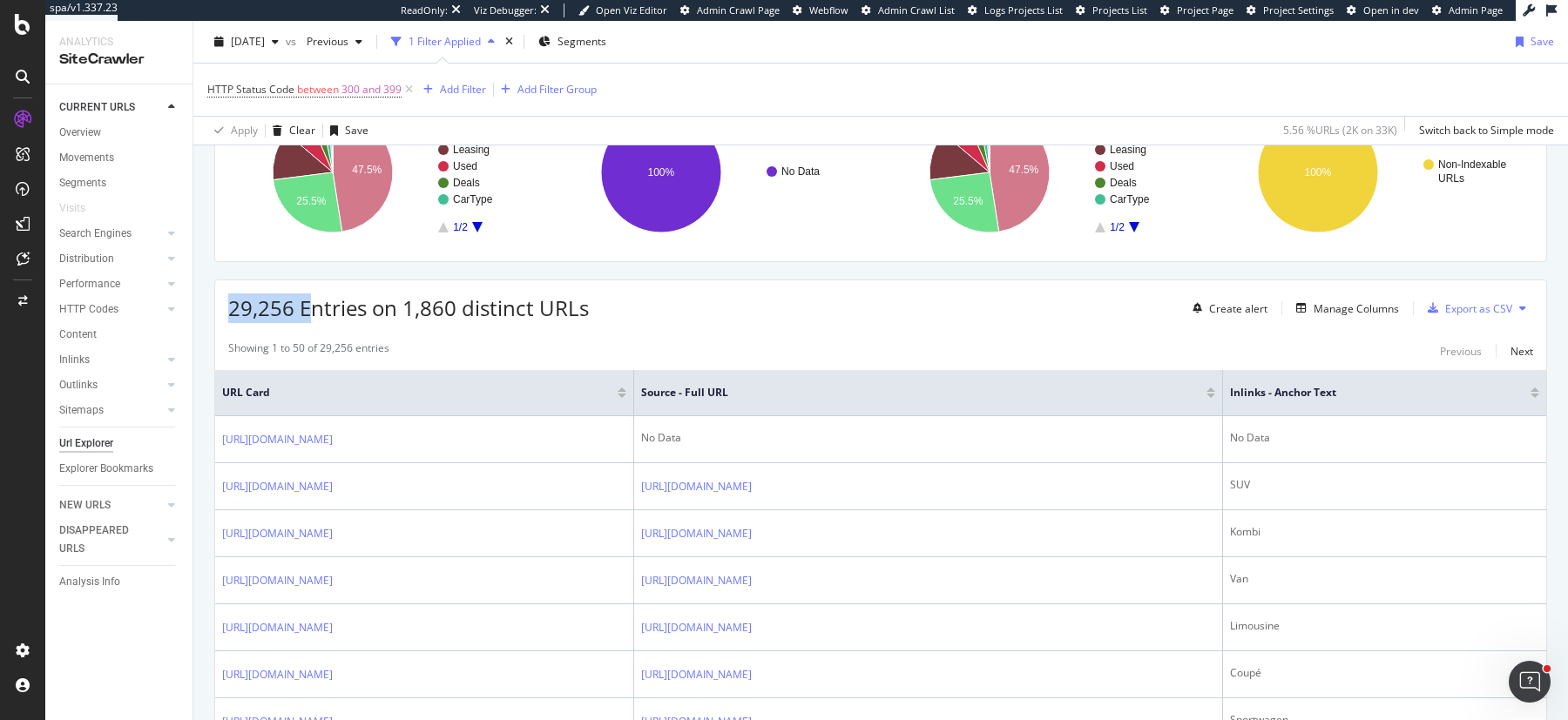
drag, startPoint x: 228, startPoint y: 302, endPoint x: 310, endPoint y: 302, distance: 82.0
click at [310, 302] on span "29,256 Entries on 1,860 distinct URLs" at bounding box center [409, 308] width 361 height 28
click at [626, 388] on div at bounding box center [621, 389] width 9 height 5
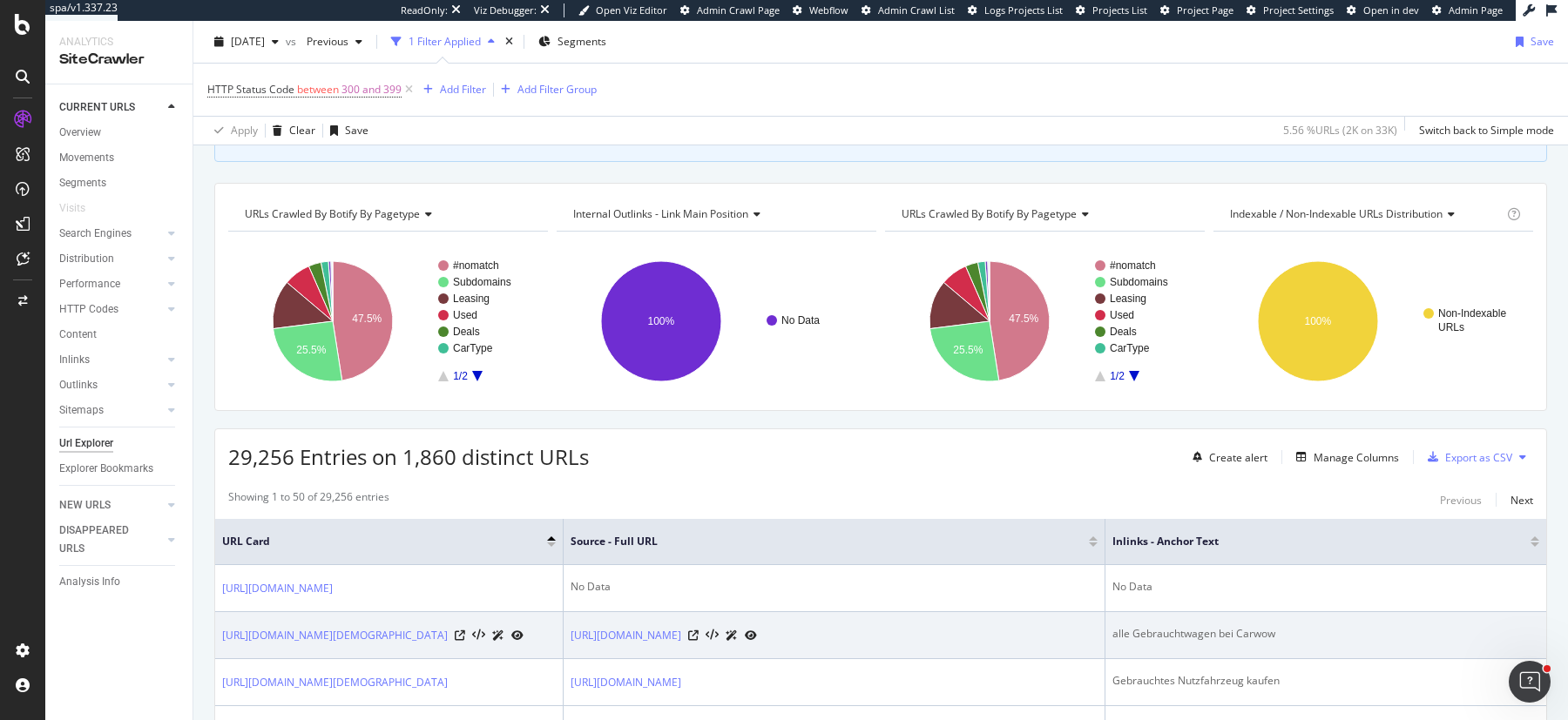
scroll to position [171, 0]
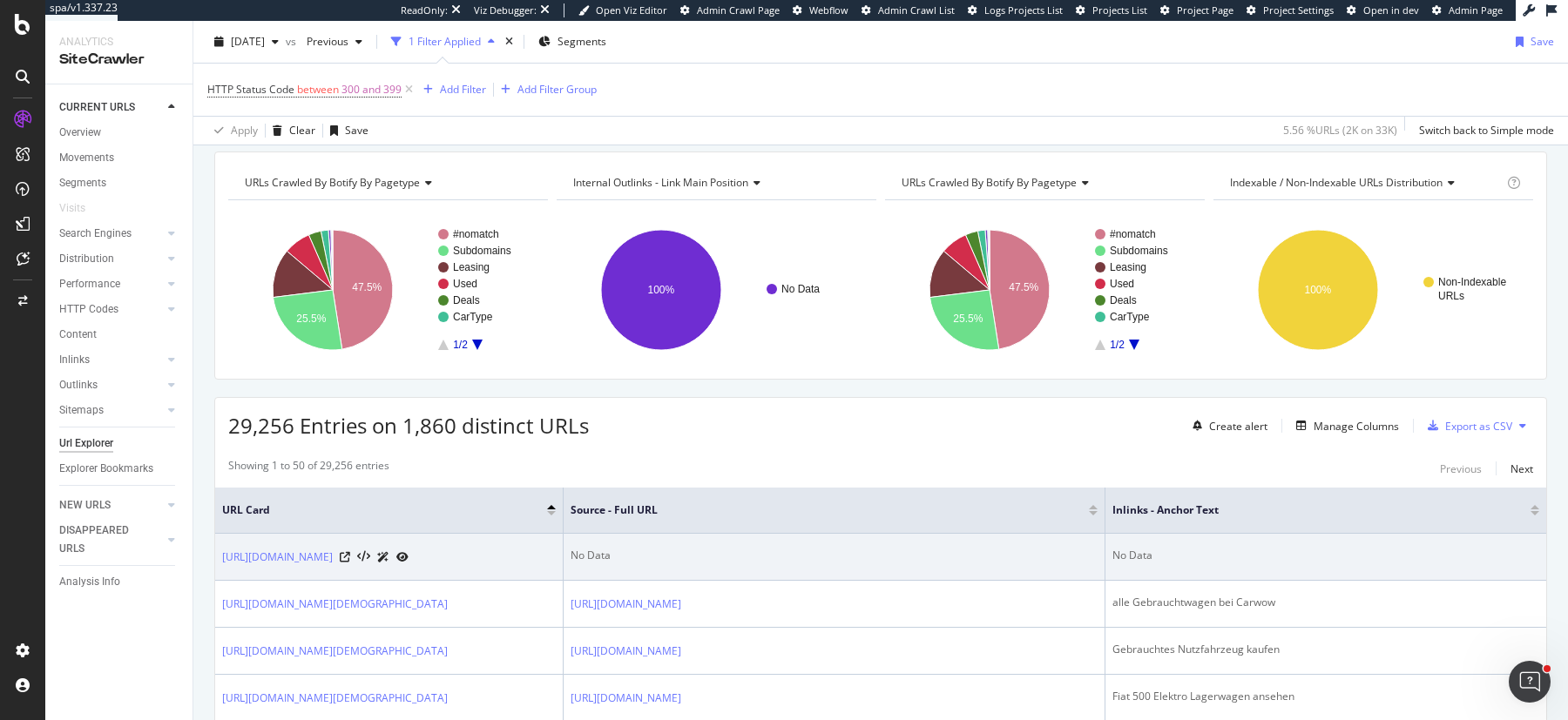
click at [583, 549] on div "No Data" at bounding box center [833, 556] width 527 height 16
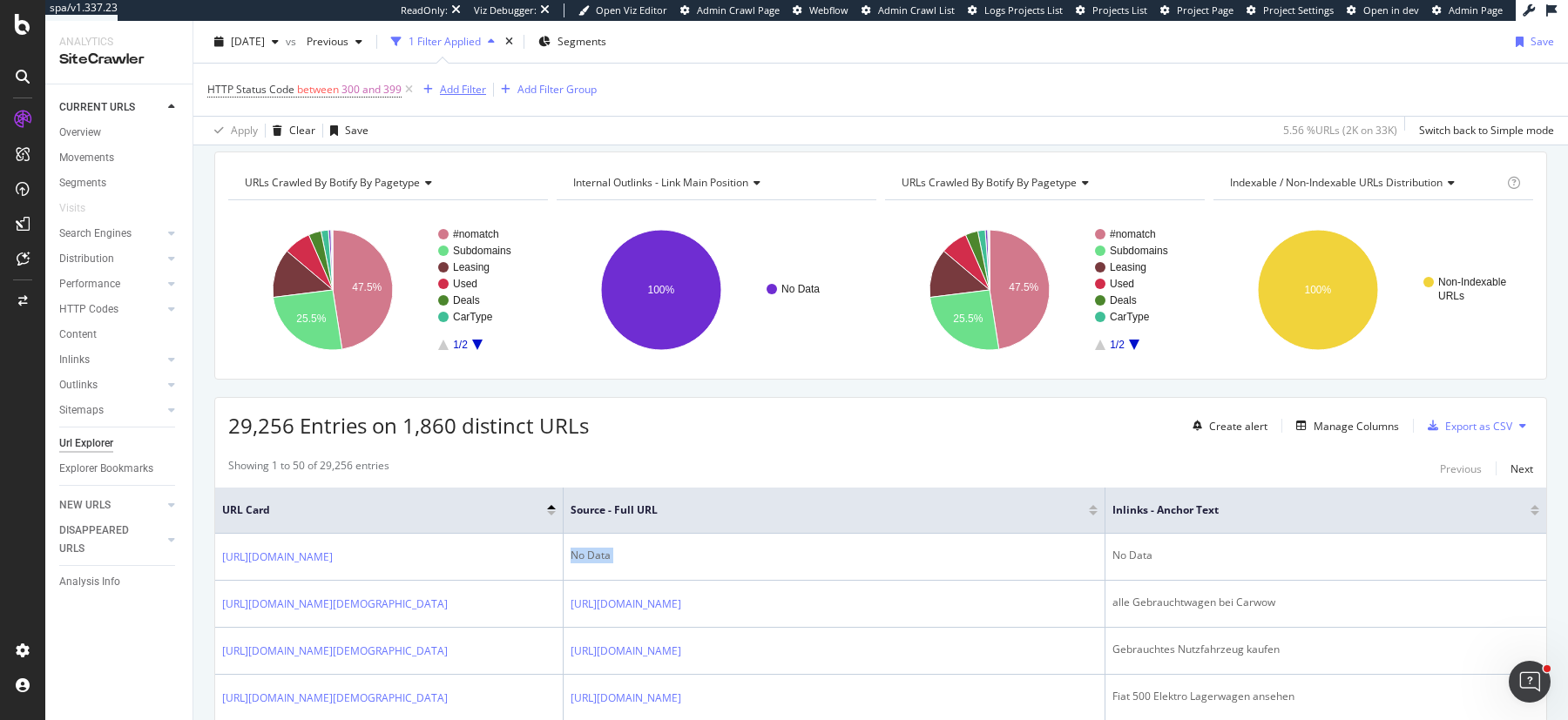
click at [445, 92] on div "Add Filter" at bounding box center [463, 89] width 47 height 15
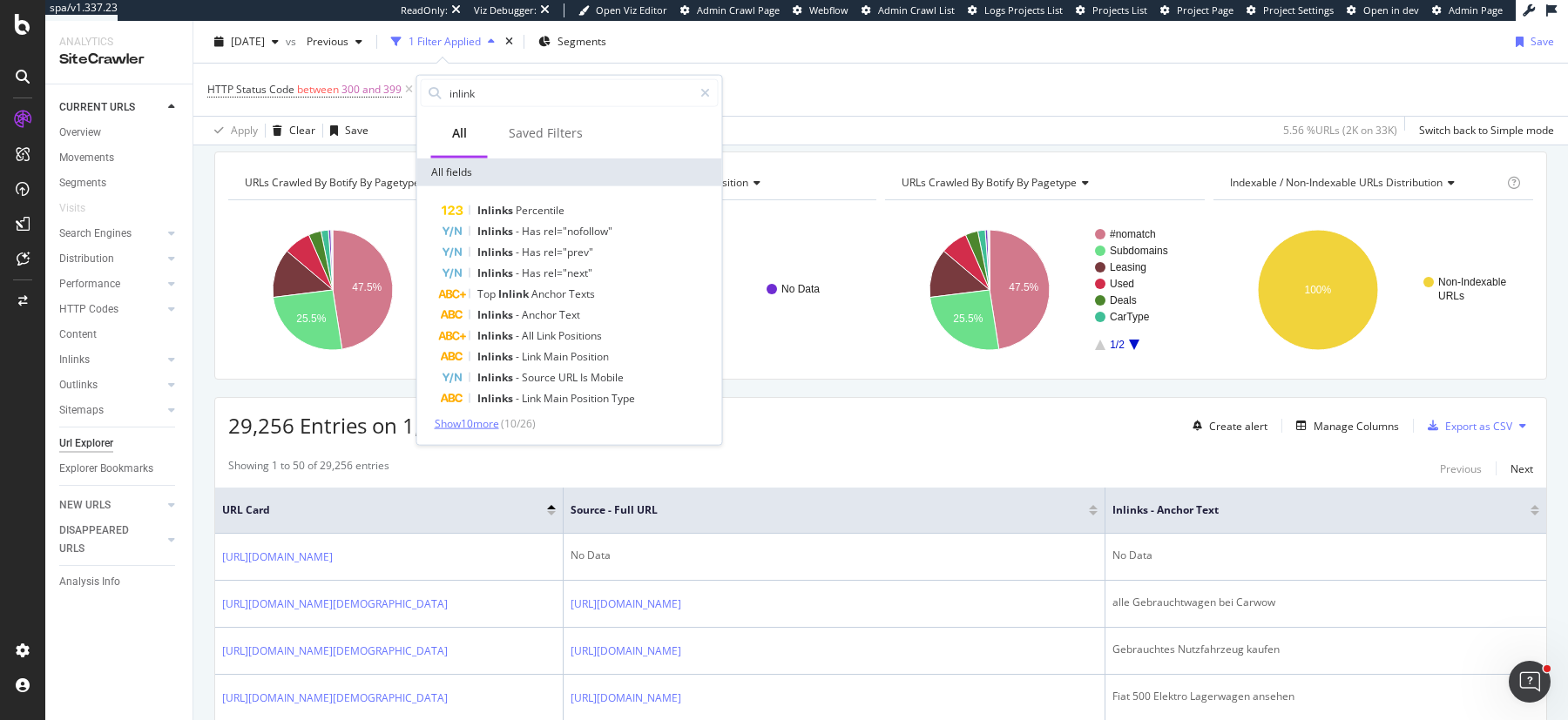
type input "inlink"
click at [487, 424] on span "Show 10 more" at bounding box center [467, 424] width 65 height 15
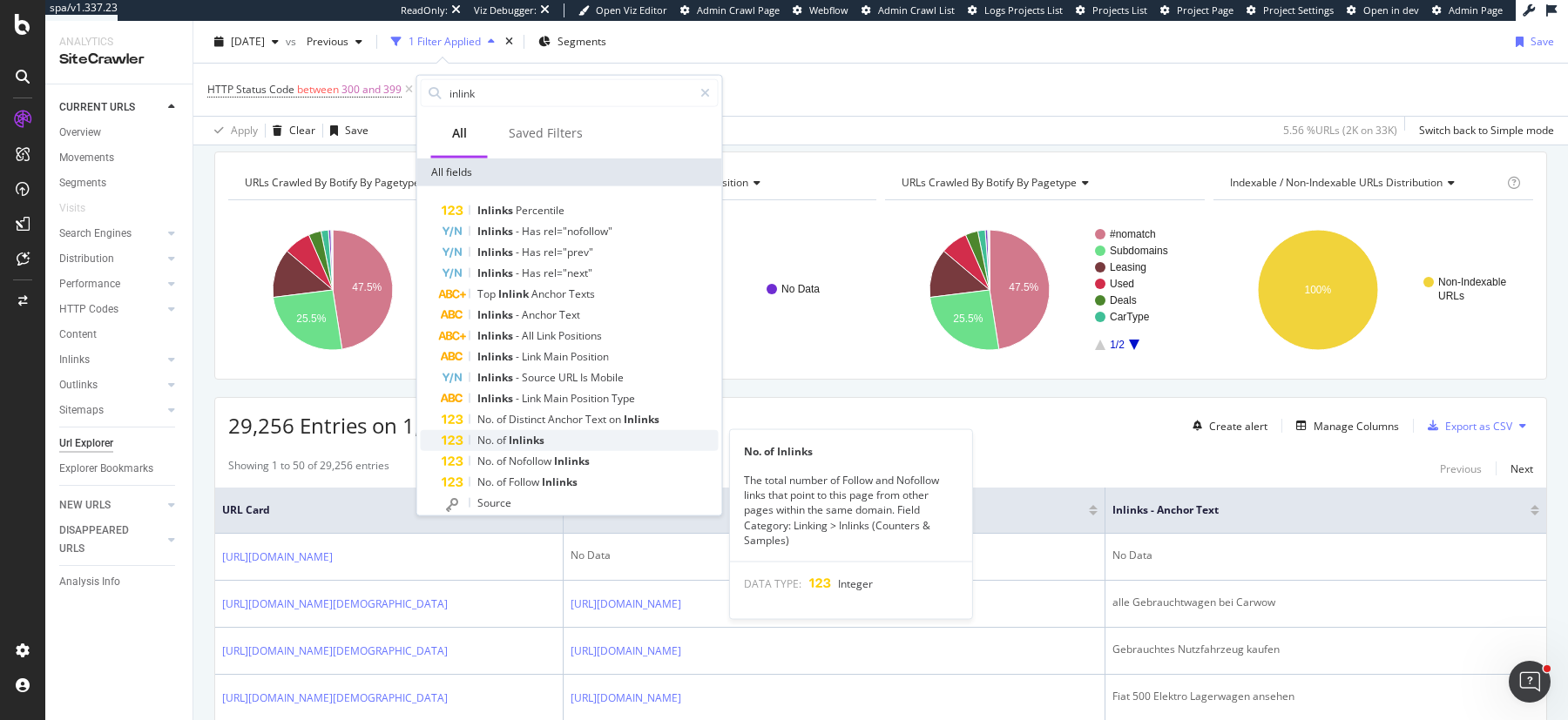
click at [528, 440] on span "Inlinks" at bounding box center [526, 441] width 36 height 15
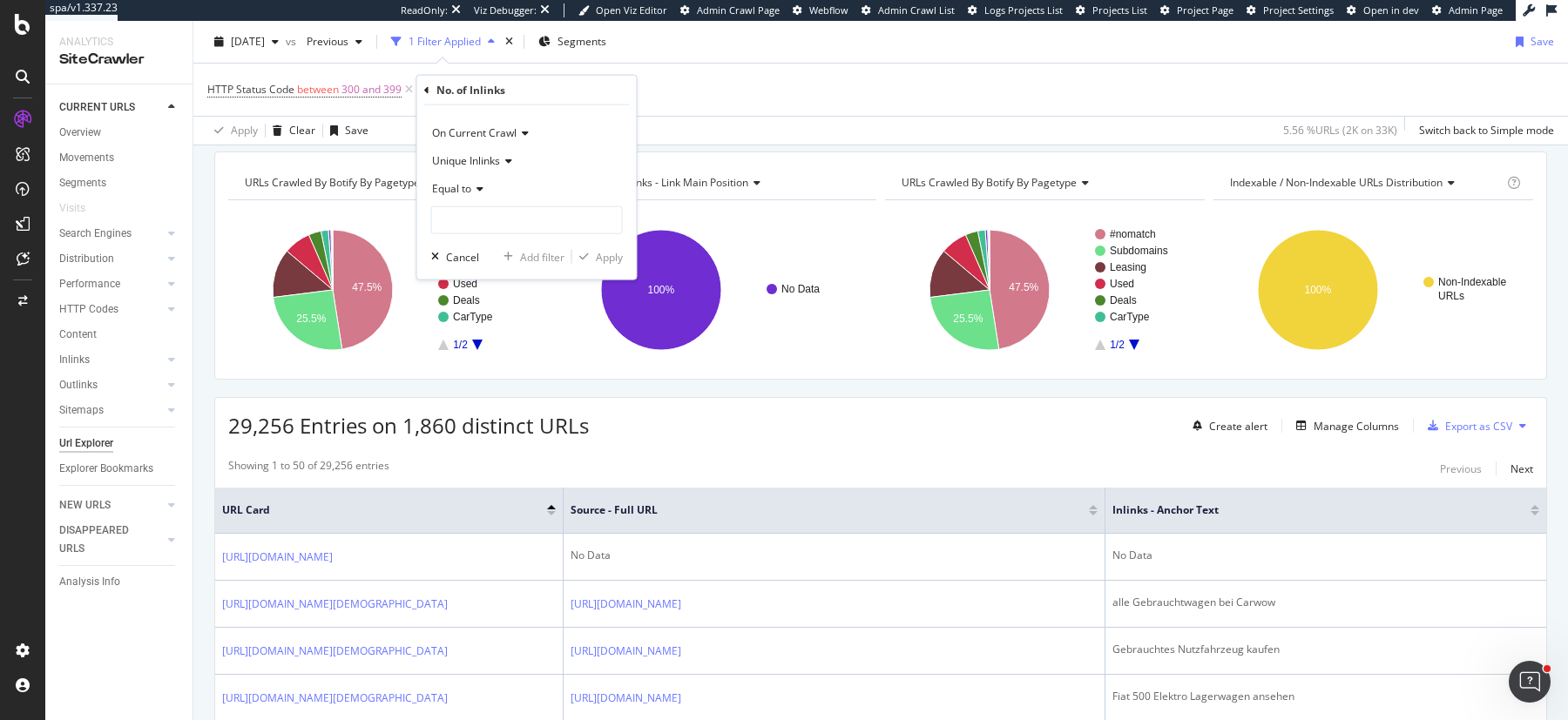
click at [473, 192] on icon at bounding box center [477, 188] width 12 height 10
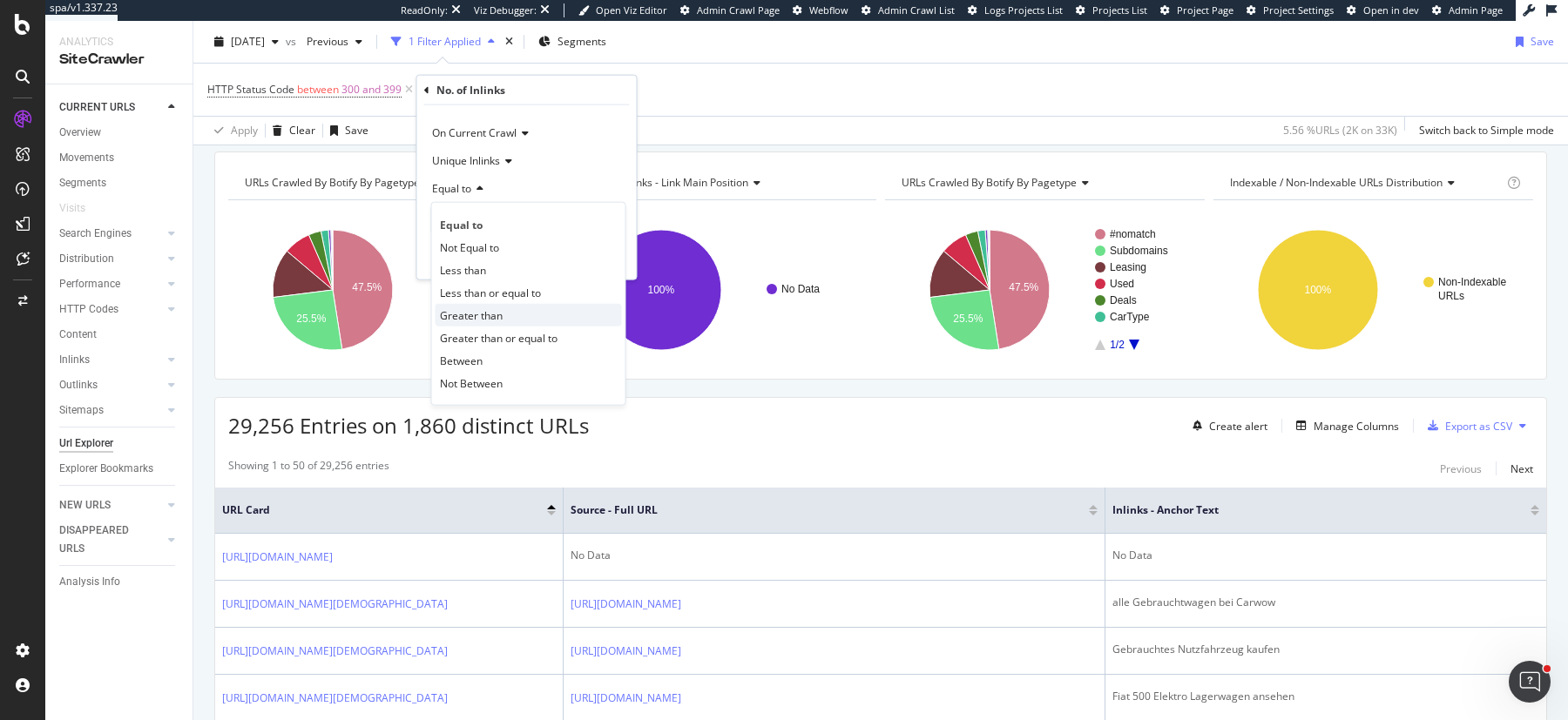
click at [465, 315] on span "Greater than" at bounding box center [471, 315] width 63 height 15
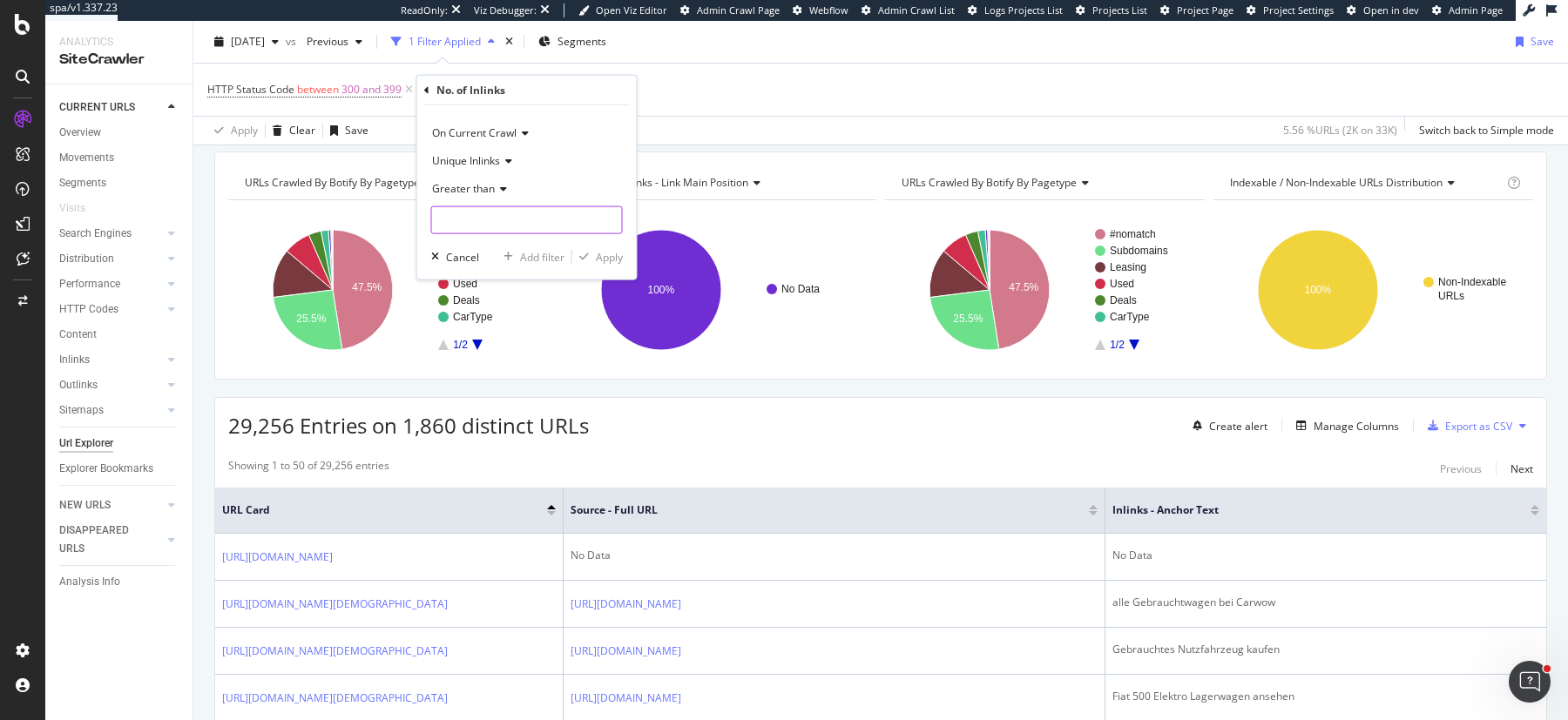
click at [465, 225] on input "number" at bounding box center [527, 219] width 192 height 28
type input "0"
click at [603, 259] on div "Apply" at bounding box center [609, 256] width 27 height 15
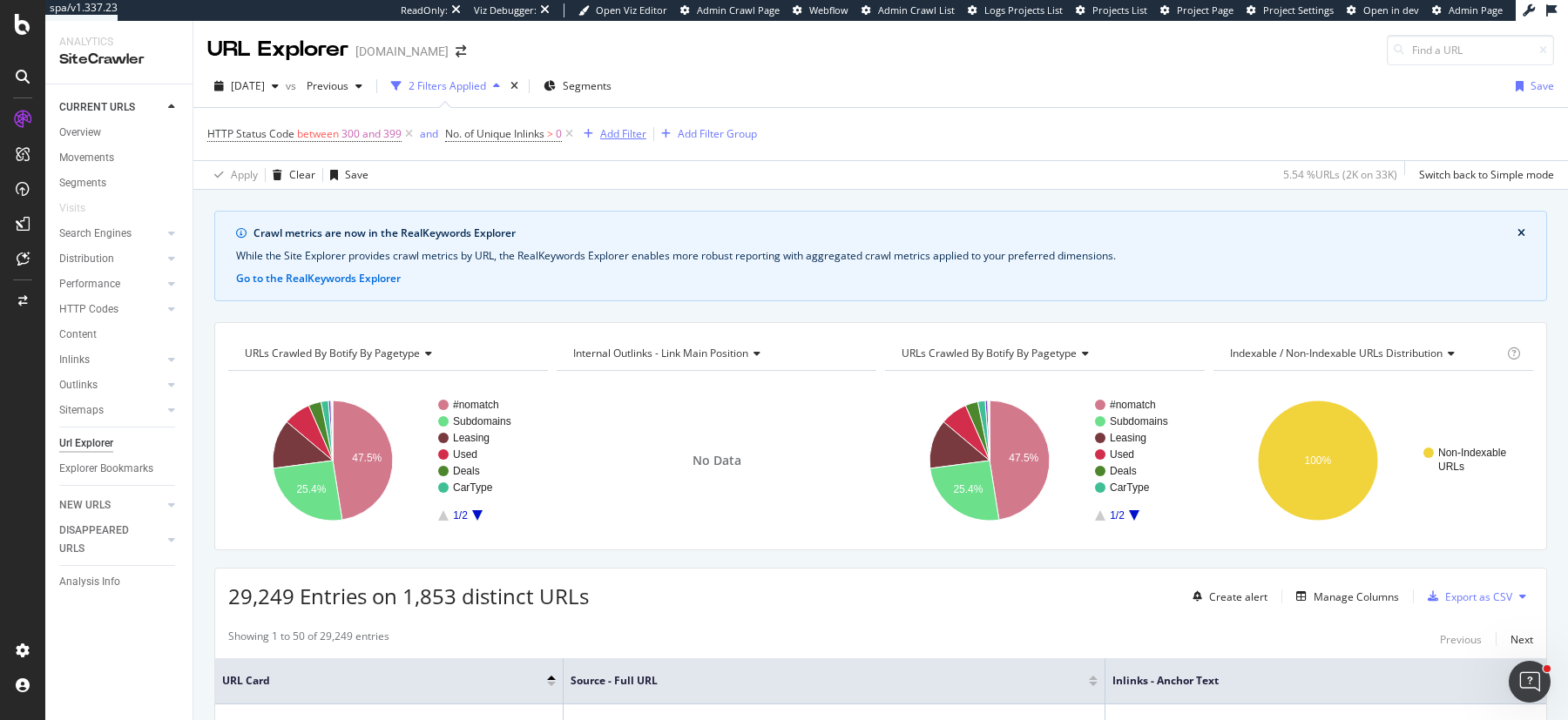
click at [620, 131] on div "Add Filter" at bounding box center [623, 134] width 47 height 15
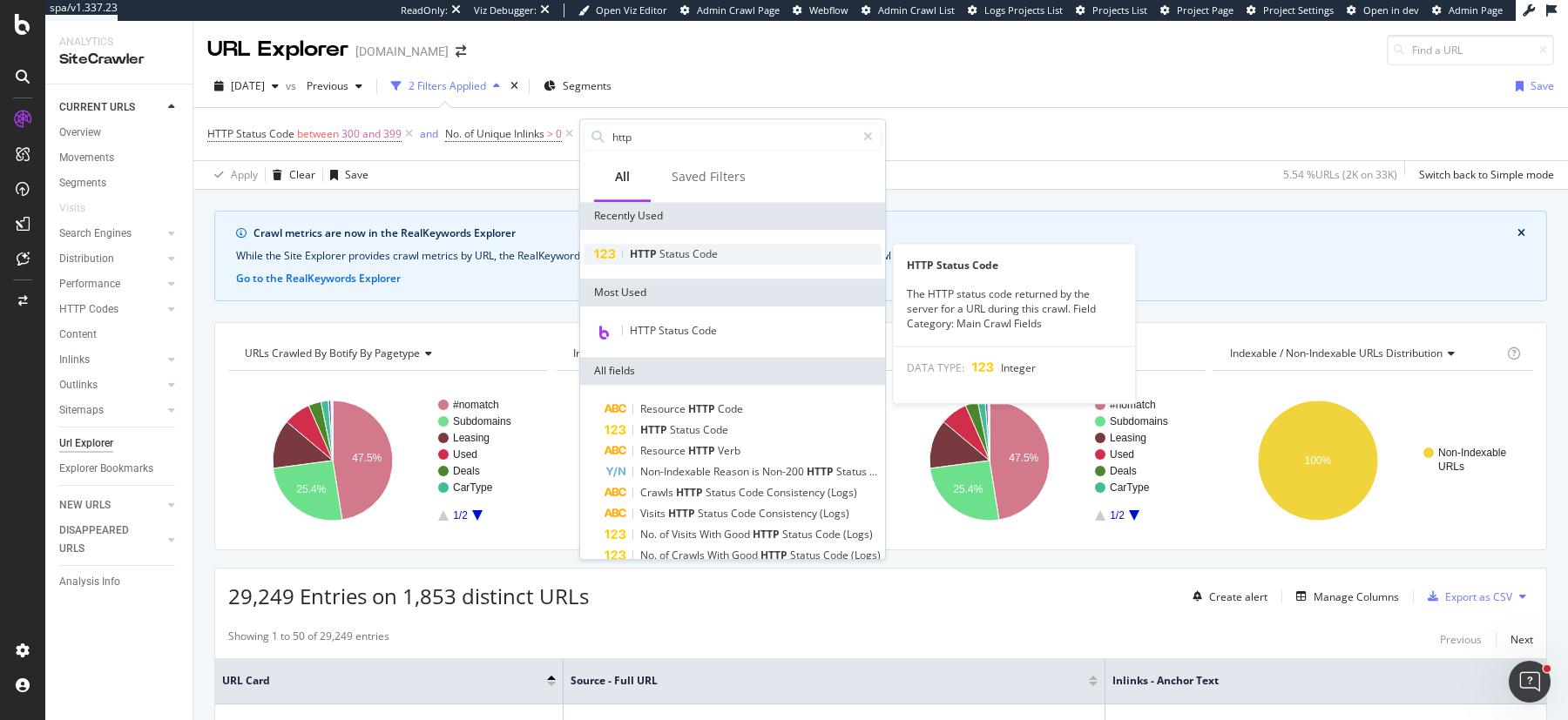
type input "http"
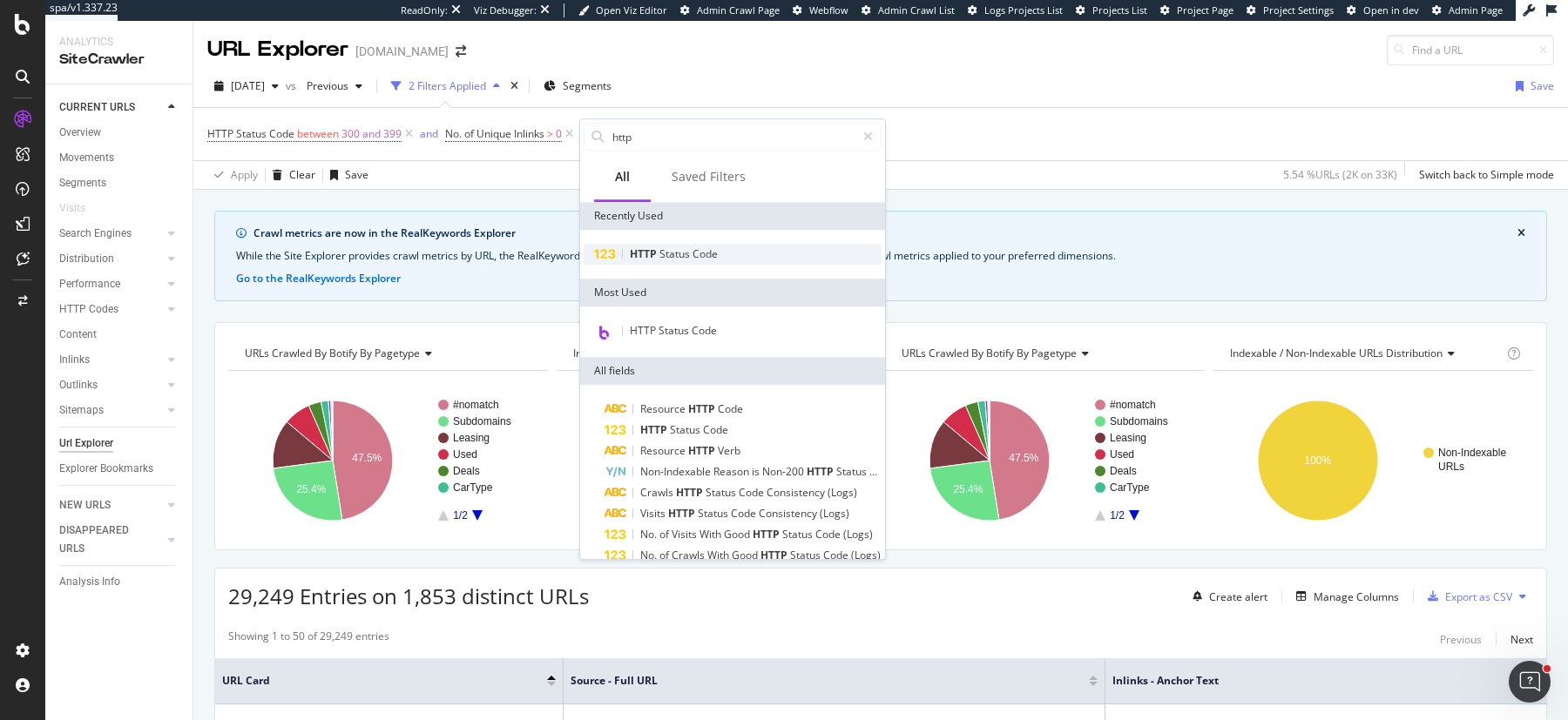
click at [699, 253] on span "Code" at bounding box center [705, 254] width 26 height 15
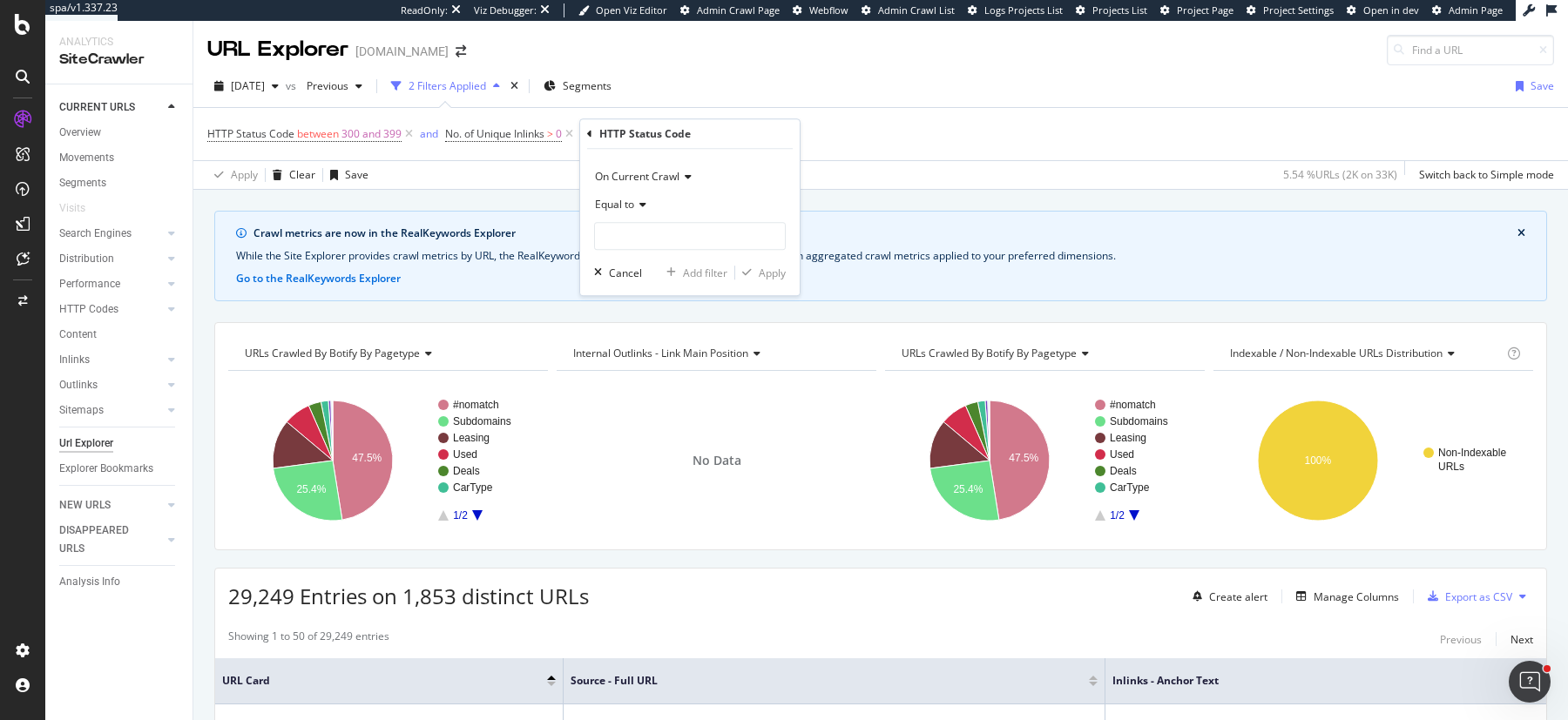
click at [587, 132] on icon at bounding box center [590, 134] width 6 height 10
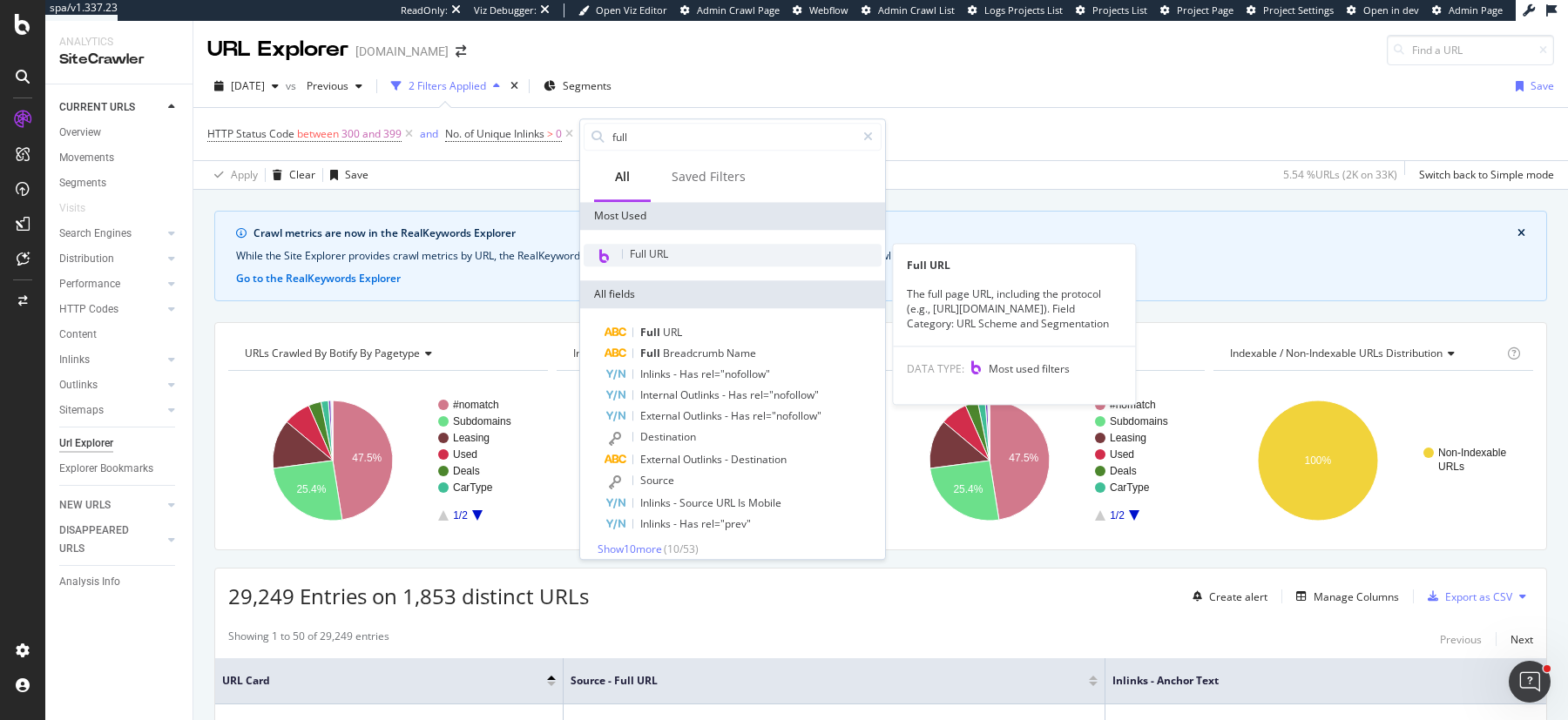
type input "full"
click at [671, 257] on div "Full URL" at bounding box center [733, 256] width 298 height 23
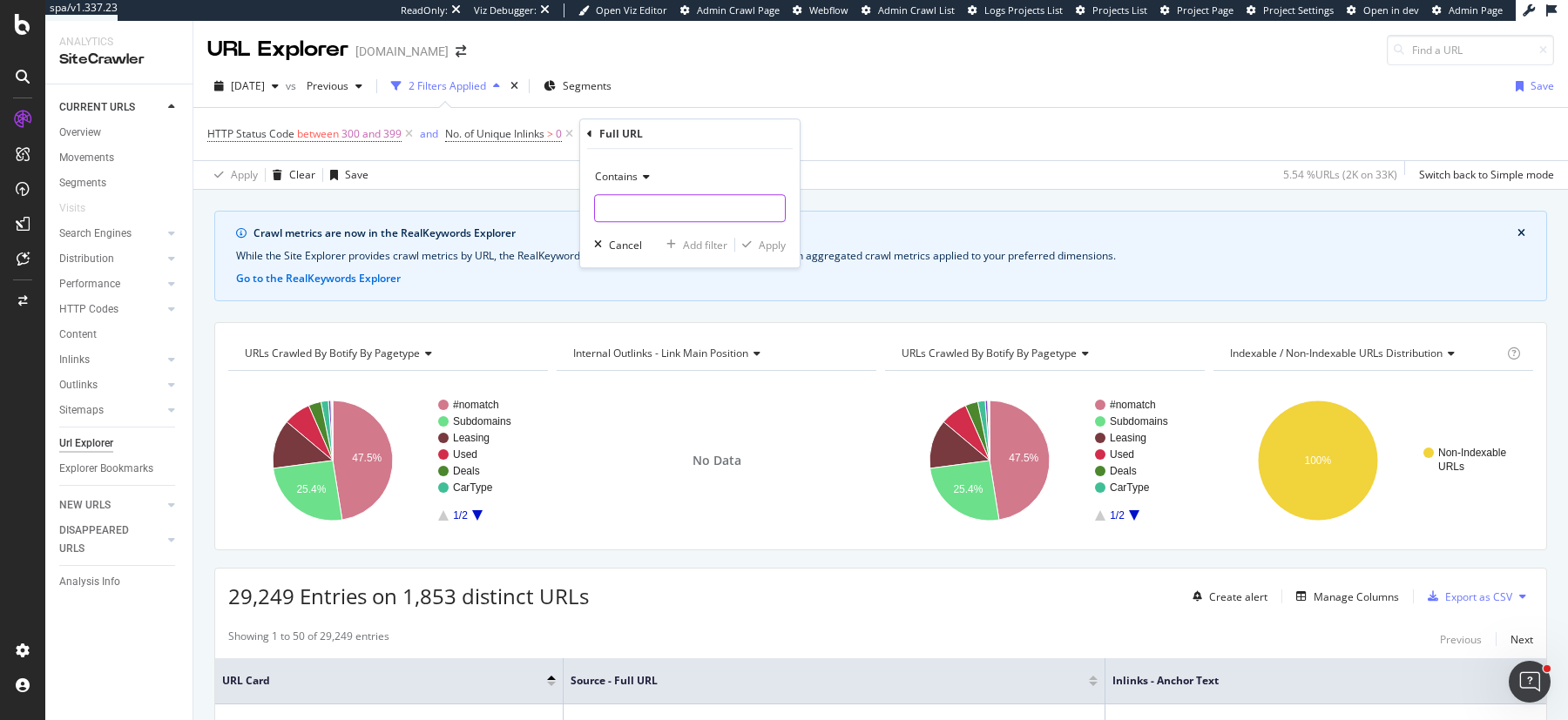
click at [635, 202] on input "text" at bounding box center [690, 207] width 190 height 28
type input "www.carwow"
click at [778, 247] on div "Apply" at bounding box center [773, 245] width 27 height 15
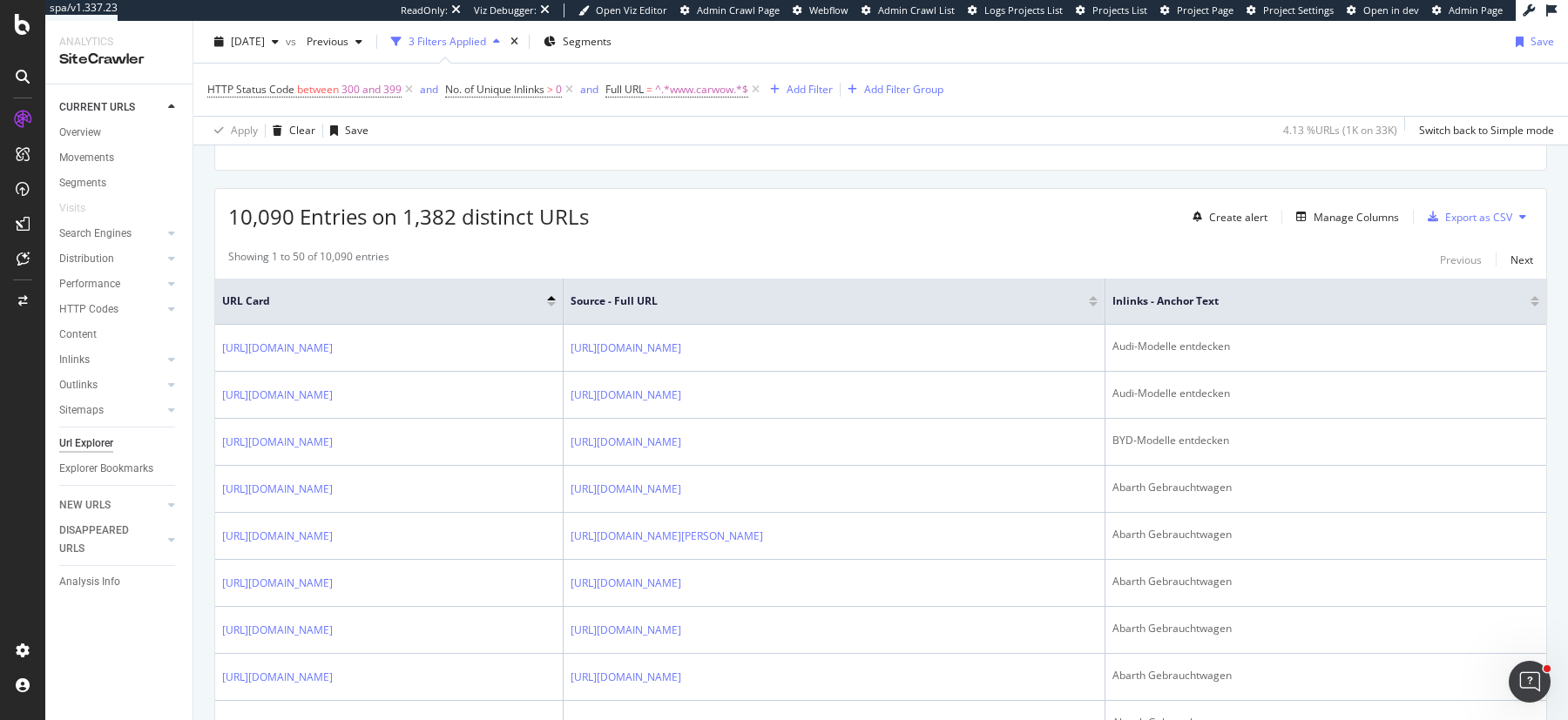
scroll to position [355, 0]
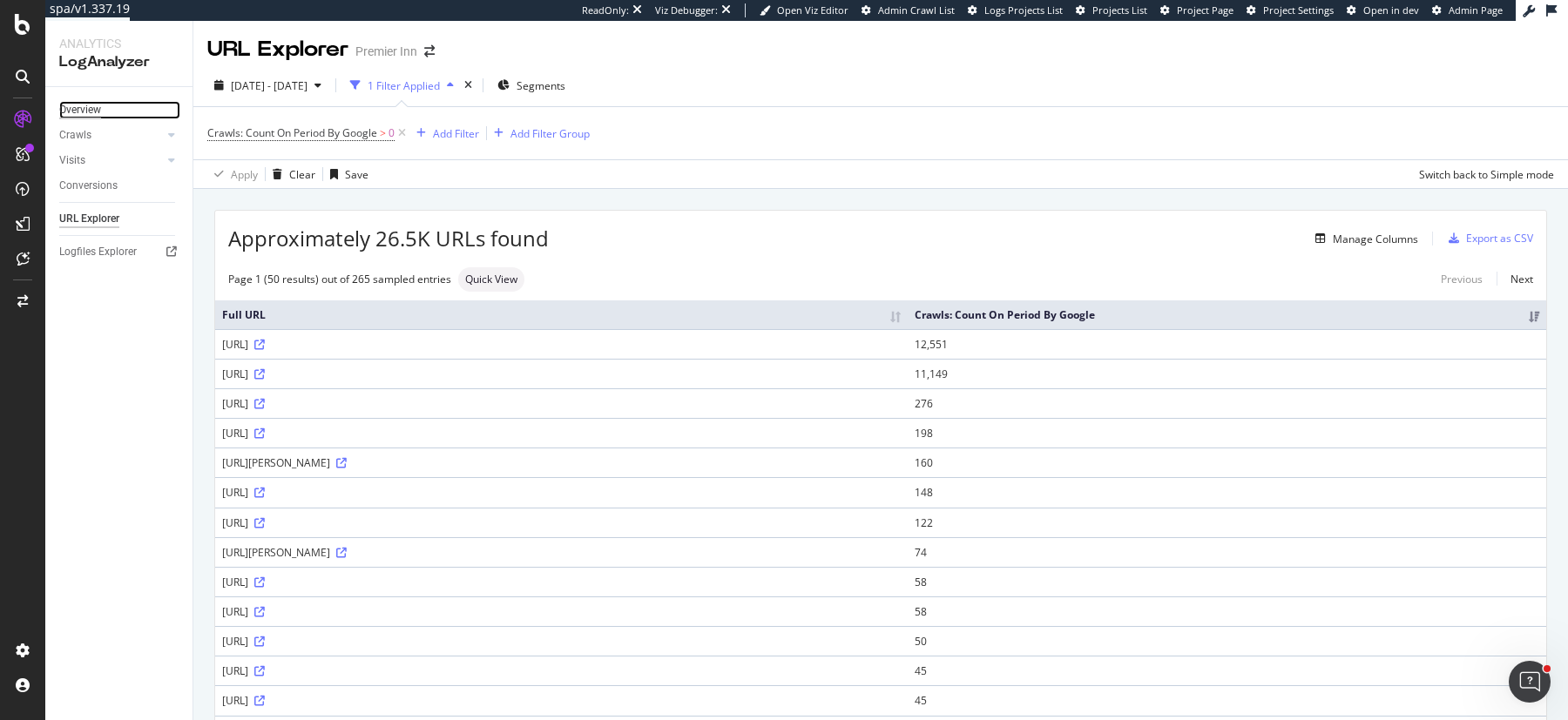
click at [75, 111] on div "Overview" at bounding box center [80, 109] width 42 height 18
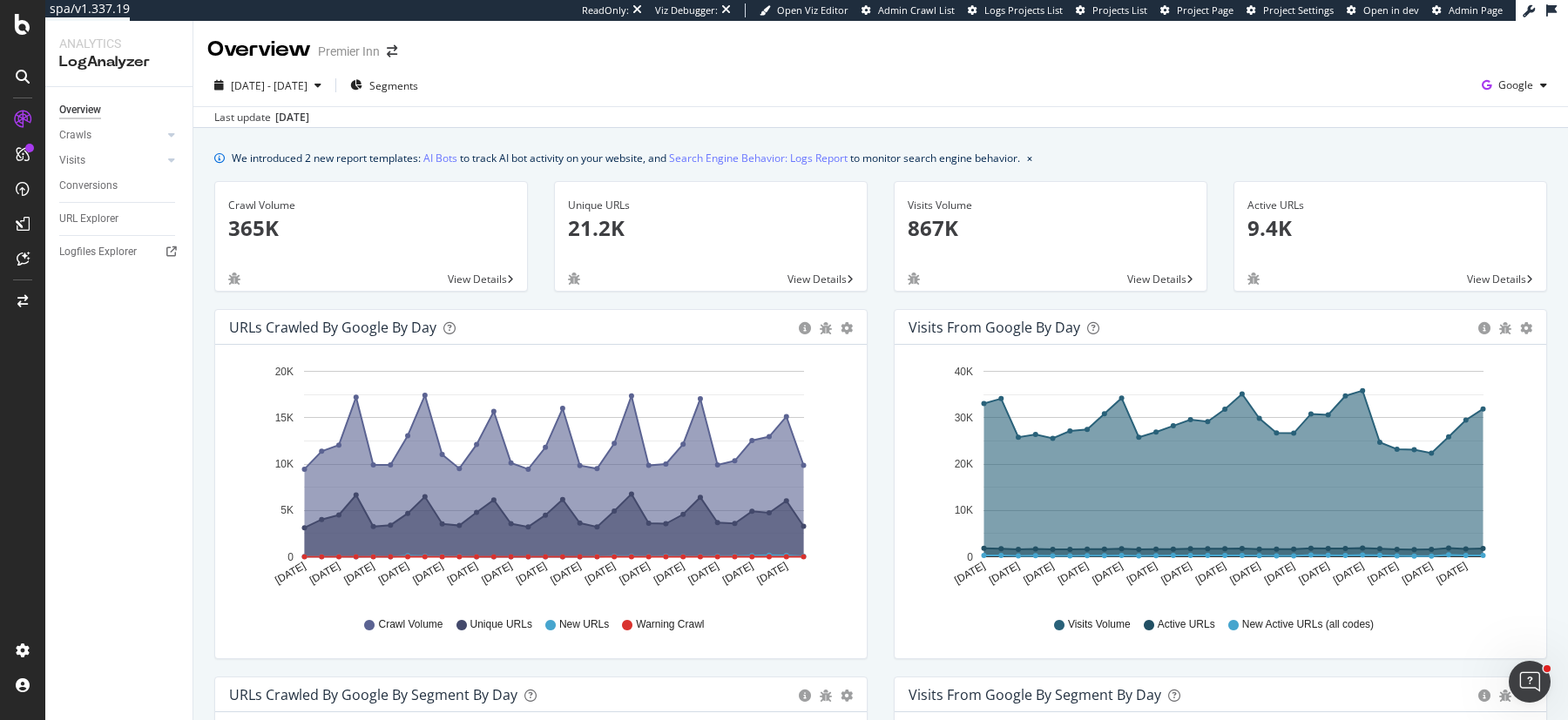
click at [617, 94] on div "[DATE] - [DATE] Segments Google" at bounding box center [881, 88] width 1375 height 35
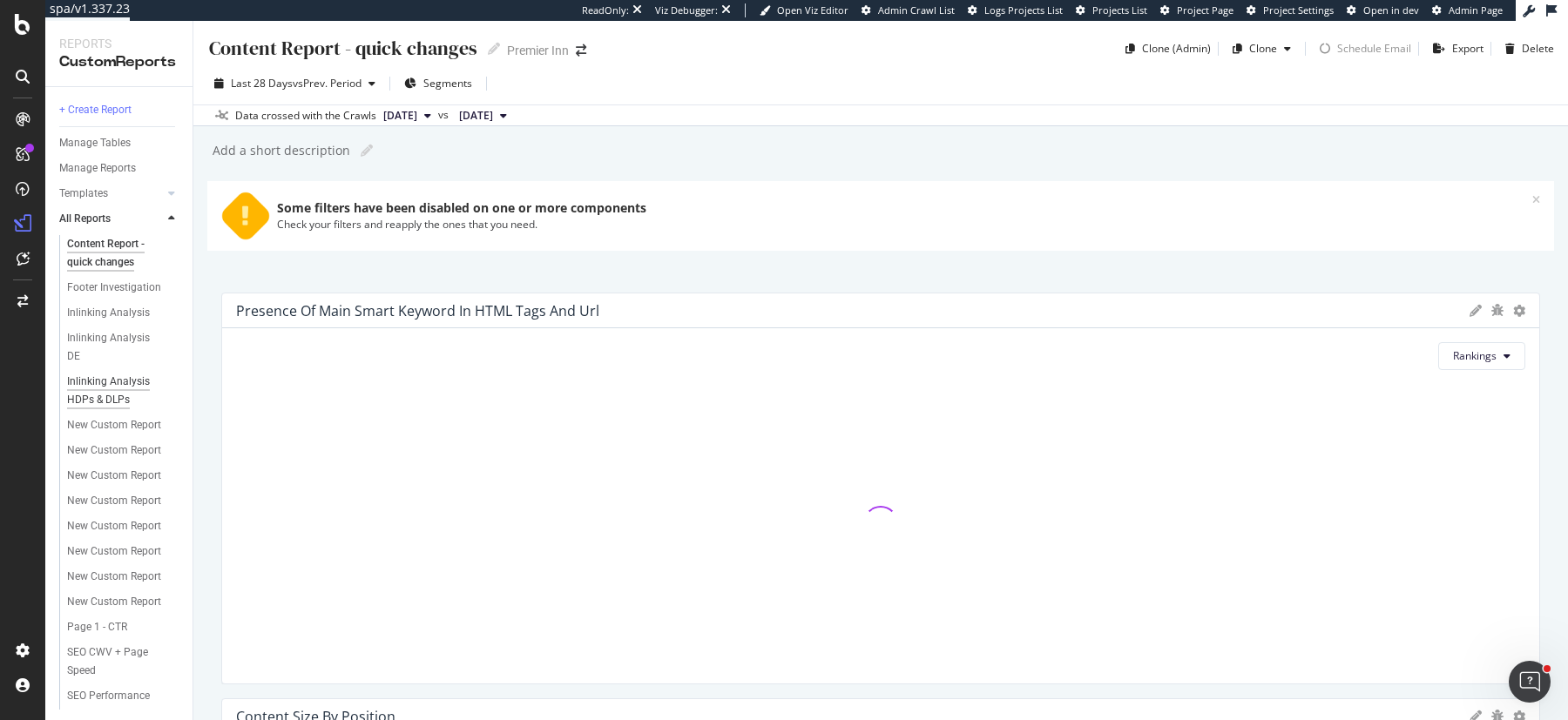
scroll to position [23, 0]
click at [86, 664] on div "SEO Performance Report" at bounding box center [117, 682] width 99 height 37
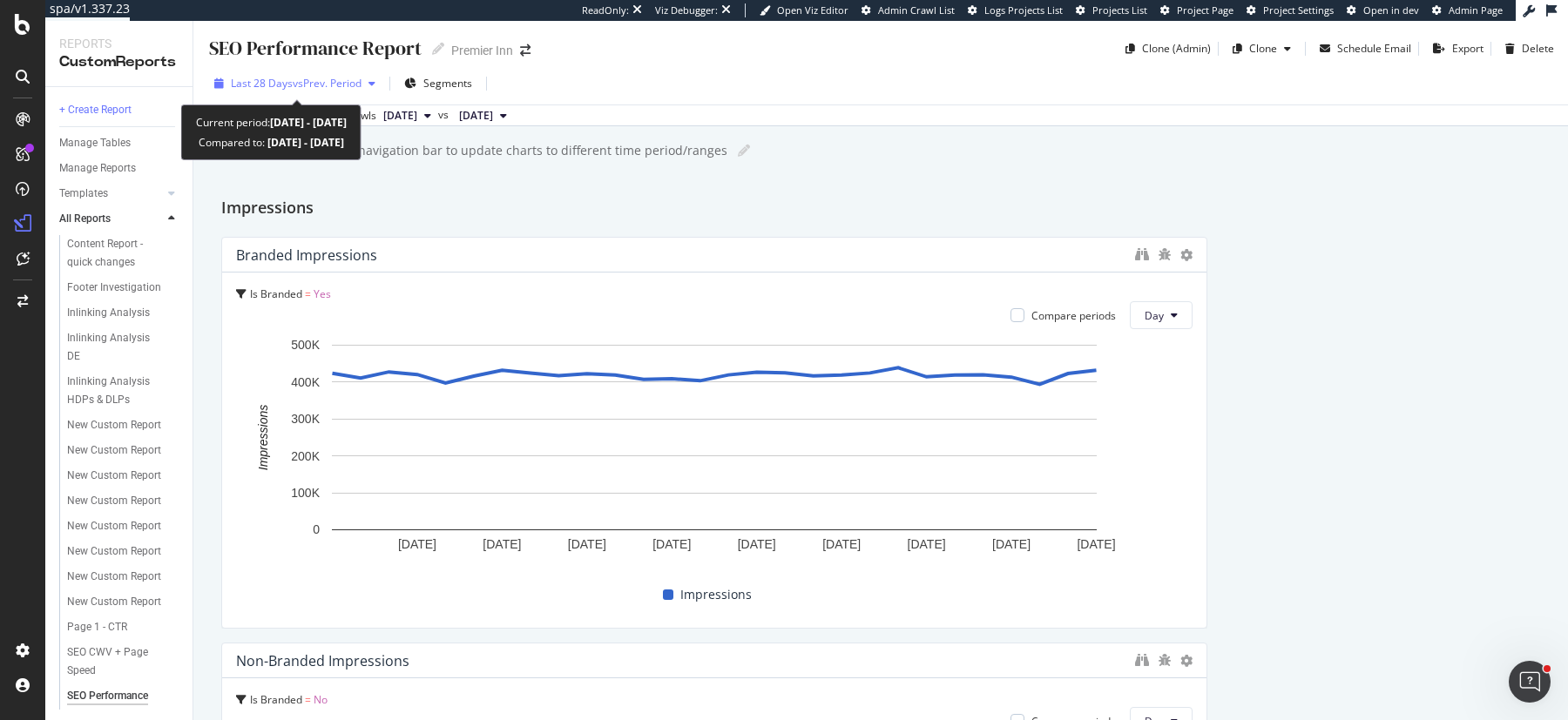
click at [335, 82] on span "vs Prev. Period" at bounding box center [327, 84] width 68 height 15
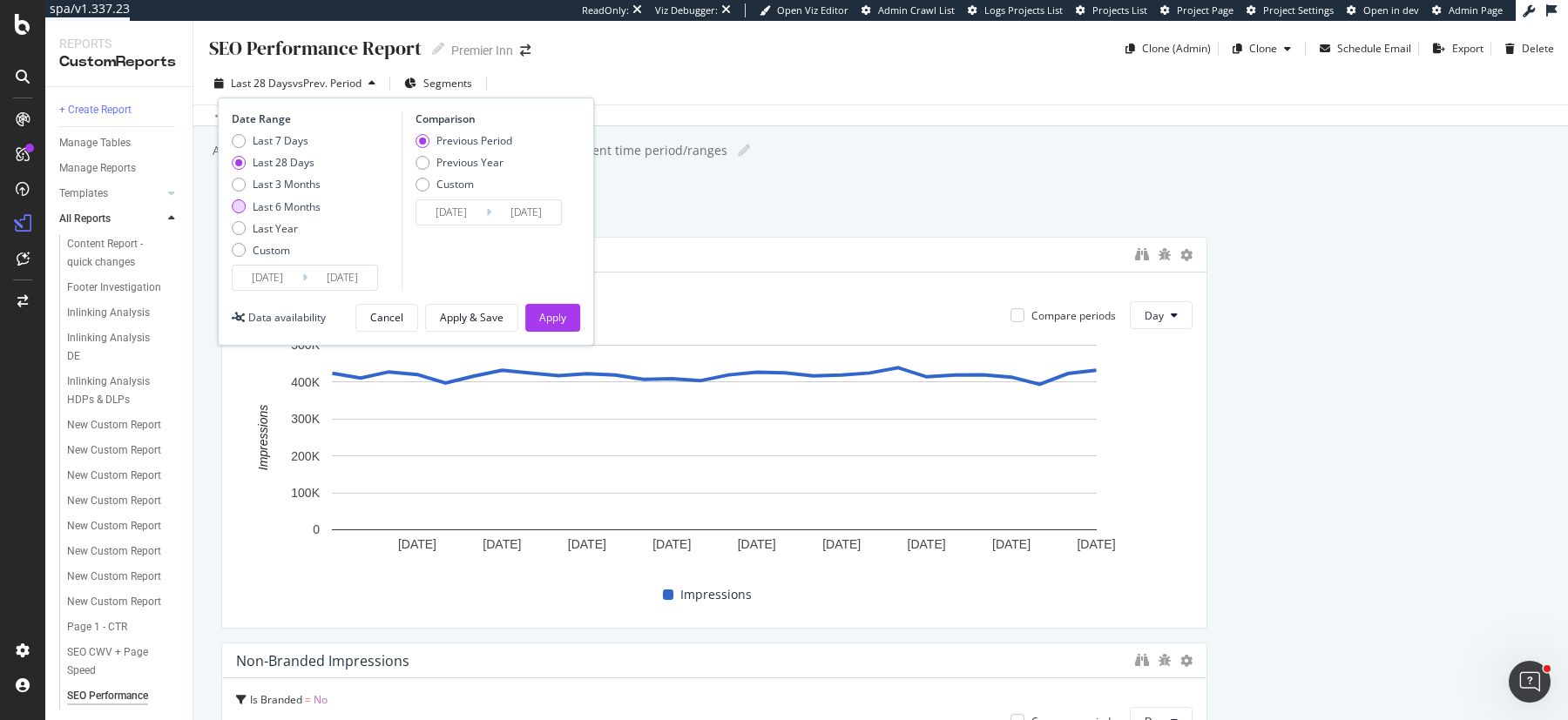
click at [284, 204] on div "Last 6 Months" at bounding box center [287, 207] width 68 height 15
type input "[DATE]"
click at [551, 314] on div "Apply" at bounding box center [552, 317] width 27 height 15
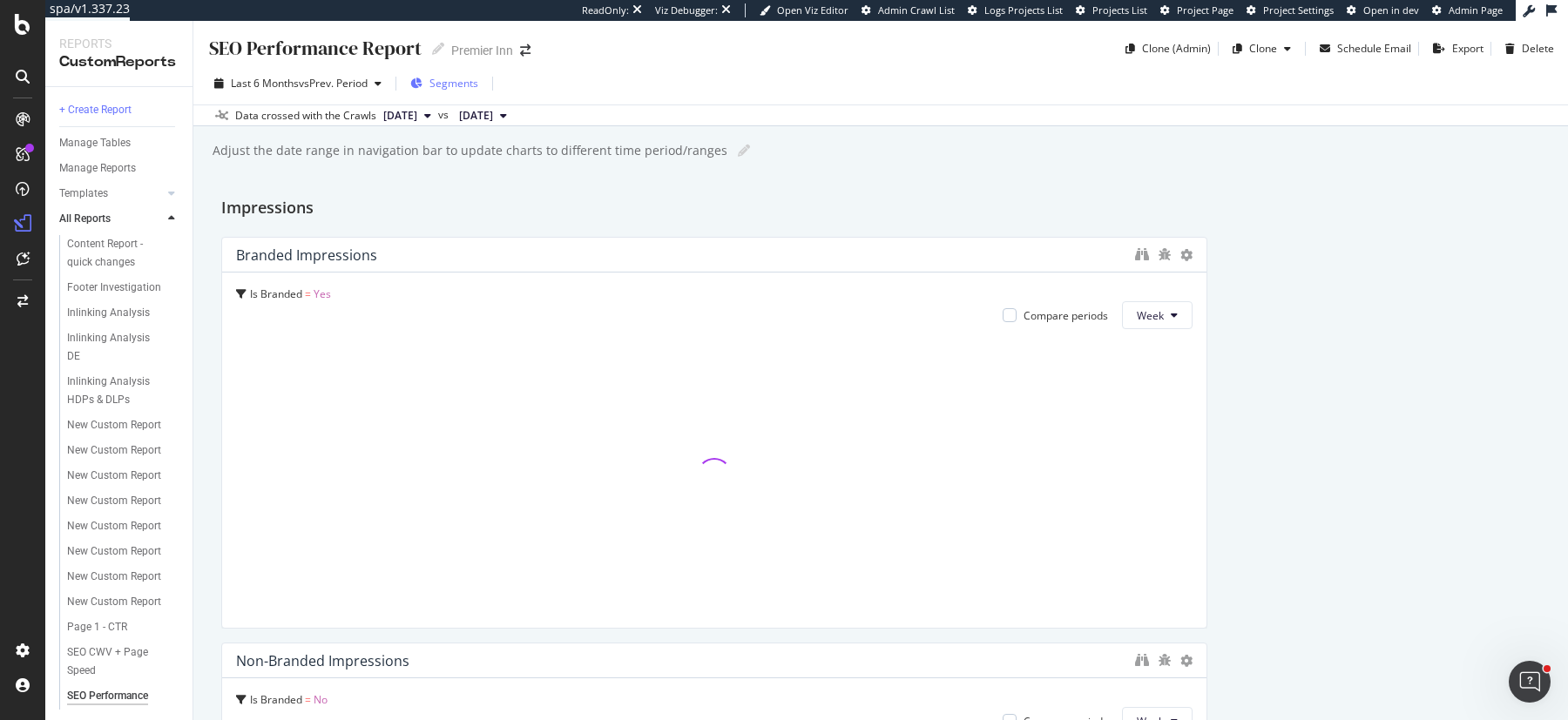
click at [455, 79] on span "Segments" at bounding box center [453, 84] width 48 height 15
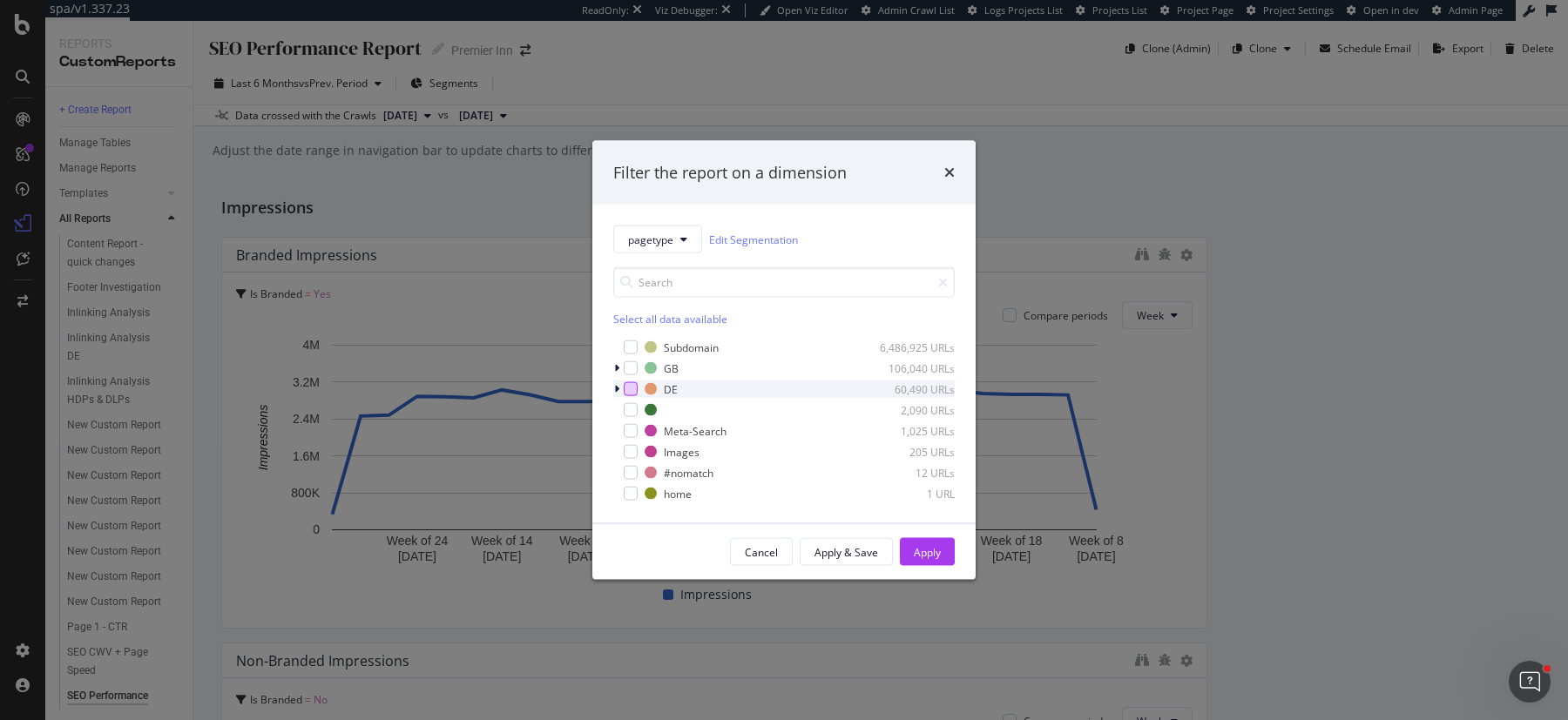
click at [633, 387] on div "modal" at bounding box center [630, 388] width 14 height 14
click at [922, 547] on div "Apply" at bounding box center [927, 552] width 27 height 15
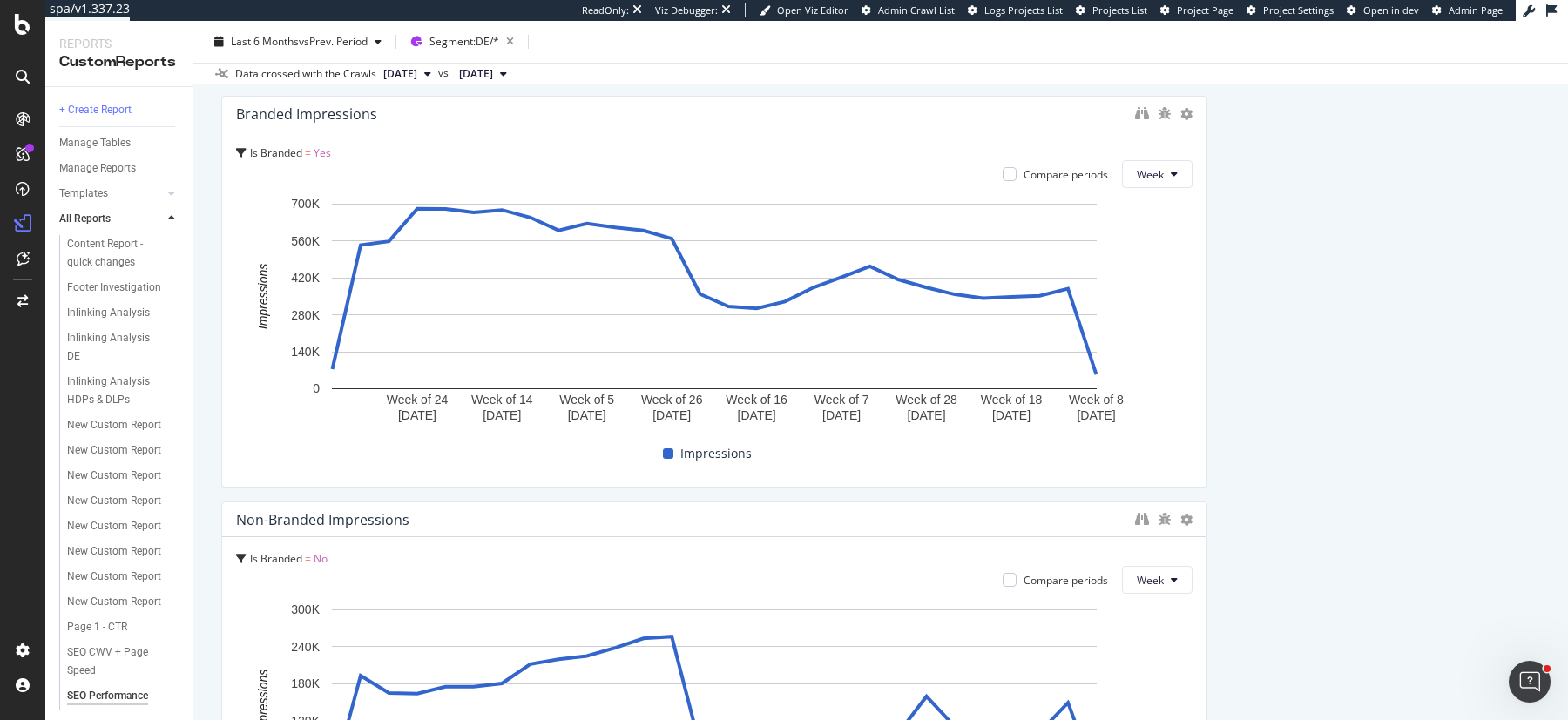
scroll to position [167, 0]
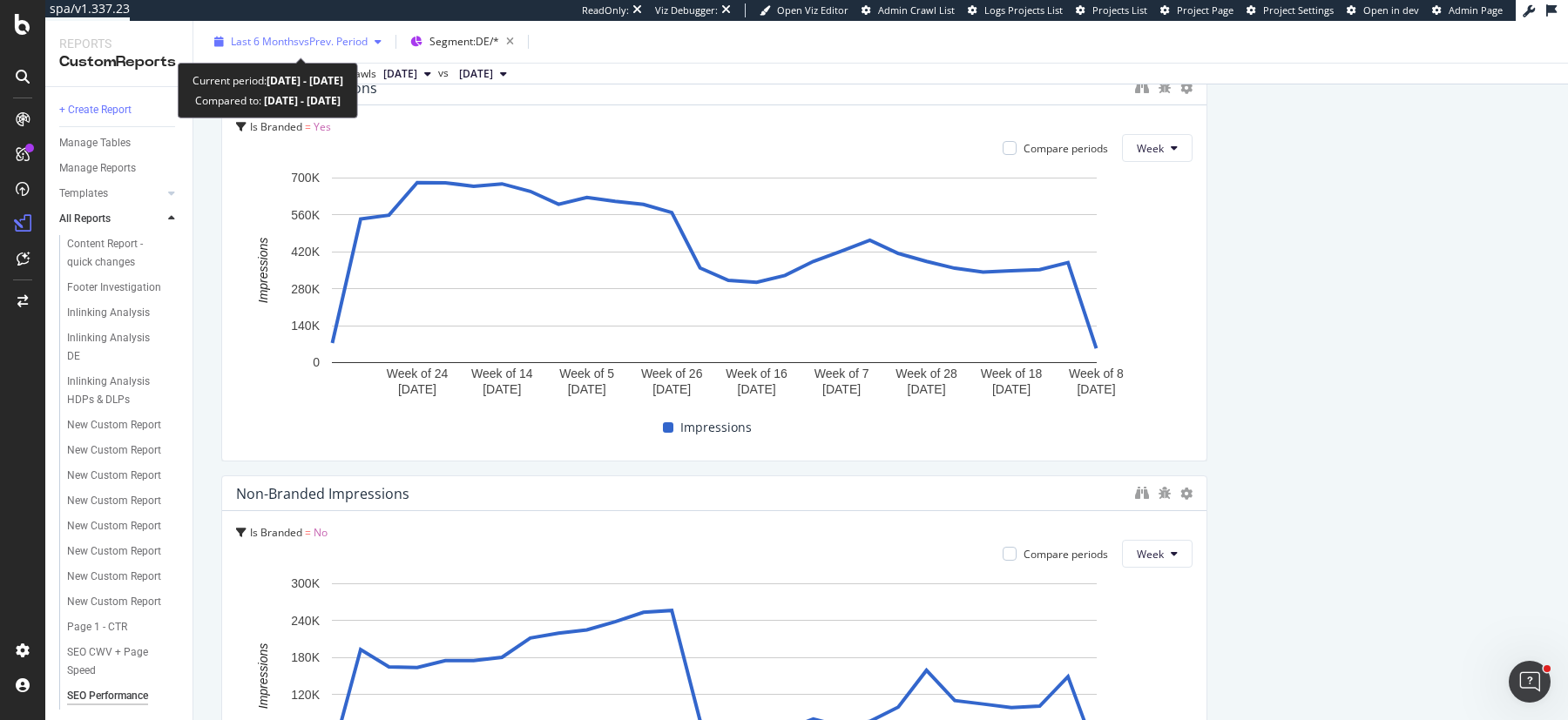
click at [318, 48] on div "Last 6 Months vs Prev. Period" at bounding box center [297, 42] width 182 height 27
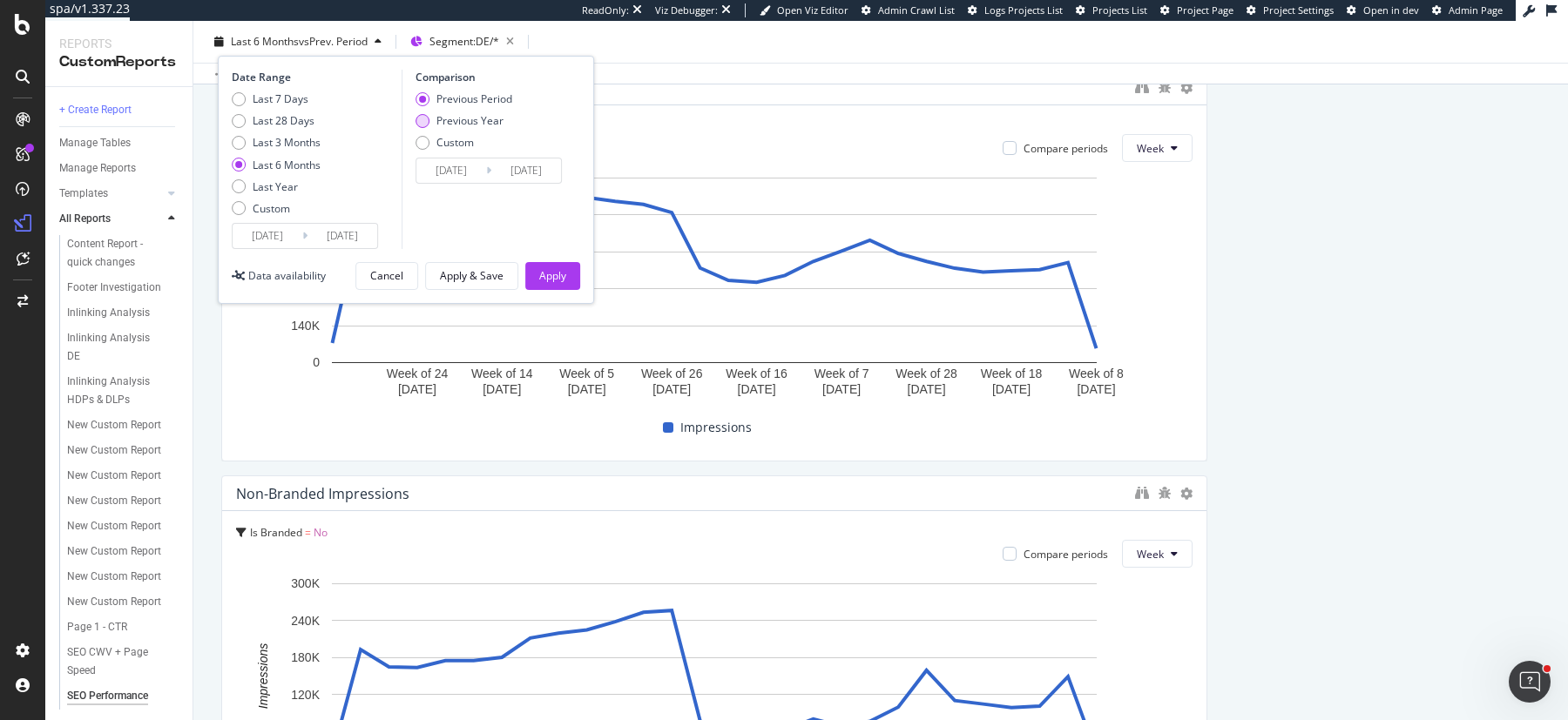
click at [462, 123] on div "Previous Year" at bounding box center [469, 121] width 67 height 15
type input "2024/03/10"
type input "2024/09/09"
click at [549, 276] on div "Apply" at bounding box center [552, 275] width 27 height 15
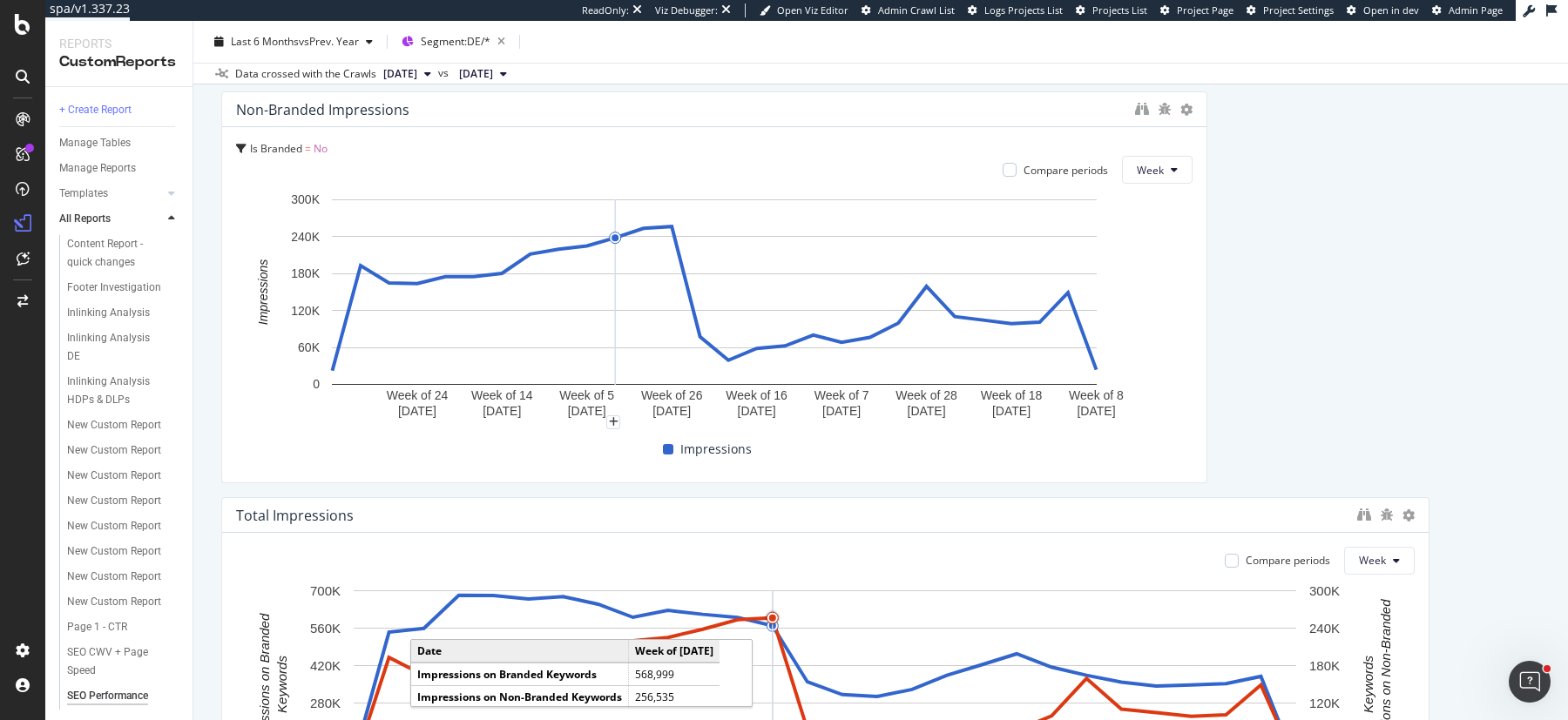
scroll to position [549, 0]
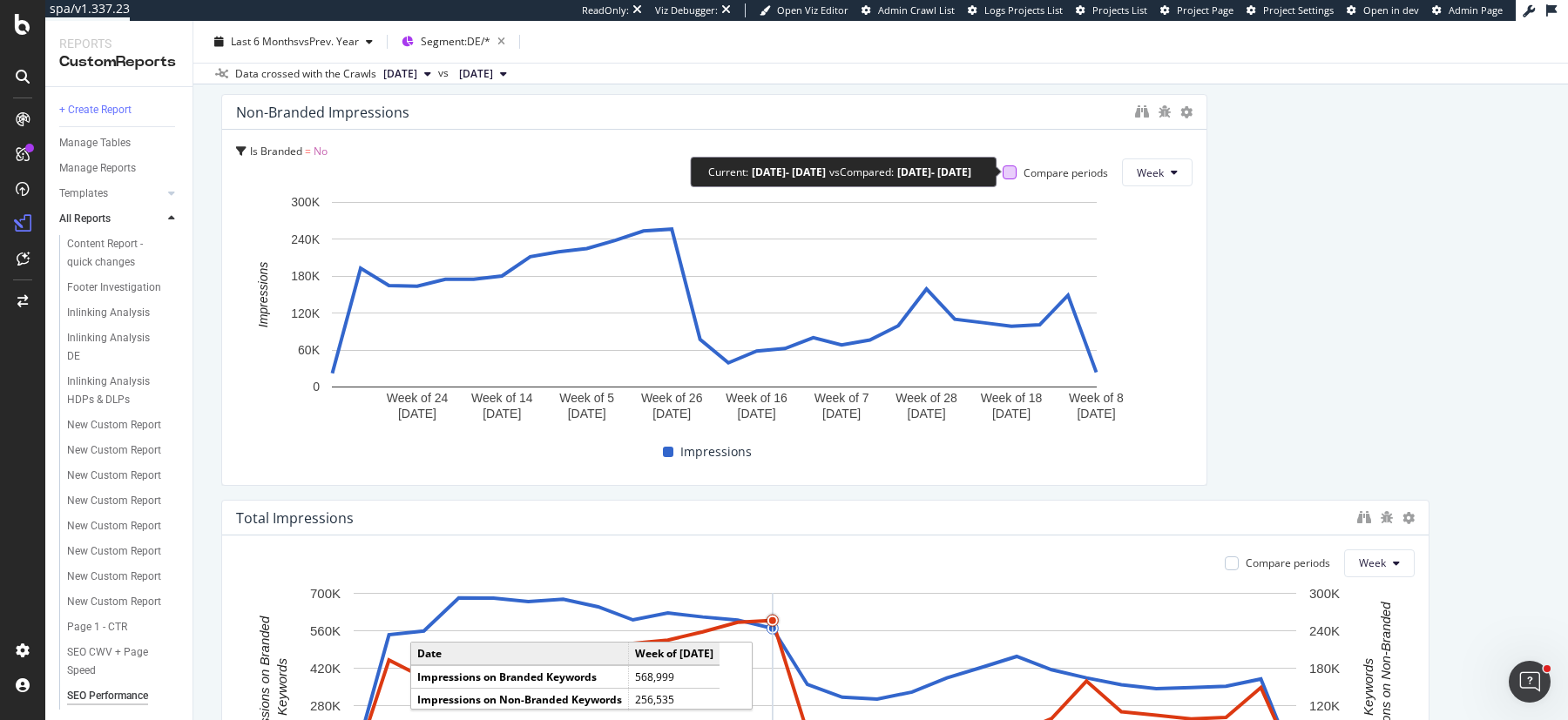
click at [1016, 172] on div at bounding box center [1009, 172] width 14 height 14
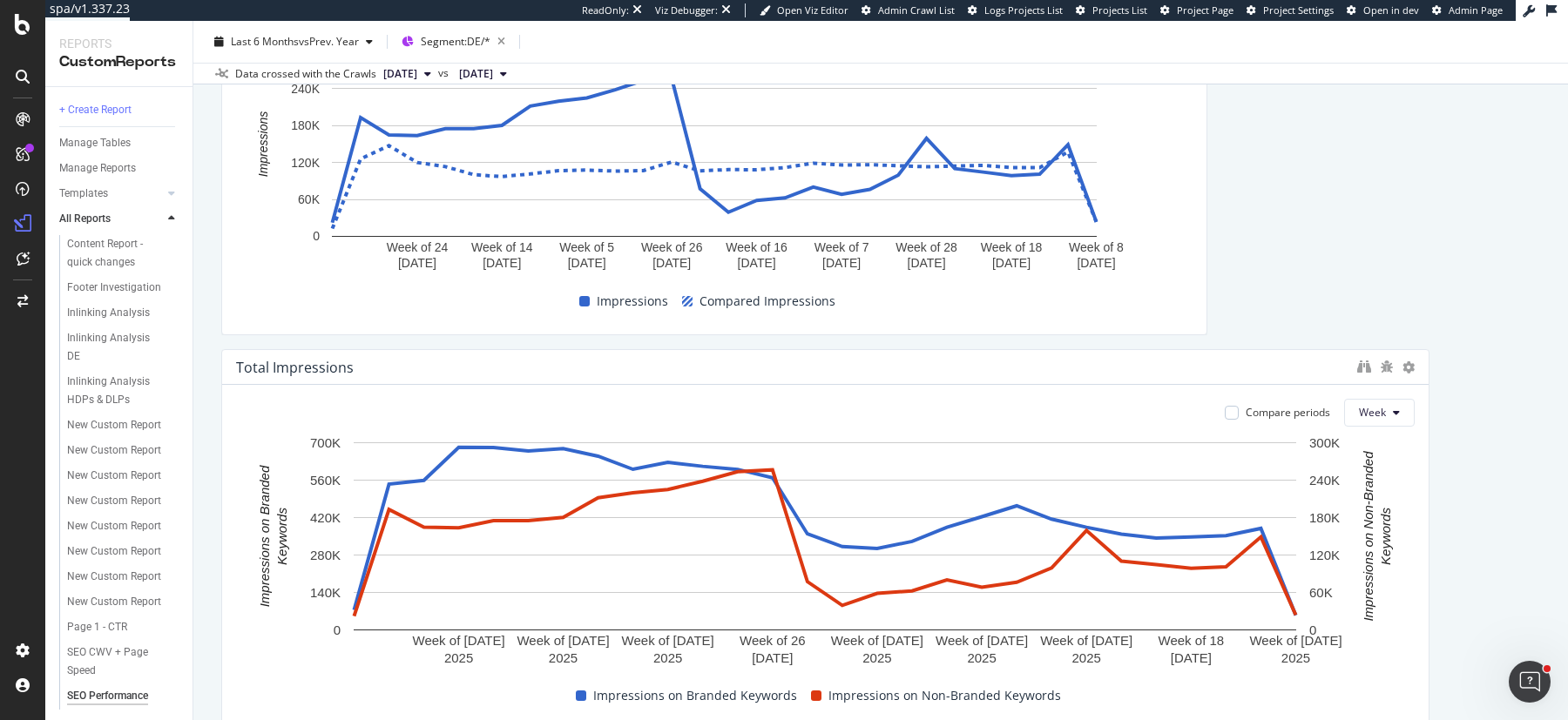
scroll to position [615, 0]
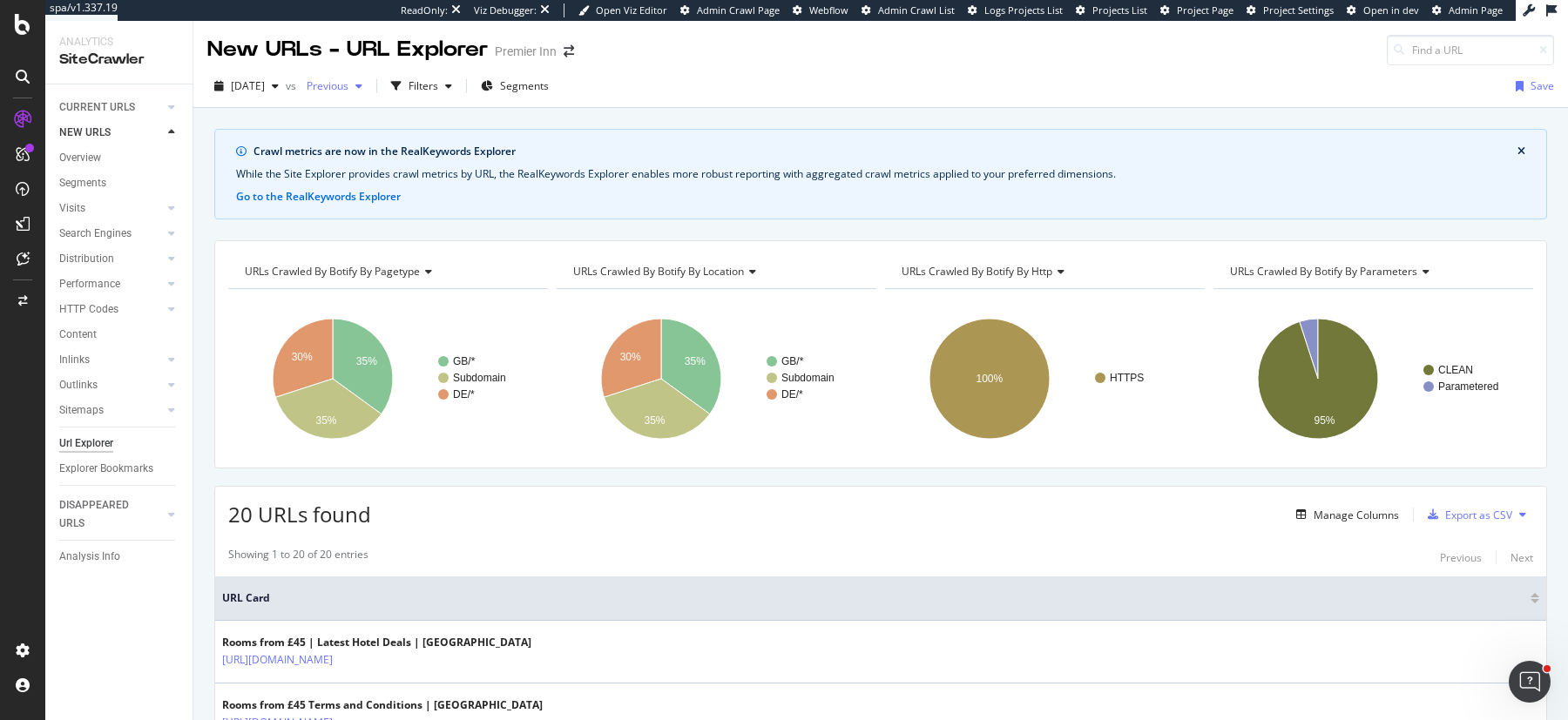
click at [349, 89] on span "Previous" at bounding box center [323, 86] width 48 height 15
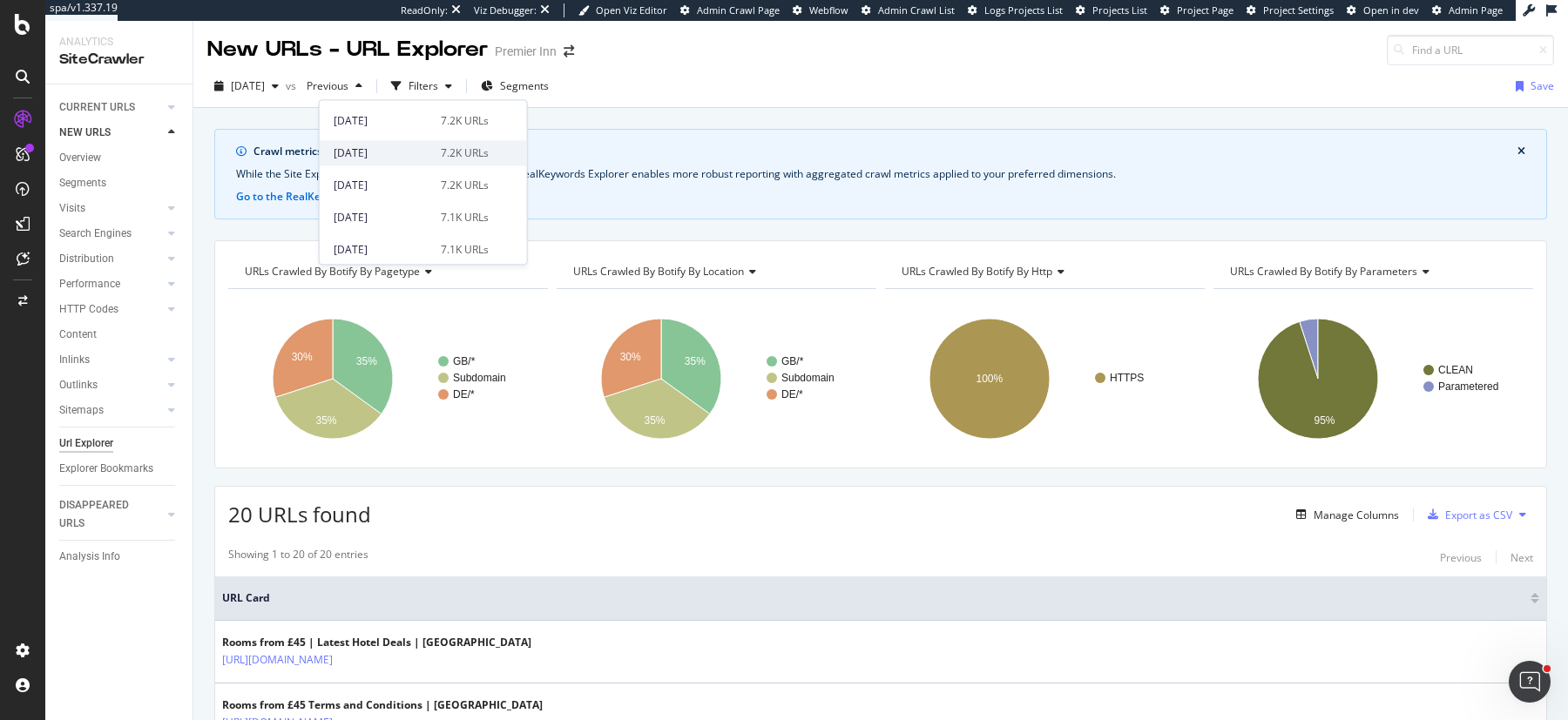
scroll to position [96, 0]
click at [441, 217] on div "7.1K URLs" at bounding box center [465, 213] width 48 height 16
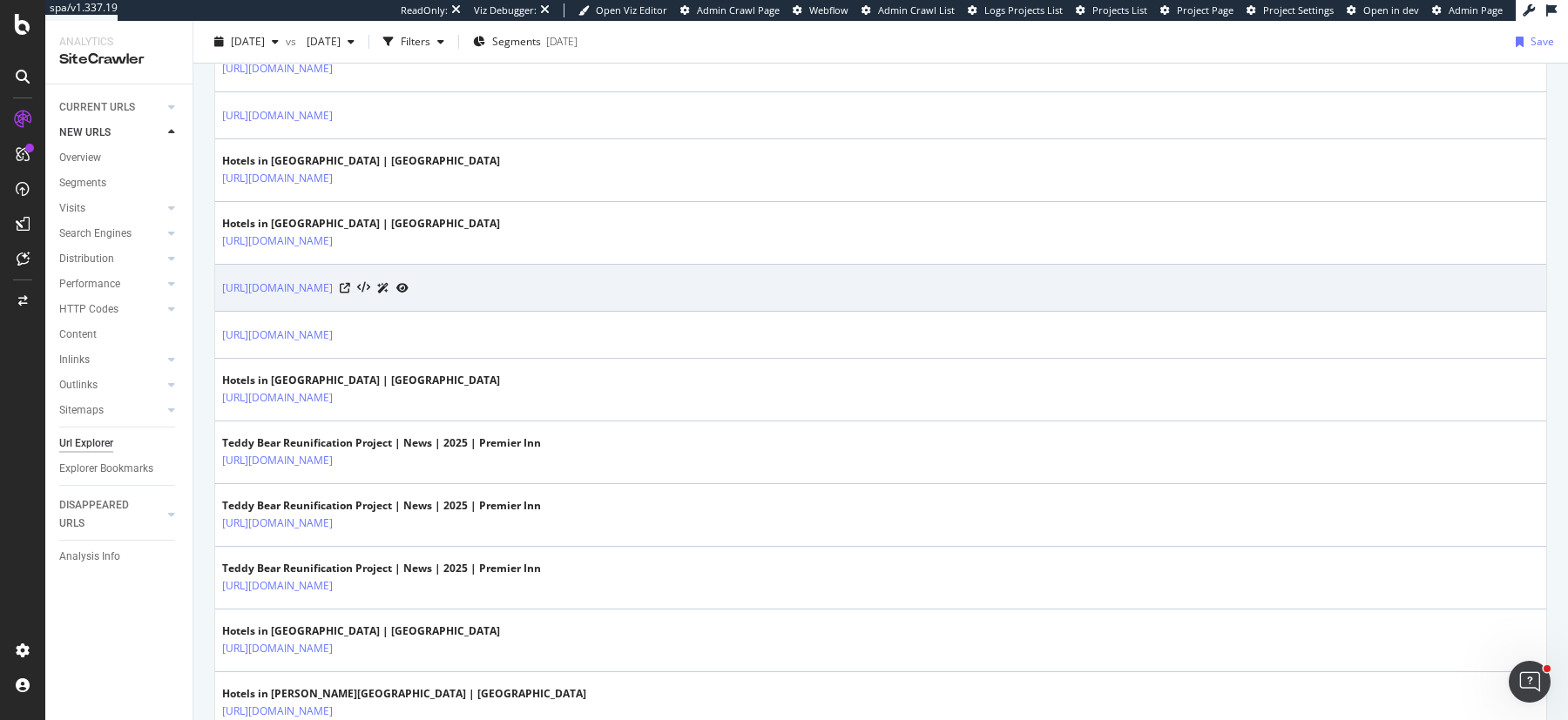
scroll to position [1315, 0]
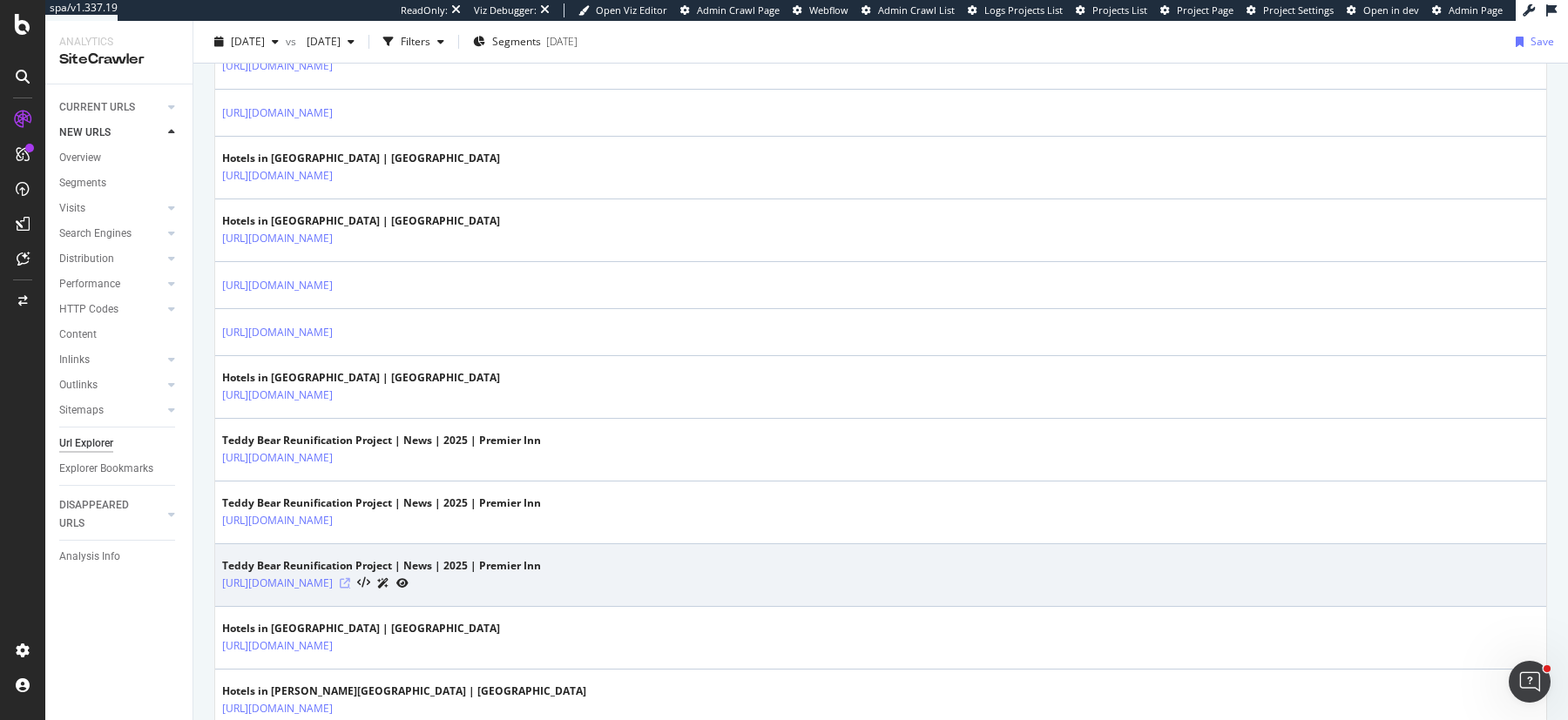
click at [351, 578] on icon at bounding box center [345, 583] width 10 height 10
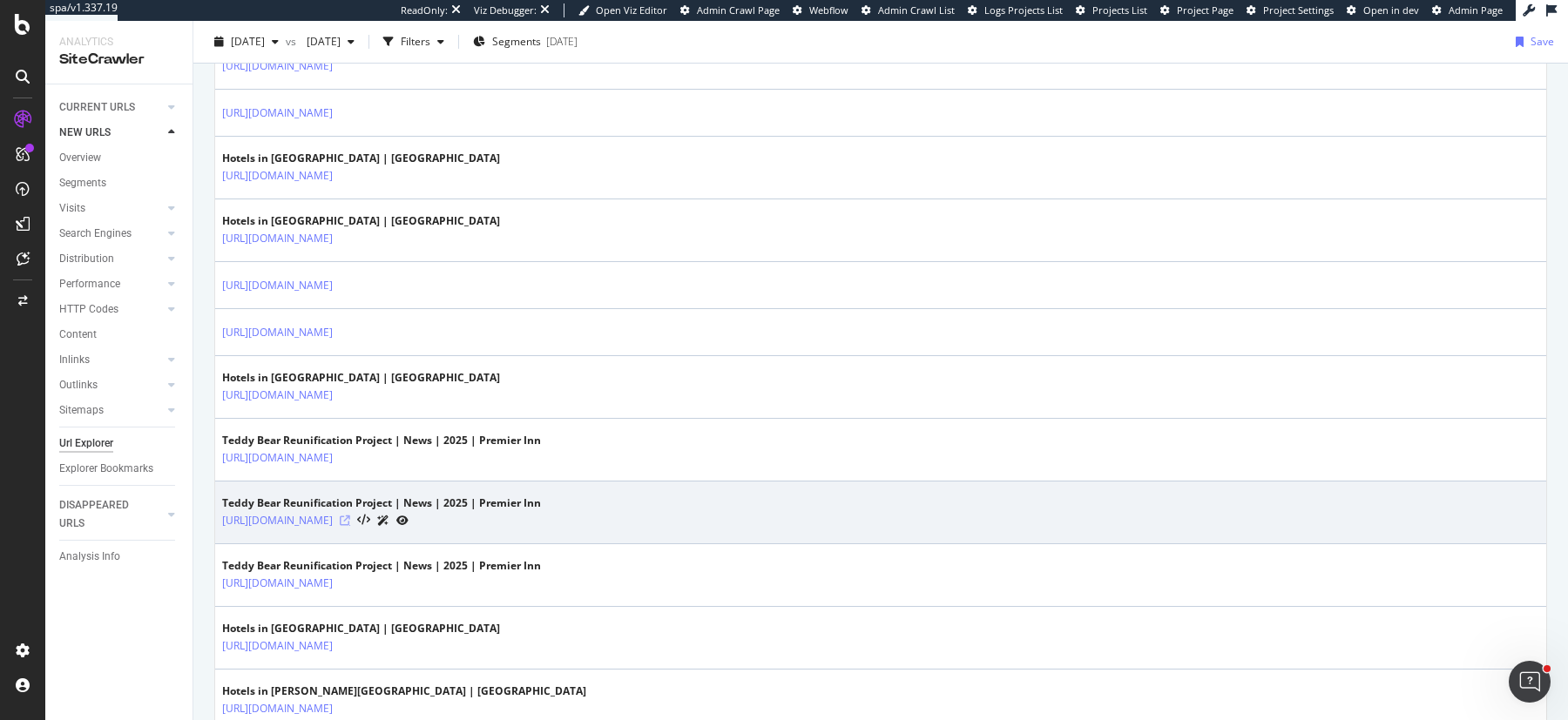
click at [351, 516] on icon at bounding box center [345, 521] width 10 height 10
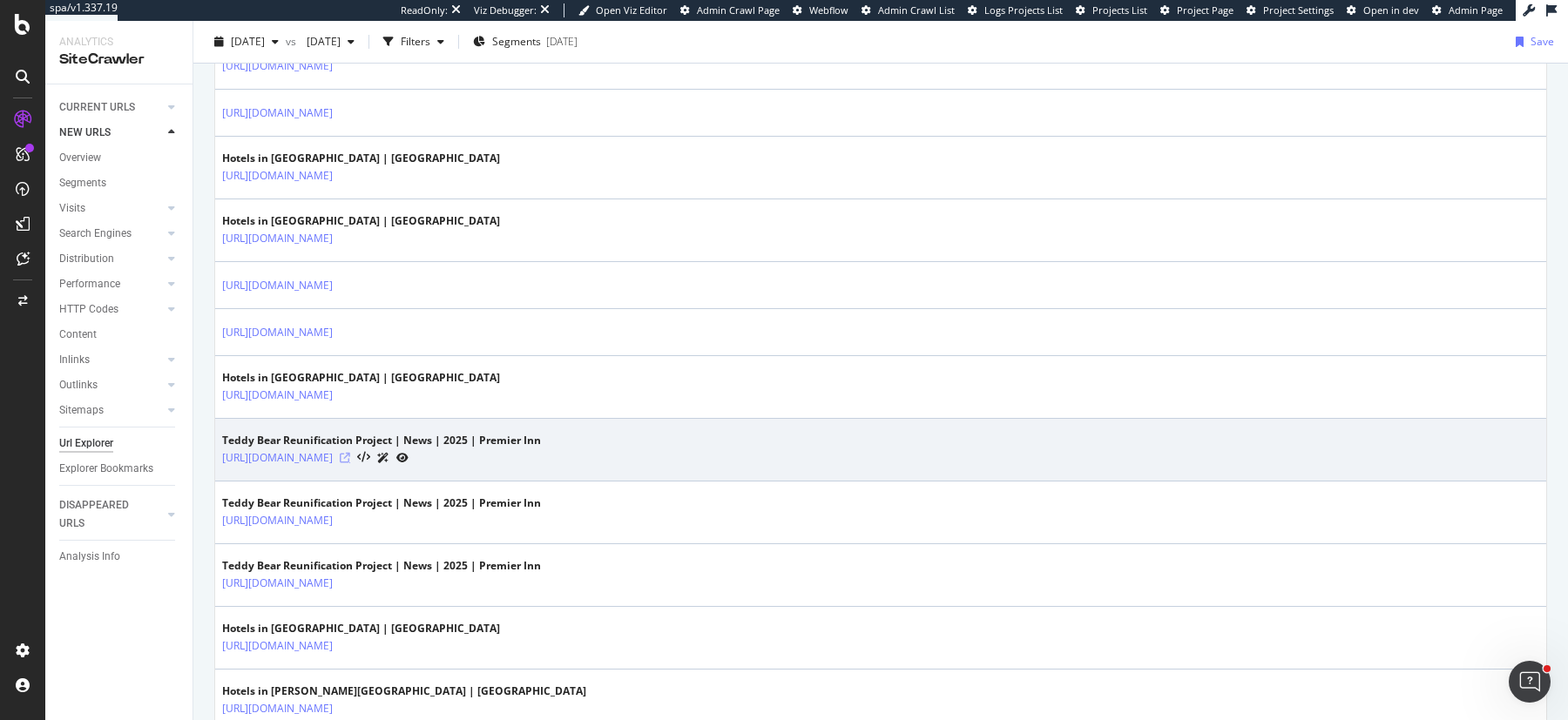
click at [351, 453] on icon at bounding box center [345, 458] width 10 height 10
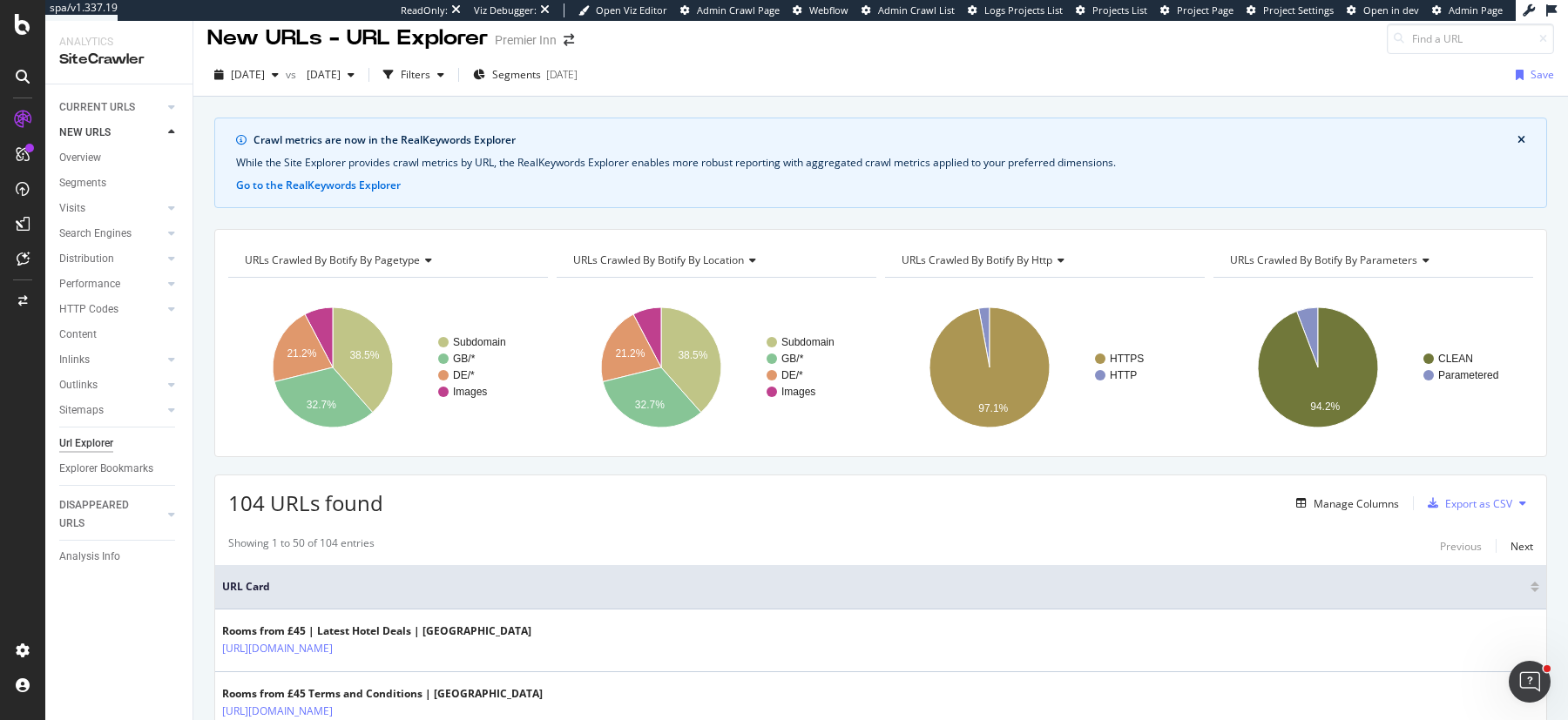
scroll to position [0, 0]
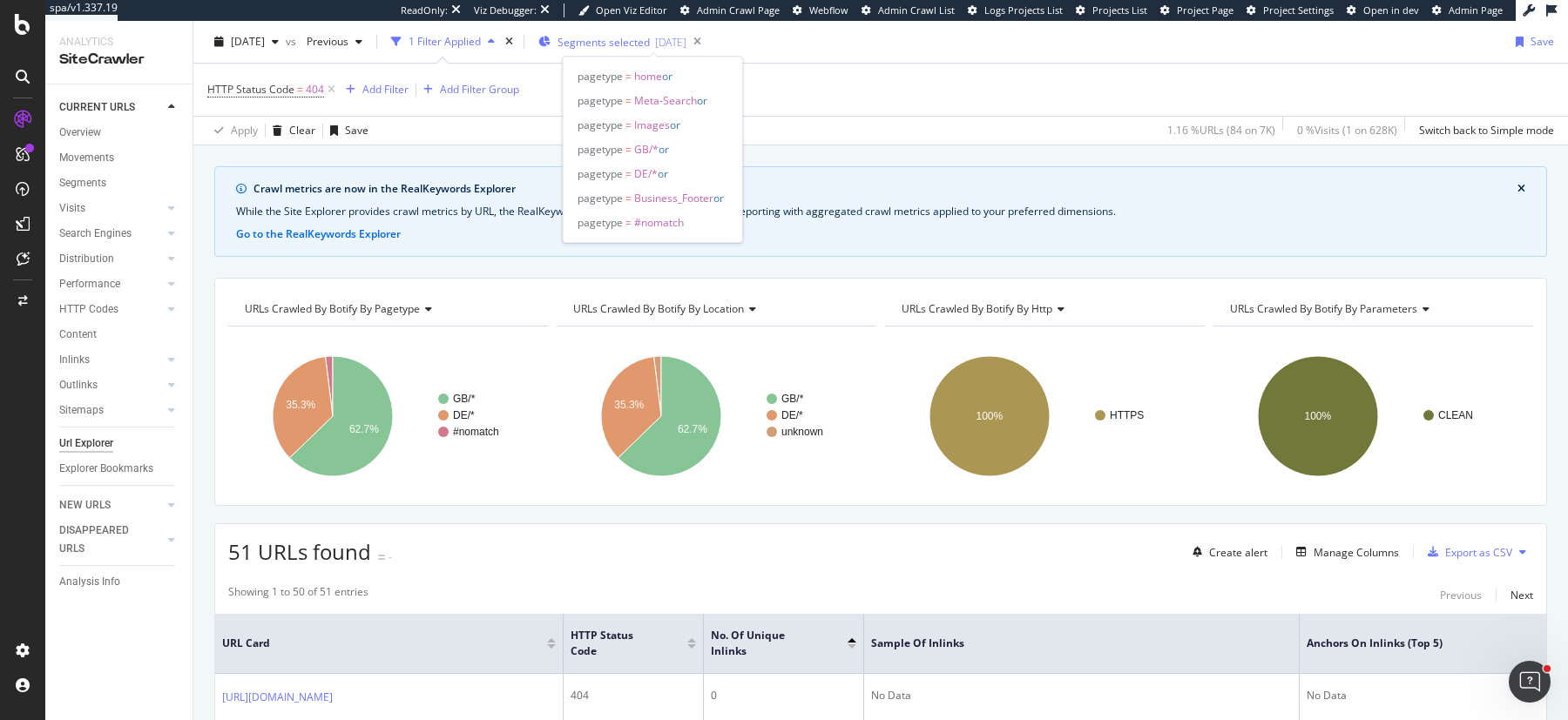
click at [650, 39] on span "Segments selected" at bounding box center [603, 43] width 92 height 15
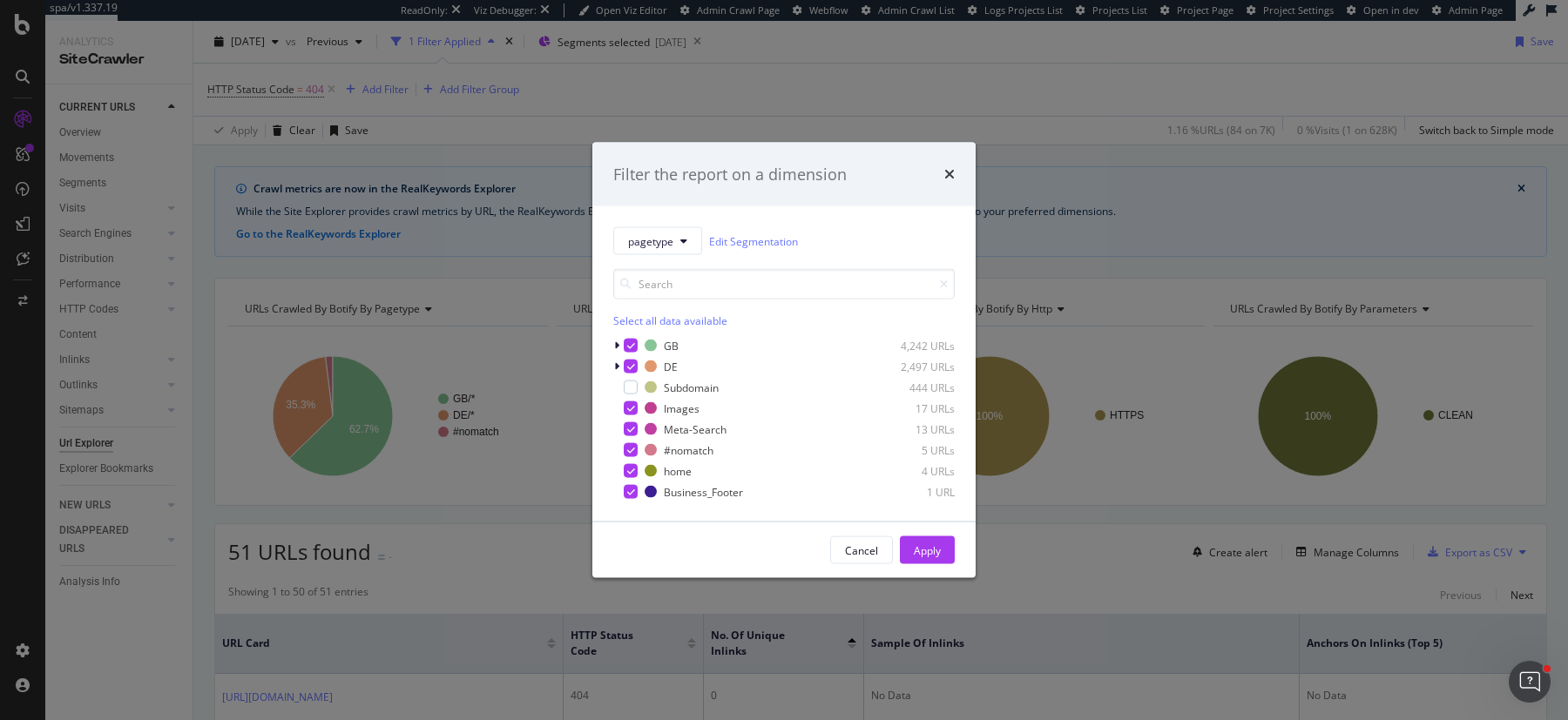
click at [1097, 141] on div "Filter the report on a dimension pagetype Edit Segmentation Select all data ava…" at bounding box center [784, 360] width 1568 height 720
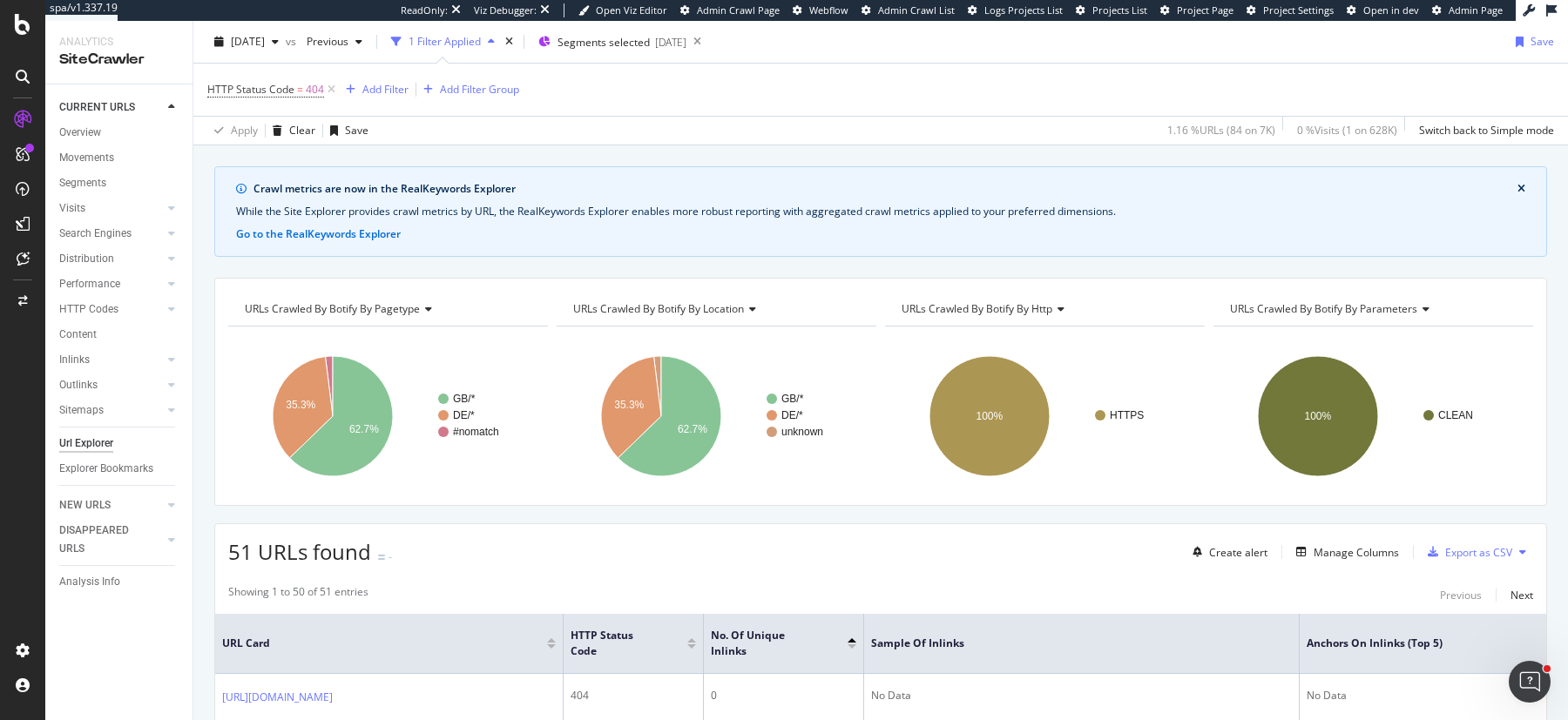
click at [950, 174] on div "Crawl metrics are now in the RealKeywords Explorer While the Site Explorer prov…" at bounding box center [881, 211] width 1333 height 90
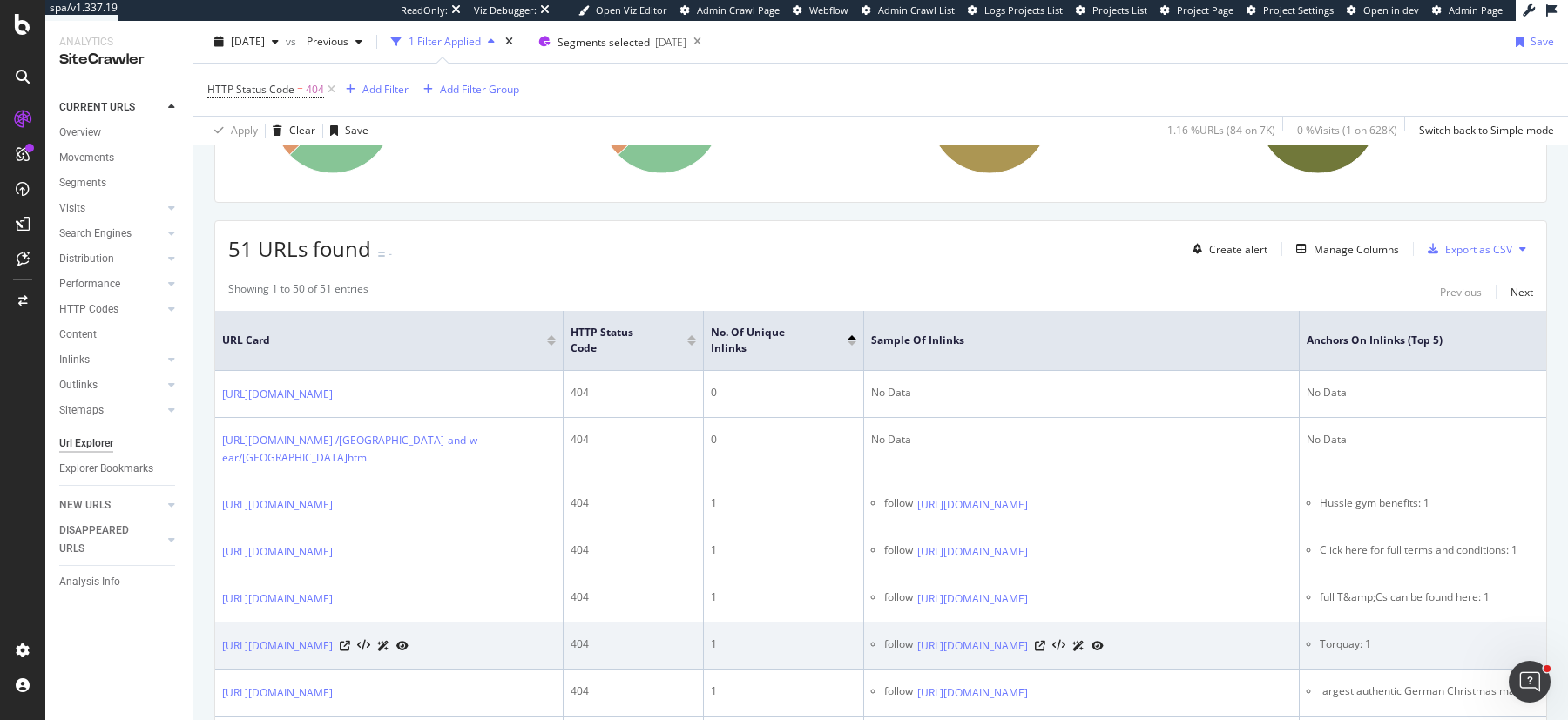
scroll to position [319, 0]
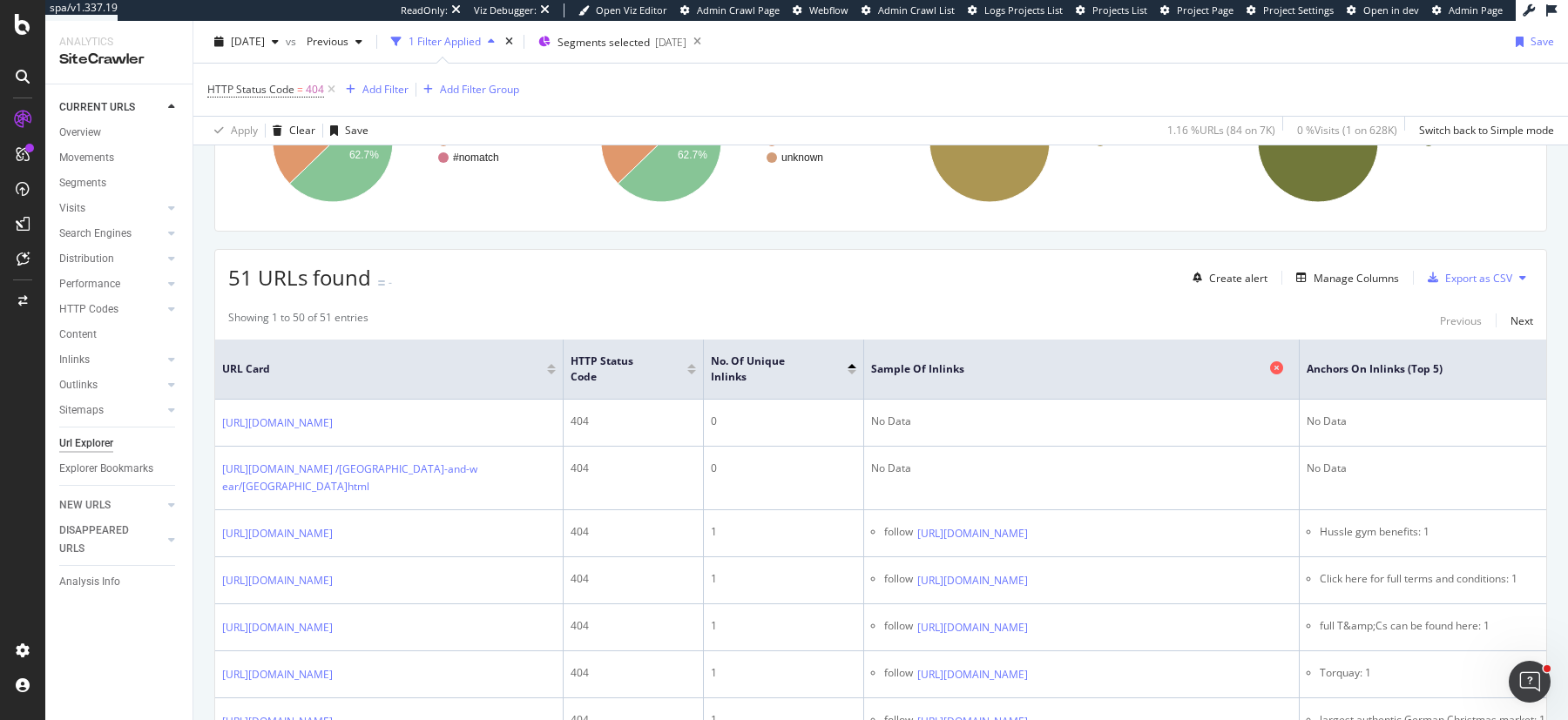
click at [939, 362] on span "Sample of Inlinks" at bounding box center [1068, 369] width 394 height 16
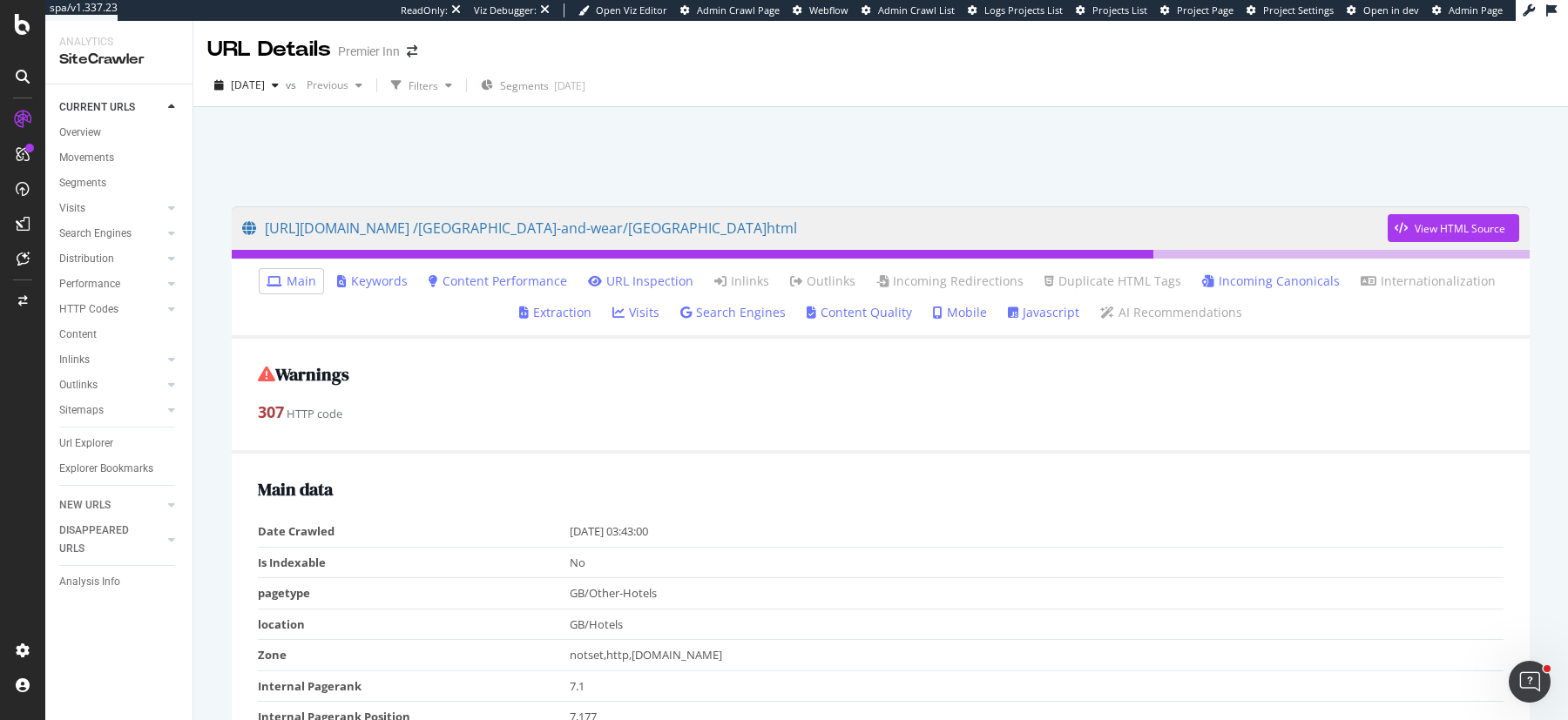
click at [1264, 286] on link "Incoming Canonicals" at bounding box center [1271, 281] width 138 height 17
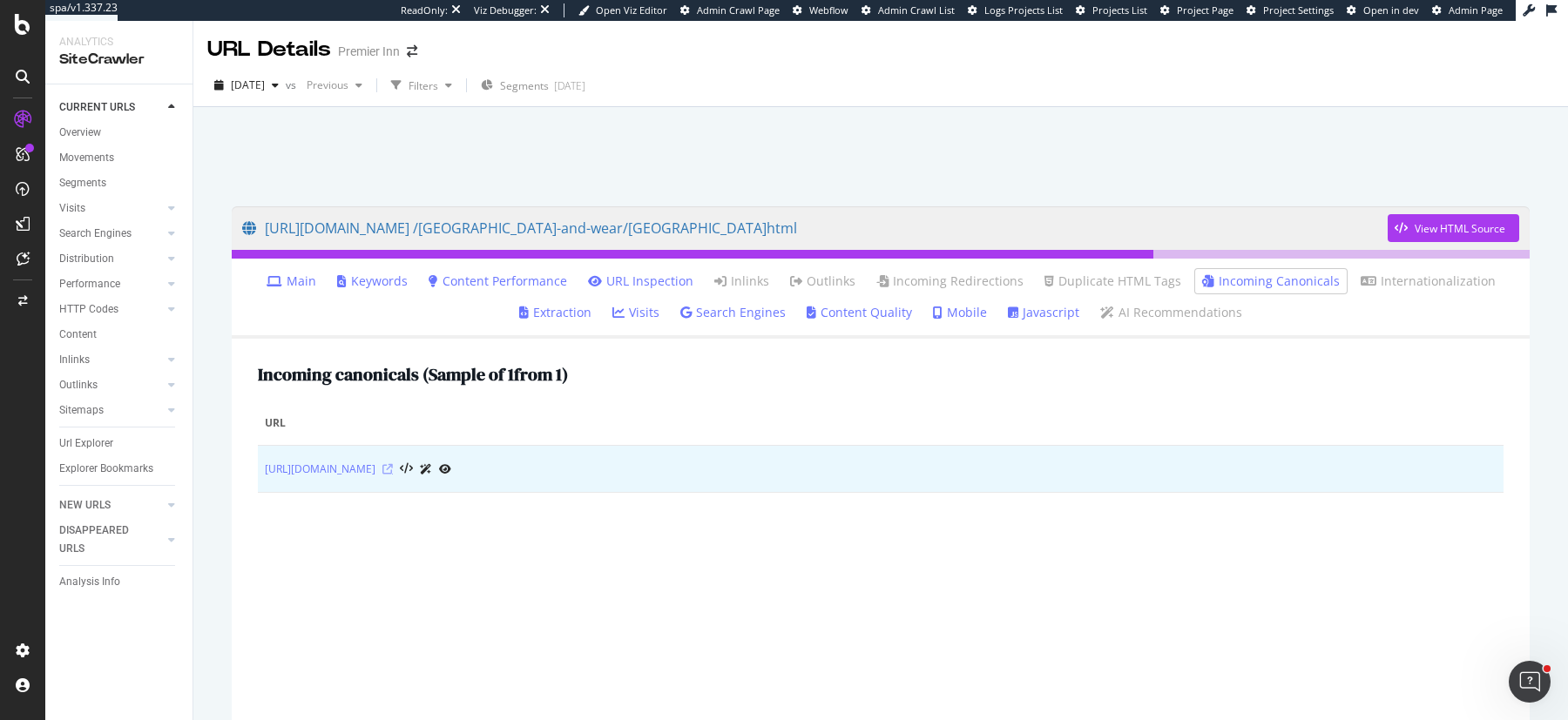
click at [392, 465] on icon at bounding box center [387, 469] width 10 height 10
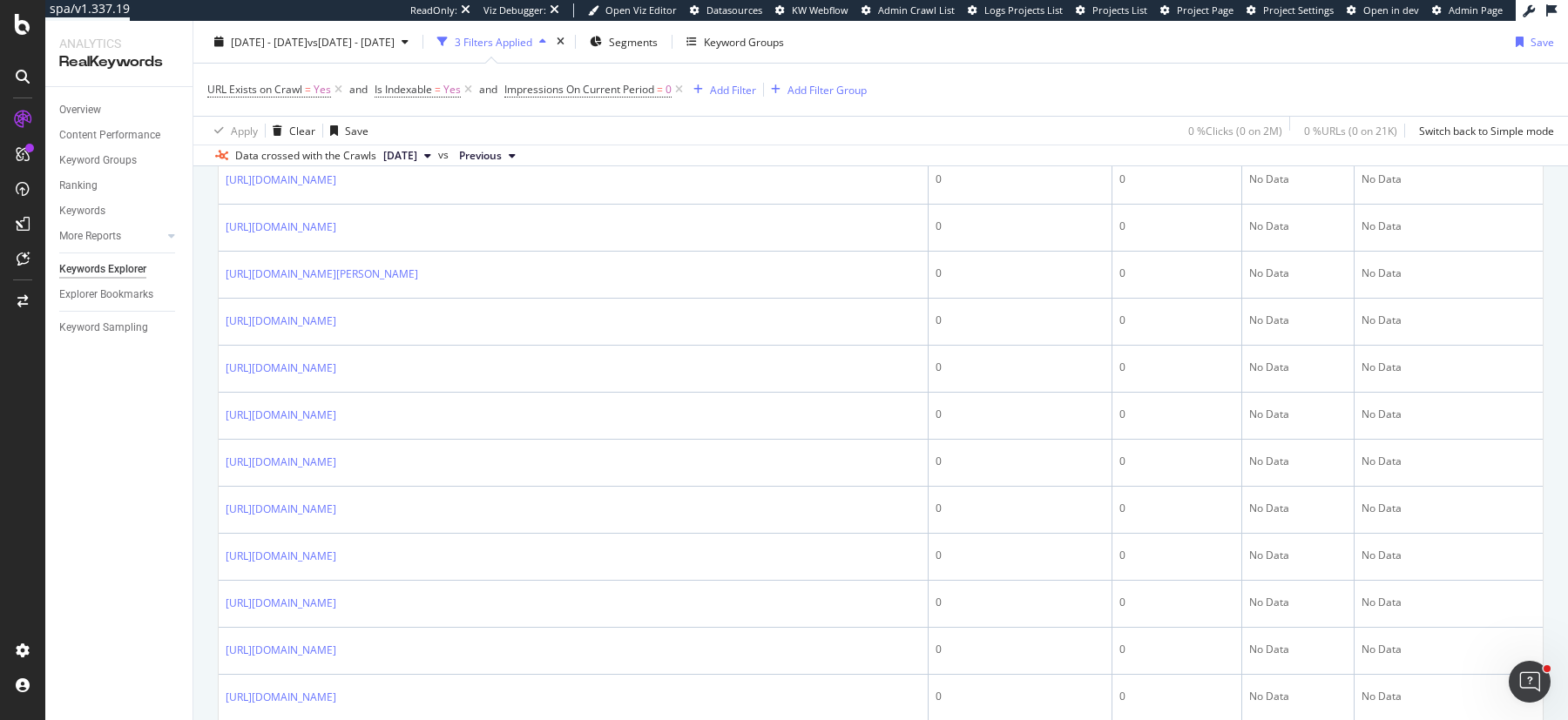
scroll to position [763, 0]
click at [658, 37] on span "Segments" at bounding box center [633, 42] width 48 height 15
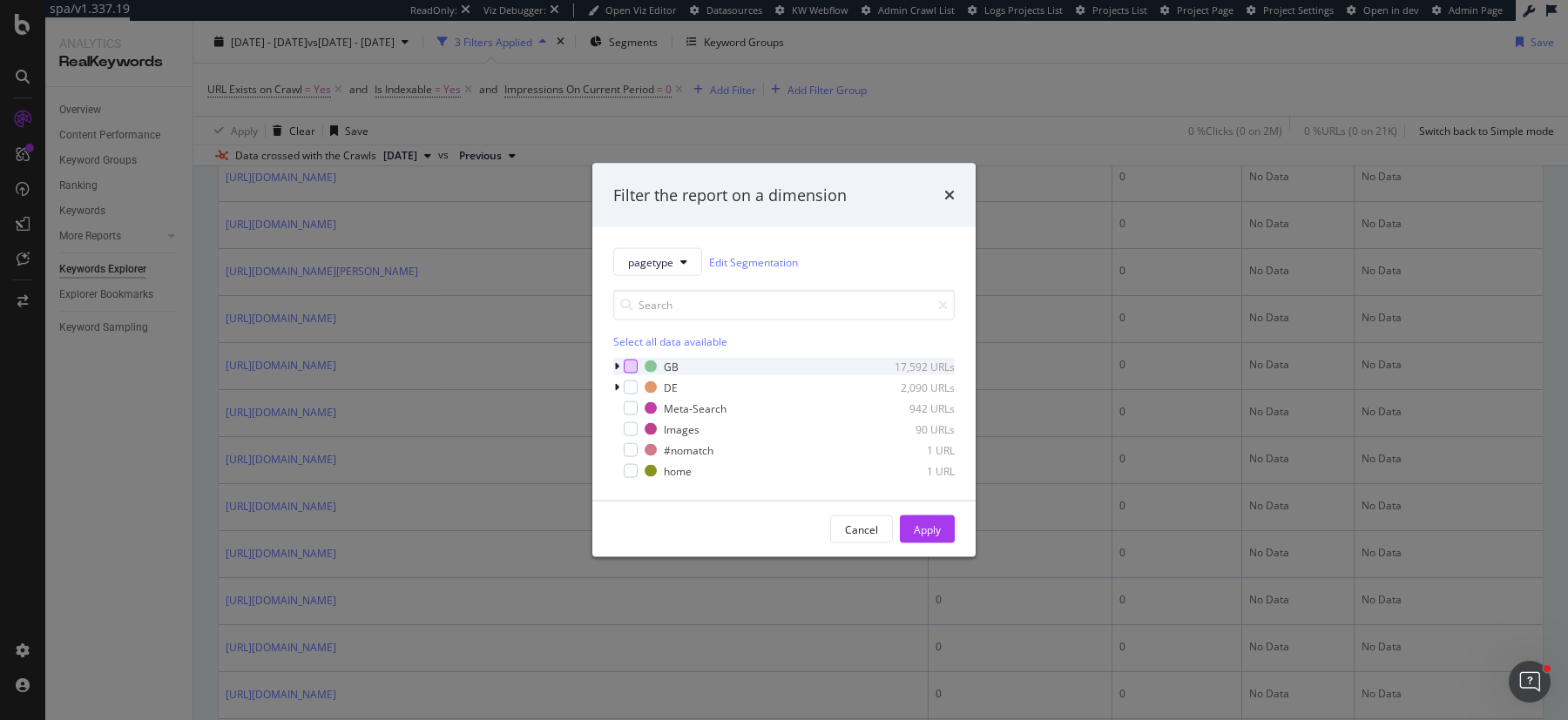
click at [633, 366] on div "modal" at bounding box center [630, 367] width 14 height 14
click at [921, 531] on div "Apply" at bounding box center [927, 529] width 27 height 15
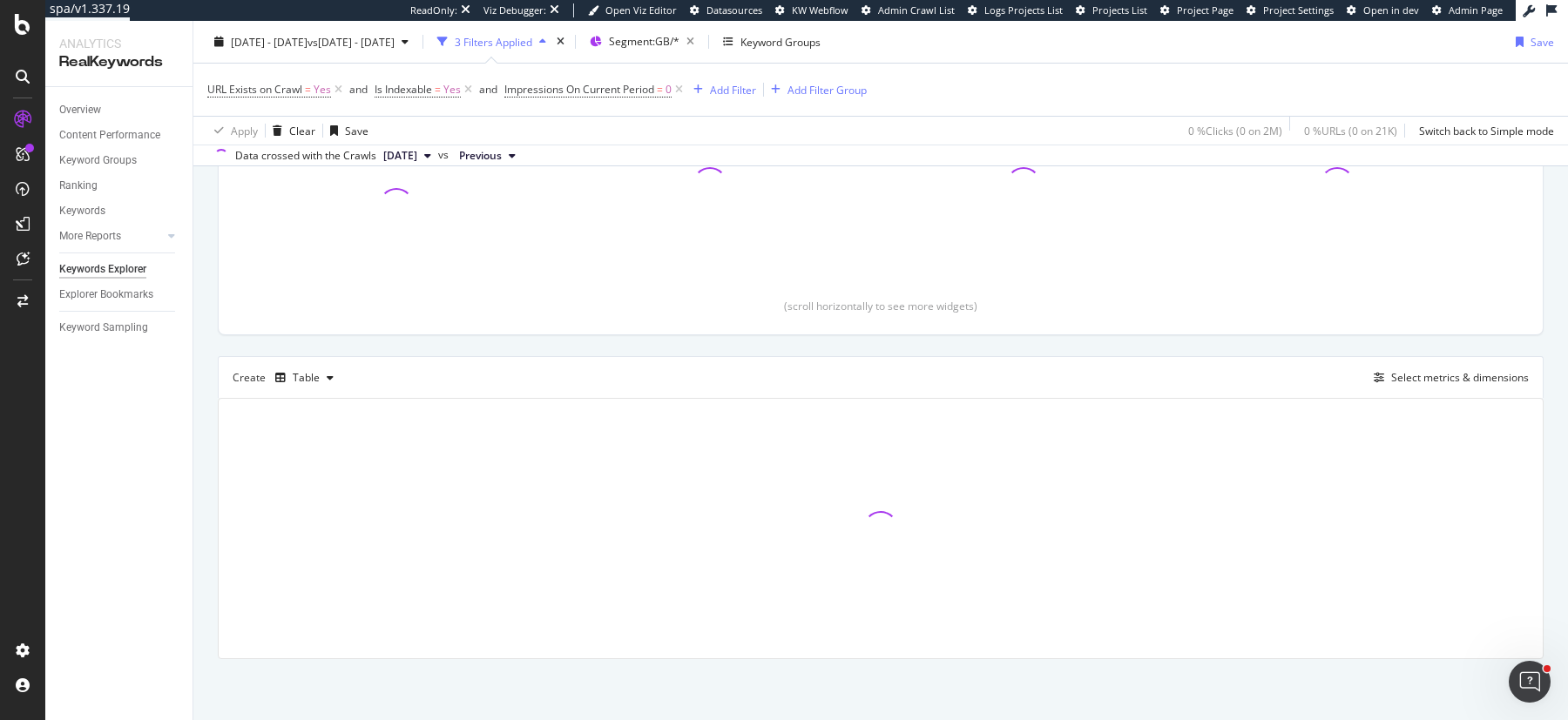
scroll to position [286, 0]
click at [679, 47] on span "Segment: GB/*" at bounding box center [644, 42] width 70 height 15
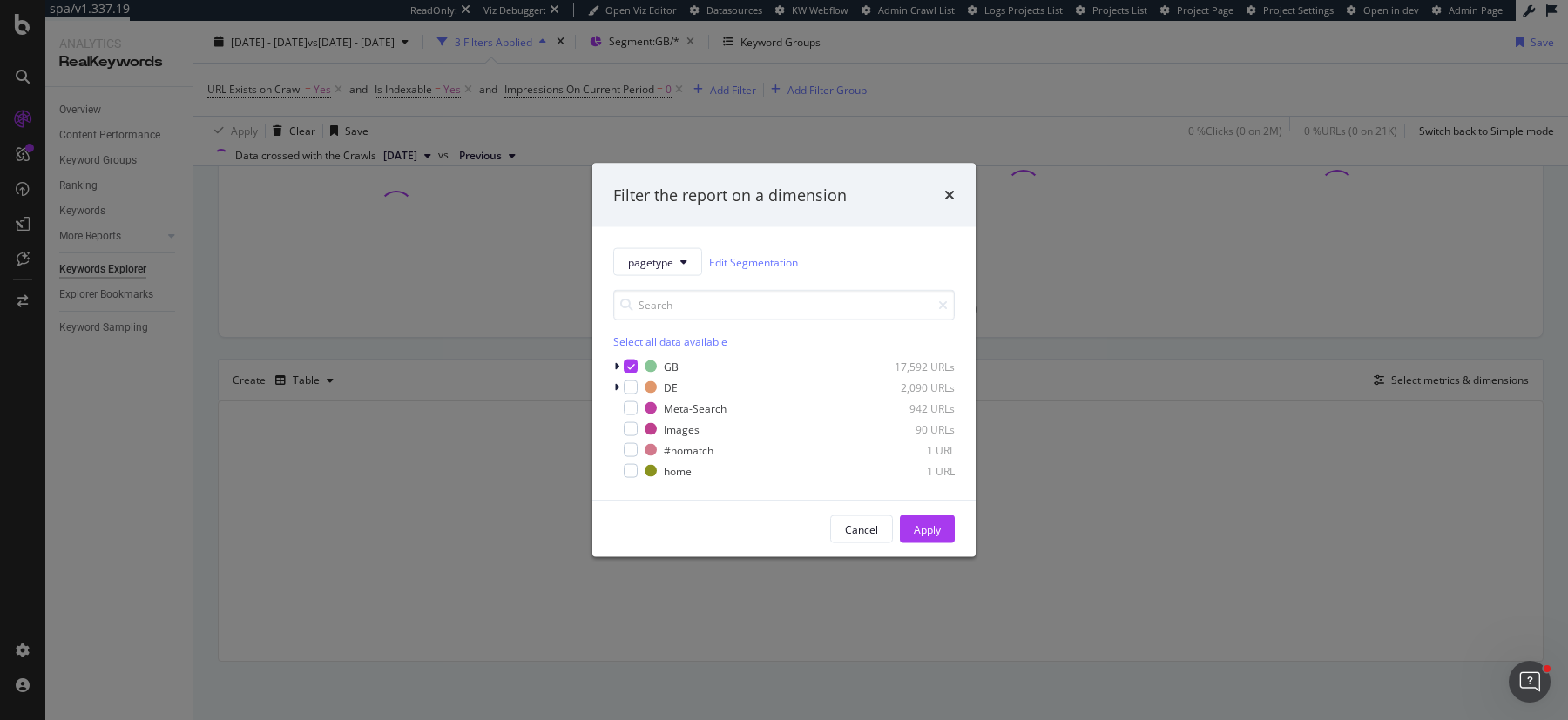
click at [646, 339] on div "Select all data available" at bounding box center [783, 342] width 341 height 15
click at [631, 385] on icon "modal" at bounding box center [631, 387] width 8 height 9
click at [925, 522] on div "Apply" at bounding box center [927, 529] width 27 height 15
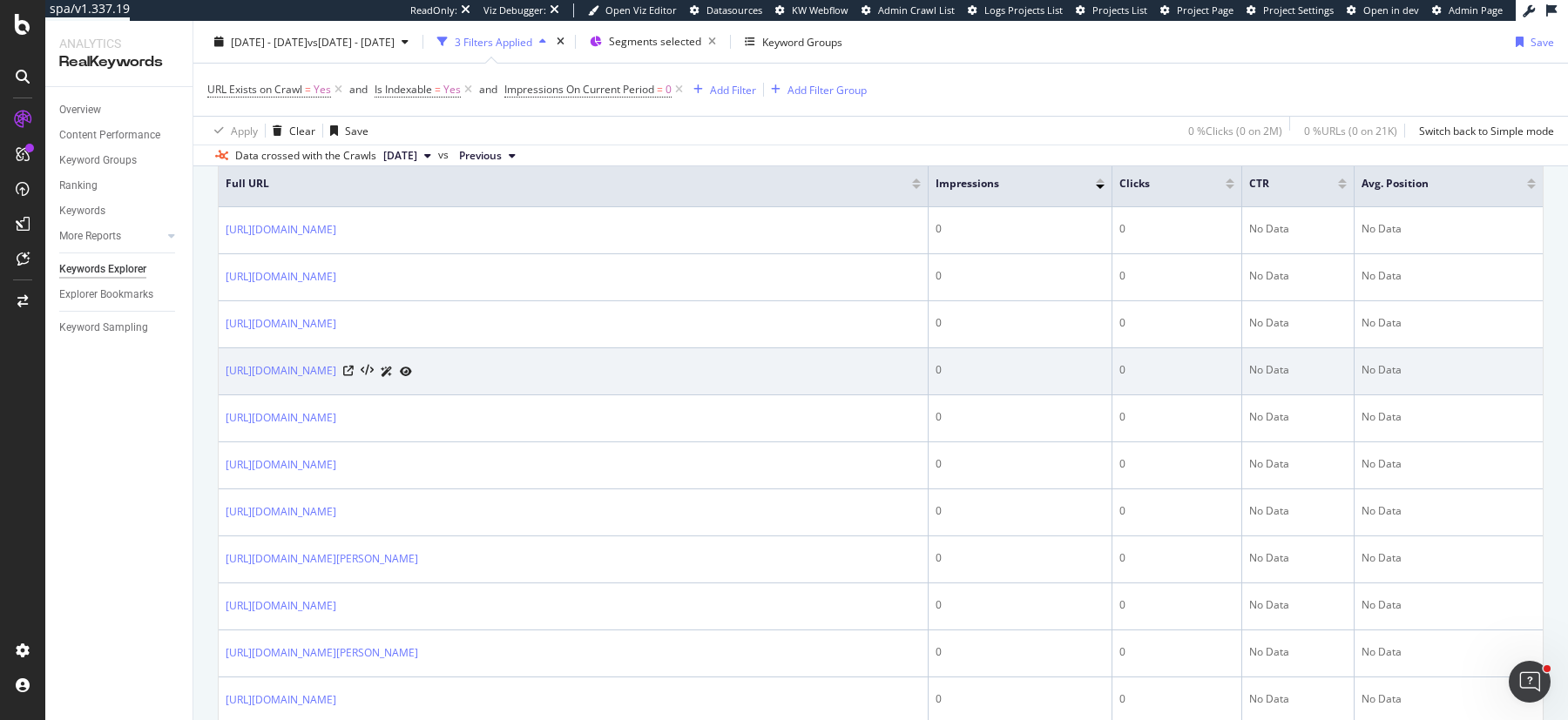
scroll to position [618, 0]
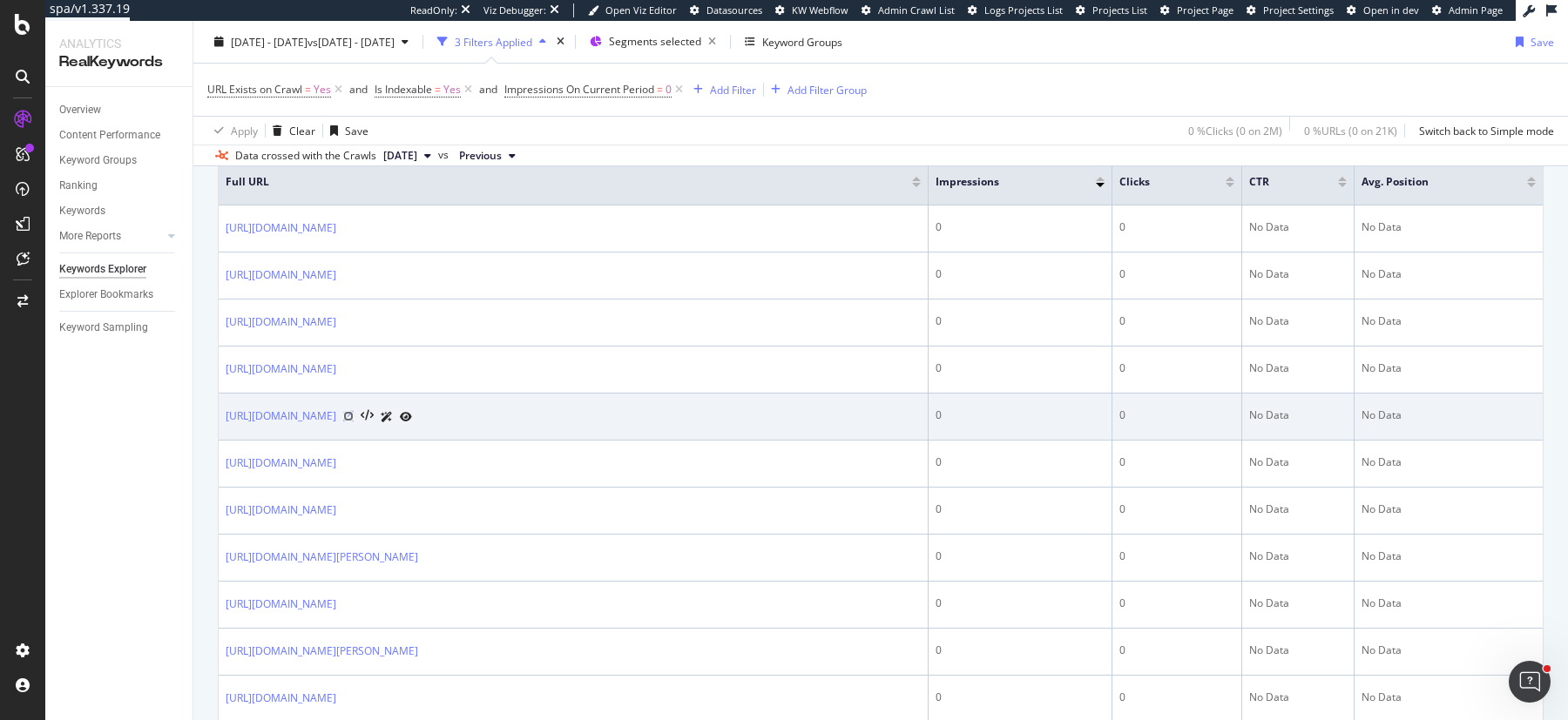
click at [354, 413] on icon at bounding box center [348, 416] width 10 height 10
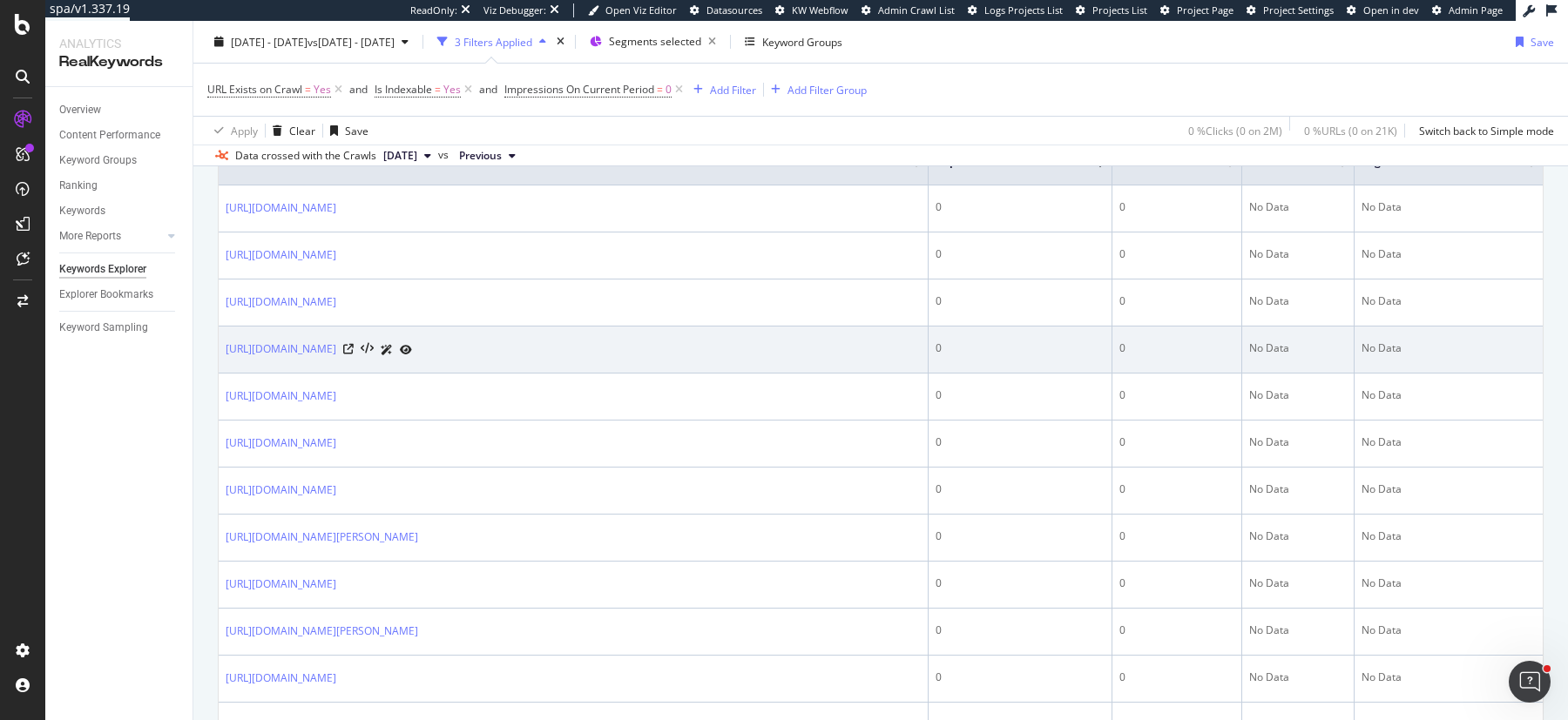
scroll to position [636, 0]
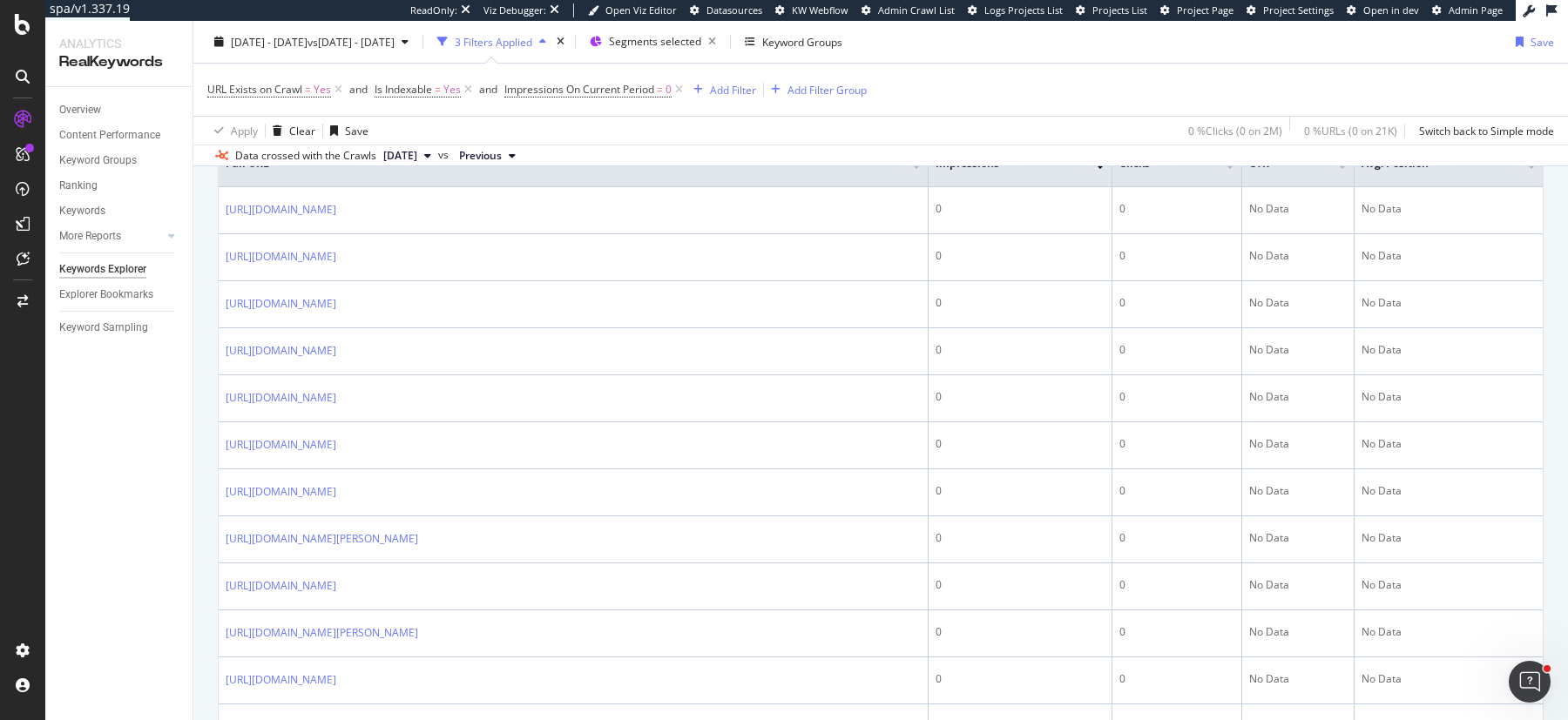
click at [1071, 97] on div "URL Exists on Crawl = Yes and Is Indexable = Yes and Impressions On Current Per…" at bounding box center [880, 89] width 1347 height 52
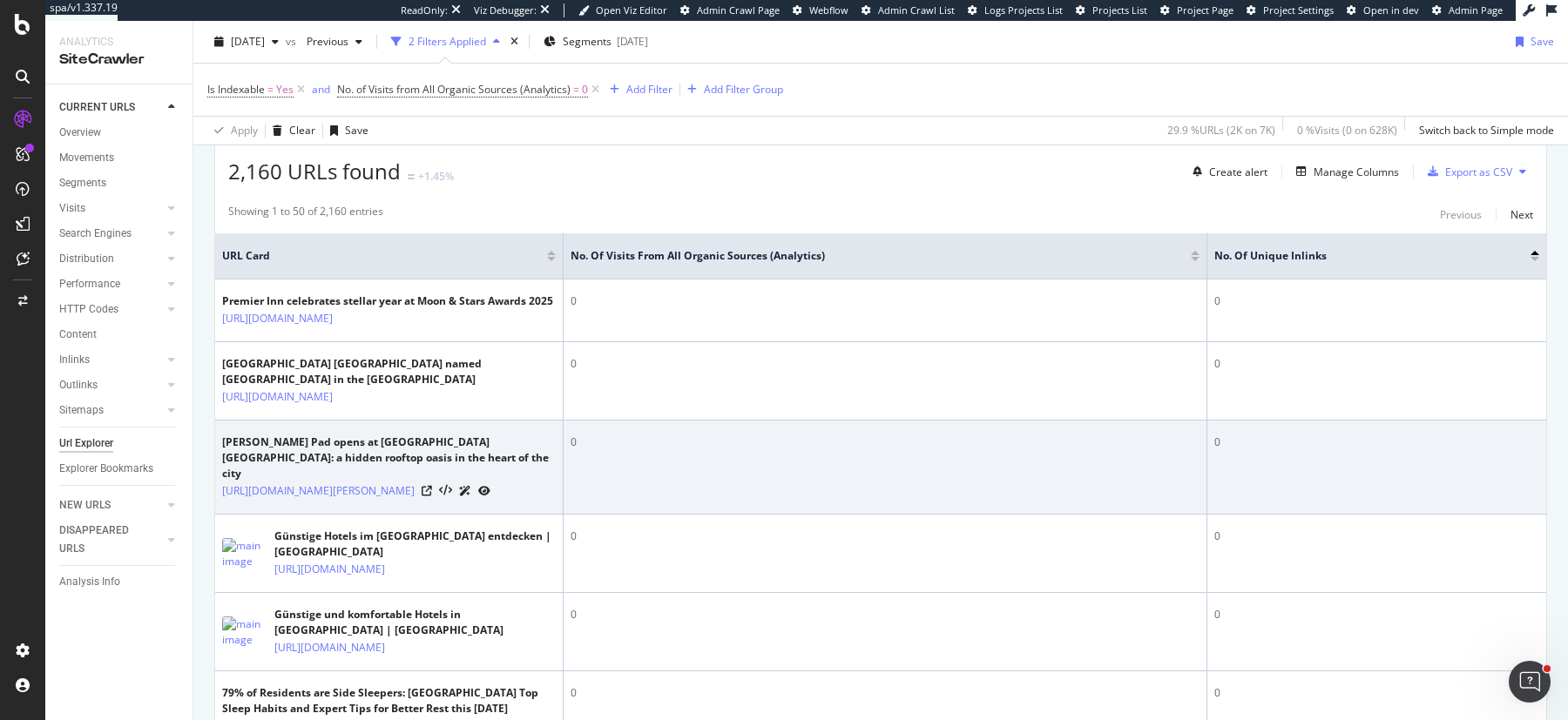
scroll to position [424, 0]
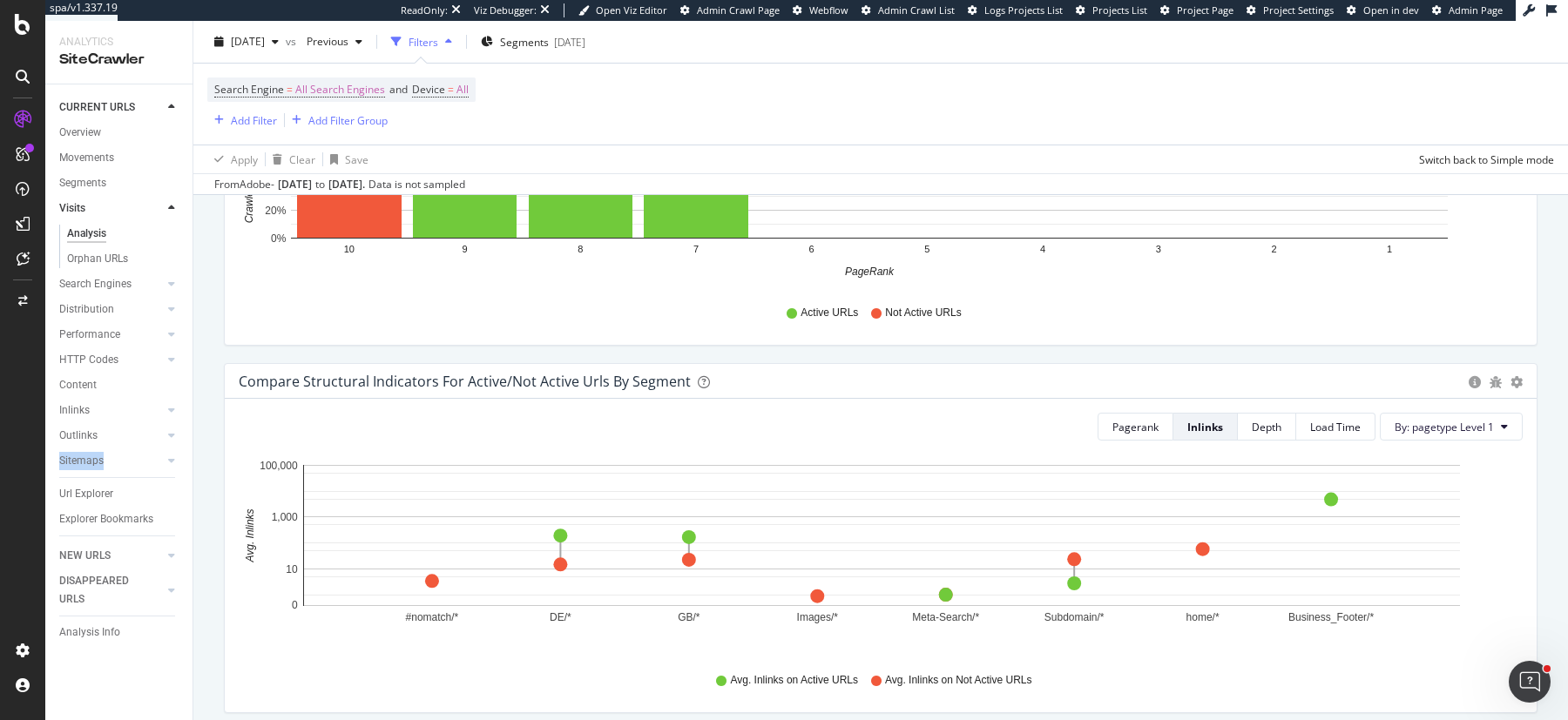
scroll to position [1120, 0]
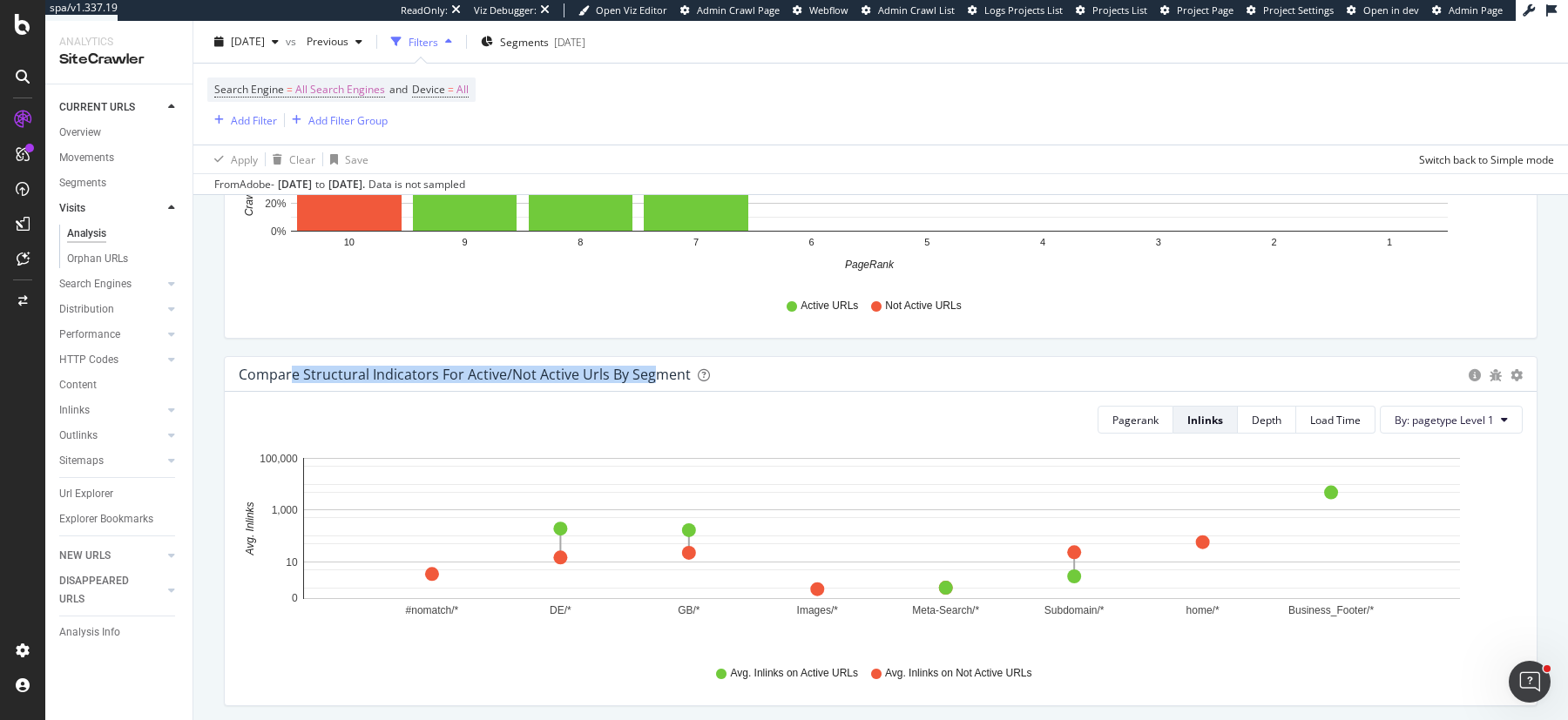
drag, startPoint x: 293, startPoint y: 371, endPoint x: 654, endPoint y: 363, distance: 361.1
click at [654, 366] on div "Compare structural indicators for active/not active urls by segment" at bounding box center [465, 374] width 452 height 17
click at [1056, 374] on div "Compare structural indicators for active/not active urls by segment" at bounding box center [849, 374] width 1221 height 17
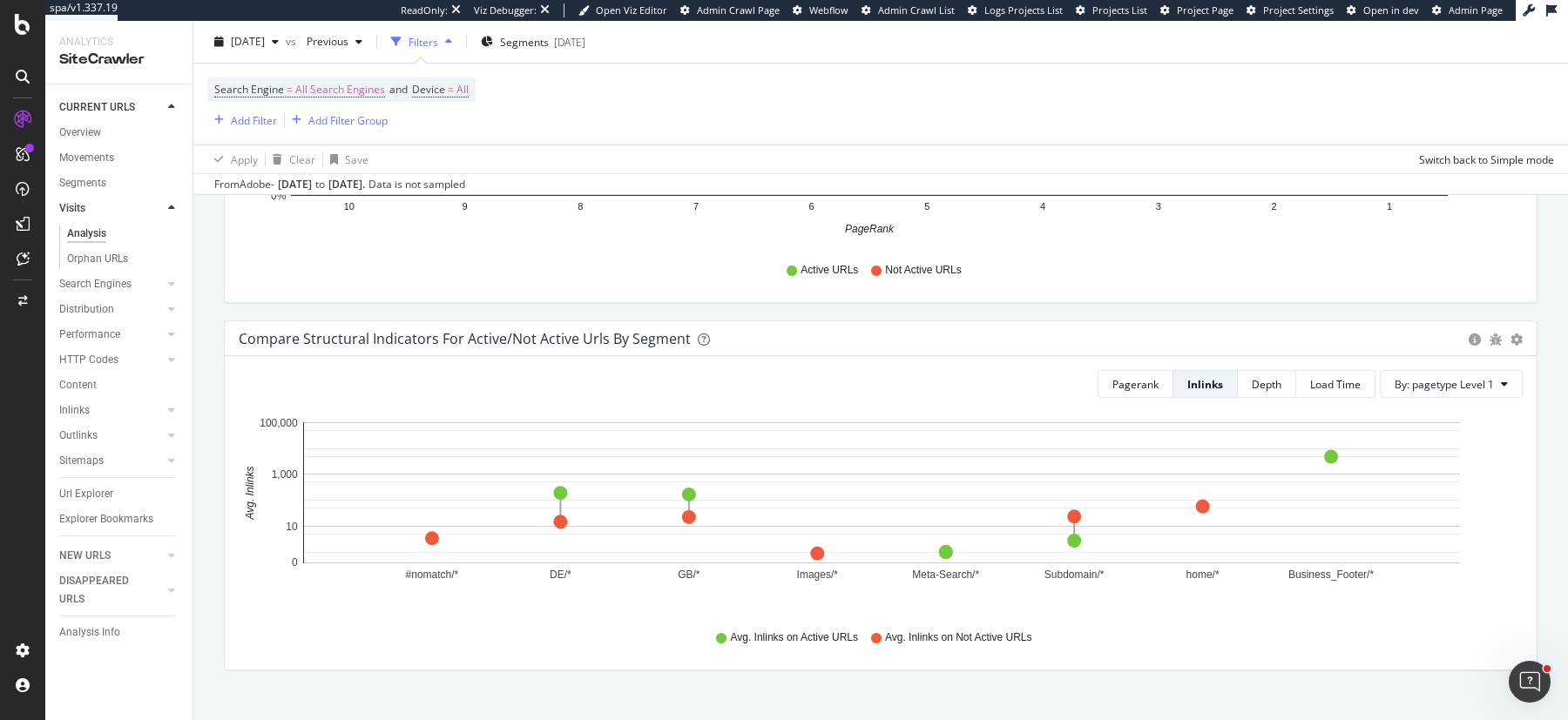
scroll to position [1180, 0]
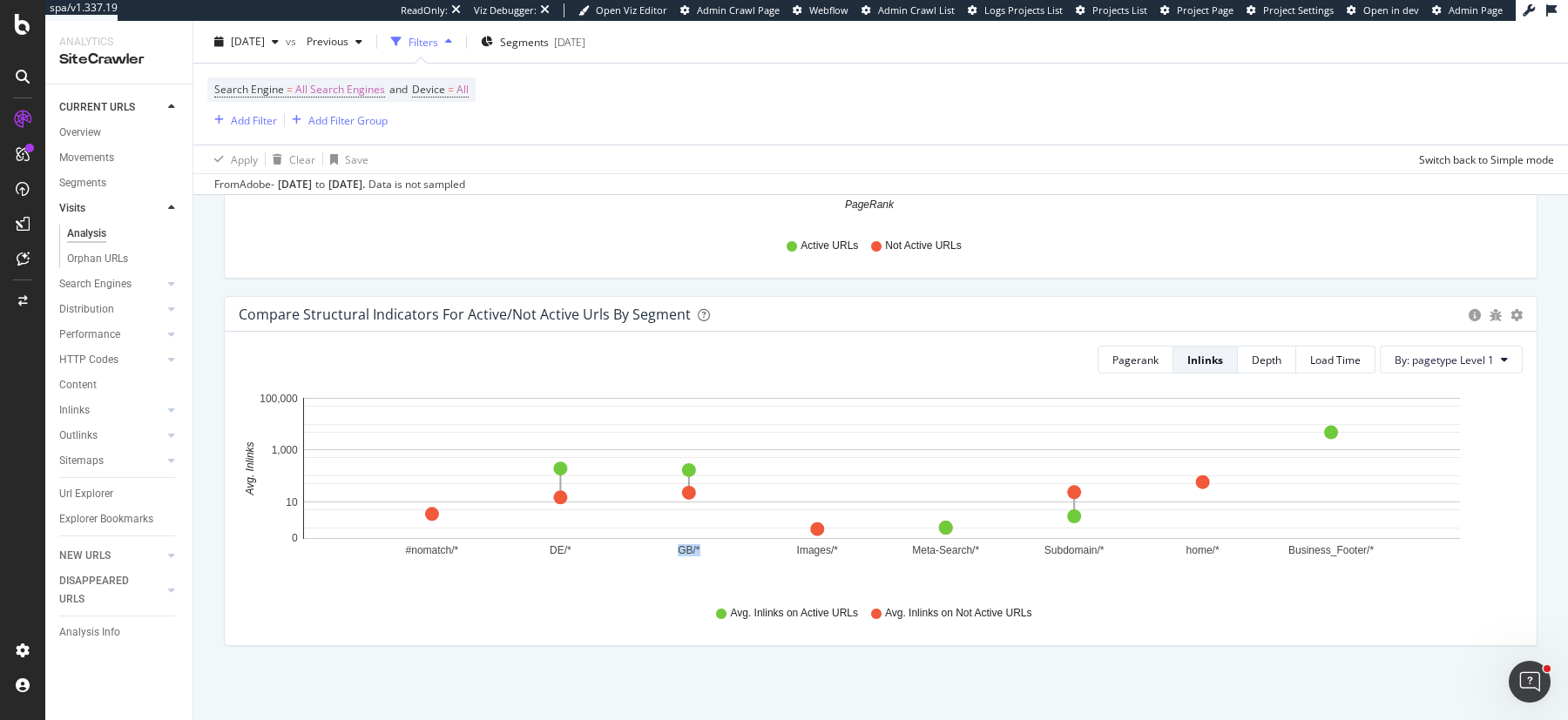
drag, startPoint x: 677, startPoint y: 549, endPoint x: 705, endPoint y: 547, distance: 28.1
click at [705, 547] on icon "#nomatch/* DE/* GB/* Images/* Meta-Search/* Subdomain/* home/* Business_Footer/…" at bounding box center [881, 488] width 1285 height 202
click at [1460, 365] on button "By: pagetype Level 1" at bounding box center [1451, 359] width 143 height 28
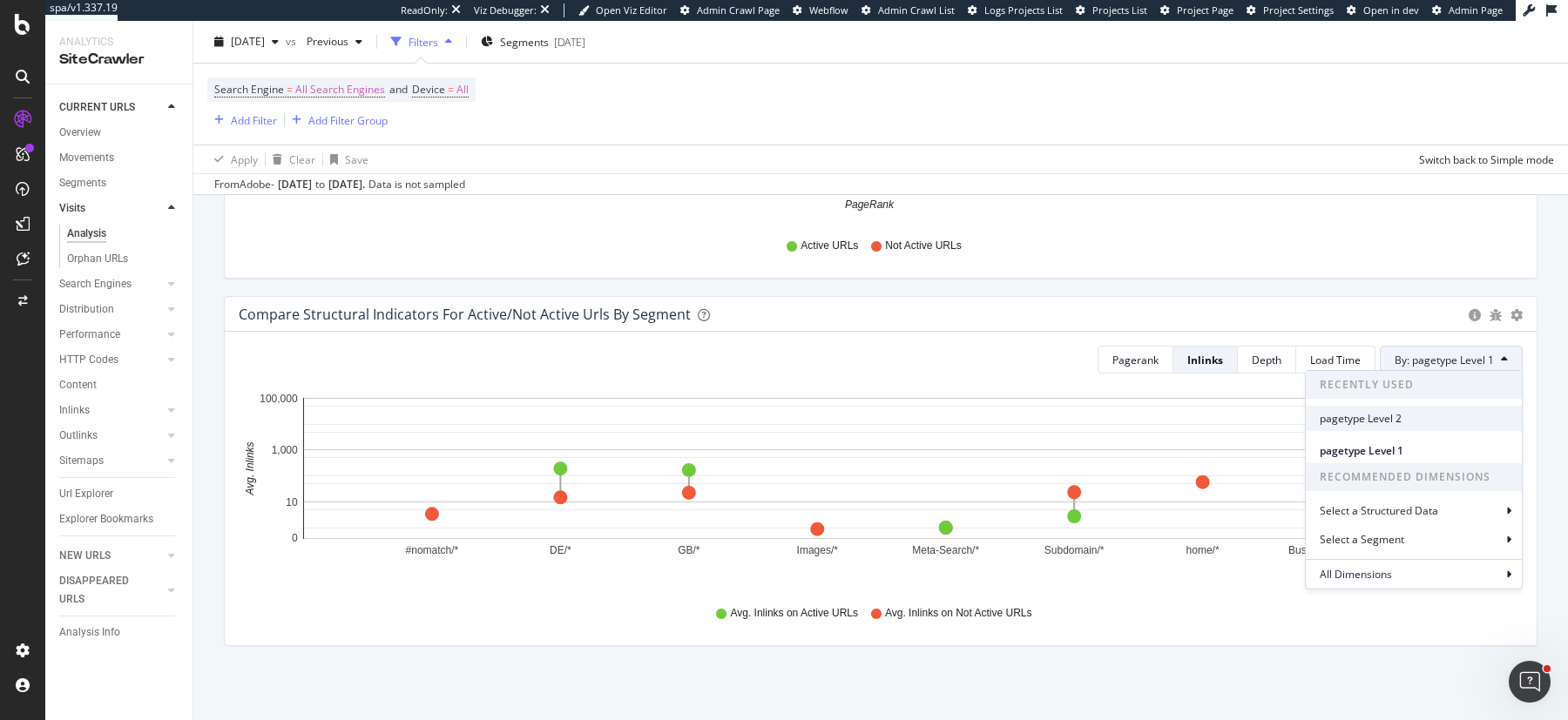
click at [1395, 424] on span "pagetype Level 2" at bounding box center [1414, 419] width 188 height 16
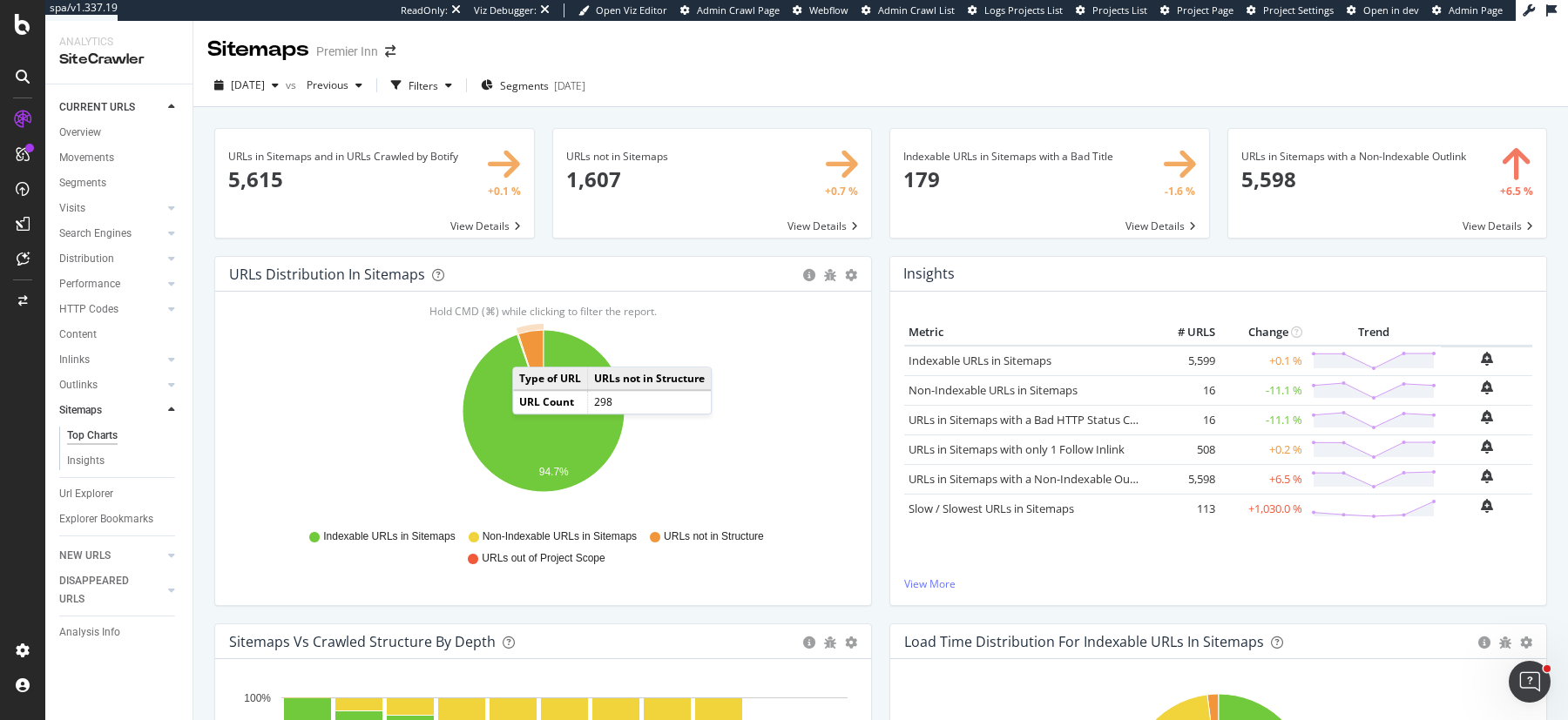
click at [529, 350] on icon "A chart." at bounding box center [530, 369] width 26 height 81
click at [877, 298] on div "URLs Distribution in Sitemaps Pie Table Export as CSV Add to Custom Report Hold…" at bounding box center [543, 440] width 675 height 368
click at [880, 246] on div "URLs not in Sitemaps × Close Chart main-metric-sitemaps-urls-only-structure - A…" at bounding box center [713, 192] width 338 height 128
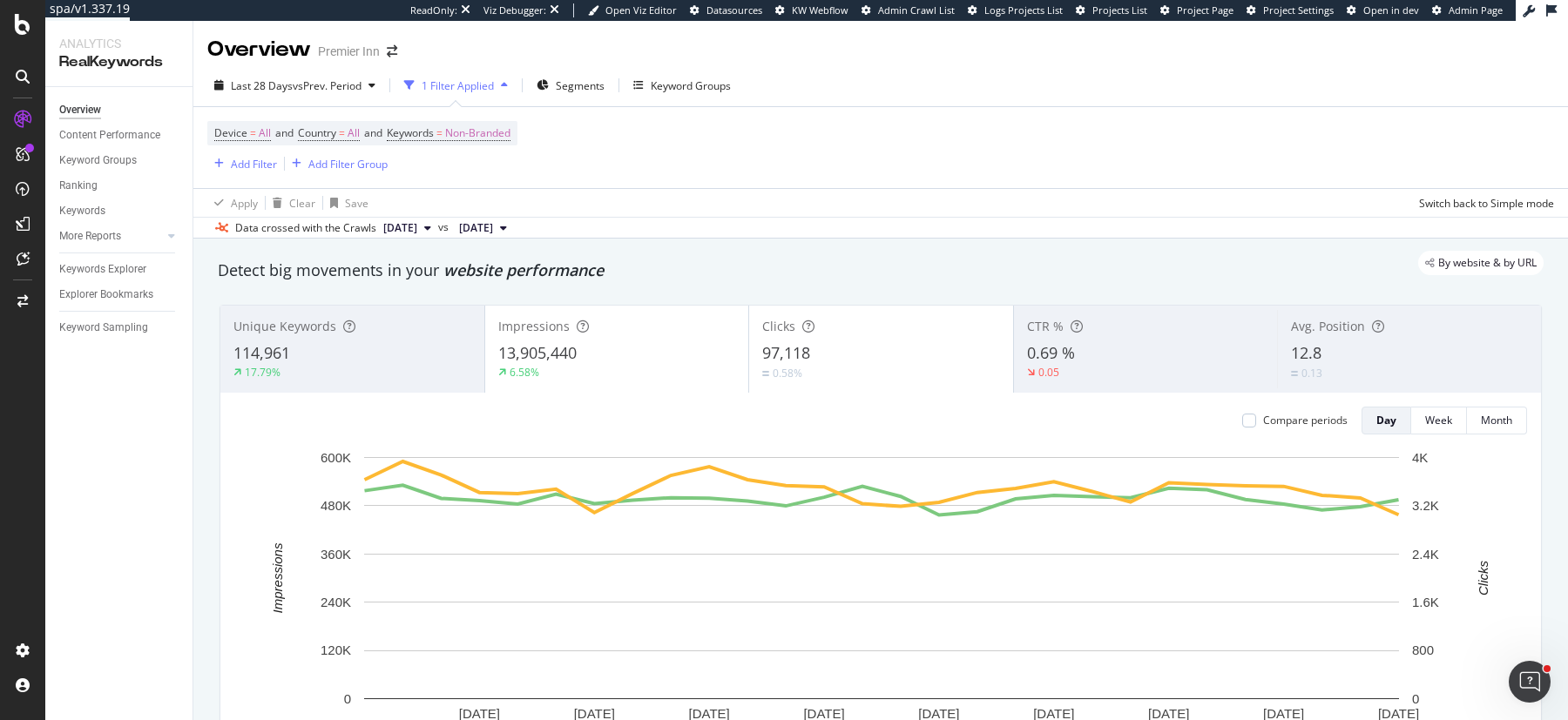
click at [950, 174] on div "Device = All and Country = All and Keywords = Non-Branded Add Filter Add Filter…" at bounding box center [880, 147] width 1347 height 81
